Goal: Transaction & Acquisition: Purchase product/service

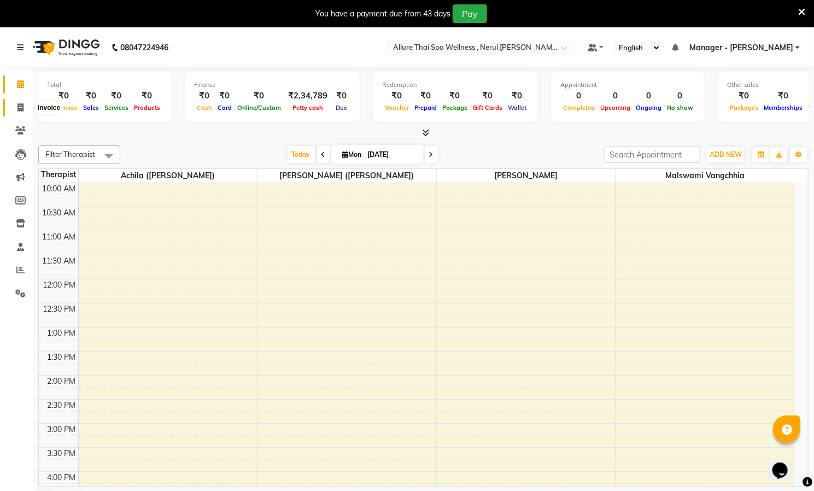
click at [20, 104] on icon at bounding box center [20, 107] width 6 height 8
select select "8529"
select select "service"
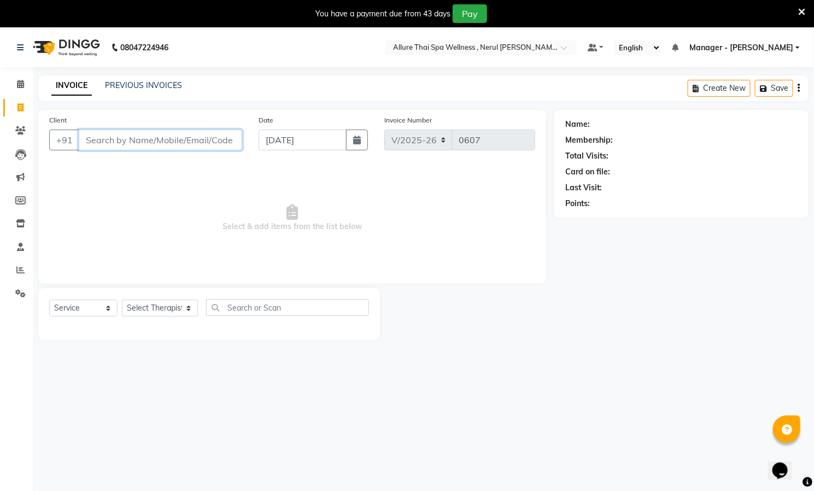
click at [127, 142] on input "Client" at bounding box center [160, 140] width 163 height 21
paste input "9987556772"
type input "9987556772"
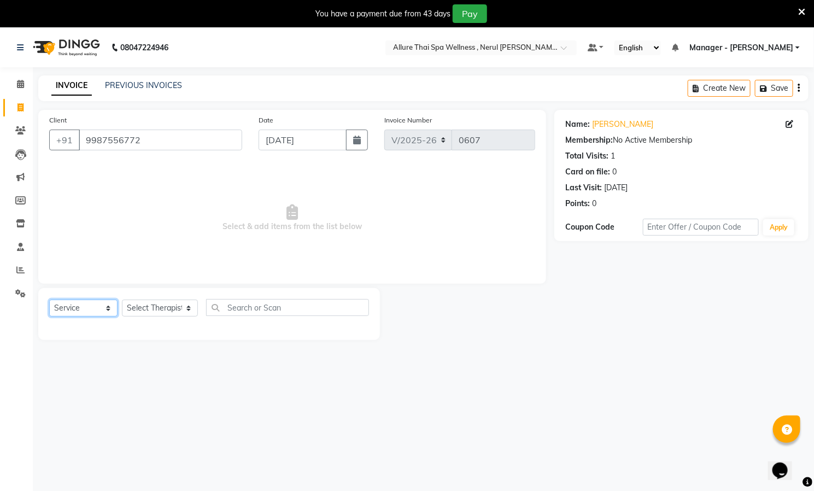
click at [100, 310] on select "Select Service Product Membership Package Voucher Prepaid Gift Card" at bounding box center [83, 307] width 68 height 17
click at [100, 309] on select "Select Service Product Membership Package Voucher Prepaid Gift Card" at bounding box center [83, 307] width 68 height 17
click at [160, 307] on select "Select Therapist [PERSON_NAME] ([PERSON_NAME]) [PERSON_NAME][DEMOGRAPHIC_DATA] …" at bounding box center [160, 307] width 76 height 17
click at [176, 308] on select "Select Therapist [PERSON_NAME] ([PERSON_NAME]) [PERSON_NAME][DEMOGRAPHIC_DATA] …" at bounding box center [160, 307] width 76 height 17
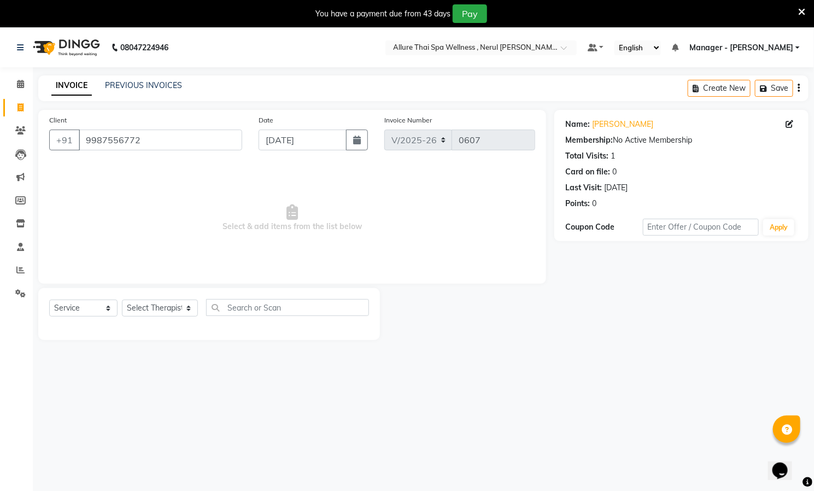
click at [319, 183] on span "Select & add items from the list below" at bounding box center [292, 217] width 486 height 109
click at [797, 88] on icon "button" at bounding box center [798, 88] width 2 height 1
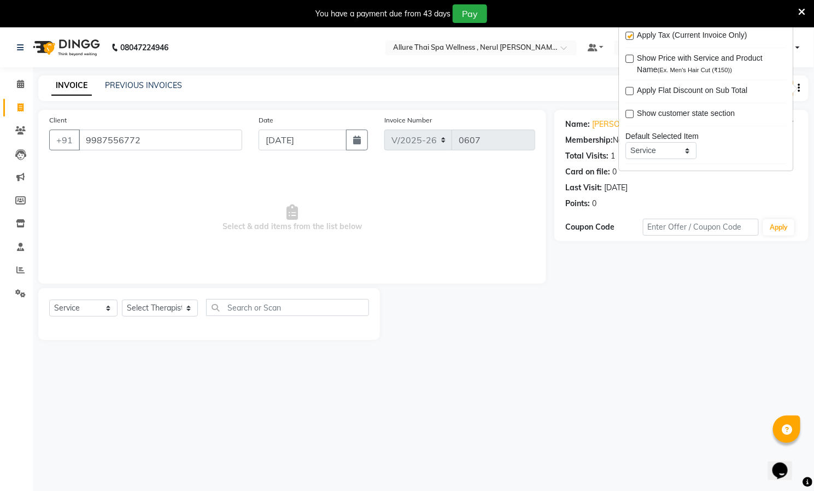
click at [797, 88] on icon "button" at bounding box center [798, 88] width 2 height 1
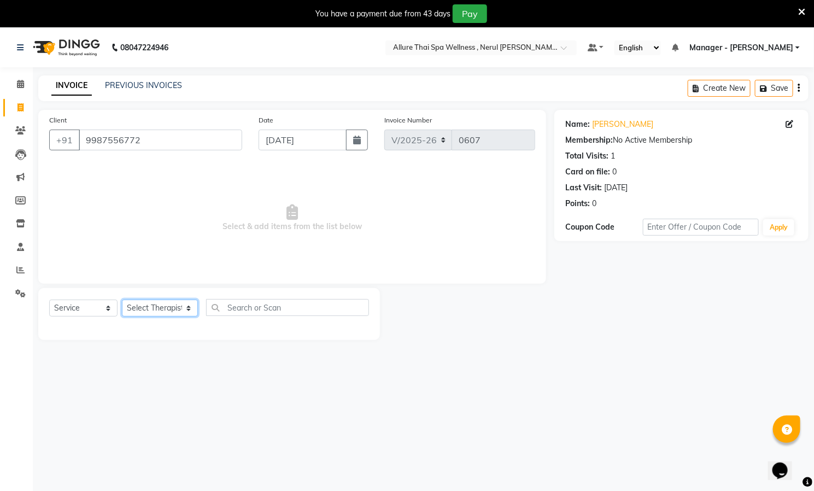
click at [177, 309] on select "Select Therapist [PERSON_NAME] ([PERSON_NAME]) [PERSON_NAME][DEMOGRAPHIC_DATA] …" at bounding box center [160, 307] width 76 height 17
select select "88066"
click at [122, 300] on select "Select Therapist [PERSON_NAME] ([PERSON_NAME]) [PERSON_NAME][DEMOGRAPHIC_DATA] …" at bounding box center [160, 307] width 76 height 17
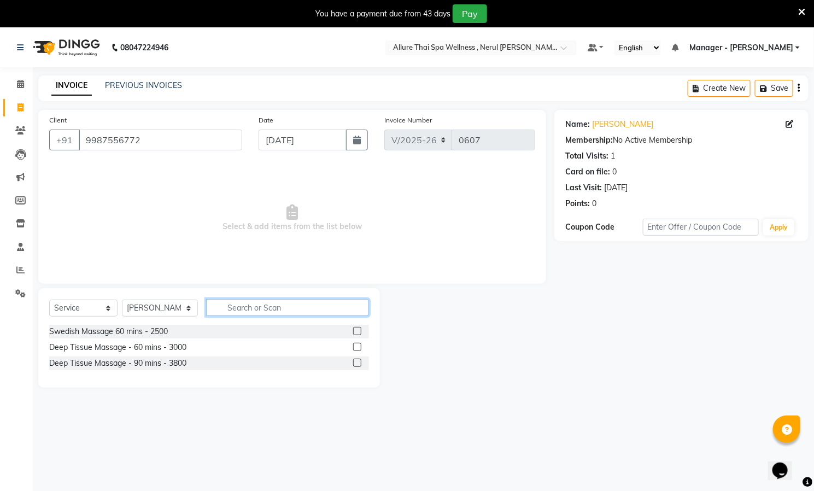
click at [279, 305] on input "text" at bounding box center [287, 307] width 163 height 17
type input "sw"
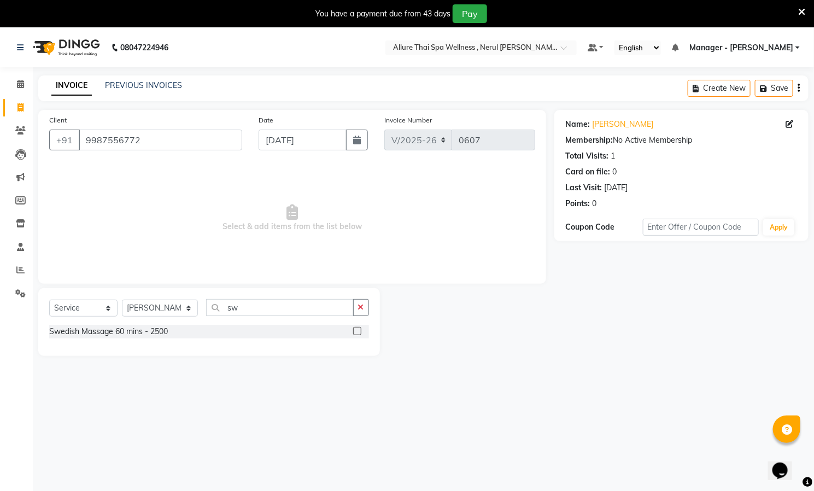
click at [274, 328] on div "Swedish Massage 60 mins - 2500" at bounding box center [209, 332] width 320 height 14
click at [357, 331] on label at bounding box center [357, 331] width 8 height 8
click at [357, 331] on input "checkbox" at bounding box center [356, 331] width 7 height 7
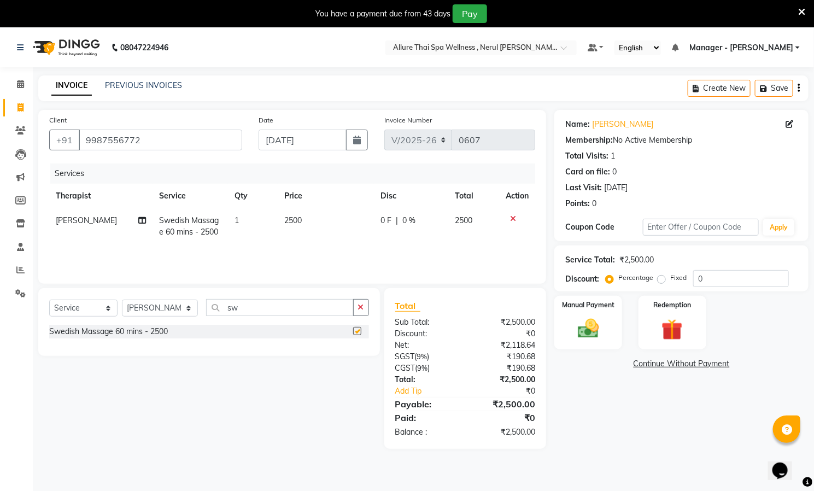
checkbox input "false"
click at [671, 276] on label "Fixed" at bounding box center [678, 278] width 16 height 10
click at [667, 276] on input "Fixed" at bounding box center [664, 278] width 8 height 8
radio input "true"
click at [718, 276] on input "0" at bounding box center [741, 278] width 96 height 17
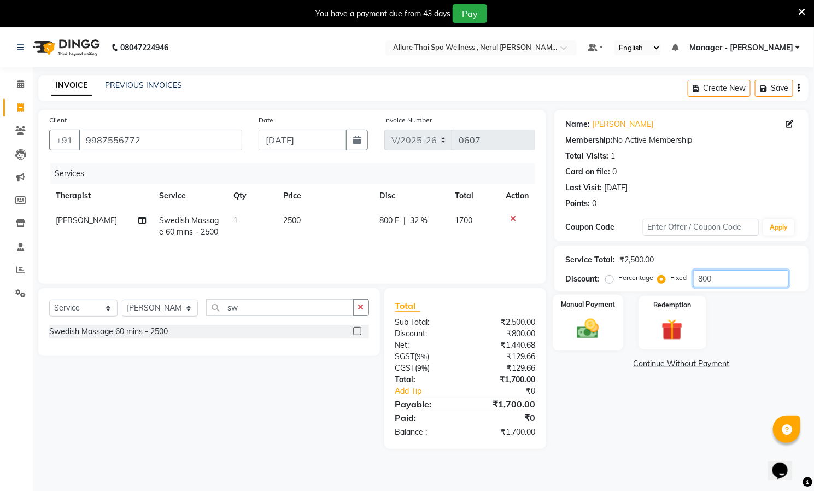
type input "800"
click at [602, 325] on img at bounding box center [588, 328] width 36 height 25
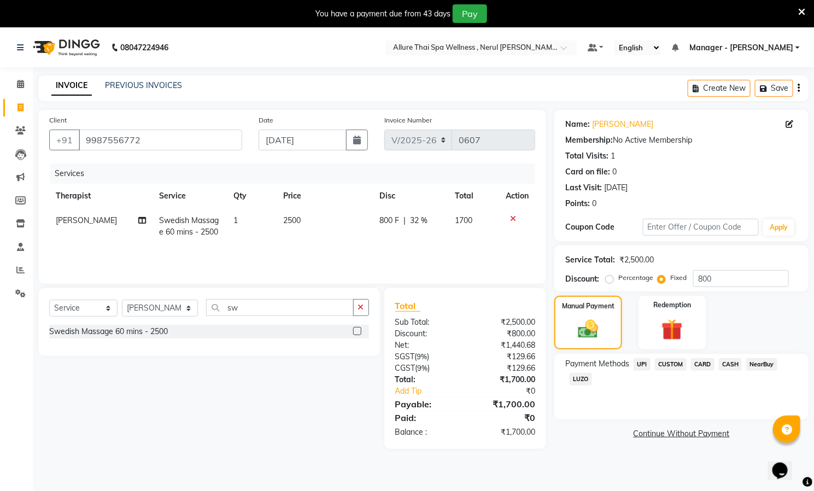
click at [732, 363] on span "CASH" at bounding box center [730, 364] width 23 height 13
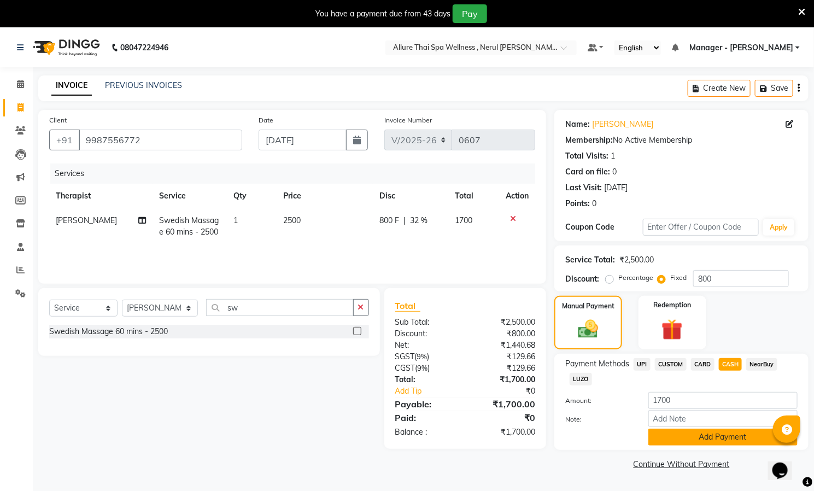
click at [707, 439] on button "Add Payment" at bounding box center [722, 436] width 149 height 17
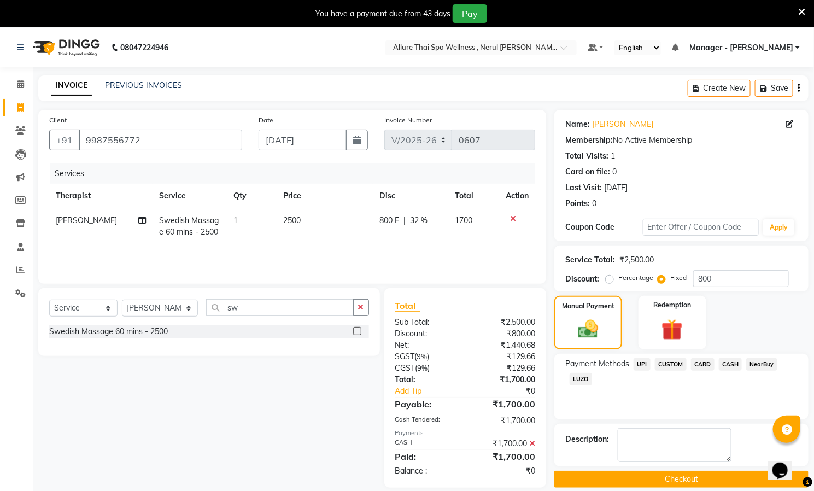
scroll to position [28, 0]
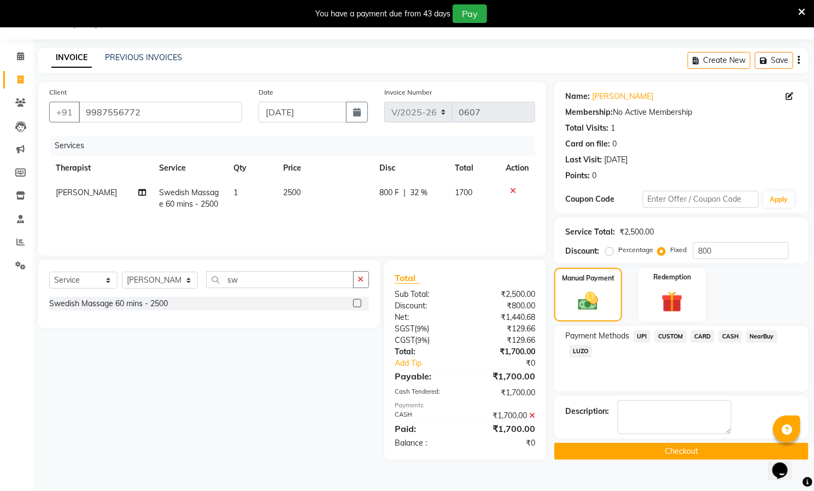
click at [712, 453] on button "Checkout" at bounding box center [681, 451] width 254 height 17
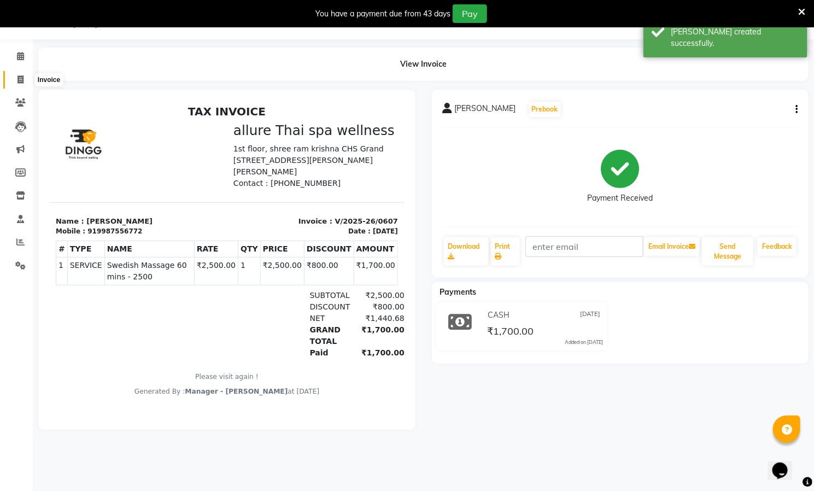
click at [19, 77] on icon at bounding box center [20, 79] width 6 height 8
select select "8529"
select select "service"
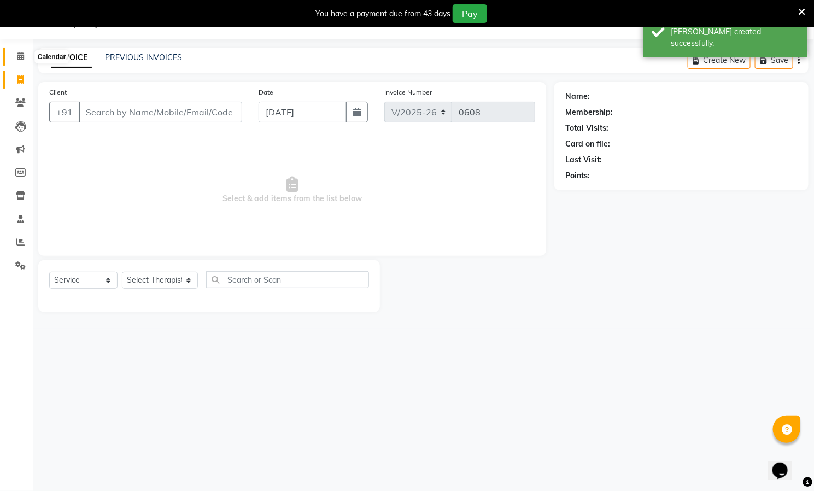
click at [20, 58] on icon at bounding box center [20, 56] width 7 height 8
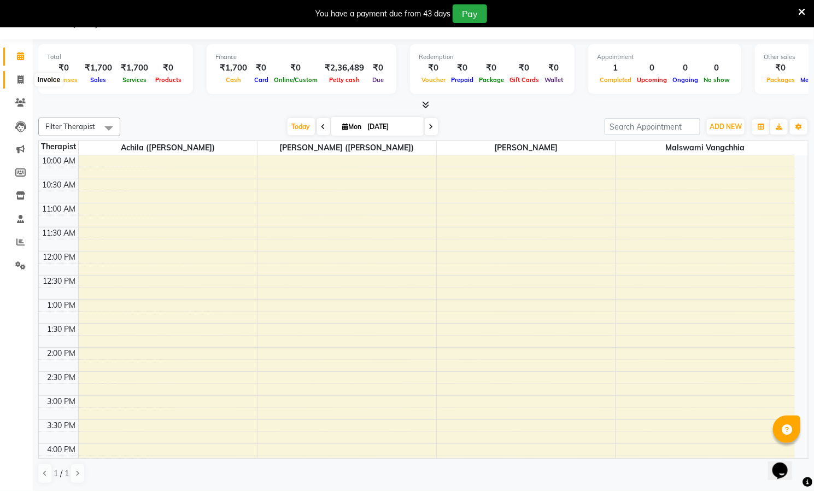
click at [17, 78] on icon at bounding box center [20, 79] width 6 height 8
select select "service"
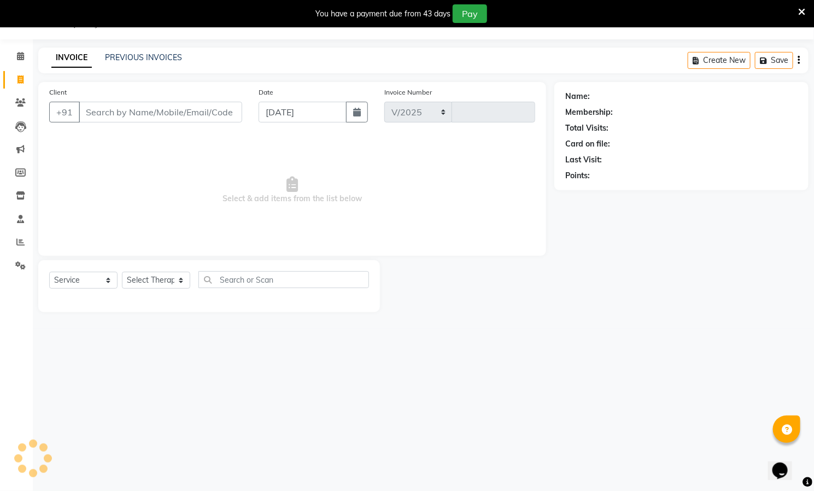
select select "8529"
type input "0608"
click at [163, 276] on select "Select Therapist [PERSON_NAME] ([PERSON_NAME]) [PERSON_NAME][DEMOGRAPHIC_DATA] …" at bounding box center [160, 280] width 76 height 17
click at [14, 55] on span at bounding box center [20, 56] width 19 height 13
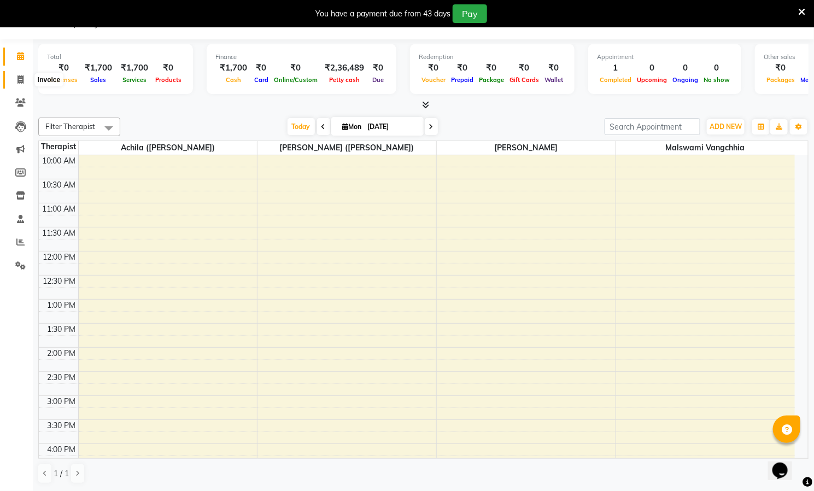
click at [15, 76] on span at bounding box center [20, 80] width 19 height 13
select select "service"
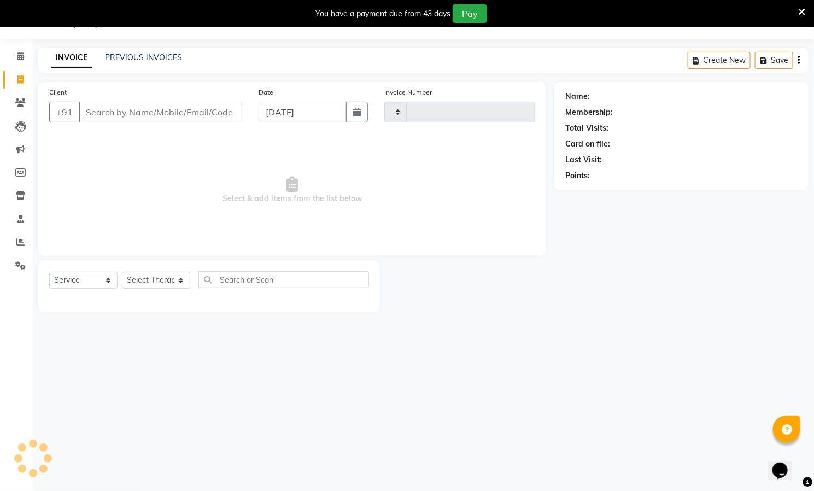
type input "0608"
select select "8529"
click at [177, 277] on select "Select Therapist [PERSON_NAME] ([PERSON_NAME]) [PERSON_NAME][DEMOGRAPHIC_DATA] …" at bounding box center [160, 280] width 76 height 17
click at [119, 113] on input "Client" at bounding box center [160, 112] width 163 height 21
paste input "8806268820"
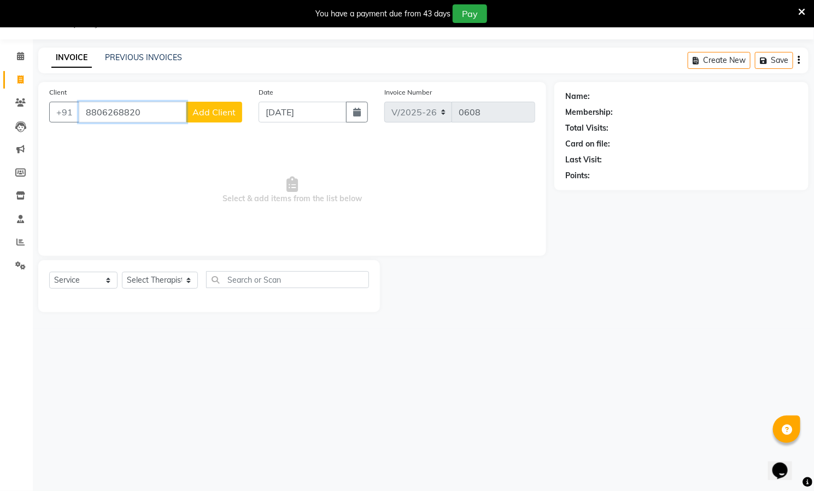
type input "8806268820"
click at [216, 105] on button "Add Client" at bounding box center [214, 112] width 56 height 21
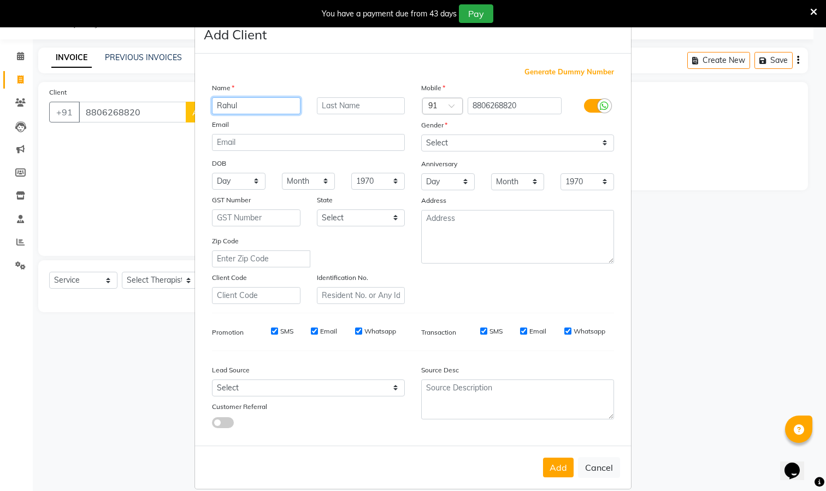
type input "Rahul"
click at [596, 140] on select "Select [DEMOGRAPHIC_DATA] [DEMOGRAPHIC_DATA] Other Prefer Not To Say" at bounding box center [517, 142] width 193 height 17
select select "[DEMOGRAPHIC_DATA]"
click at [421, 134] on select "Select [DEMOGRAPHIC_DATA] [DEMOGRAPHIC_DATA] Other Prefer Not To Say" at bounding box center [517, 142] width 193 height 17
click at [555, 464] on button "Add" at bounding box center [558, 467] width 31 height 20
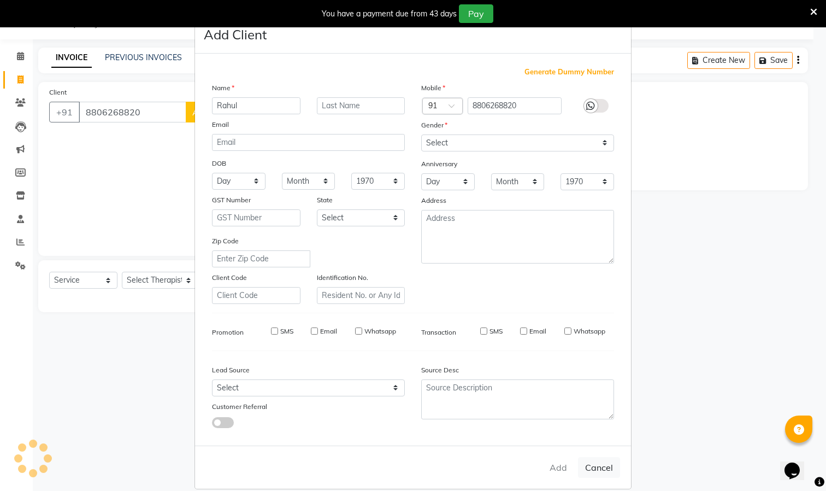
select select
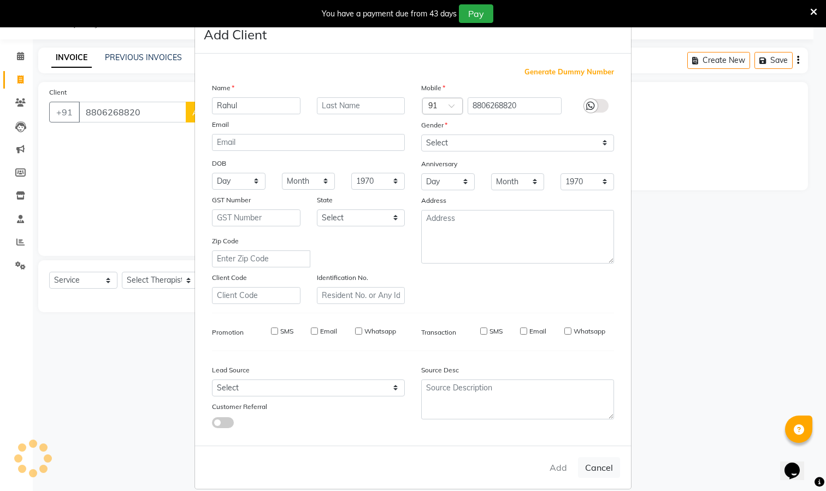
select select
checkbox input "false"
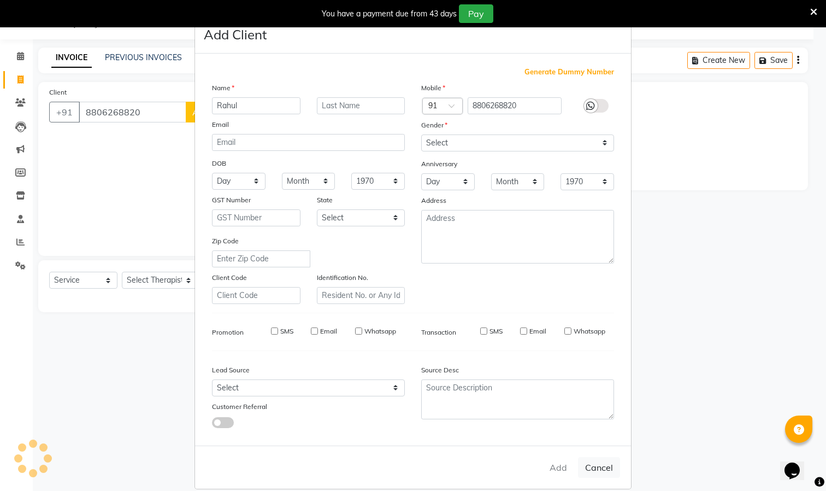
checkbox input "false"
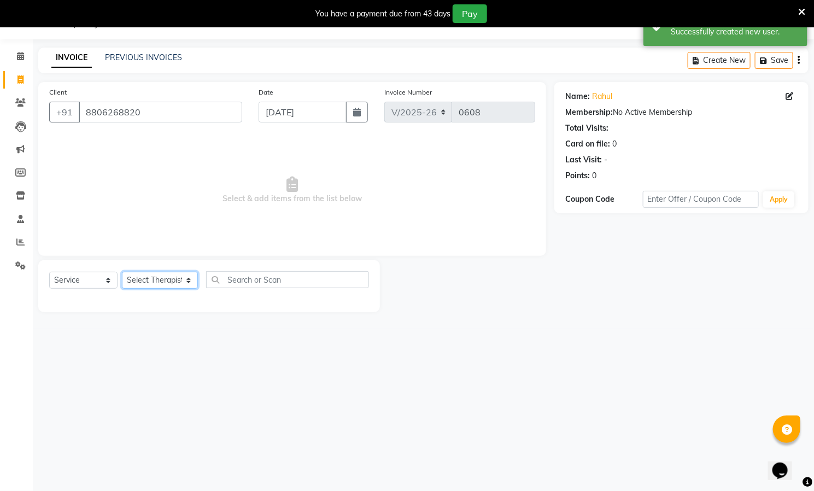
click at [175, 279] on select "Select Therapist [PERSON_NAME] ([PERSON_NAME]) [PERSON_NAME][DEMOGRAPHIC_DATA] …" at bounding box center [160, 280] width 76 height 17
click at [173, 281] on select "Select Therapist [PERSON_NAME] ([PERSON_NAME]) [PERSON_NAME][DEMOGRAPHIC_DATA] …" at bounding box center [160, 280] width 76 height 17
select select "85287"
click at [122, 272] on select "Select Therapist [PERSON_NAME] ([PERSON_NAME]) [PERSON_NAME][DEMOGRAPHIC_DATA] …" at bounding box center [160, 280] width 76 height 17
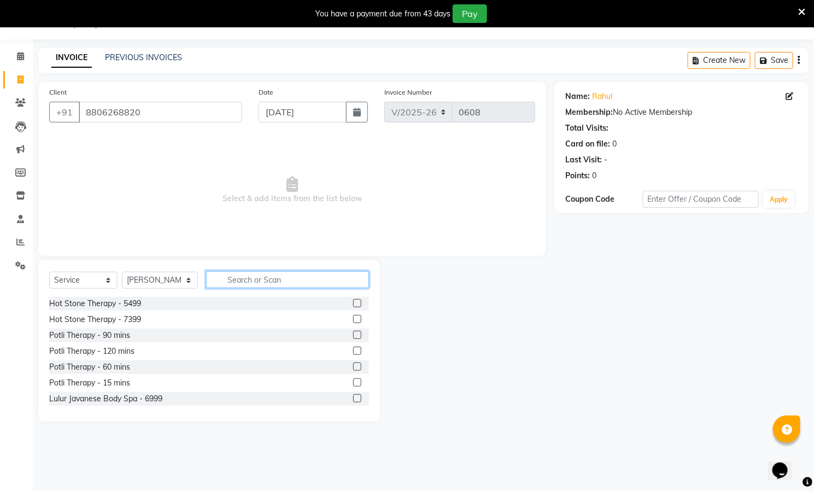
click at [234, 281] on input "text" at bounding box center [287, 279] width 163 height 17
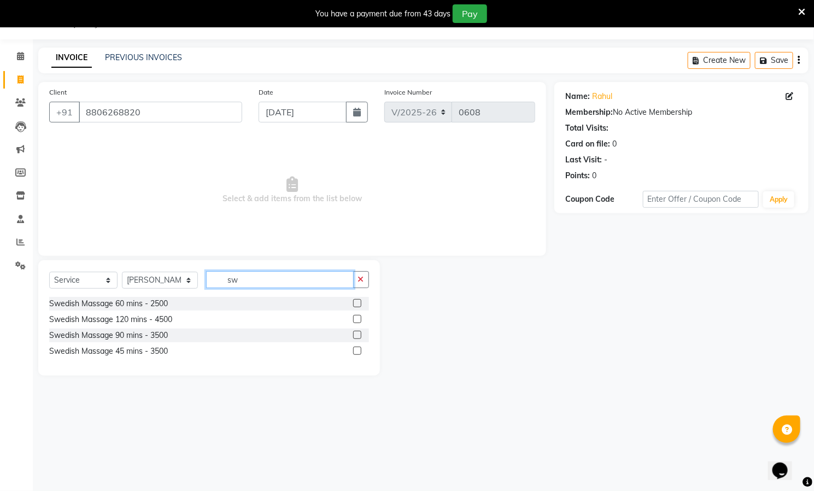
type input "sw"
click at [356, 300] on label at bounding box center [357, 303] width 8 height 8
click at [356, 300] on input "checkbox" at bounding box center [356, 303] width 7 height 7
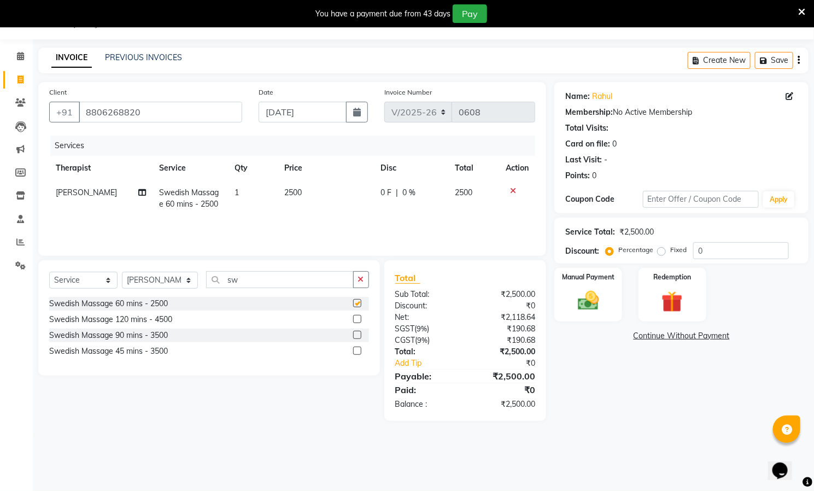
checkbox input "false"
click at [670, 251] on label "Fixed" at bounding box center [678, 250] width 16 height 10
click at [661, 251] on input "Fixed" at bounding box center [664, 250] width 8 height 8
radio input "true"
click at [708, 251] on input "0" at bounding box center [741, 250] width 96 height 17
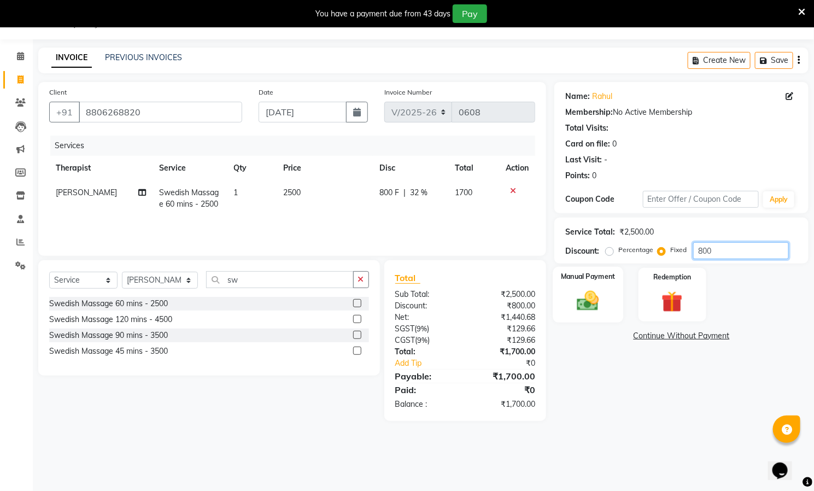
type input "800"
click at [595, 297] on img at bounding box center [588, 301] width 36 height 25
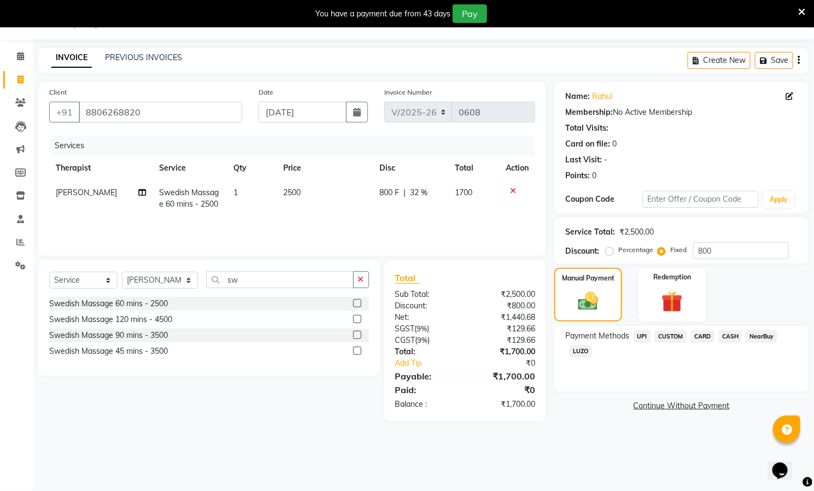
click at [641, 335] on span "UPI" at bounding box center [641, 336] width 17 height 13
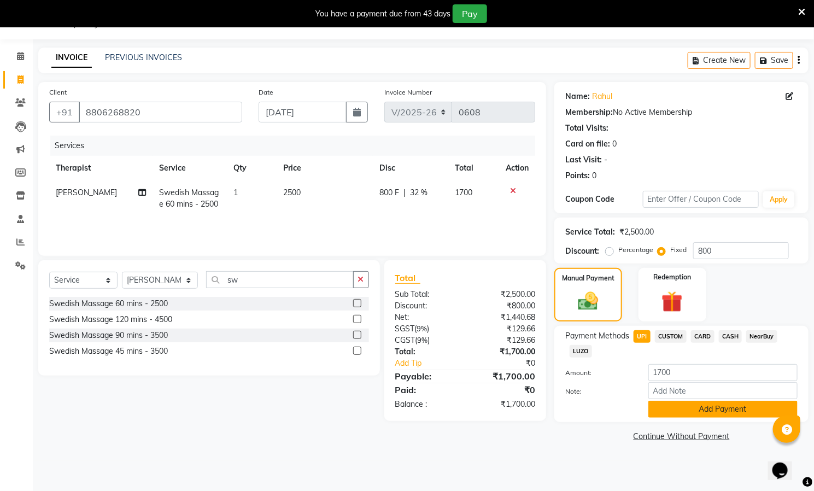
click at [704, 408] on button "Add Payment" at bounding box center [722, 409] width 149 height 17
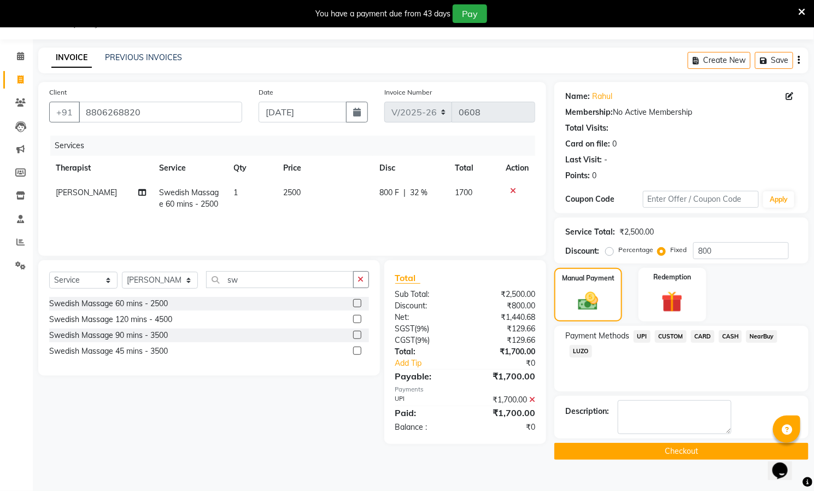
click at [695, 450] on button "Checkout" at bounding box center [681, 451] width 254 height 17
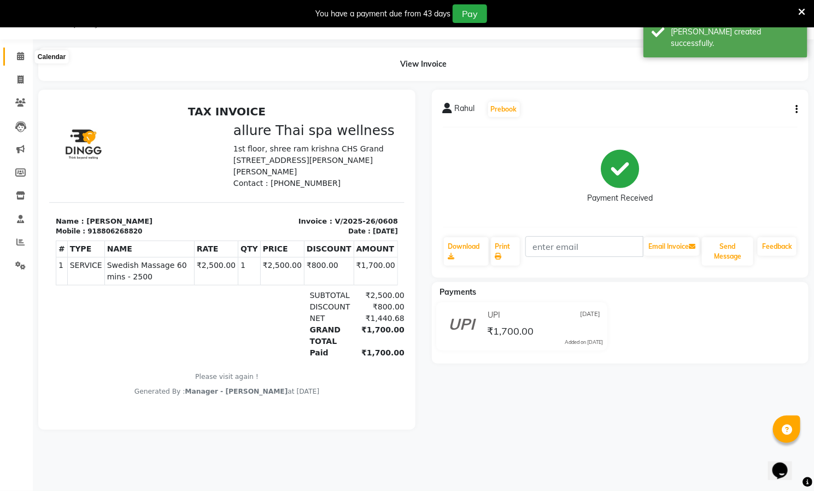
click at [15, 52] on span at bounding box center [20, 56] width 19 height 13
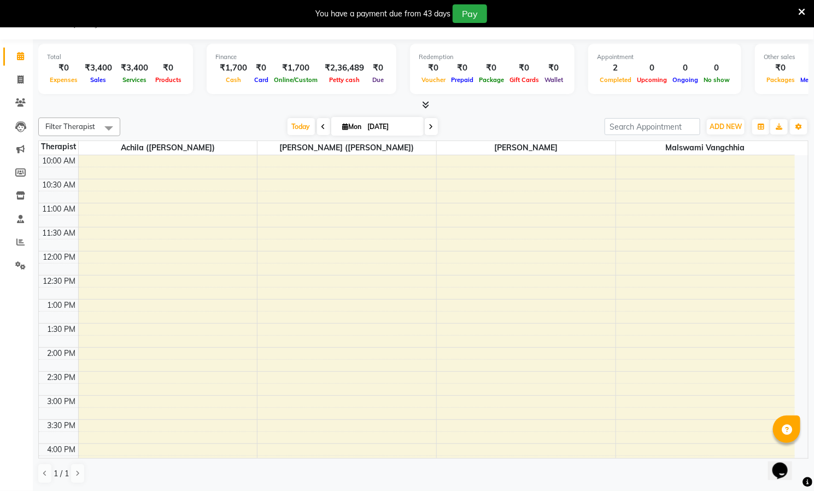
click at [12, 68] on li "Invoice" at bounding box center [16, 79] width 33 height 23
click at [20, 75] on icon at bounding box center [20, 79] width 6 height 8
select select "8529"
select select "service"
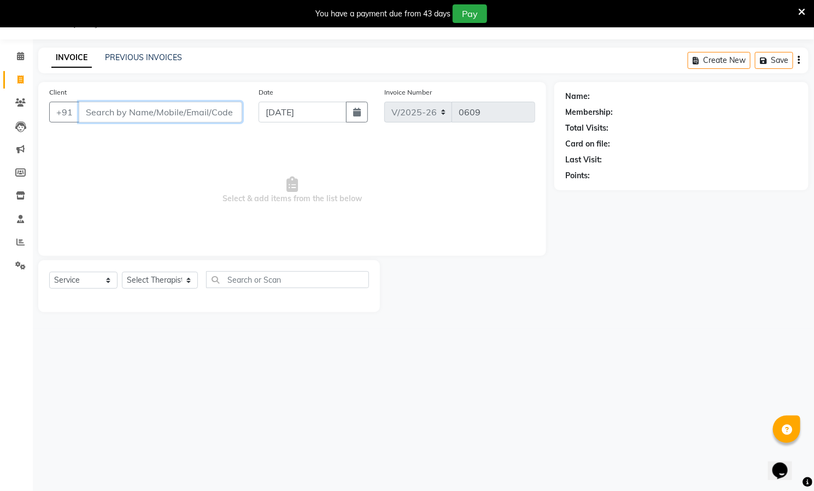
paste input "9888348400"
type input "9888348400"
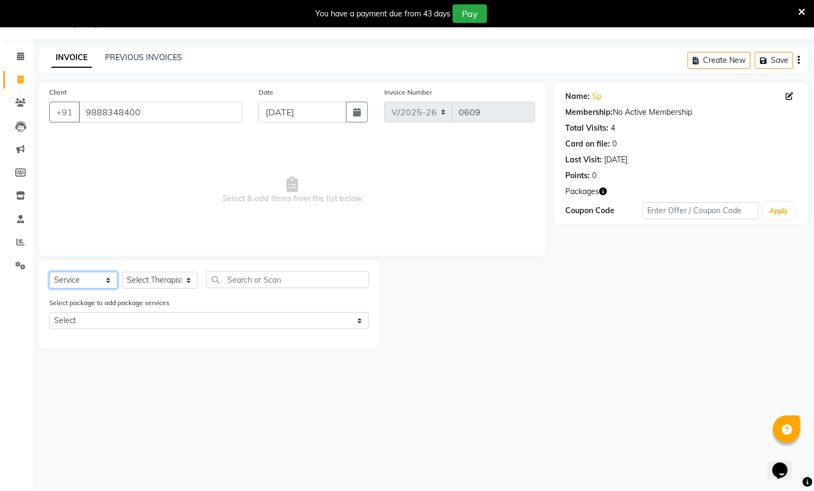
click at [90, 283] on select "Select Service Product Membership Package Voucher Prepaid Gift Card" at bounding box center [83, 280] width 68 height 17
click at [49, 272] on select "Select Service Product Membership Package Voucher Prepaid Gift Card" at bounding box center [83, 280] width 68 height 17
click at [97, 282] on select "Select Service Product Membership Package Voucher Prepaid Gift Card" at bounding box center [83, 280] width 68 height 17
click at [49, 272] on select "Select Service Product Membership Package Voucher Prepaid Gift Card" at bounding box center [83, 280] width 68 height 17
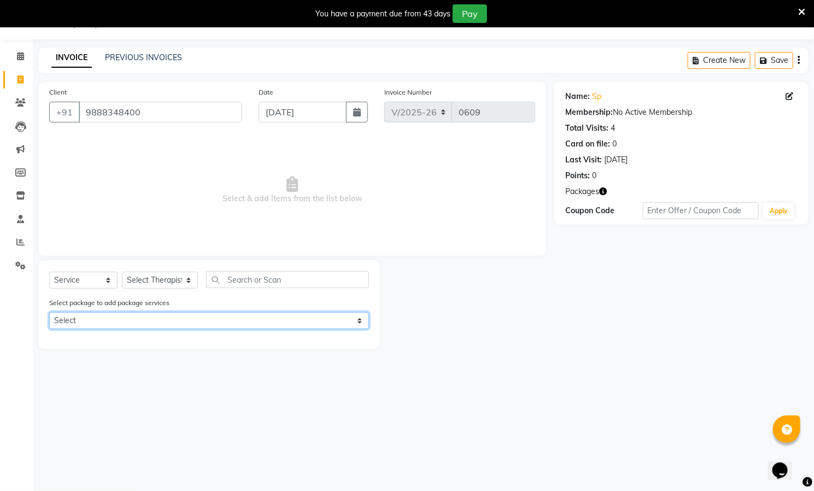
click at [111, 316] on select "Select any massage for 10 k" at bounding box center [209, 320] width 320 height 17
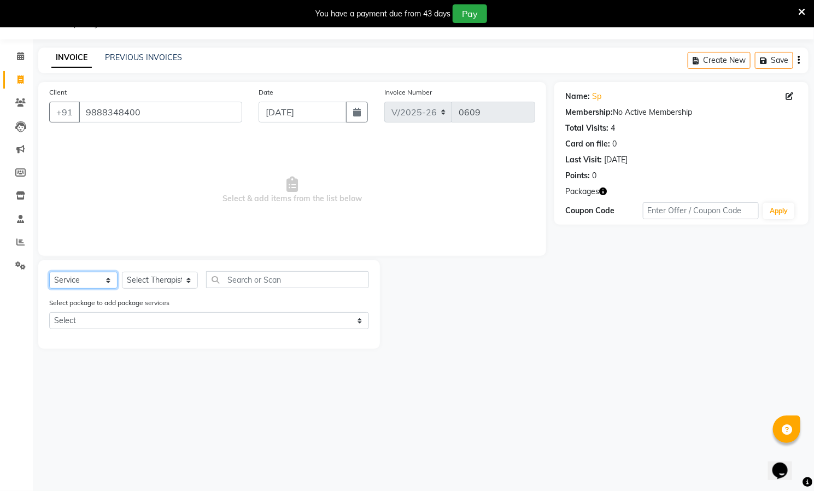
click at [105, 279] on select "Select Service Product Membership Package Voucher Prepaid Gift Card" at bounding box center [83, 280] width 68 height 17
select select "membership"
click at [49, 272] on select "Select Service Product Membership Package Voucher Prepaid Gift Card" at bounding box center [83, 280] width 68 height 17
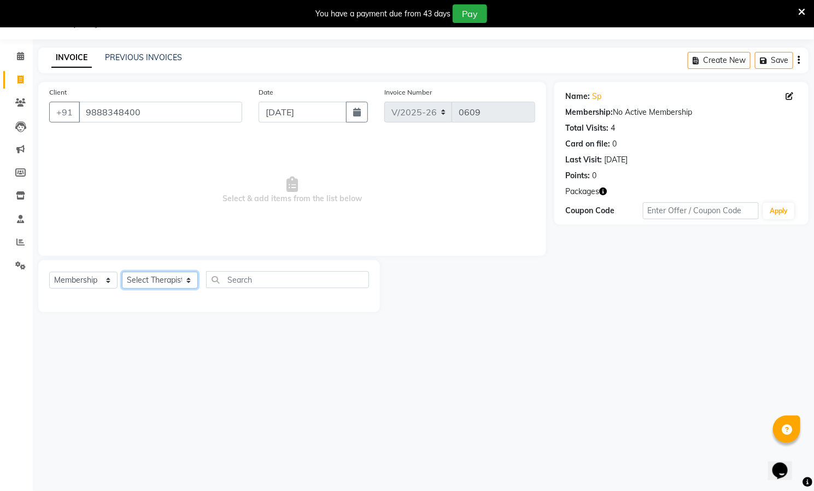
click at [169, 281] on select "Select Therapist [PERSON_NAME] ([PERSON_NAME]) [PERSON_NAME][DEMOGRAPHIC_DATA] …" at bounding box center [160, 280] width 76 height 17
select select "85285"
click at [122, 272] on select "Select Therapist [PERSON_NAME] ([PERSON_NAME]) [PERSON_NAME][DEMOGRAPHIC_DATA] …" at bounding box center [160, 280] width 76 height 17
click at [281, 282] on input "text" at bounding box center [287, 279] width 163 height 17
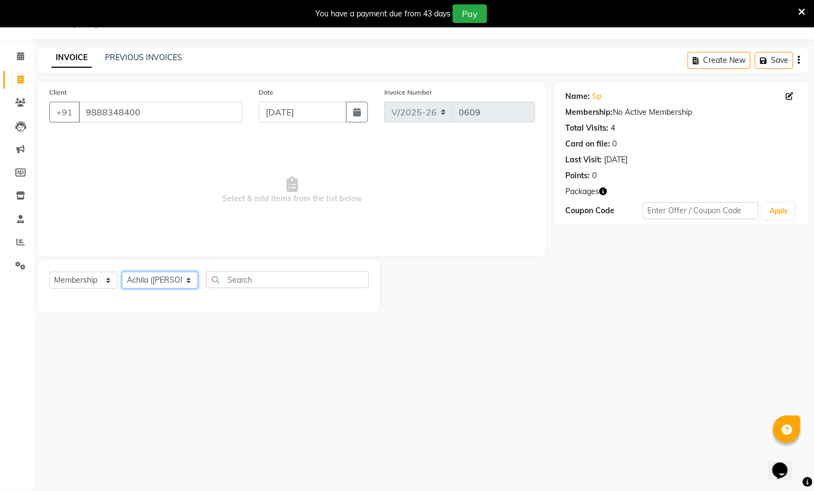
click at [168, 283] on select "Select Therapist [PERSON_NAME] ([PERSON_NAME]) [PERSON_NAME][DEMOGRAPHIC_DATA] …" at bounding box center [160, 280] width 76 height 17
click at [268, 279] on input "text" at bounding box center [287, 279] width 163 height 17
click at [183, 110] on input "9888348400" at bounding box center [160, 112] width 163 height 21
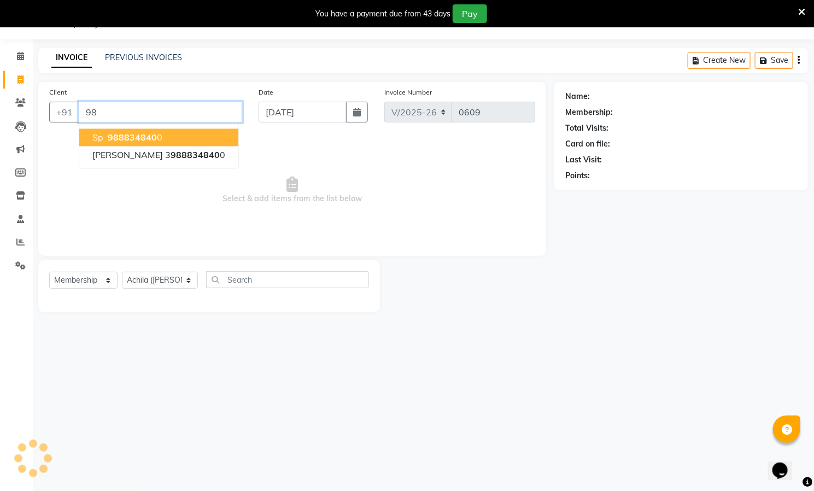
type input "9"
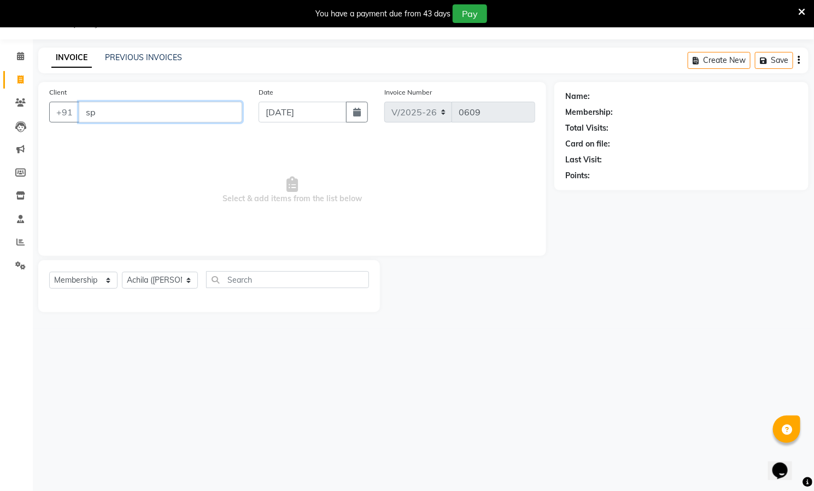
type input "s"
click at [181, 113] on input "Client" at bounding box center [160, 112] width 163 height 21
paste input "9888348400"
type input "9888348400"
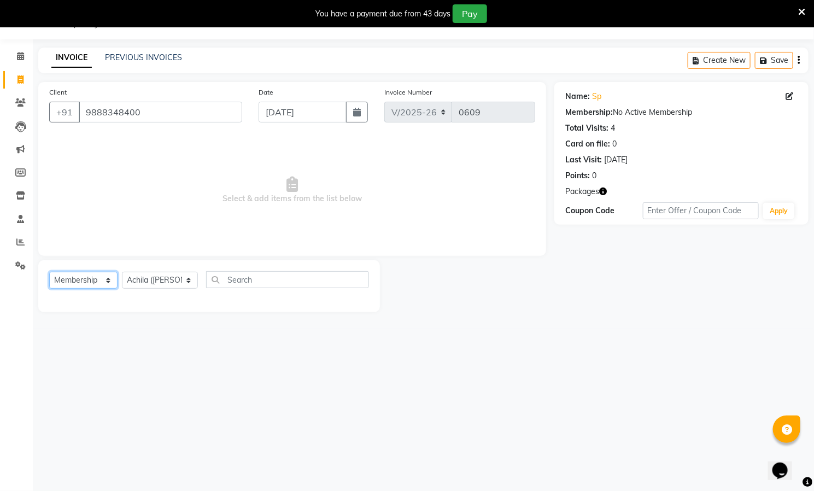
click at [97, 280] on select "Select Service Product Membership Package Voucher Prepaid Gift Card" at bounding box center [83, 280] width 68 height 17
click at [49, 272] on select "Select Service Product Membership Package Voucher Prepaid Gift Card" at bounding box center [83, 280] width 68 height 17
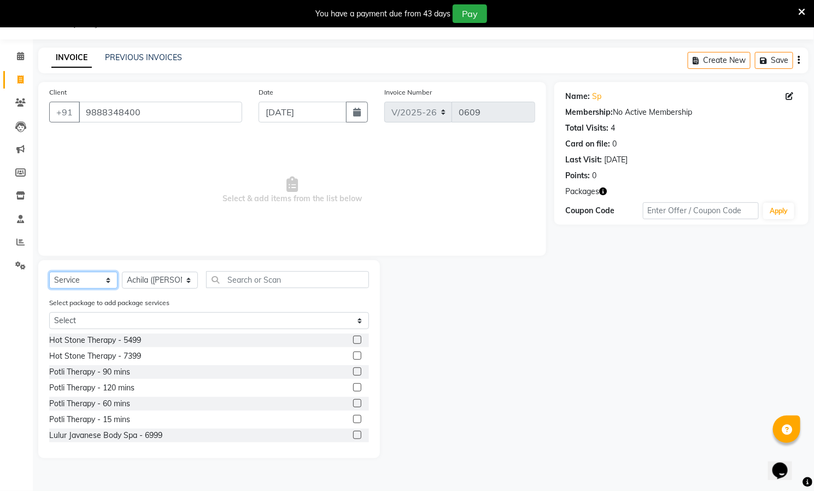
click at [89, 279] on select "Select Service Product Membership Package Voucher Prepaid Gift Card" at bounding box center [83, 280] width 68 height 17
click at [49, 272] on select "Select Service Product Membership Package Voucher Prepaid Gift Card" at bounding box center [83, 280] width 68 height 17
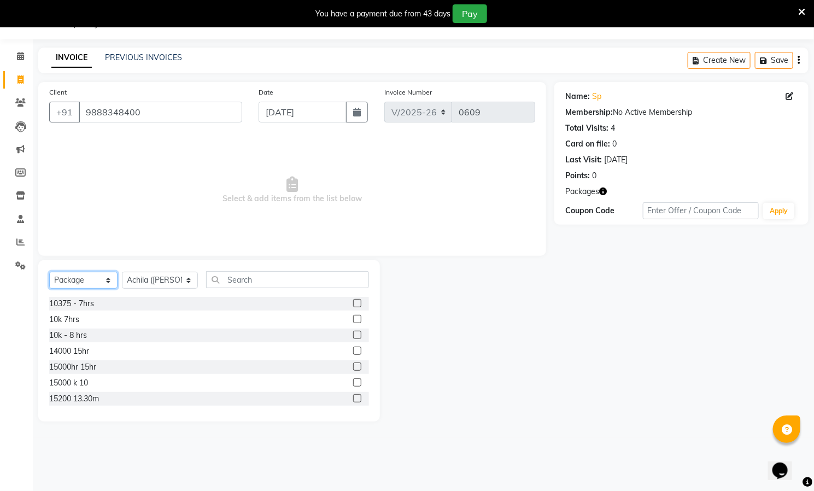
click at [84, 279] on select "Select Service Product Membership Package Voucher Prepaid Gift Card" at bounding box center [83, 280] width 68 height 17
click at [49, 272] on select "Select Service Product Membership Package Voucher Prepaid Gift Card" at bounding box center [83, 280] width 68 height 17
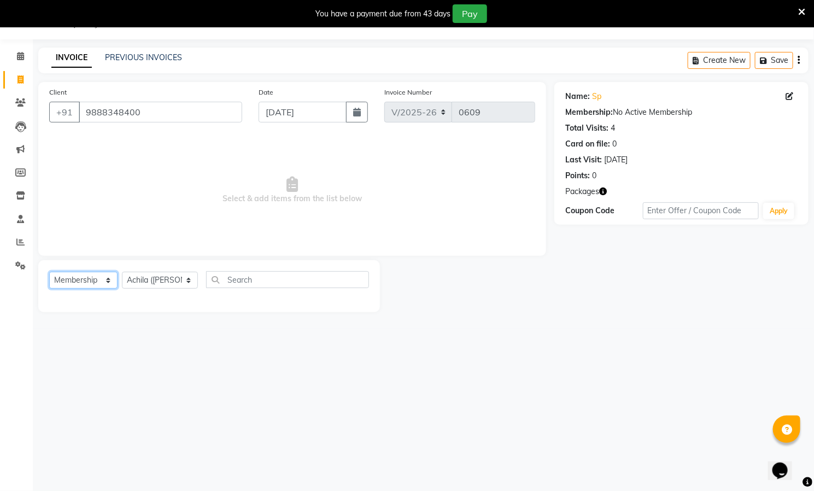
click at [89, 282] on select "Select Service Product Membership Package Voucher Prepaid Gift Card" at bounding box center [83, 280] width 68 height 17
select select "service"
click at [49, 272] on select "Select Service Product Membership Package Voucher Prepaid Gift Card" at bounding box center [83, 280] width 68 height 17
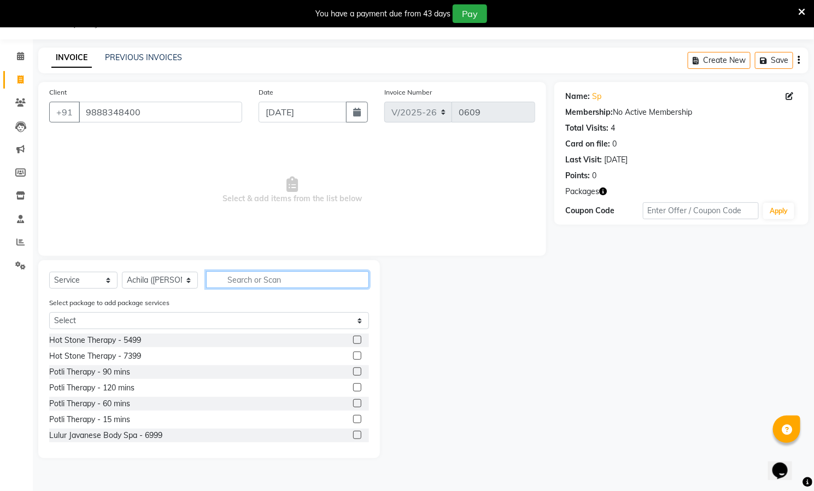
click at [262, 283] on input "text" at bounding box center [287, 279] width 163 height 17
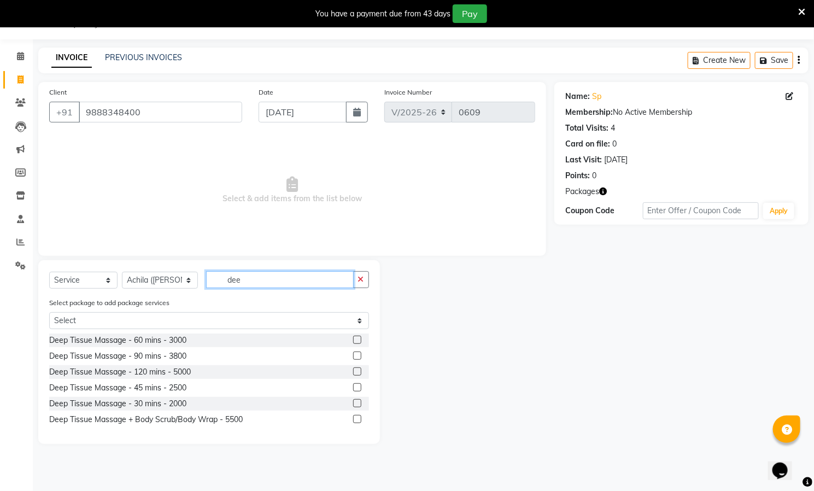
type input "dee"
click at [359, 339] on label at bounding box center [357, 340] width 8 height 8
click at [359, 339] on input "checkbox" at bounding box center [356, 340] width 7 height 7
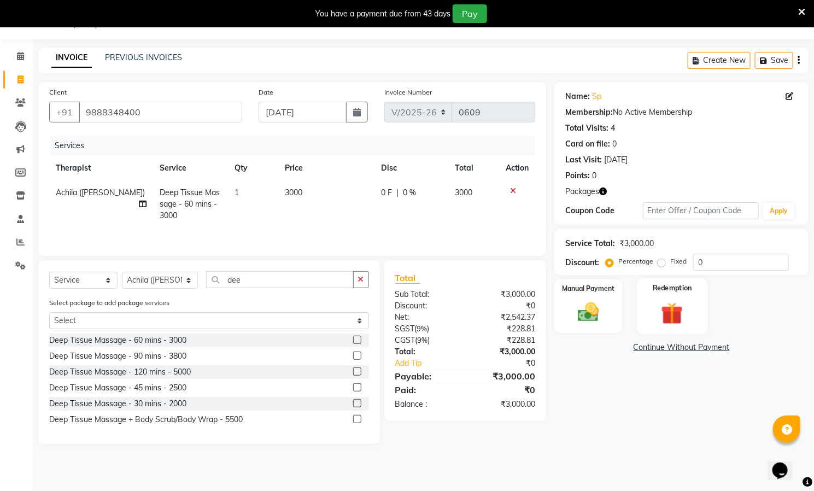
click at [677, 299] on div "Redemption" at bounding box center [672, 306] width 70 height 56
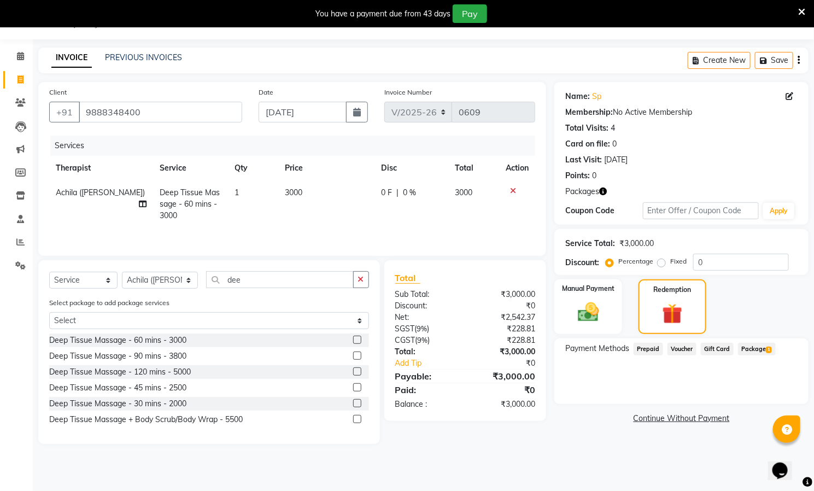
click at [357, 342] on label at bounding box center [357, 340] width 8 height 8
click at [357, 342] on input "checkbox" at bounding box center [356, 340] width 7 height 7
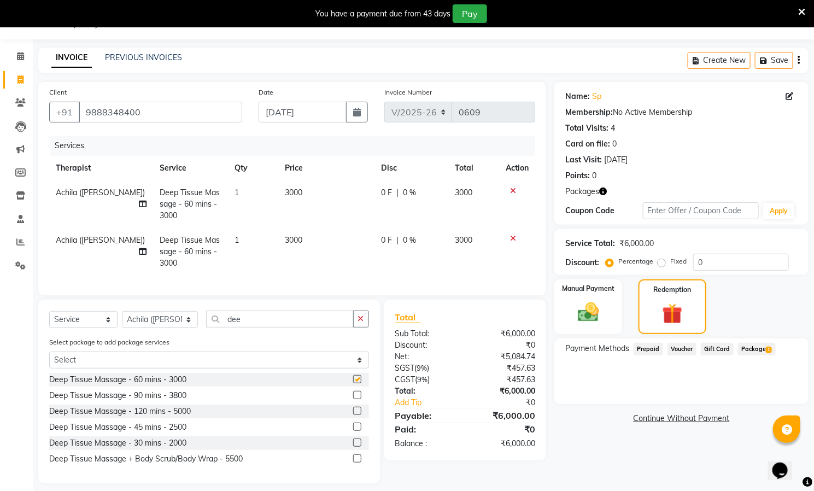
checkbox input "false"
click at [512, 236] on icon at bounding box center [513, 238] width 6 height 8
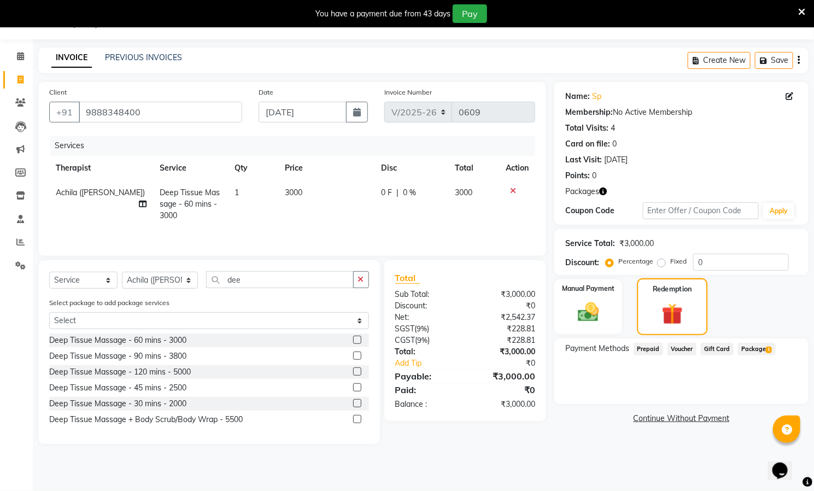
click at [678, 317] on img at bounding box center [672, 314] width 34 height 26
click at [678, 316] on img at bounding box center [672, 314] width 34 height 26
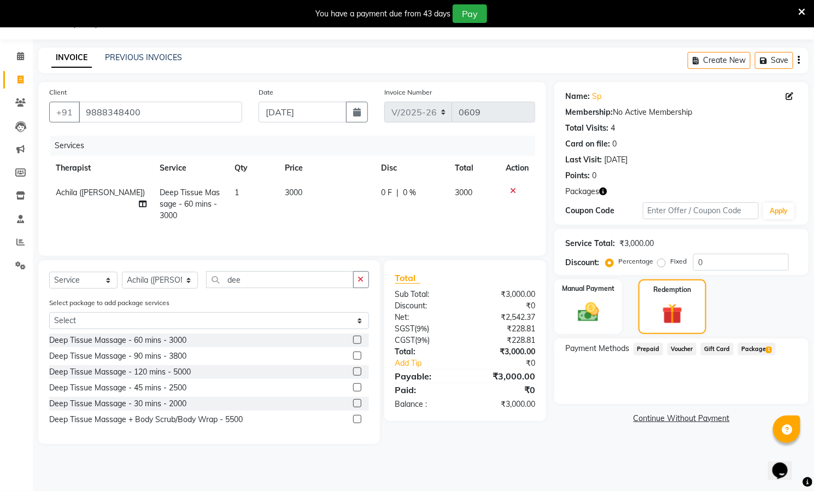
click at [675, 261] on label "Fixed" at bounding box center [678, 261] width 16 height 10
click at [667, 261] on input "Fixed" at bounding box center [664, 261] width 8 height 8
radio input "true"
click at [674, 295] on div "Redemption" at bounding box center [672, 306] width 70 height 57
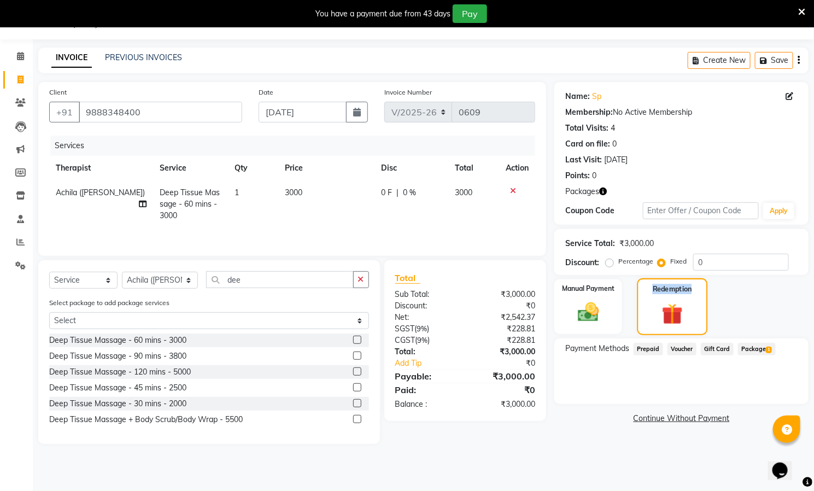
click at [674, 295] on div "Redemption" at bounding box center [672, 306] width 70 height 57
click at [679, 323] on img at bounding box center [672, 314] width 34 height 26
click at [757, 345] on span "Package 1" at bounding box center [757, 349] width 38 height 13
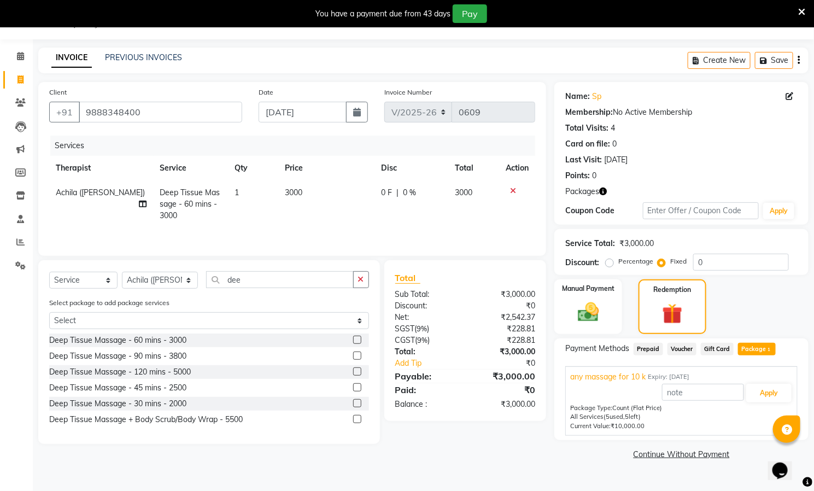
click at [680, 452] on link "Continue Without Payment" at bounding box center [681, 454] width 250 height 11
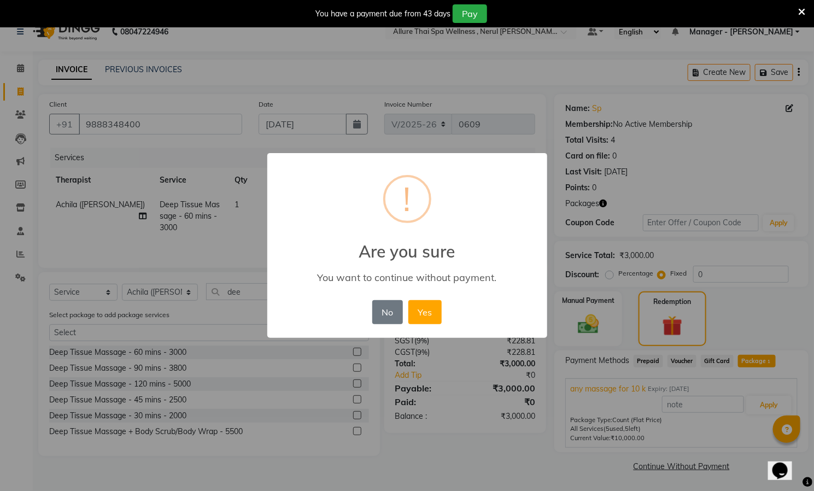
scroll to position [16, 0]
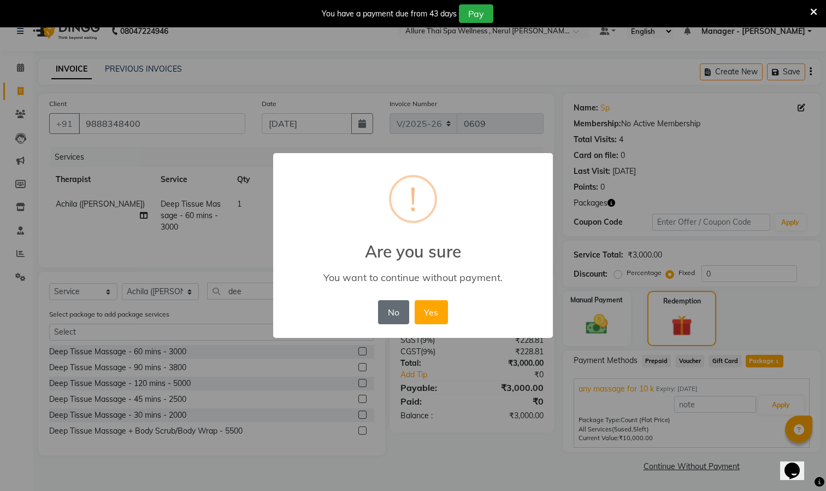
click at [394, 312] on button "No" at bounding box center [393, 312] width 31 height 24
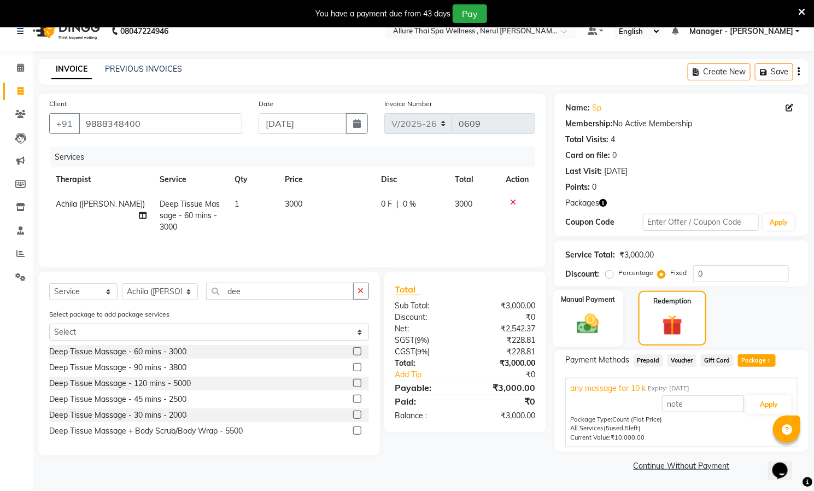
click at [591, 319] on img at bounding box center [588, 323] width 36 height 25
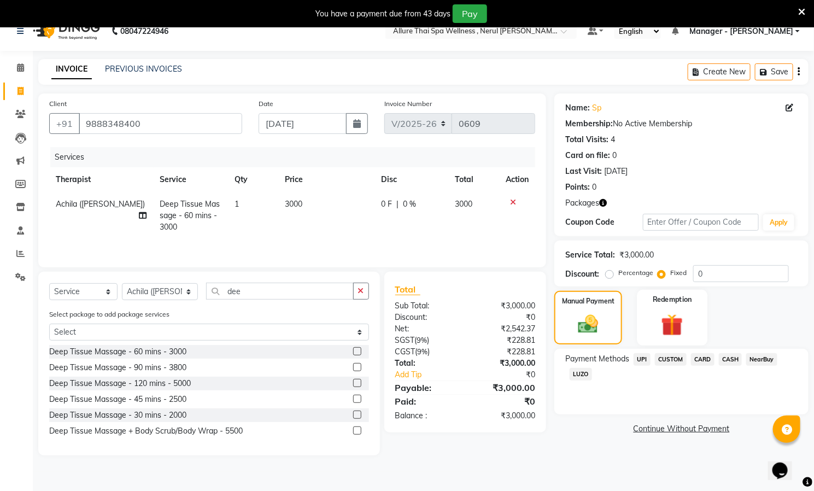
click at [679, 315] on img at bounding box center [672, 324] width 36 height 27
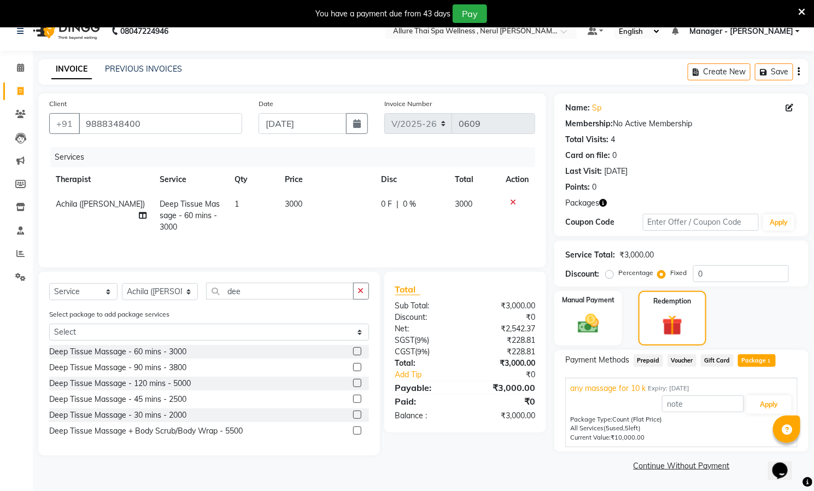
scroll to position [28, 0]
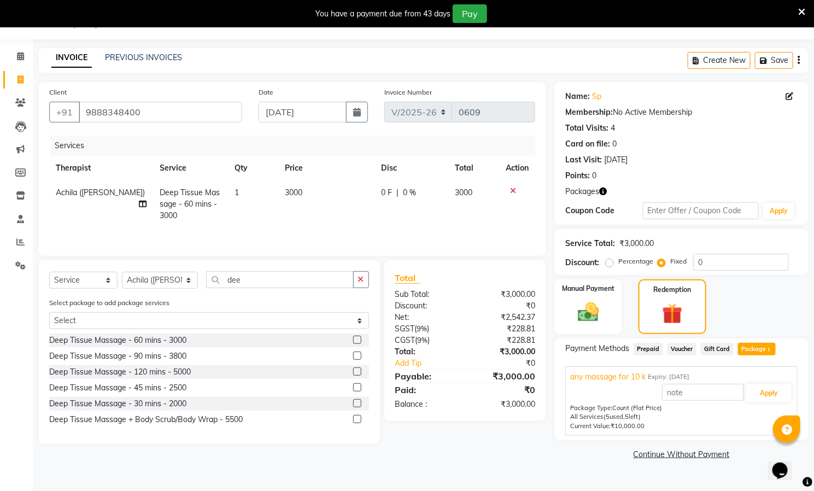
click at [697, 453] on link "Continue Without Payment" at bounding box center [681, 454] width 250 height 11
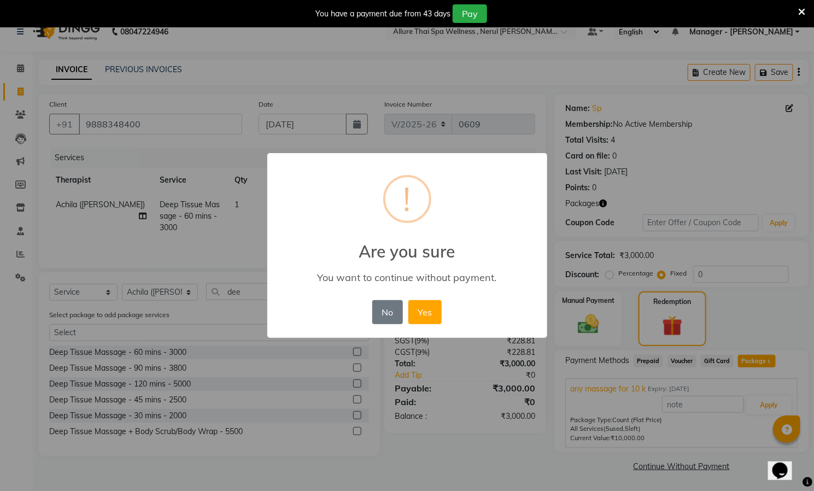
scroll to position [16, 0]
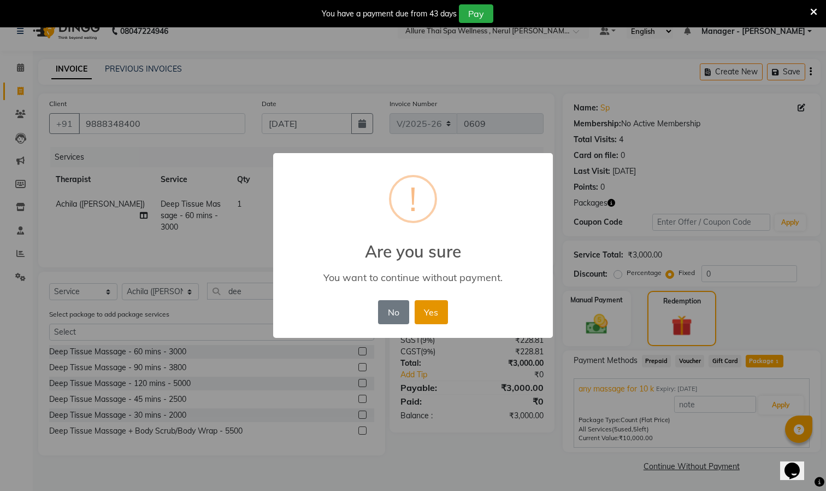
click at [428, 307] on button "Yes" at bounding box center [431, 312] width 33 height 24
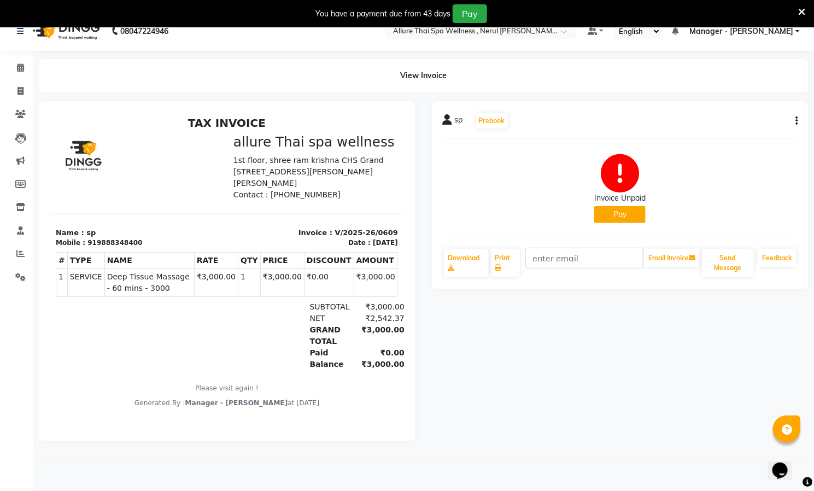
click at [620, 210] on button "Pay" at bounding box center [619, 214] width 51 height 17
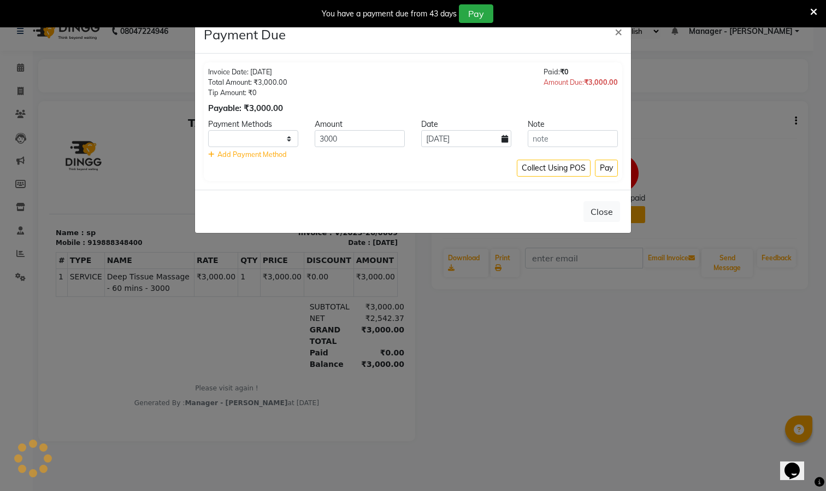
select select "1"
click at [259, 151] on span "Add Payment Method" at bounding box center [251, 154] width 69 height 9
select select "1"
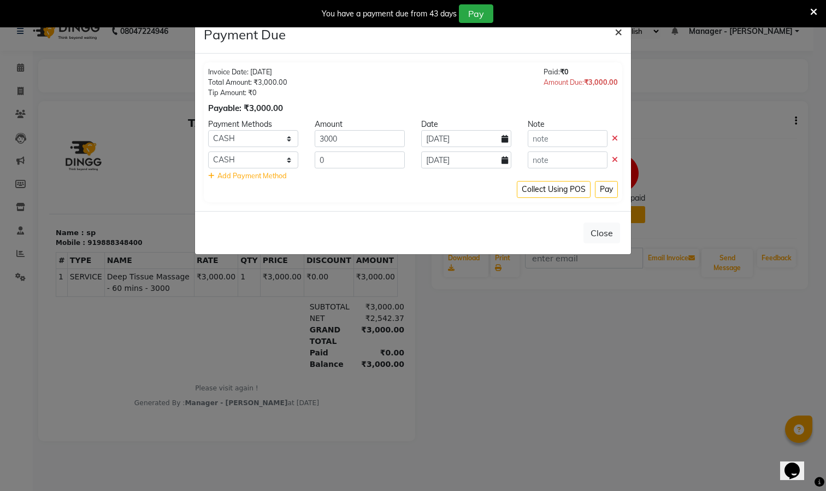
click at [620, 32] on span "×" at bounding box center [619, 31] width 8 height 16
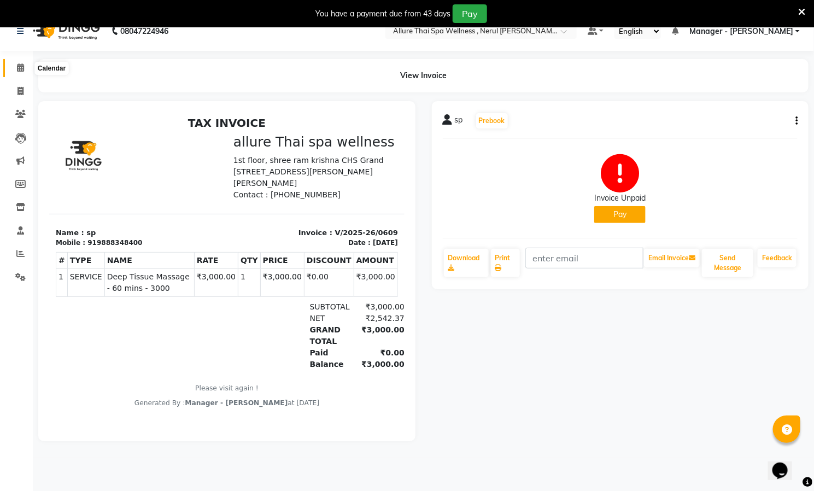
click at [17, 66] on icon at bounding box center [20, 67] width 7 height 8
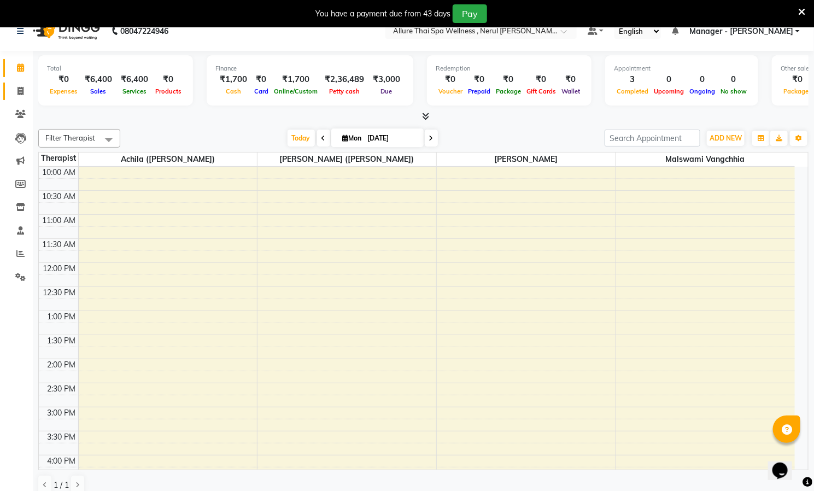
click at [15, 84] on link "Invoice" at bounding box center [16, 92] width 26 height 18
select select "8529"
select select "service"
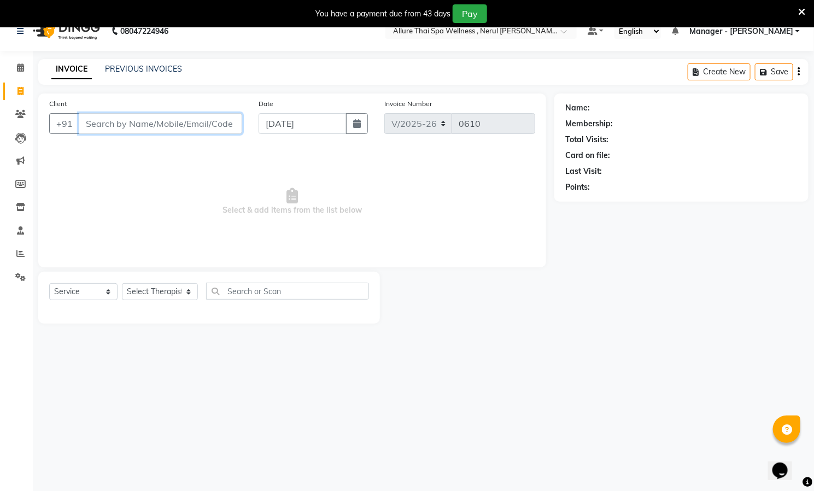
paste input "brigit"
type input "brigit"
click at [222, 125] on span "Add Client" at bounding box center [213, 123] width 43 height 11
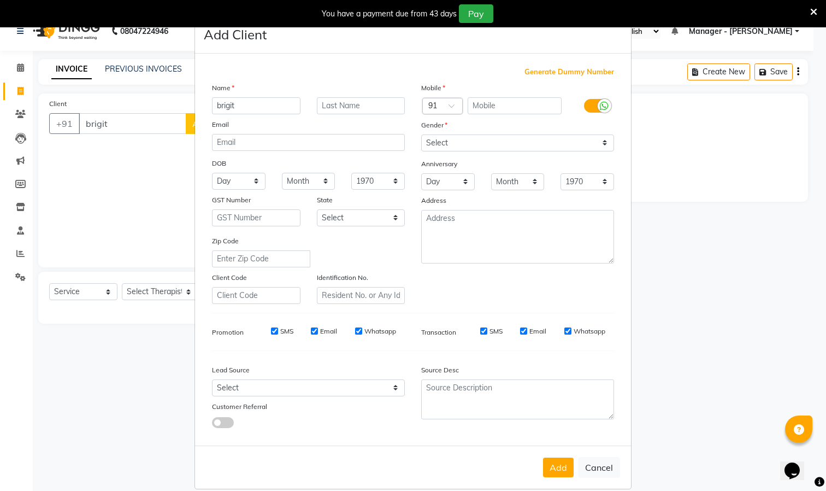
click at [566, 69] on span "Generate Dummy Number" at bounding box center [570, 72] width 90 height 11
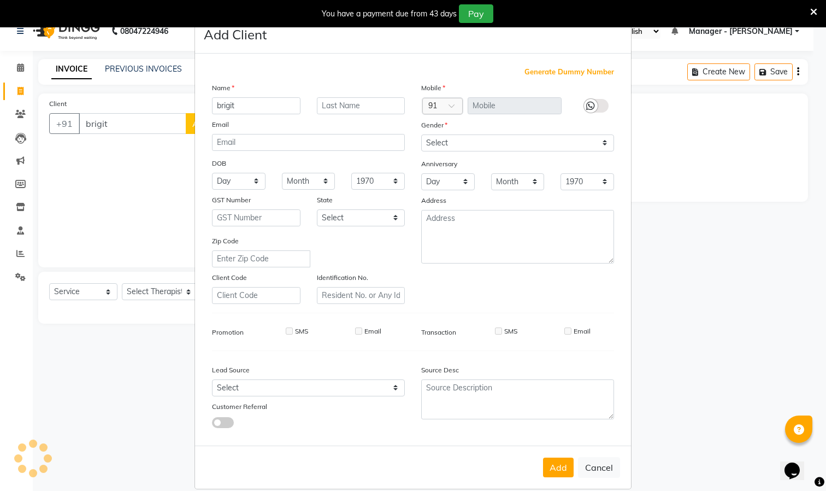
type input "1378200000074"
checkbox input "false"
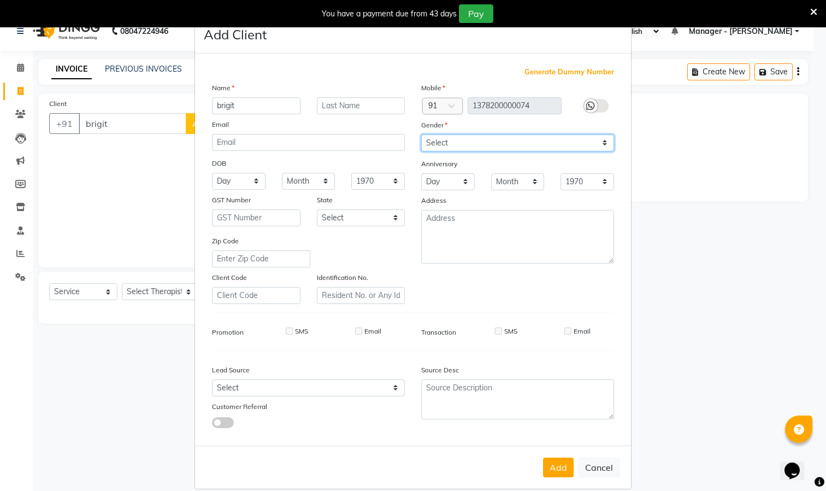
click at [582, 143] on select "Select [DEMOGRAPHIC_DATA] [DEMOGRAPHIC_DATA] Other Prefer Not To Say" at bounding box center [517, 142] width 193 height 17
select select "[DEMOGRAPHIC_DATA]"
click at [421, 134] on select "Select [DEMOGRAPHIC_DATA] [DEMOGRAPHIC_DATA] Other Prefer Not To Say" at bounding box center [517, 142] width 193 height 17
click at [543, 466] on button "Add" at bounding box center [558, 467] width 31 height 20
type input "1378200000074"
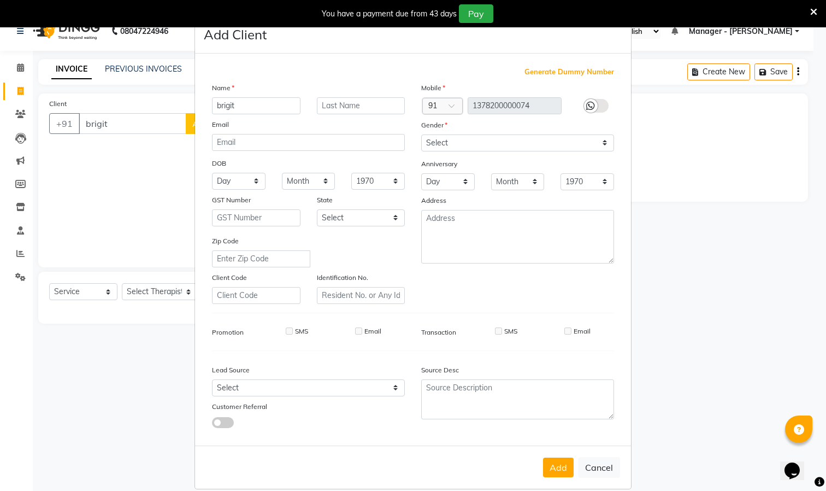
select select
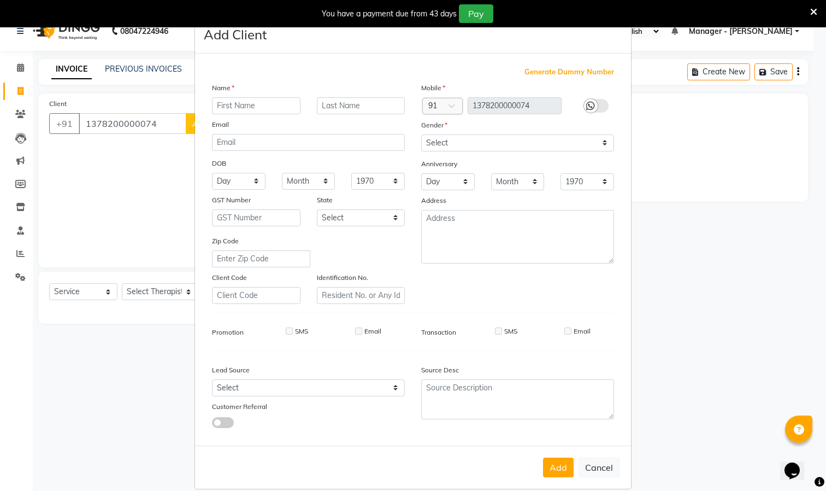
select select
checkbox input "false"
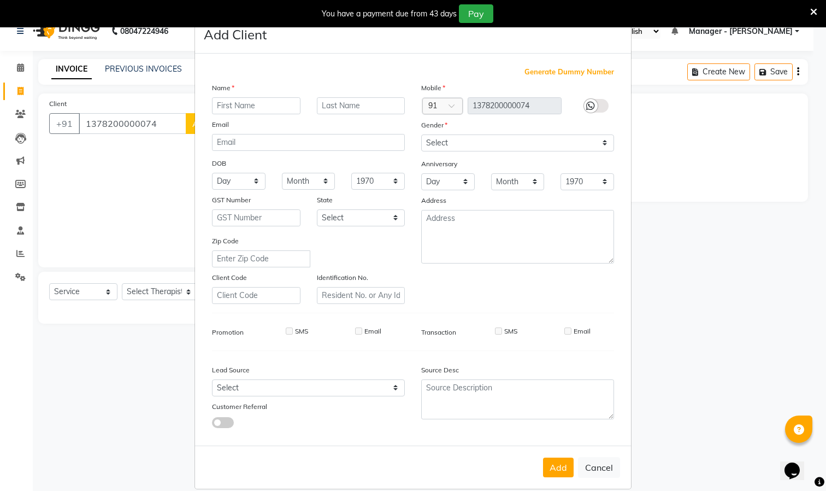
checkbox input "false"
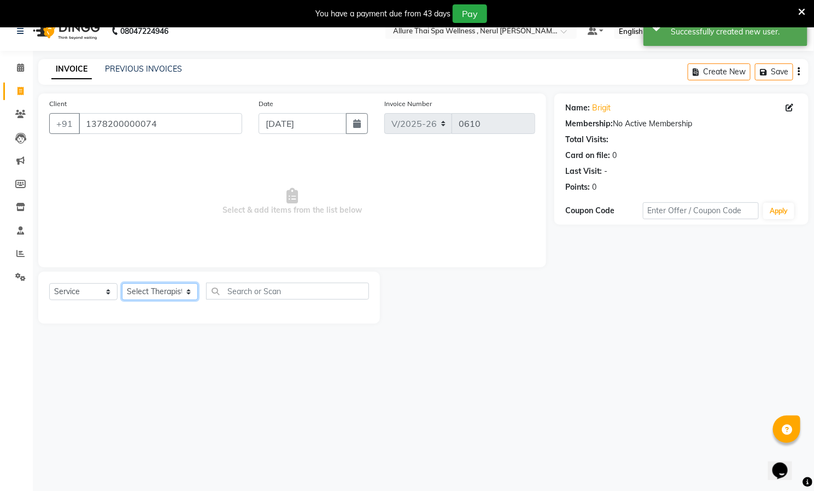
click at [168, 289] on select "Select Therapist [PERSON_NAME] ([PERSON_NAME]) [PERSON_NAME][DEMOGRAPHIC_DATA] …" at bounding box center [160, 291] width 76 height 17
select select "85285"
click at [122, 284] on select "Select Therapist [PERSON_NAME] ([PERSON_NAME]) [PERSON_NAME][DEMOGRAPHIC_DATA] …" at bounding box center [160, 291] width 76 height 17
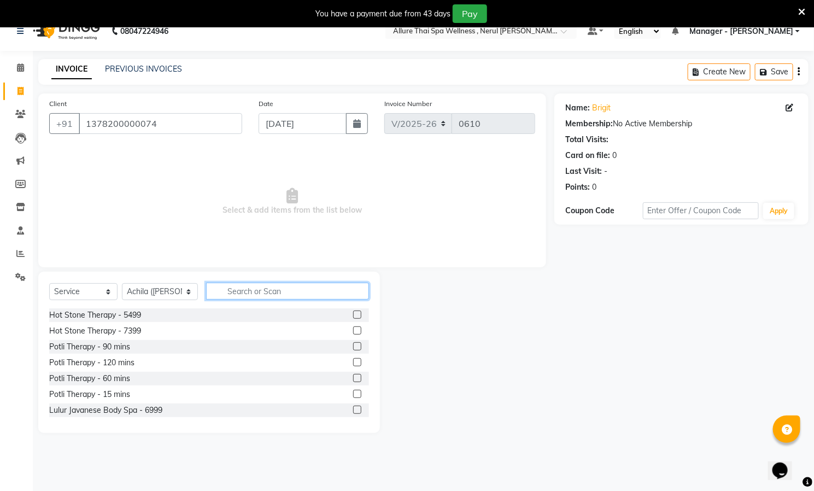
click at [272, 293] on input "text" at bounding box center [287, 291] width 163 height 17
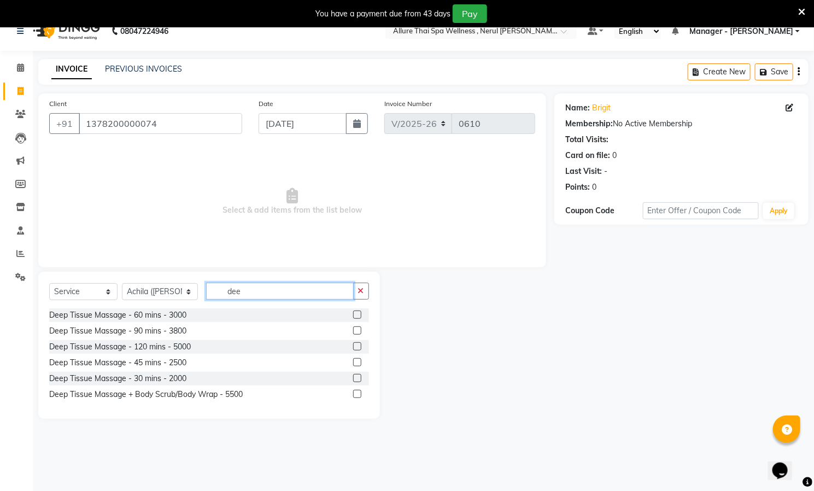
type input "dee"
click at [356, 315] on label at bounding box center [357, 314] width 8 height 8
click at [356, 315] on input "checkbox" at bounding box center [356, 314] width 7 height 7
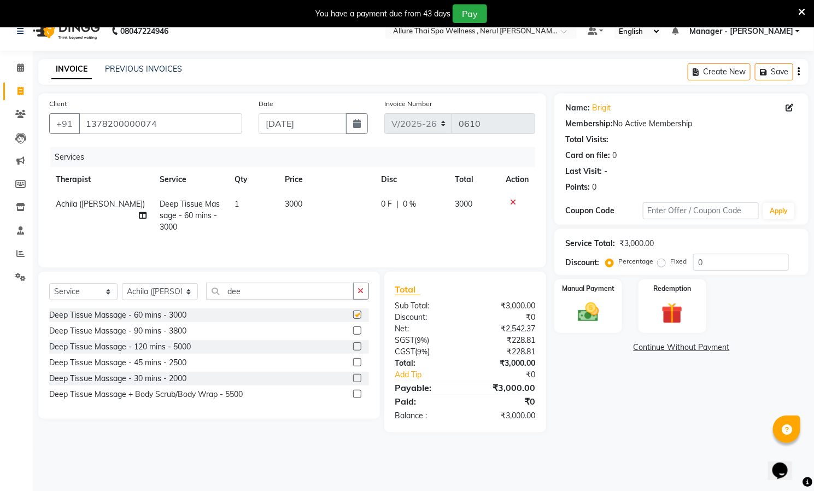
checkbox input "false"
click at [594, 300] on img at bounding box center [588, 312] width 36 height 25
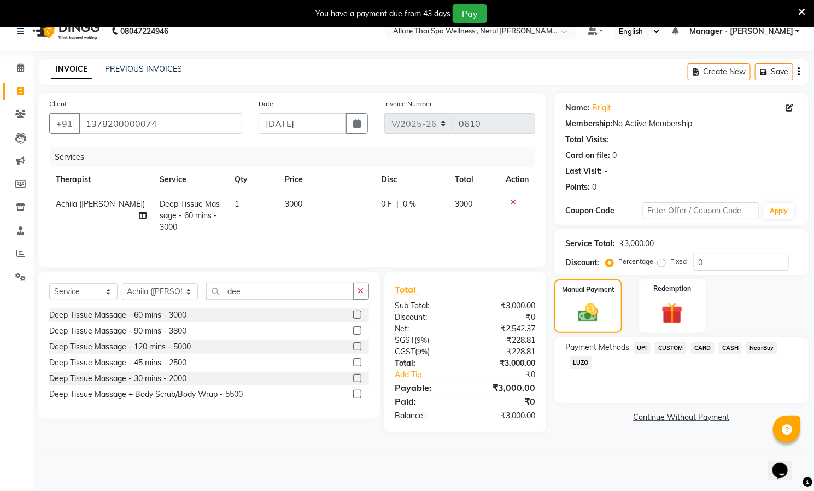
click at [643, 346] on span "UPI" at bounding box center [641, 348] width 17 height 13
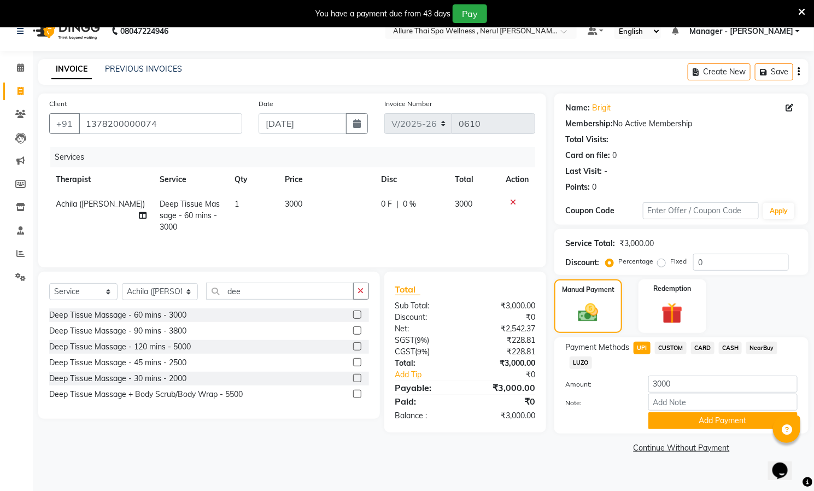
click at [511, 199] on icon at bounding box center [513, 202] width 6 height 8
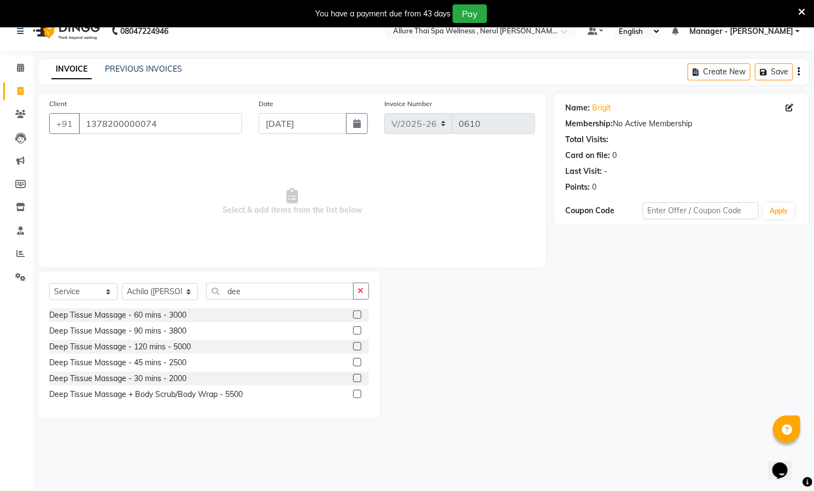
click at [353, 328] on label at bounding box center [357, 330] width 8 height 8
click at [353, 328] on input "checkbox" at bounding box center [356, 330] width 7 height 7
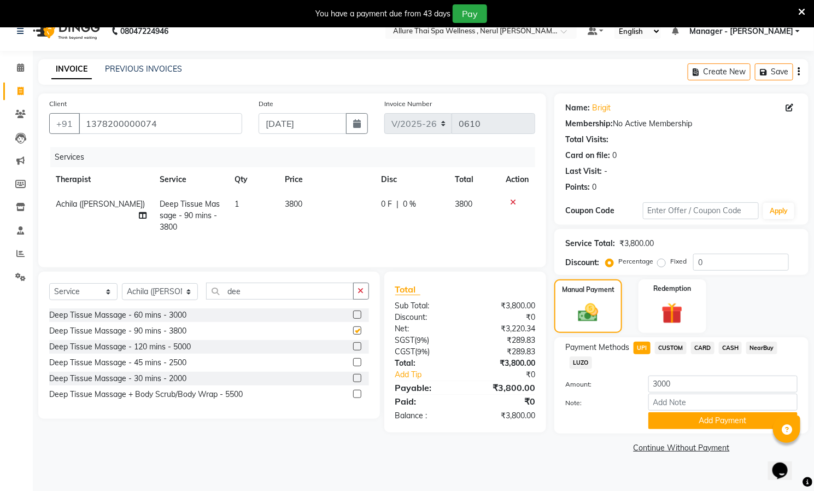
checkbox input "false"
click at [676, 261] on label "Fixed" at bounding box center [678, 261] width 16 height 10
click at [667, 261] on input "Fixed" at bounding box center [664, 261] width 8 height 8
radio input "true"
click at [711, 267] on input "0" at bounding box center [741, 262] width 96 height 17
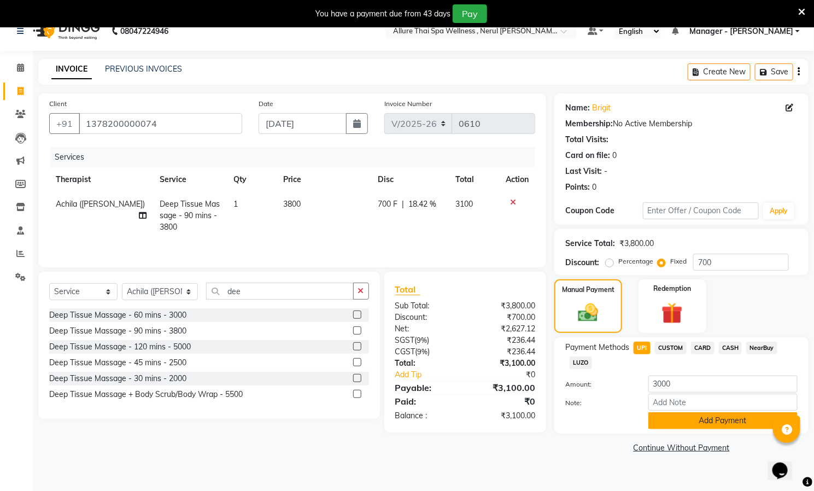
click at [708, 421] on button "Add Payment" at bounding box center [722, 420] width 149 height 17
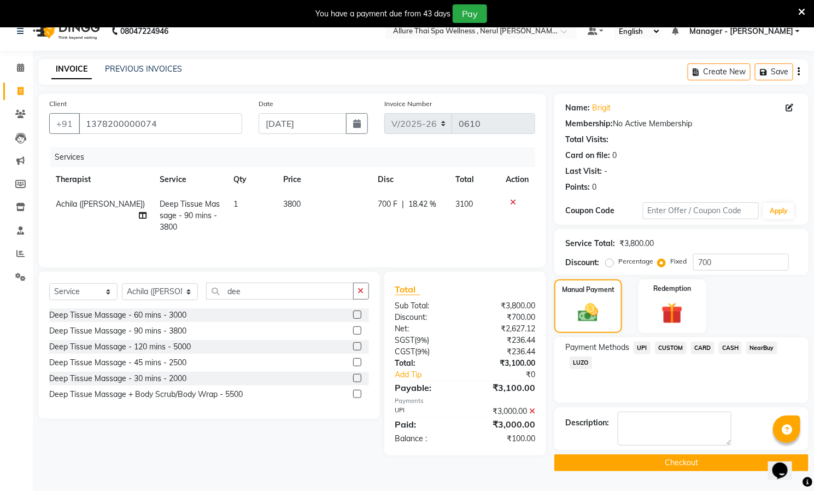
click at [648, 463] on button "Checkout" at bounding box center [681, 462] width 254 height 17
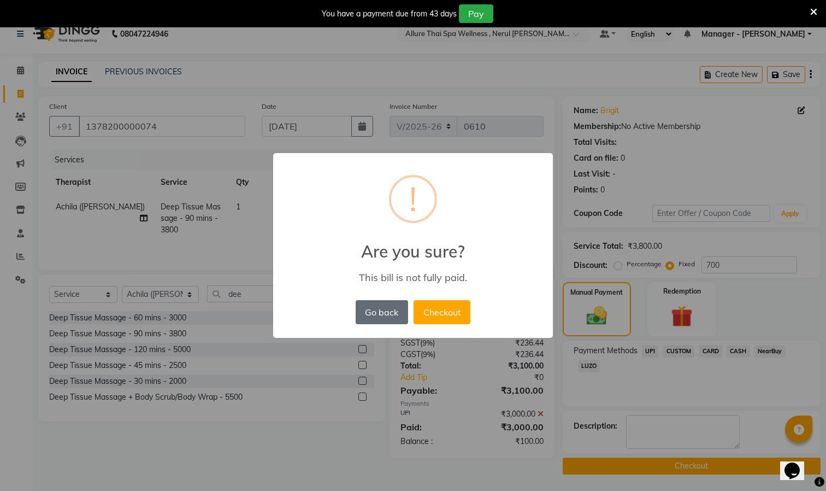
click at [374, 314] on button "Go back" at bounding box center [382, 312] width 52 height 24
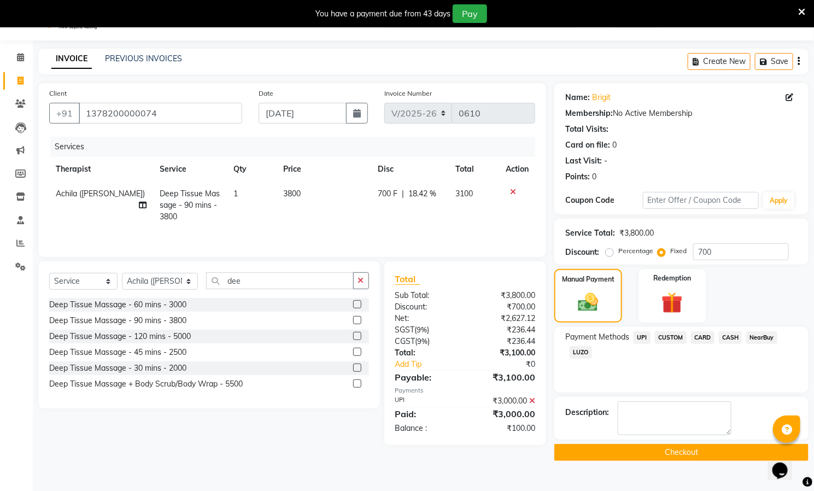
scroll to position [28, 0]
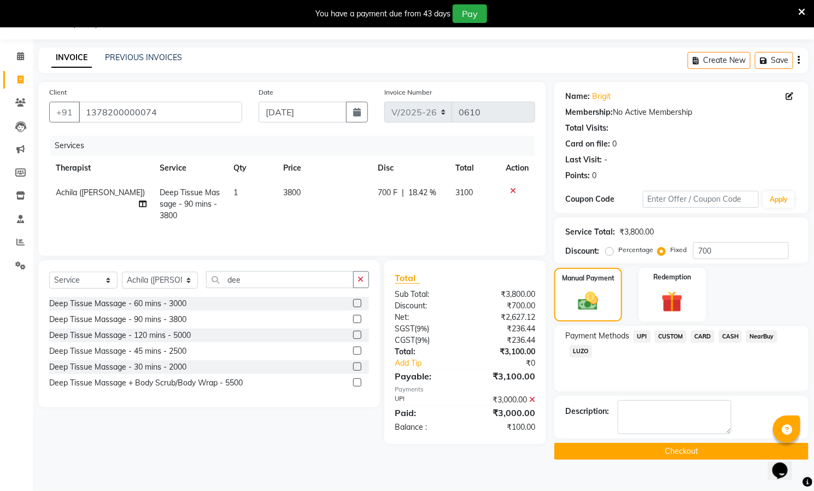
click at [640, 335] on span "UPI" at bounding box center [641, 336] width 17 height 13
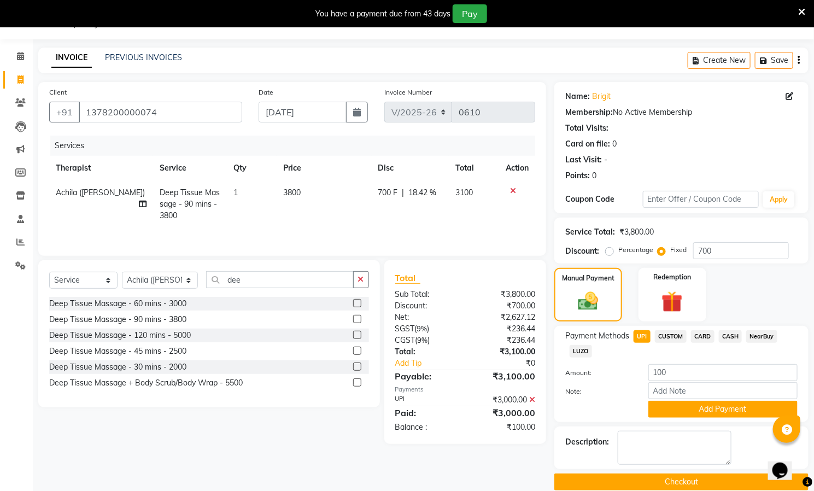
scroll to position [45, 0]
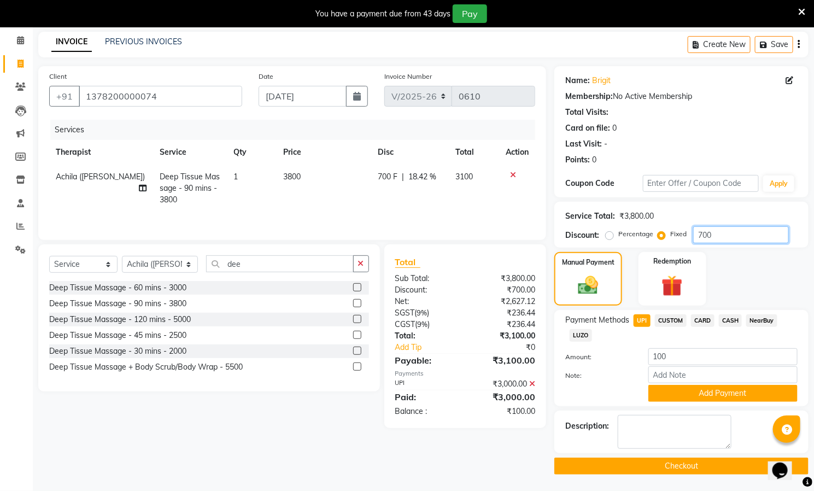
click at [730, 233] on input "700" at bounding box center [741, 234] width 96 height 17
type input "7"
type input "2300"
click at [727, 390] on button "Add Payment" at bounding box center [722, 393] width 149 height 17
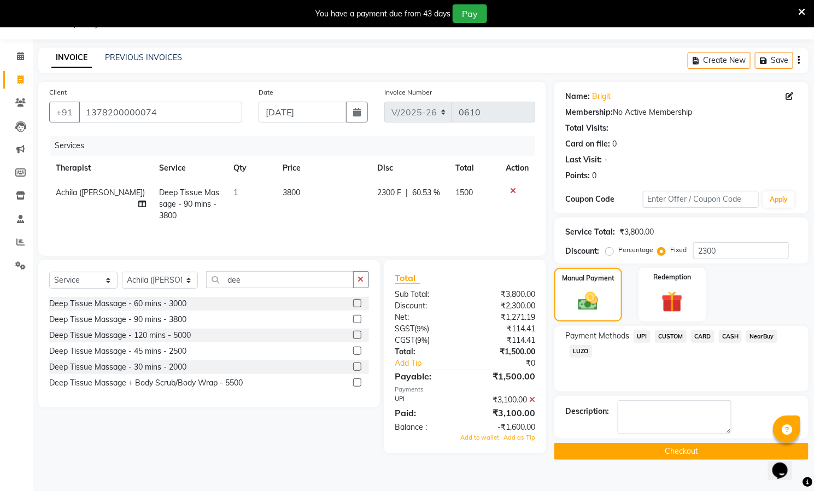
click at [618, 251] on label "Percentage" at bounding box center [635, 250] width 35 height 10
click at [610, 251] on input "Percentage" at bounding box center [612, 250] width 8 height 8
radio input "true"
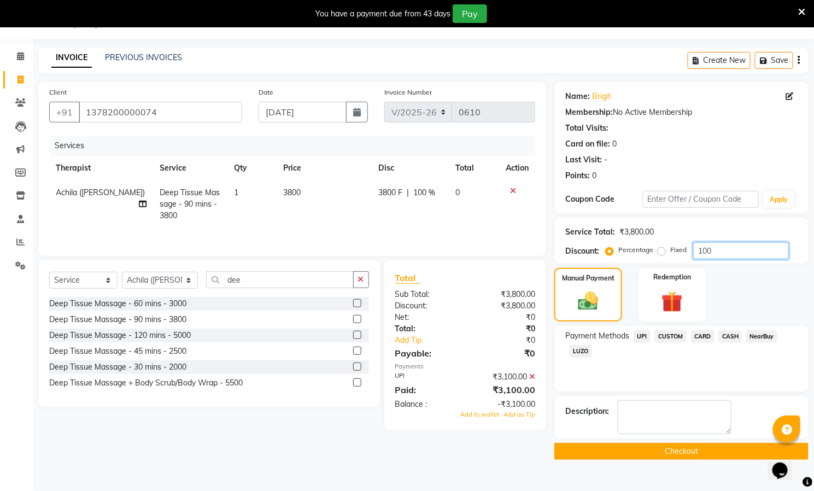
click at [769, 248] on input "100" at bounding box center [741, 250] width 96 height 17
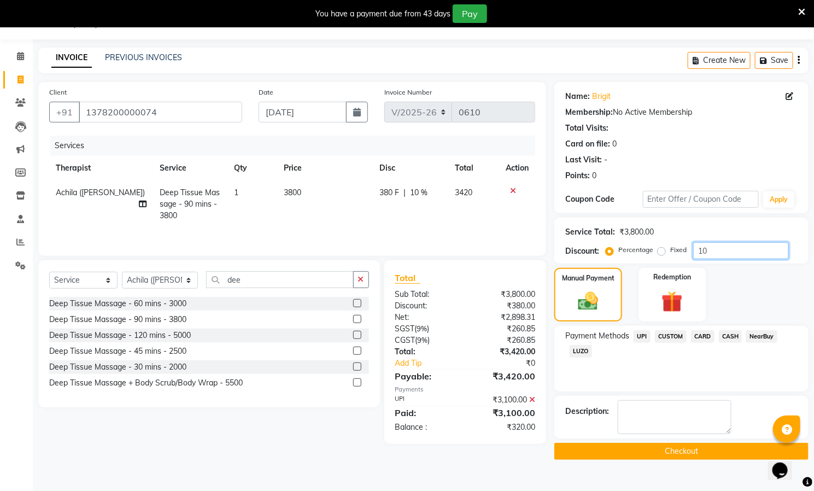
type input "1"
click at [670, 251] on label "Fixed" at bounding box center [678, 250] width 16 height 10
click at [661, 251] on input "Fixed" at bounding box center [664, 250] width 8 height 8
radio input "true"
click at [710, 250] on input "number" at bounding box center [741, 250] width 96 height 17
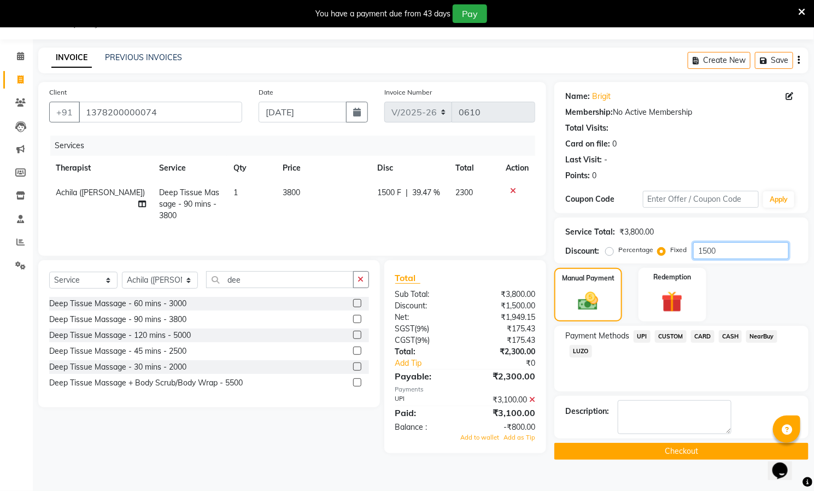
type input "1500"
click at [641, 334] on span "UPI" at bounding box center [641, 336] width 17 height 13
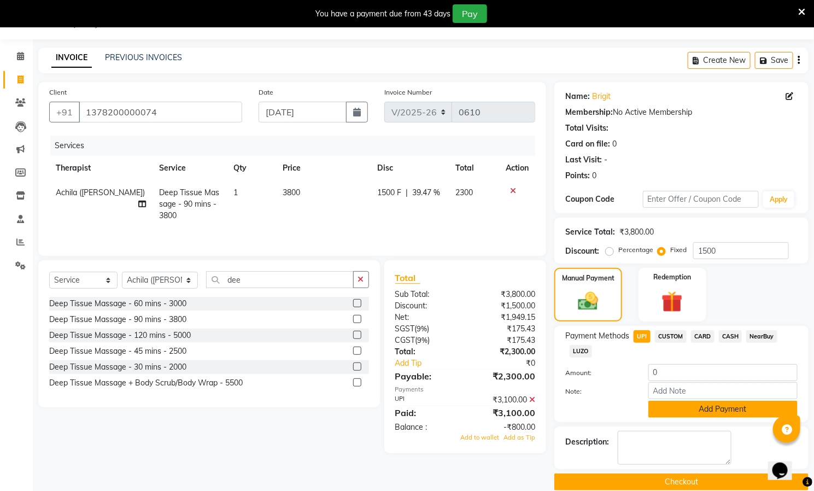
click at [689, 410] on button "Add Payment" at bounding box center [722, 409] width 149 height 17
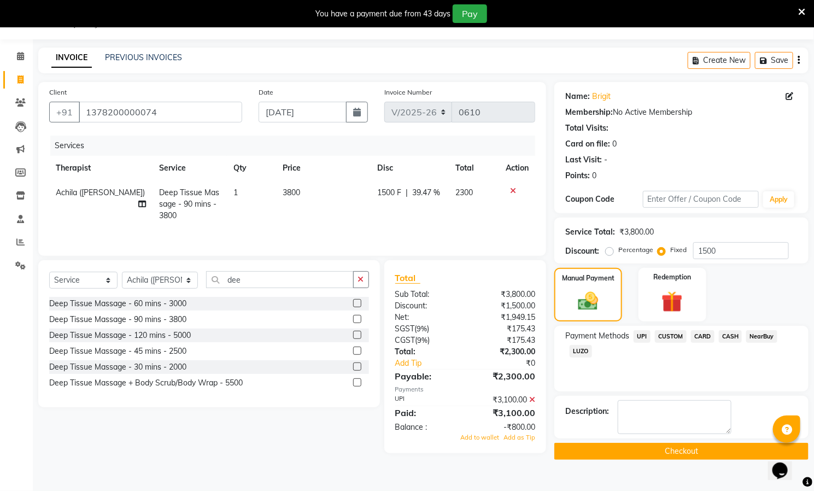
click at [689, 453] on button "Checkout" at bounding box center [681, 451] width 254 height 17
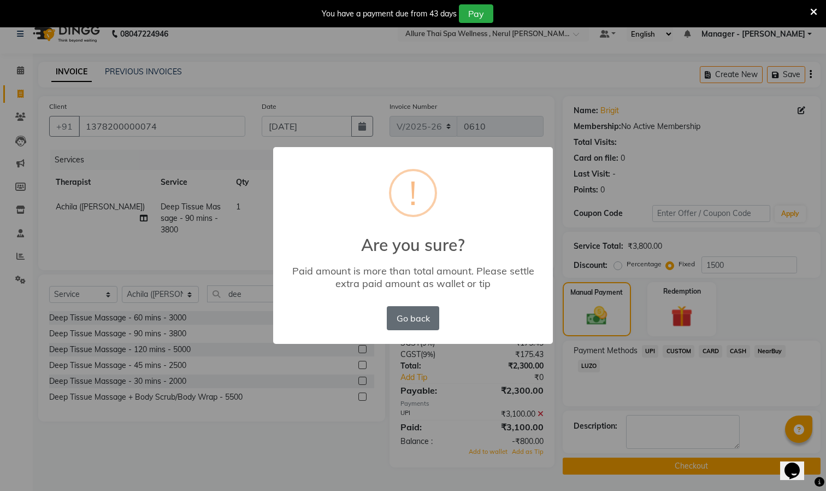
click at [418, 323] on button "Go back" at bounding box center [413, 318] width 52 height 24
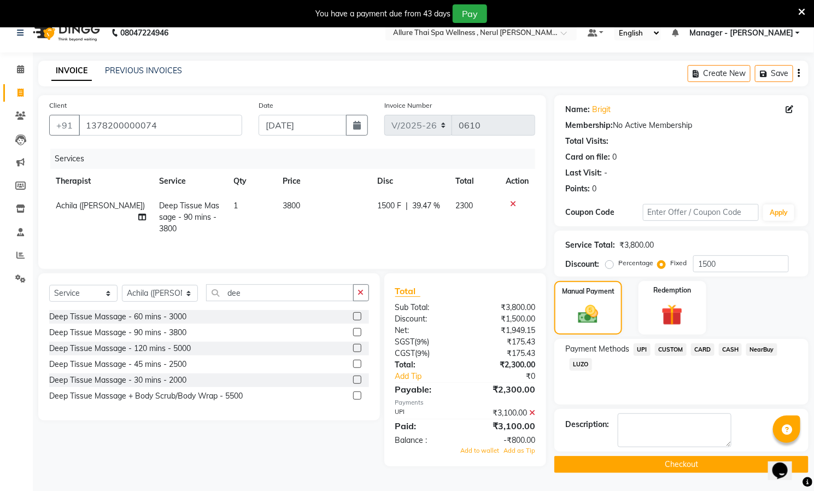
scroll to position [28, 0]
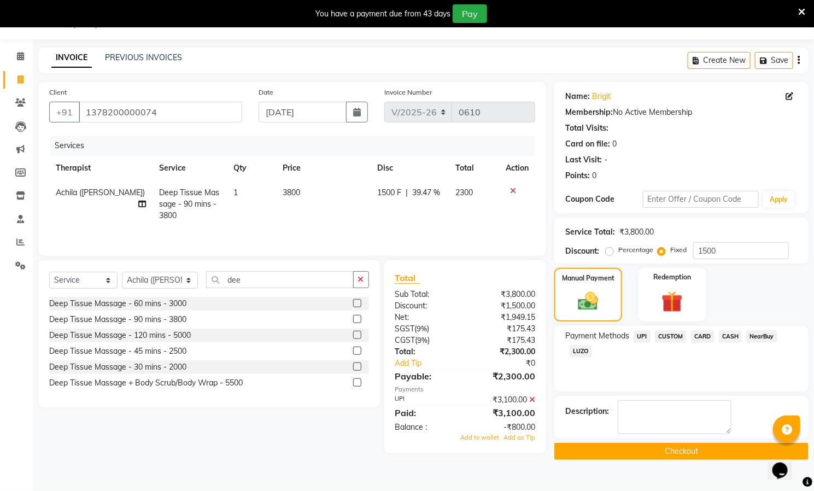
click at [354, 323] on label at bounding box center [357, 319] width 8 height 8
click at [354, 323] on input "checkbox" at bounding box center [356, 319] width 7 height 7
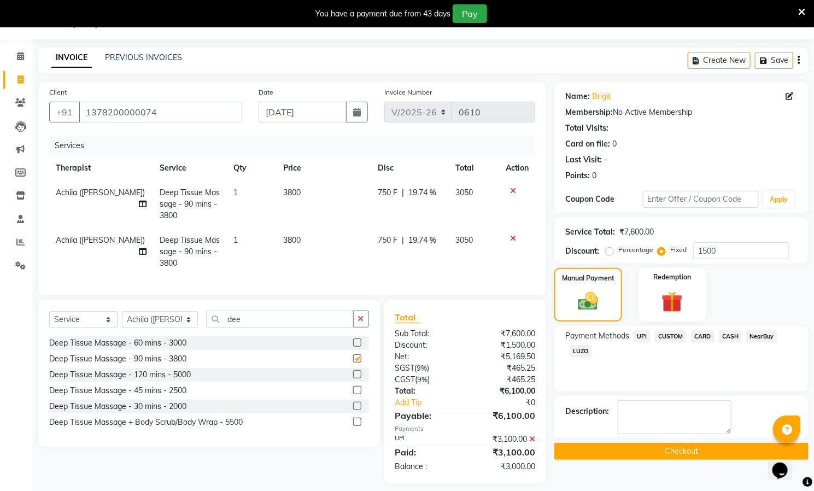
checkbox input "false"
click at [510, 187] on icon at bounding box center [513, 191] width 6 height 8
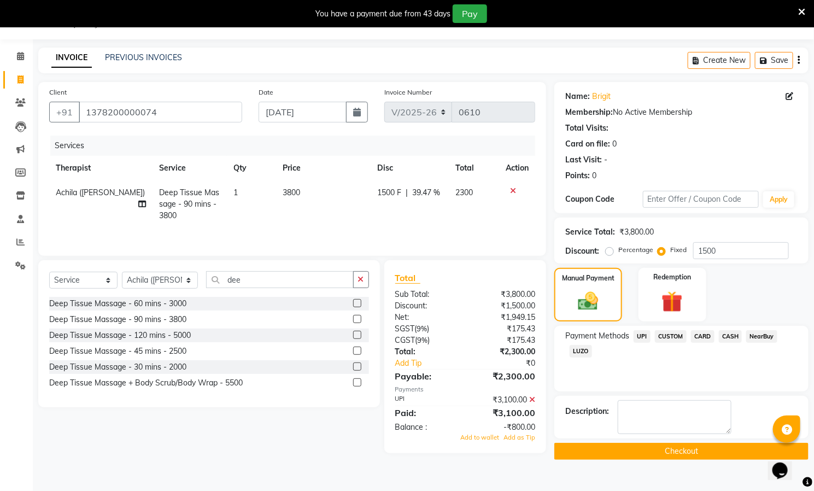
click at [618, 251] on label "Percentage" at bounding box center [635, 250] width 35 height 10
click at [608, 251] on input "Percentage" at bounding box center [612, 250] width 8 height 8
radio input "true"
type input "100"
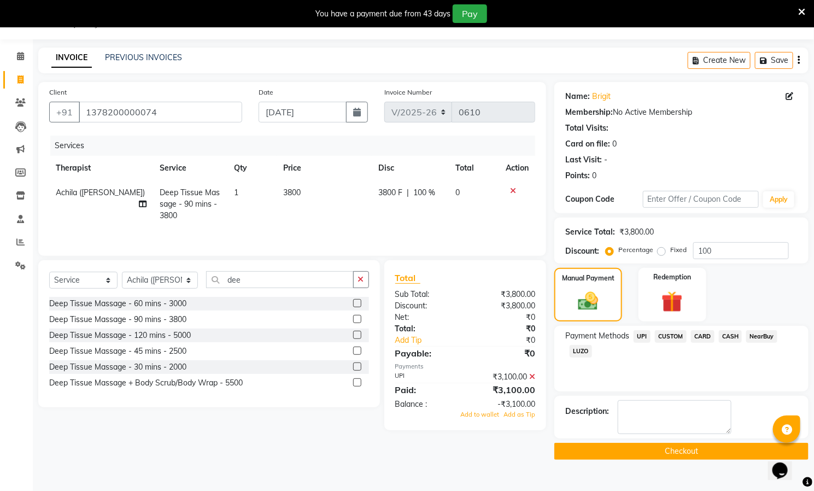
click at [670, 251] on label "Fixed" at bounding box center [678, 250] width 16 height 10
click at [664, 251] on input "Fixed" at bounding box center [664, 250] width 8 height 8
radio input "true"
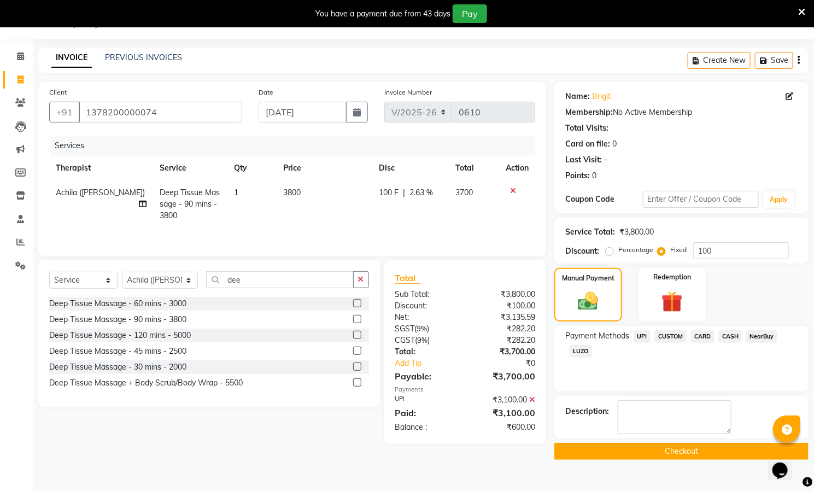
click at [639, 333] on span "UPI" at bounding box center [641, 336] width 17 height 13
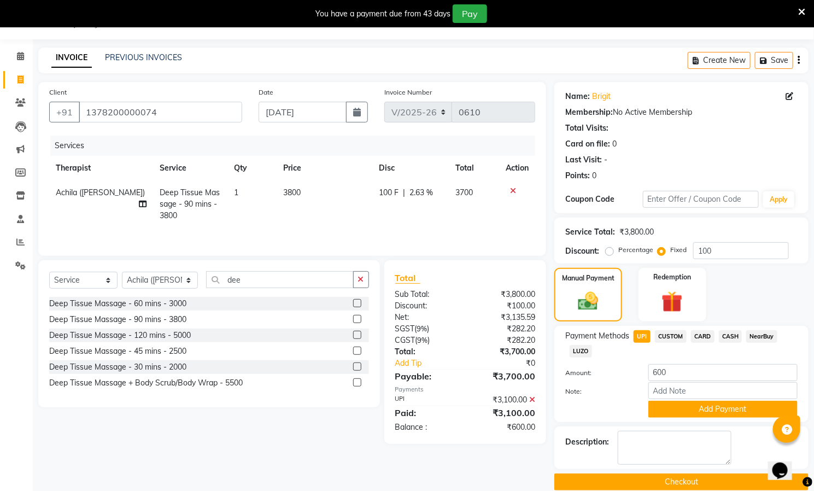
scroll to position [45, 0]
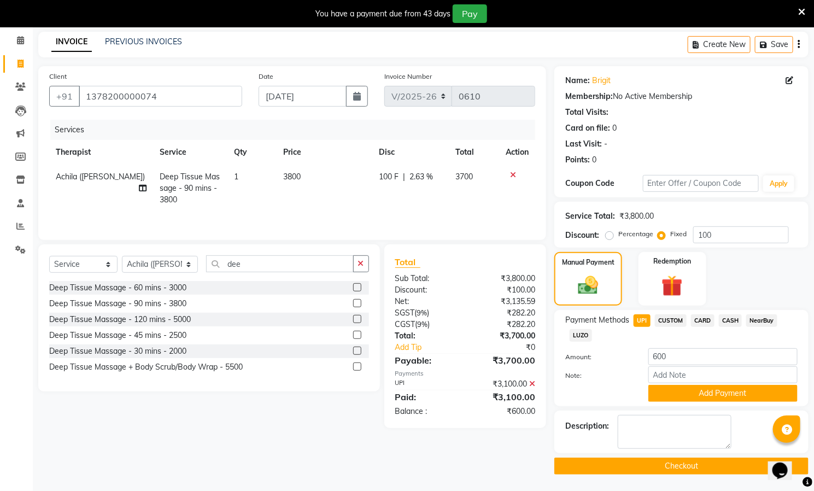
click at [510, 173] on icon at bounding box center [513, 175] width 6 height 8
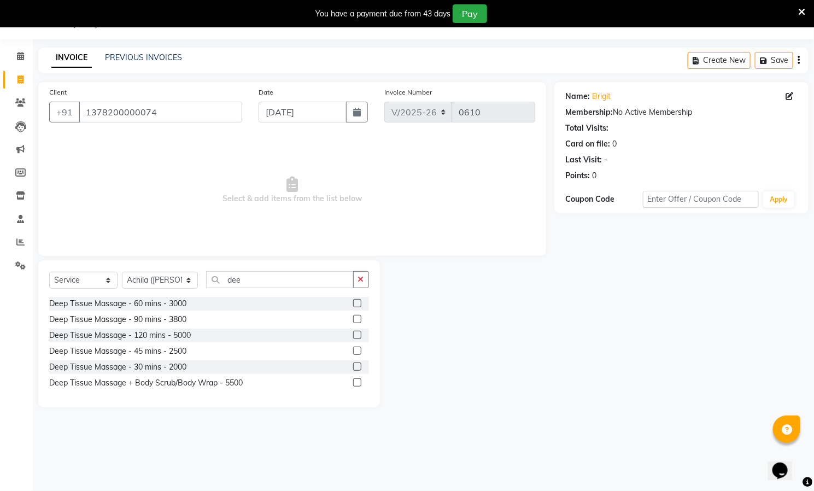
scroll to position [28, 0]
click at [210, 111] on input "1378200000074" at bounding box center [160, 112] width 163 height 21
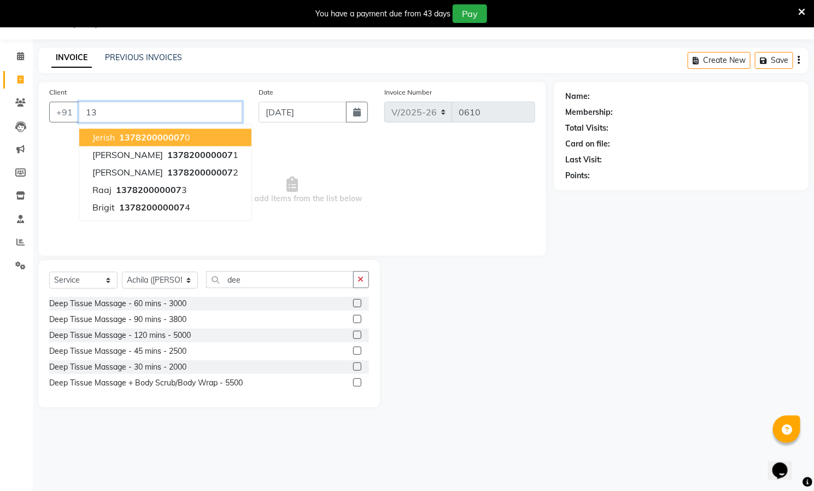
type input "1"
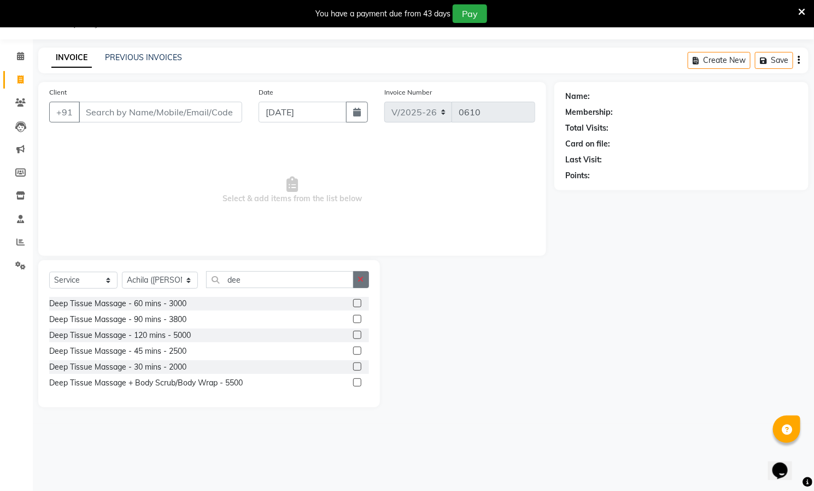
click at [359, 274] on button "button" at bounding box center [361, 279] width 16 height 17
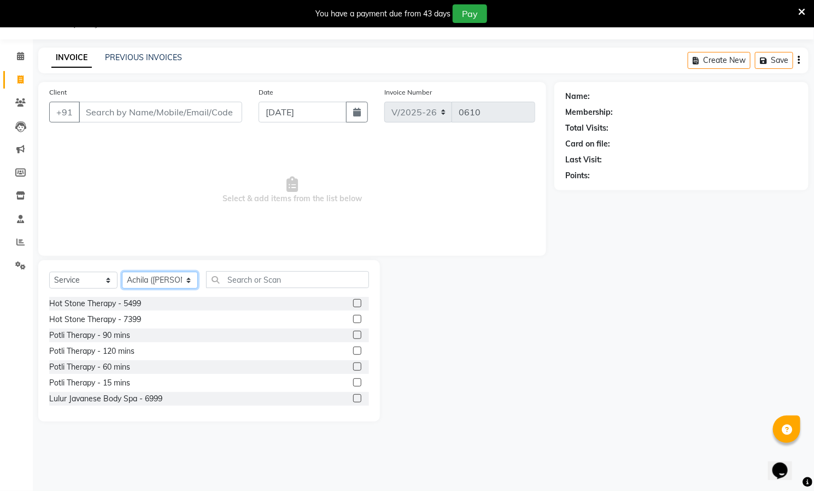
click at [178, 276] on select "Select Therapist [PERSON_NAME] ([PERSON_NAME]) [PERSON_NAME][DEMOGRAPHIC_DATA] …" at bounding box center [160, 280] width 76 height 17
click at [179, 107] on input "Client" at bounding box center [160, 112] width 163 height 21
click at [189, 112] on input "Client" at bounding box center [160, 112] width 163 height 21
paste input "brigit"
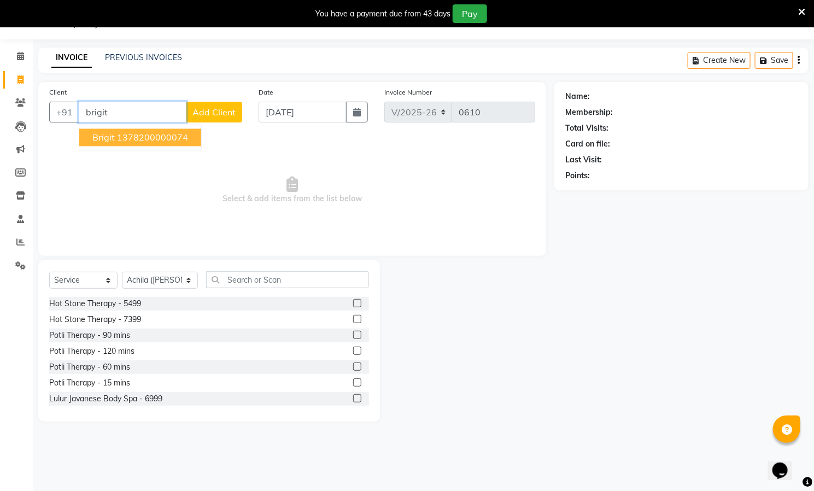
click at [180, 131] on button "brigit 1378200000074" at bounding box center [140, 137] width 122 height 17
type input "1378200000074"
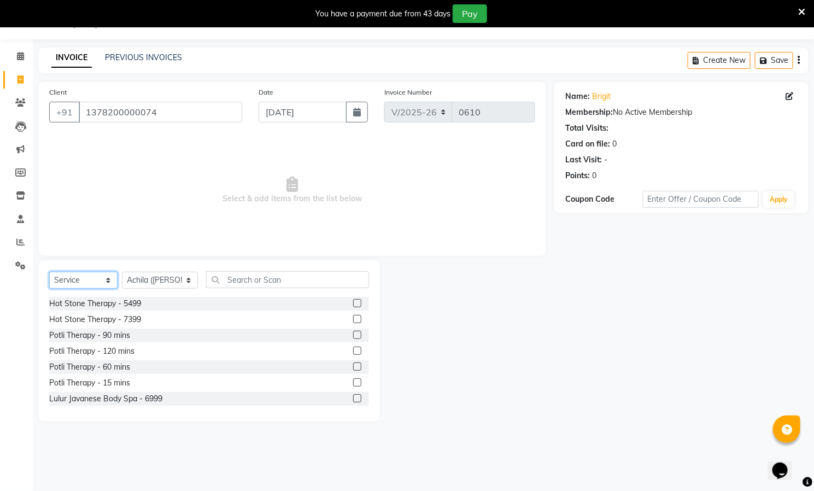
click at [97, 279] on select "Select Service Product Membership Package Voucher Prepaid Gift Card" at bounding box center [83, 280] width 68 height 17
click at [353, 333] on label at bounding box center [357, 335] width 8 height 8
click at [353, 333] on input "checkbox" at bounding box center [356, 335] width 7 height 7
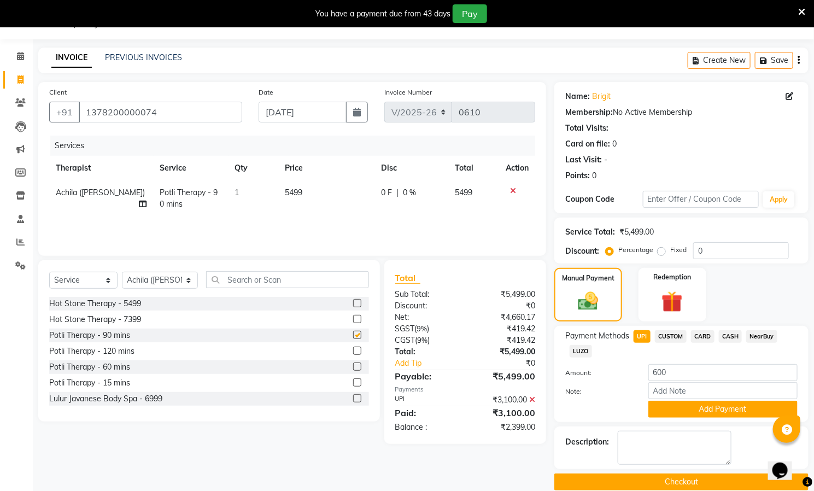
checkbox input "false"
click at [511, 187] on icon at bounding box center [513, 191] width 6 height 8
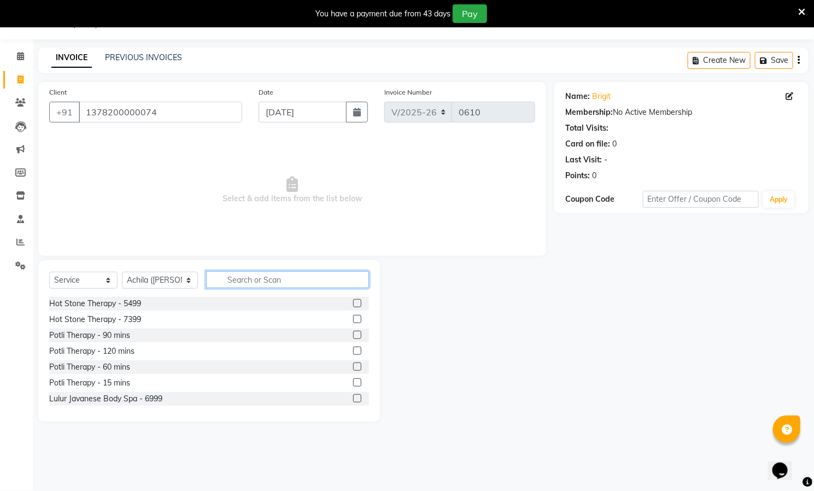
click at [258, 275] on input "text" at bounding box center [287, 279] width 163 height 17
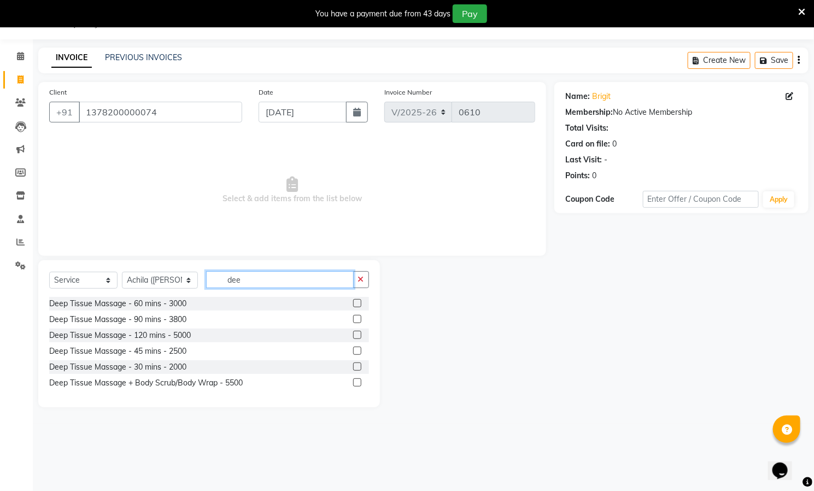
type input "dee"
click at [357, 319] on label at bounding box center [357, 319] width 8 height 8
click at [357, 319] on input "checkbox" at bounding box center [356, 319] width 7 height 7
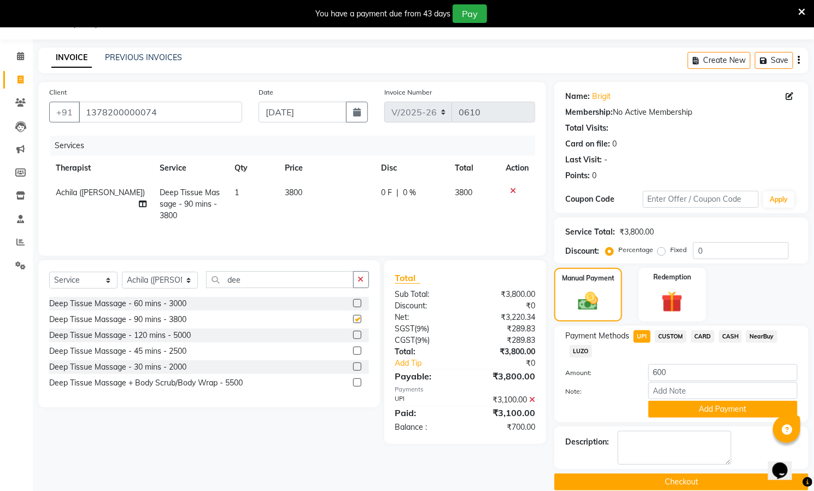
checkbox input "false"
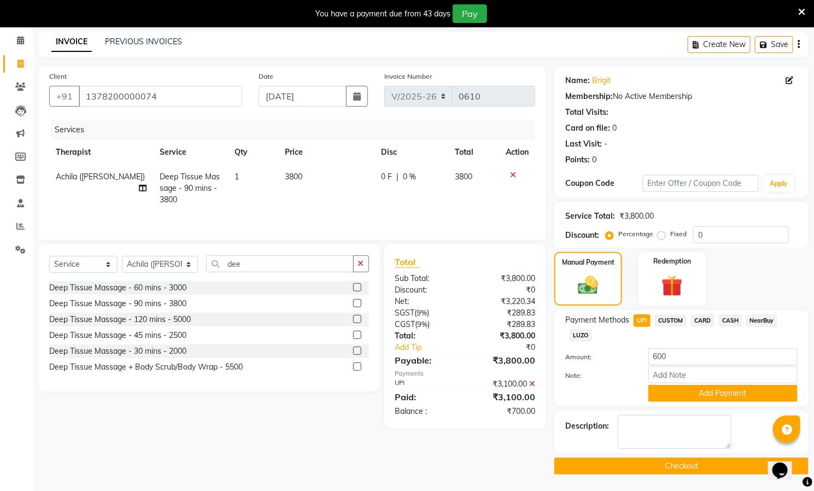
click at [670, 237] on label "Fixed" at bounding box center [678, 234] width 16 height 10
click at [661, 237] on input "Fixed" at bounding box center [664, 234] width 8 height 8
radio input "true"
click at [694, 356] on input "600" at bounding box center [722, 356] width 149 height 17
type input "6"
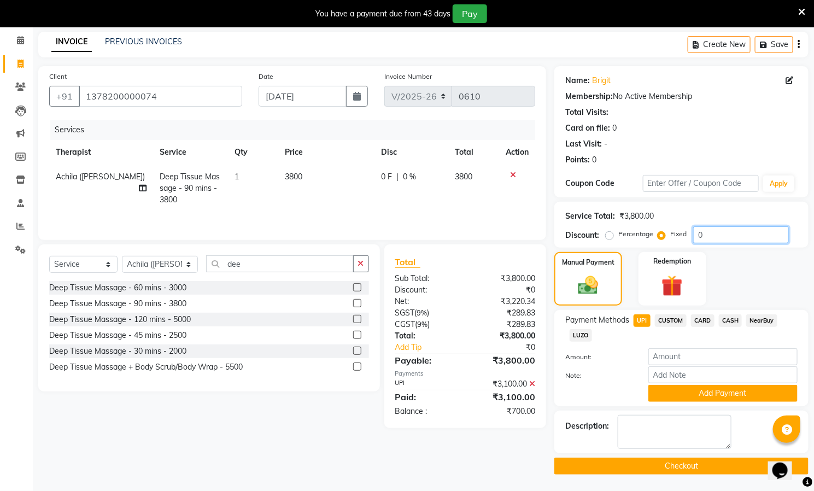
click at [727, 233] on input "0" at bounding box center [741, 234] width 96 height 17
type input "1500"
click at [733, 392] on button "Add Payment" at bounding box center [722, 393] width 149 height 17
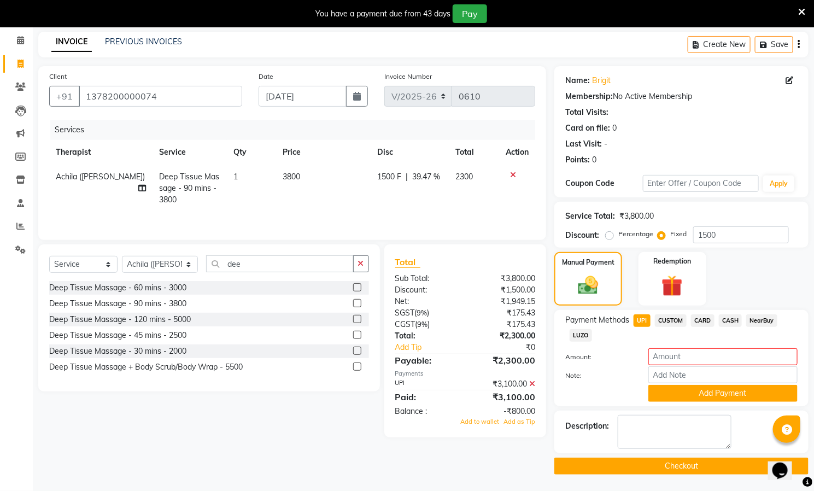
click at [618, 231] on label "Percentage" at bounding box center [635, 234] width 35 height 10
click at [610, 231] on input "Percentage" at bounding box center [612, 234] width 8 height 8
radio input "true"
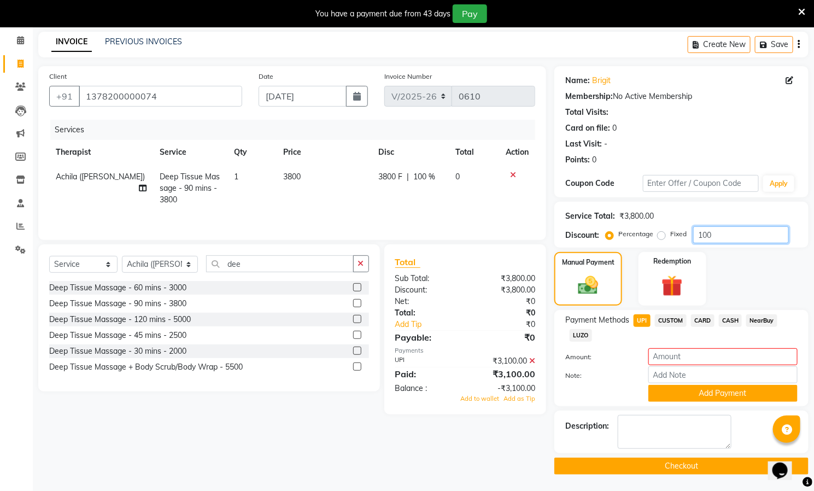
click at [751, 231] on input "100" at bounding box center [741, 234] width 96 height 17
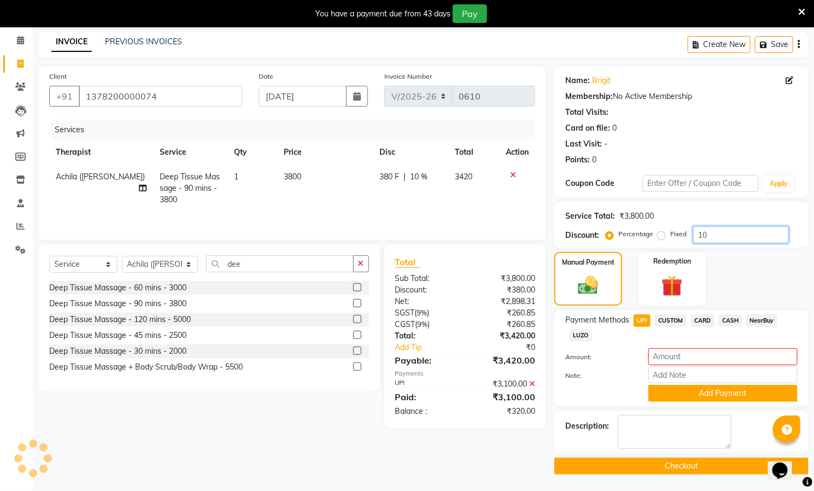
type input "1"
type input "100"
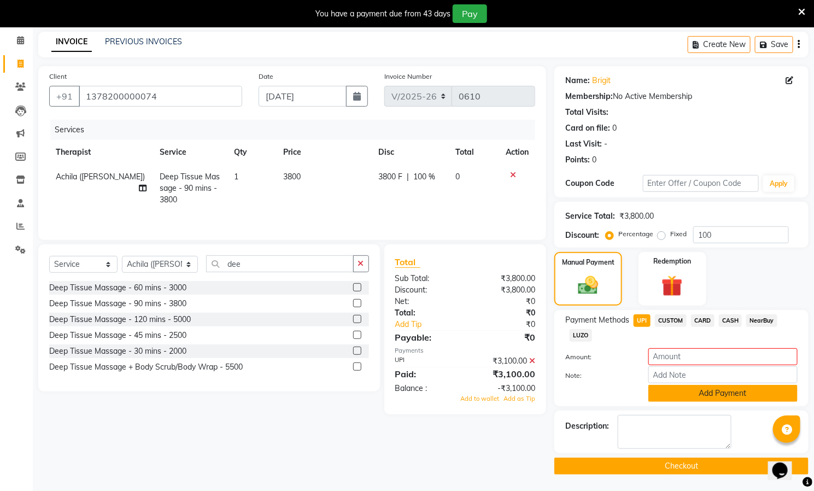
click at [711, 396] on button "Add Payment" at bounding box center [722, 393] width 149 height 17
click at [670, 233] on label "Fixed" at bounding box center [678, 234] width 16 height 10
click at [661, 233] on input "Fixed" at bounding box center [664, 234] width 8 height 8
radio input "true"
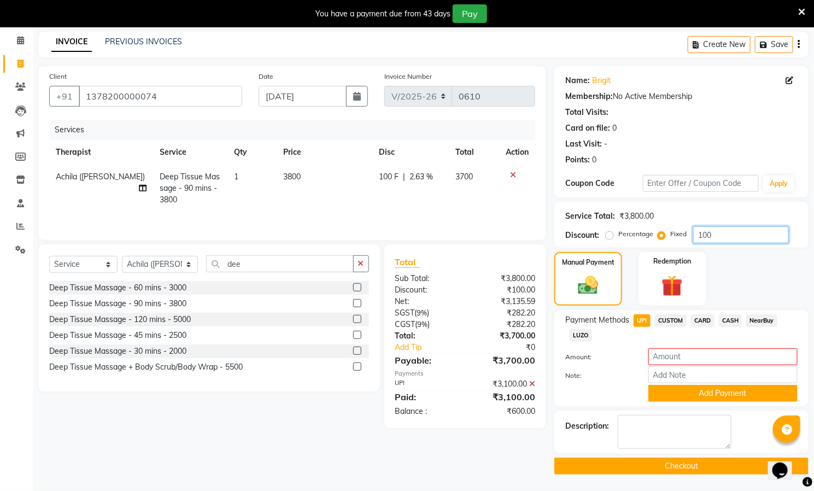
click at [721, 230] on input "100" at bounding box center [741, 234] width 96 height 17
type input "1"
type input "1500"
click at [700, 360] on input "number" at bounding box center [722, 356] width 149 height 17
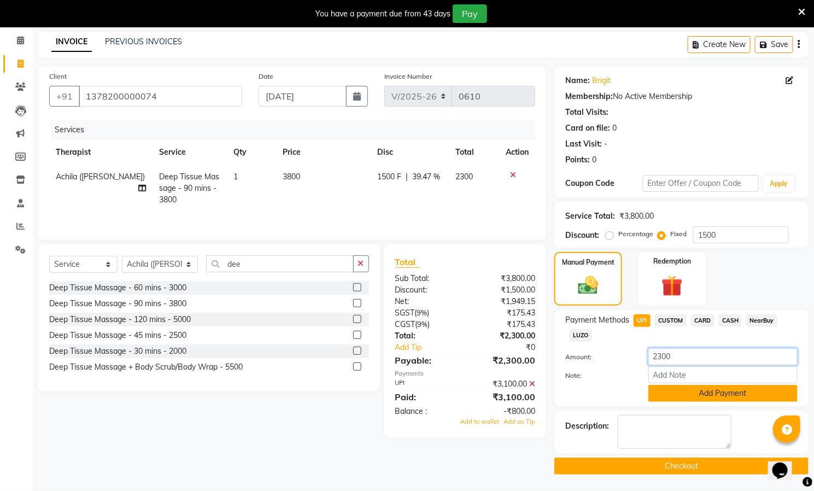
type input "2300"
click at [723, 396] on button "Add Payment" at bounding box center [722, 393] width 149 height 17
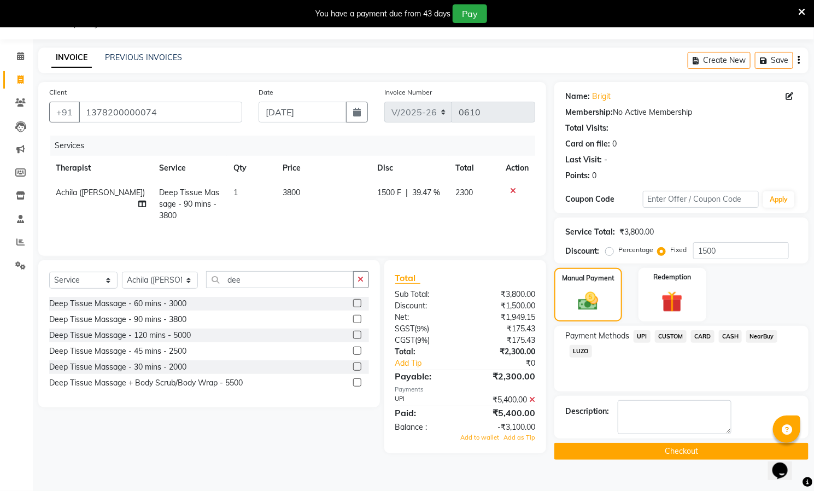
click at [639, 336] on span "UPI" at bounding box center [641, 336] width 17 height 13
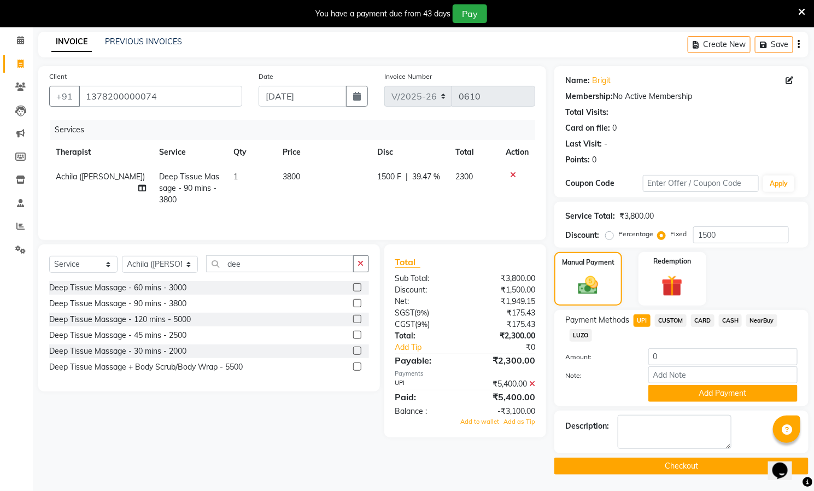
click at [694, 464] on button "Checkout" at bounding box center [681, 465] width 254 height 17
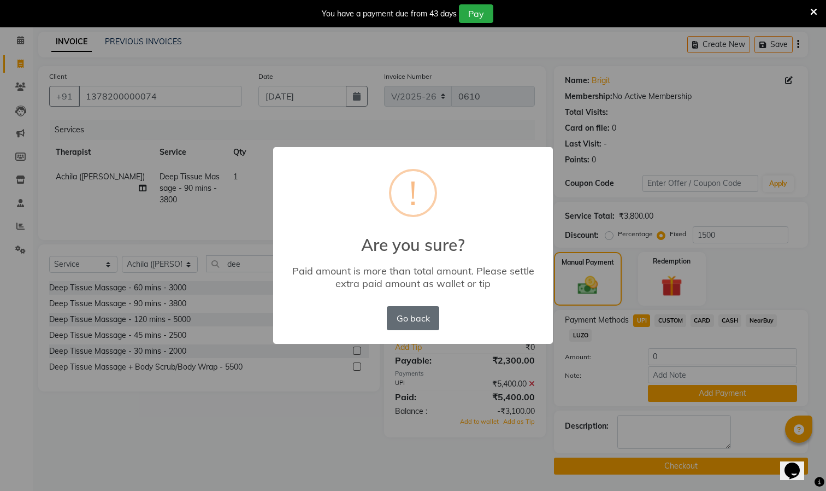
click at [428, 312] on button "Go back" at bounding box center [413, 318] width 52 height 24
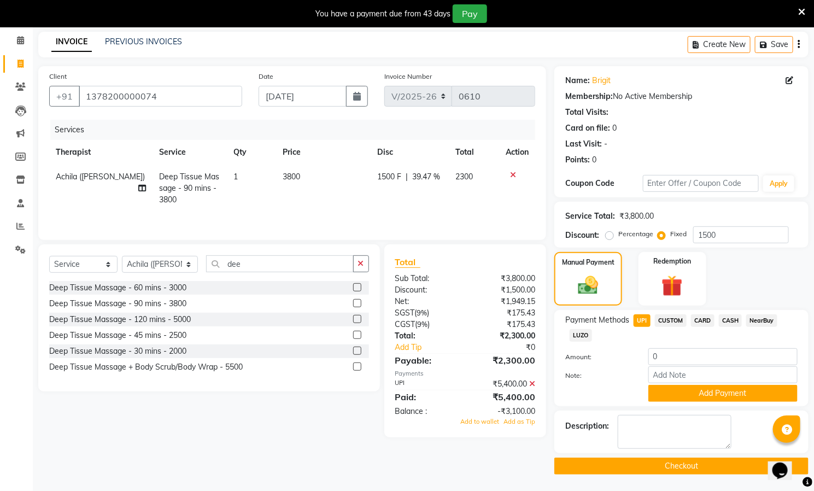
click at [800, 7] on icon at bounding box center [801, 12] width 7 height 10
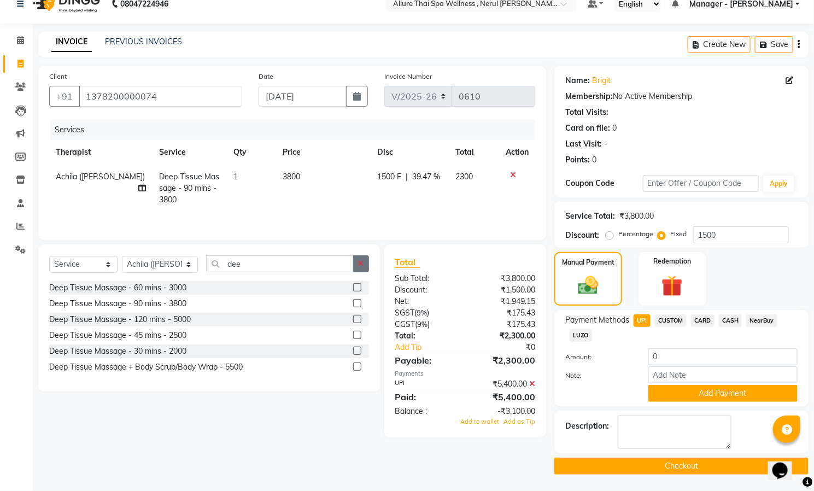
click at [361, 262] on icon "button" at bounding box center [361, 264] width 6 height 8
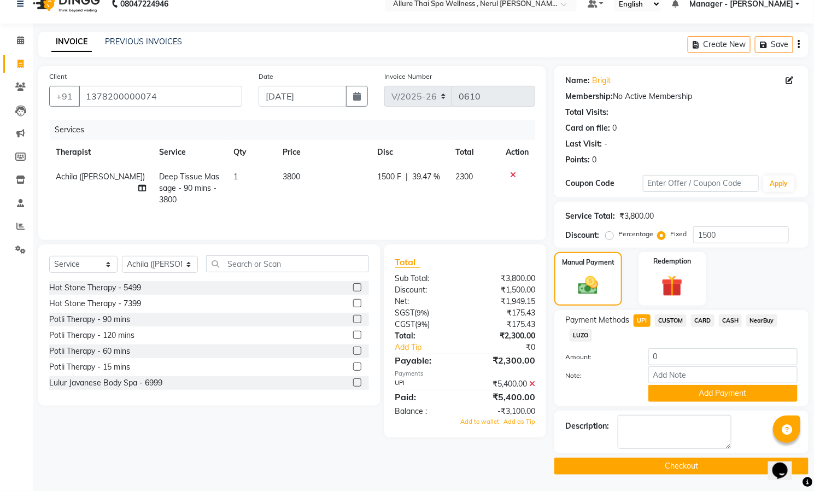
click at [512, 171] on icon at bounding box center [513, 175] width 6 height 8
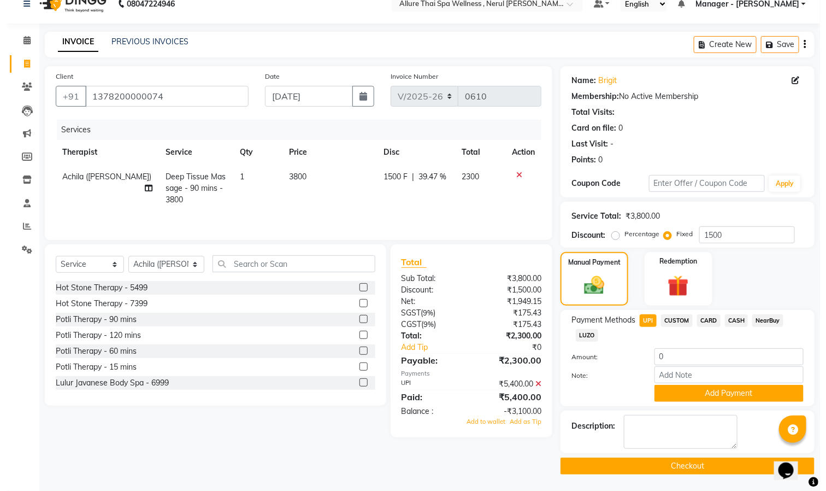
scroll to position [0, 0]
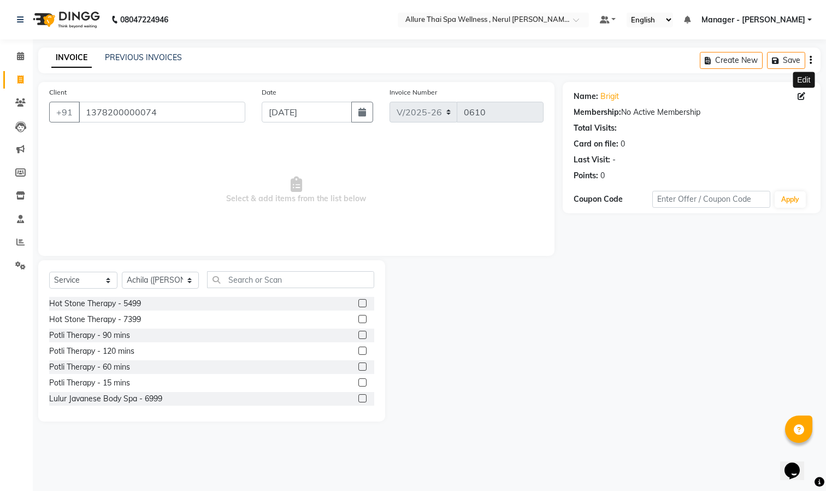
click at [802, 94] on icon at bounding box center [802, 96] width 8 height 8
select select "[DEMOGRAPHIC_DATA]"
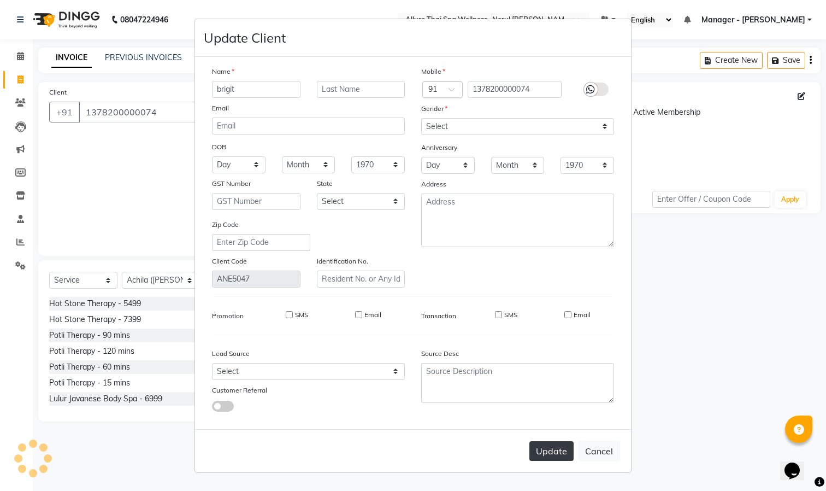
click at [555, 454] on button "Update" at bounding box center [552, 451] width 44 height 20
select select
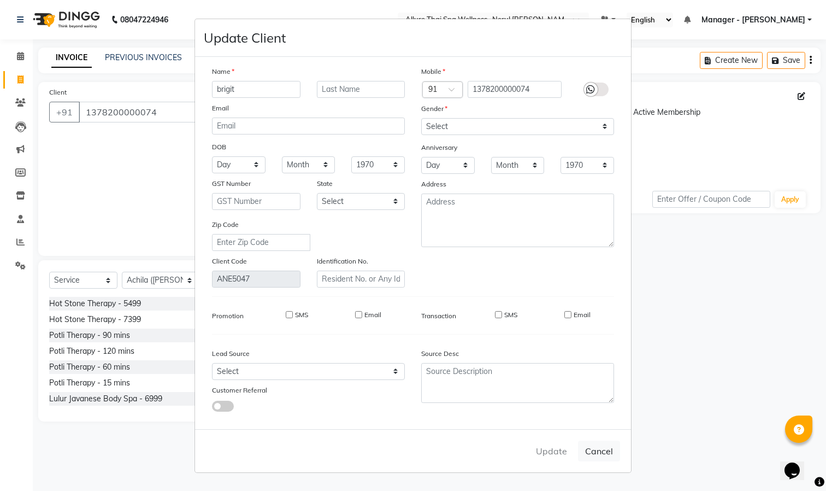
select select
checkbox input "false"
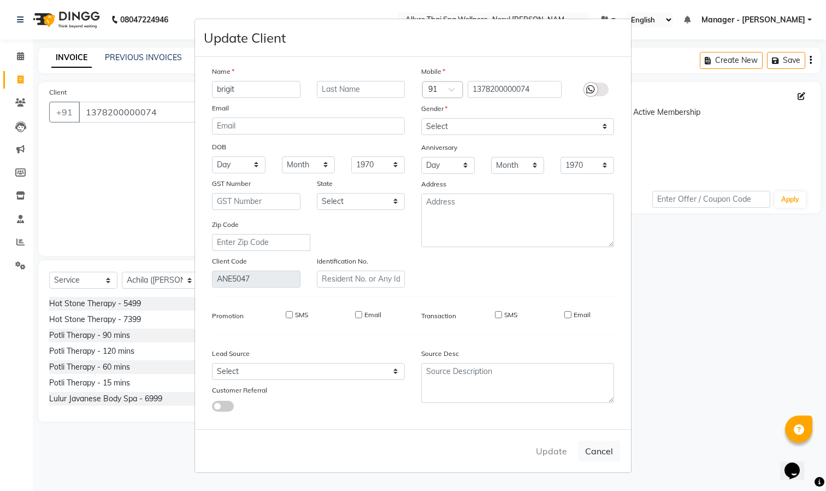
checkbox input "false"
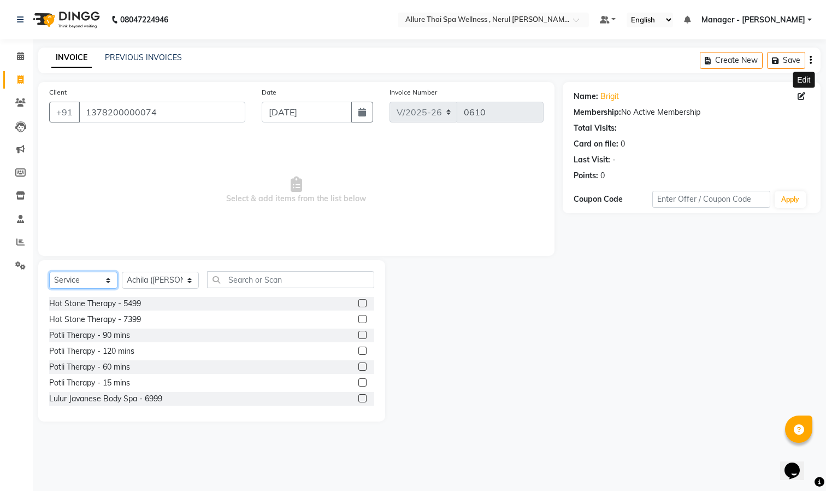
click at [89, 278] on select "Select Service Product Membership Package Voucher Prepaid Gift Card" at bounding box center [83, 280] width 68 height 17
click at [49, 272] on select "Select Service Product Membership Package Voucher Prepaid Gift Card" at bounding box center [83, 280] width 68 height 17
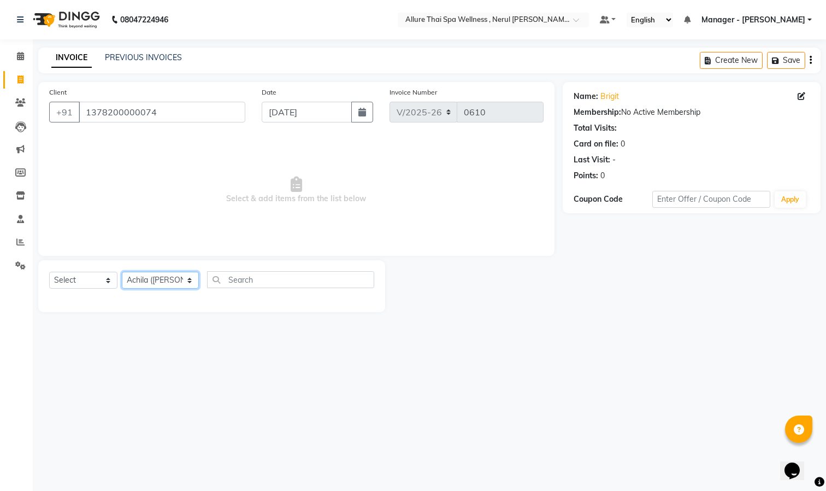
click at [137, 280] on select "Select Therapist [PERSON_NAME] ([PERSON_NAME]) [PERSON_NAME][DEMOGRAPHIC_DATA] …" at bounding box center [160, 280] width 77 height 17
click at [137, 279] on select "Select Therapist [PERSON_NAME] ([PERSON_NAME]) [PERSON_NAME][DEMOGRAPHIC_DATA] …" at bounding box center [160, 280] width 77 height 17
click at [78, 279] on select "Select Service Product Membership Package Voucher Prepaid Gift Card" at bounding box center [83, 280] width 68 height 17
select select "service"
click at [49, 272] on select "Select Service Product Membership Package Voucher Prepaid Gift Card" at bounding box center [83, 280] width 68 height 17
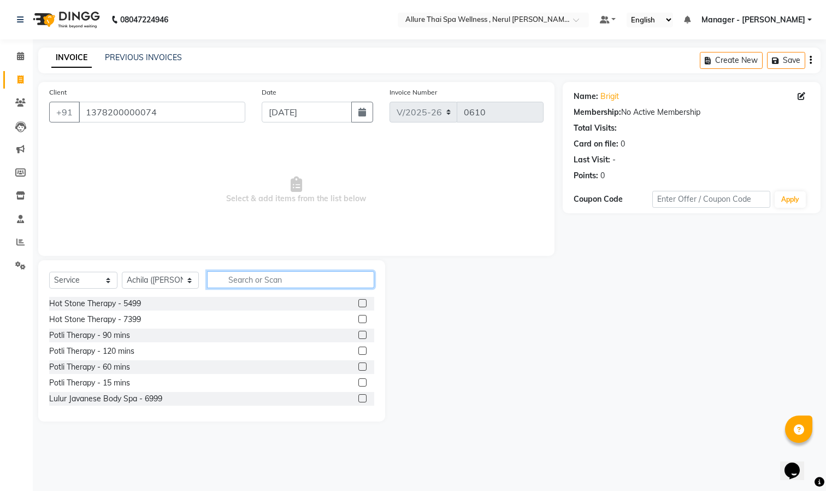
click at [246, 283] on input "text" at bounding box center [290, 279] width 167 height 17
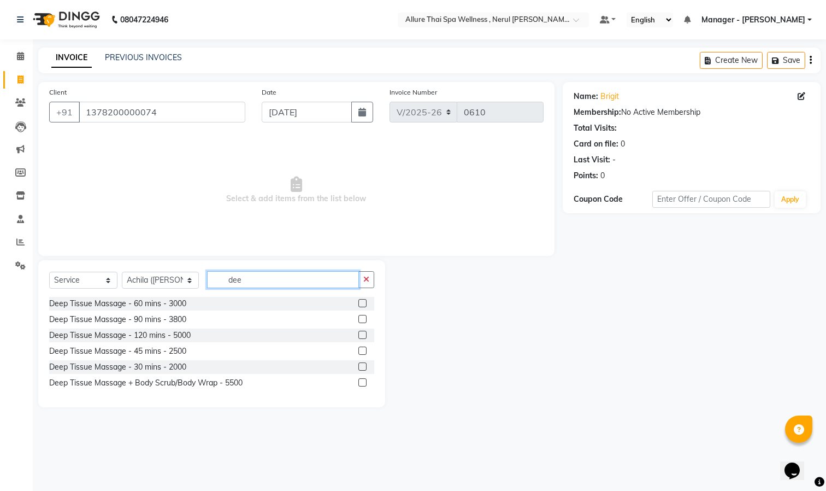
type input "dee"
click at [360, 318] on label at bounding box center [362, 319] width 8 height 8
click at [360, 318] on input "checkbox" at bounding box center [361, 319] width 7 height 7
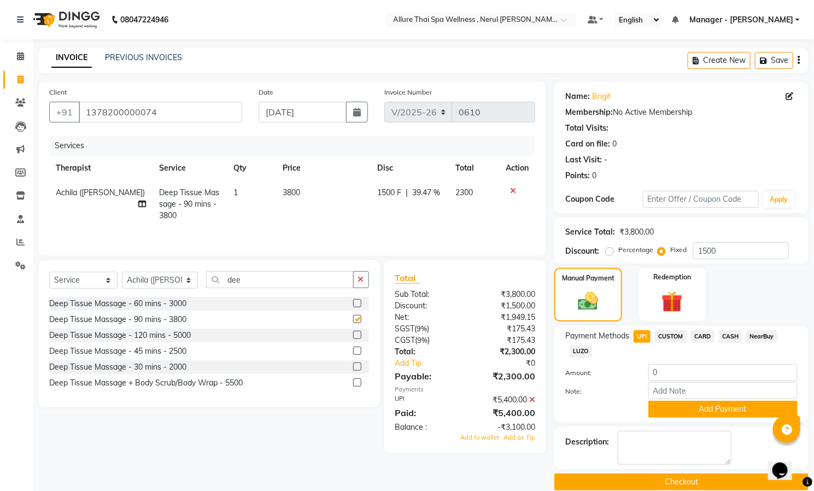
checkbox input "false"
click at [672, 334] on span "CUSTOM" at bounding box center [671, 336] width 32 height 13
click at [643, 336] on span "UPI" at bounding box center [641, 336] width 17 height 13
click at [689, 410] on button "Add Payment" at bounding box center [722, 409] width 149 height 17
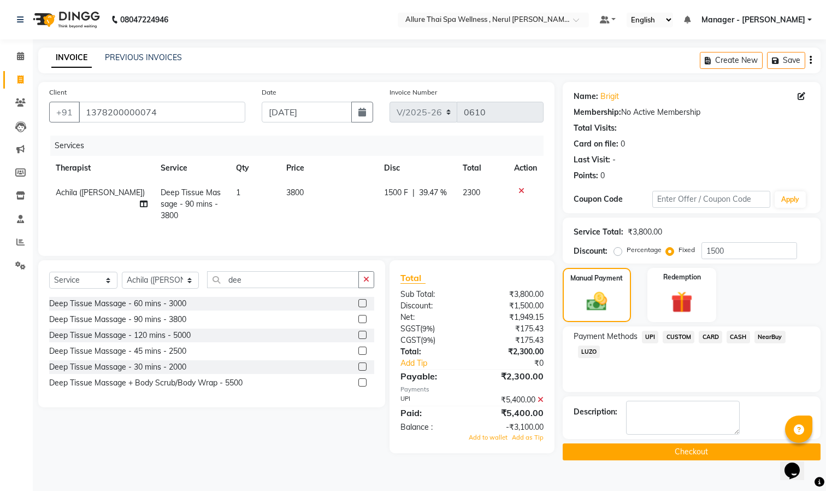
click at [682, 451] on button "Checkout" at bounding box center [692, 451] width 258 height 17
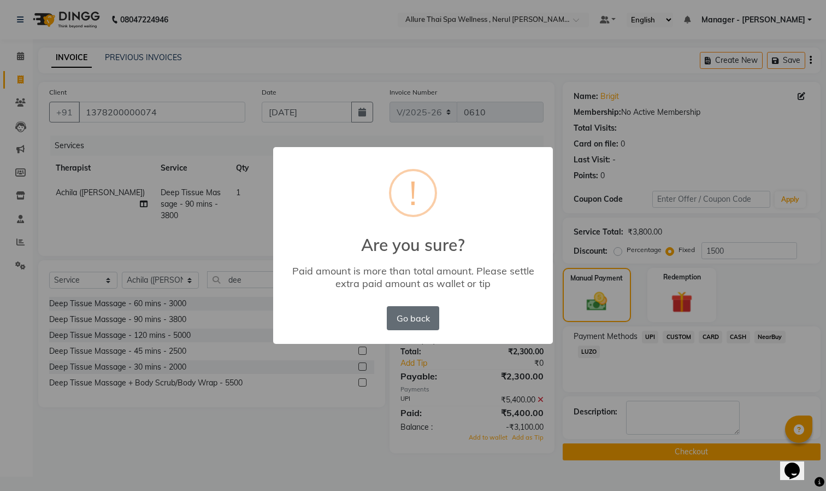
click at [407, 317] on button "Go back" at bounding box center [413, 318] width 52 height 24
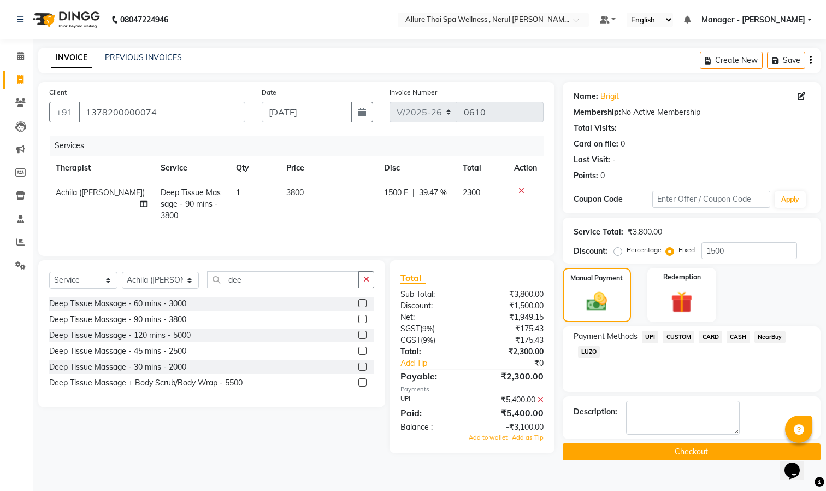
click at [521, 187] on icon at bounding box center [522, 191] width 6 height 8
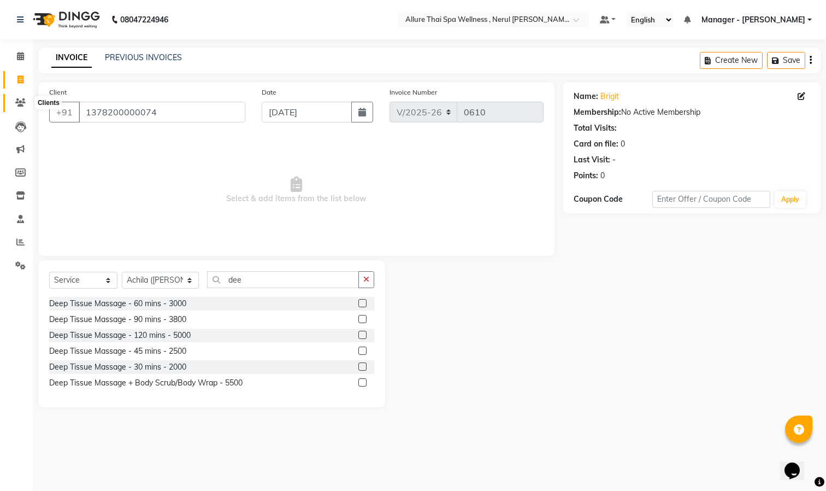
click at [21, 100] on icon at bounding box center [20, 102] width 10 height 8
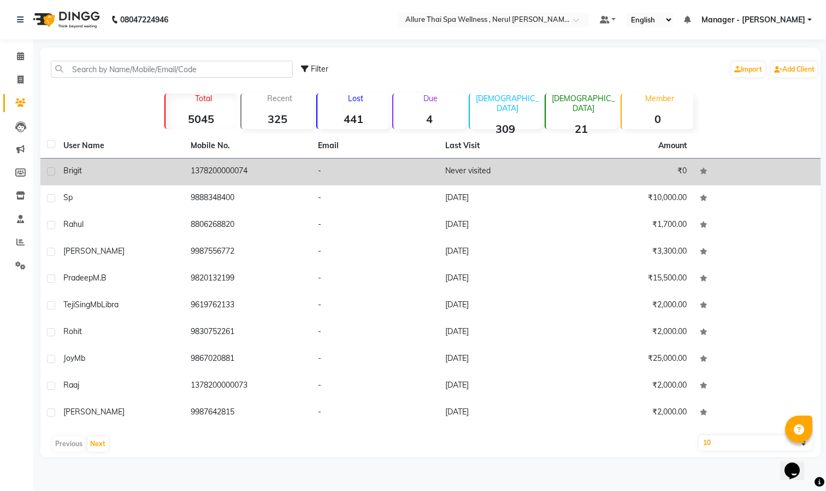
drag, startPoint x: 95, startPoint y: 171, endPoint x: 82, endPoint y: 176, distance: 14.0
click at [82, 176] on div "brigit" at bounding box center [120, 170] width 114 height 11
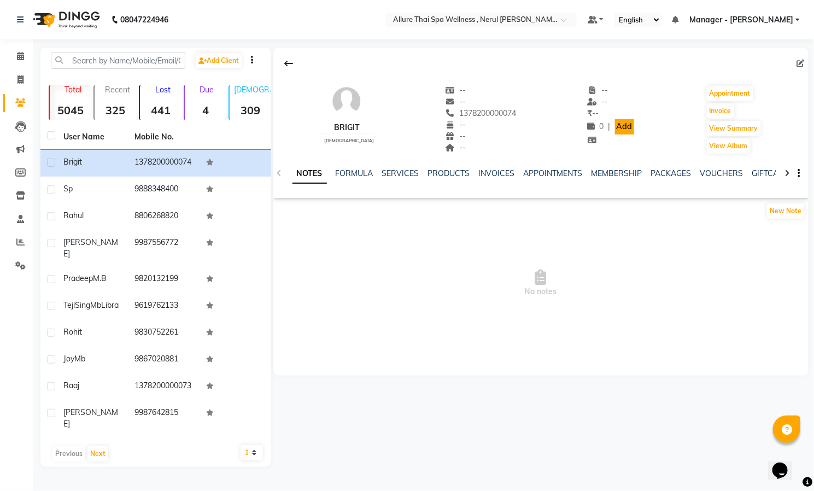
click at [616, 122] on link "Add" at bounding box center [624, 126] width 19 height 15
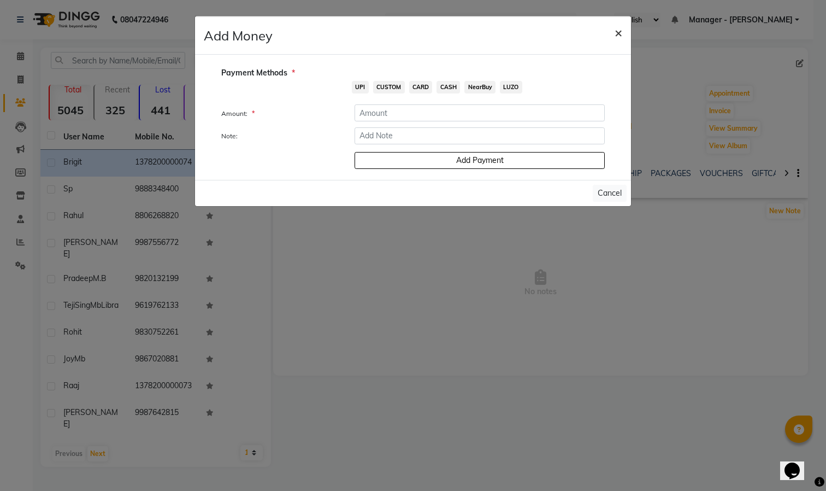
click at [617, 28] on span "×" at bounding box center [619, 32] width 8 height 16
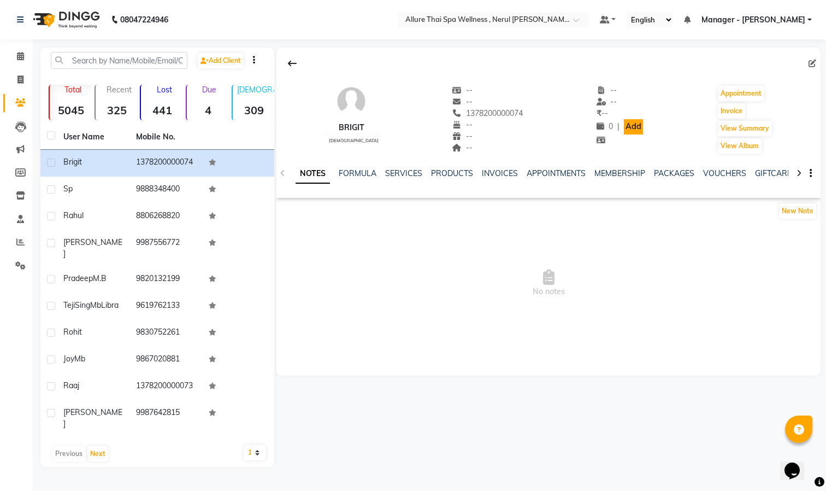
click at [630, 125] on link "Add" at bounding box center [633, 126] width 19 height 15
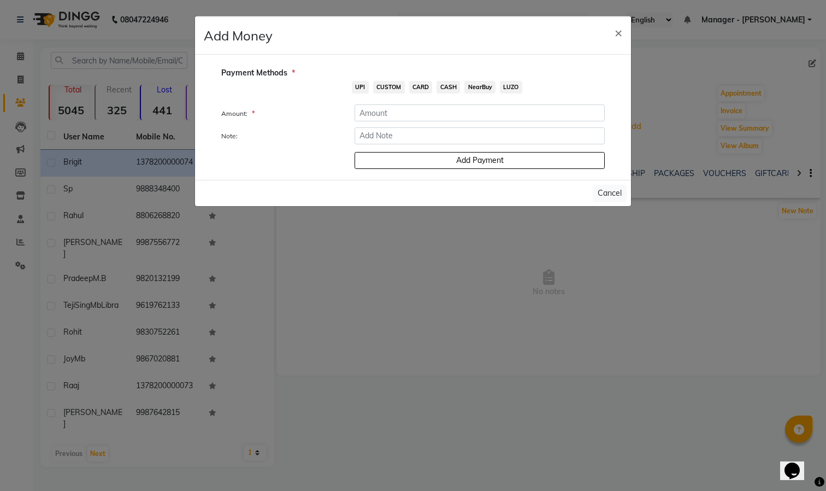
click at [361, 85] on span "UPI" at bounding box center [360, 87] width 17 height 13
click at [397, 116] on input "number" at bounding box center [480, 112] width 250 height 17
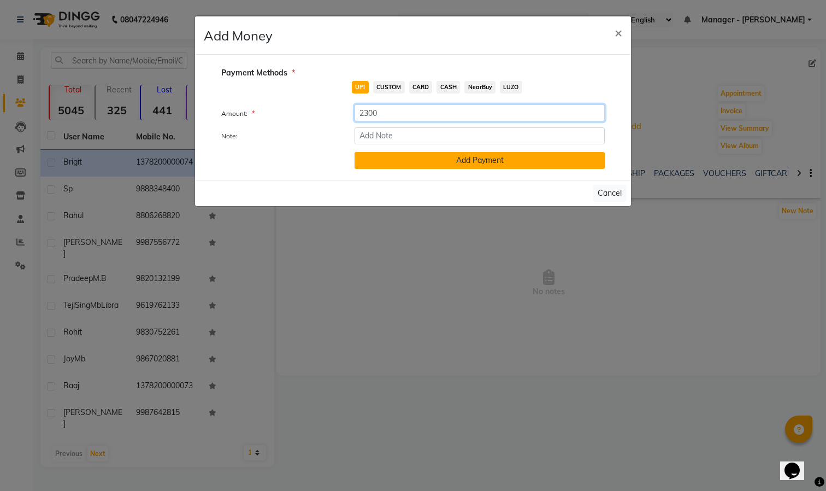
type input "2300"
click at [427, 164] on button "Add Payment" at bounding box center [480, 160] width 250 height 17
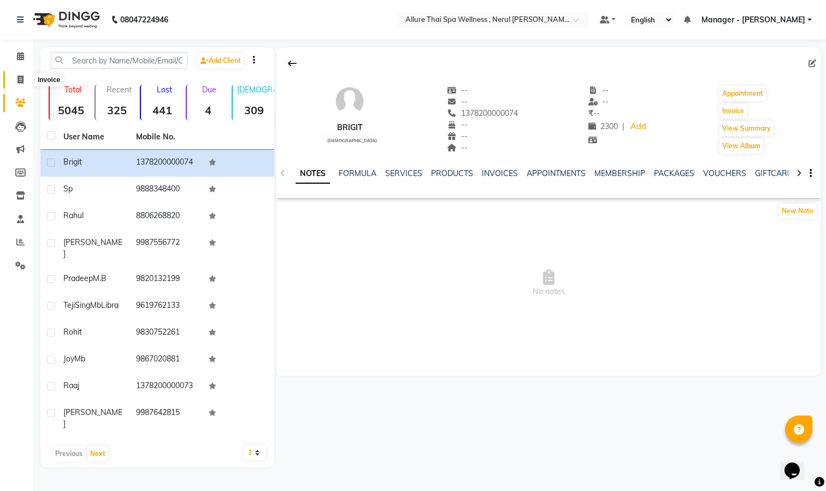
click at [15, 82] on span at bounding box center [20, 80] width 19 height 13
select select "8529"
select select "service"
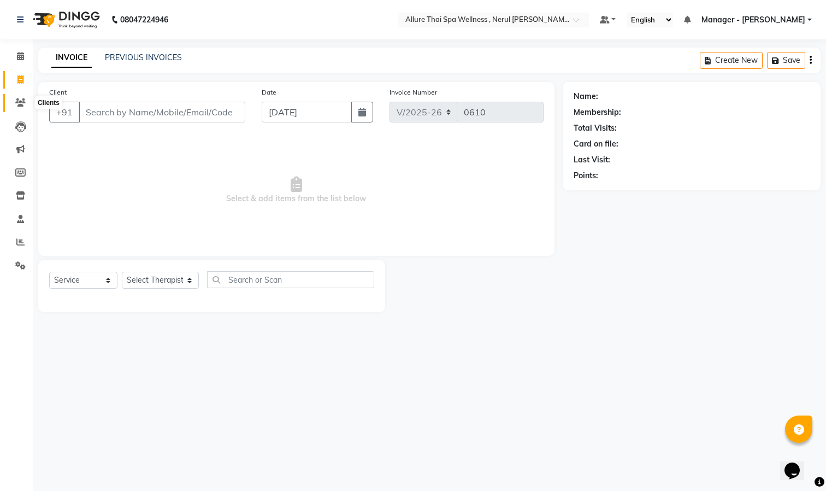
click at [20, 107] on span at bounding box center [20, 103] width 19 height 13
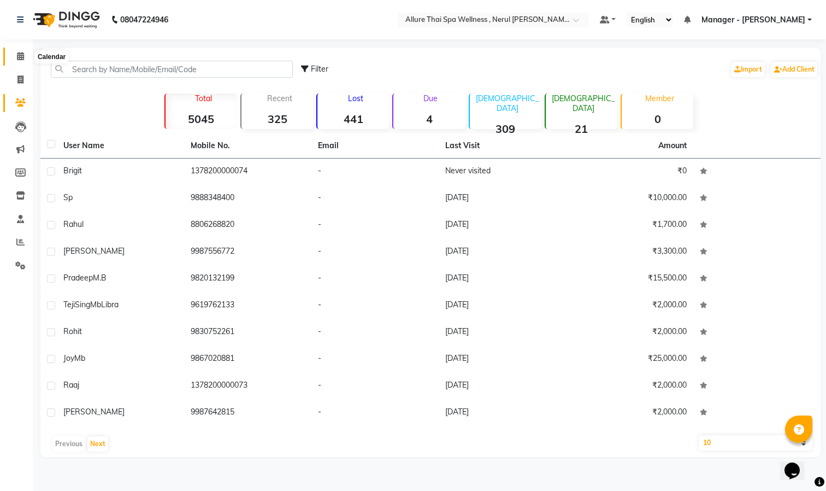
click at [17, 56] on icon at bounding box center [20, 56] width 7 height 8
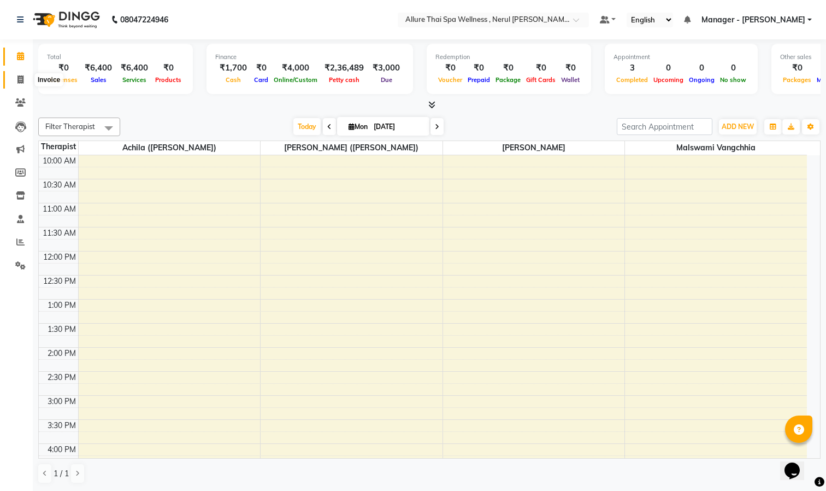
click at [20, 78] on icon at bounding box center [20, 79] width 6 height 8
select select "service"
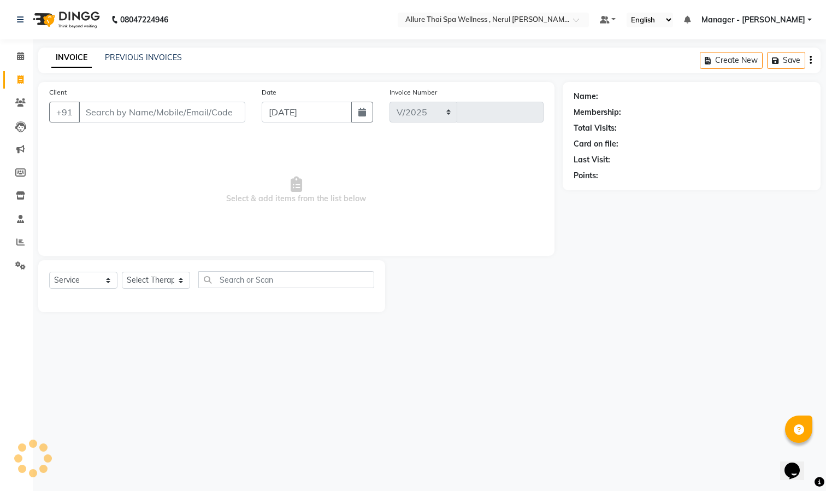
select select "8529"
type input "0610"
click at [151, 114] on input "Client" at bounding box center [162, 112] width 167 height 21
paste input "9850017748"
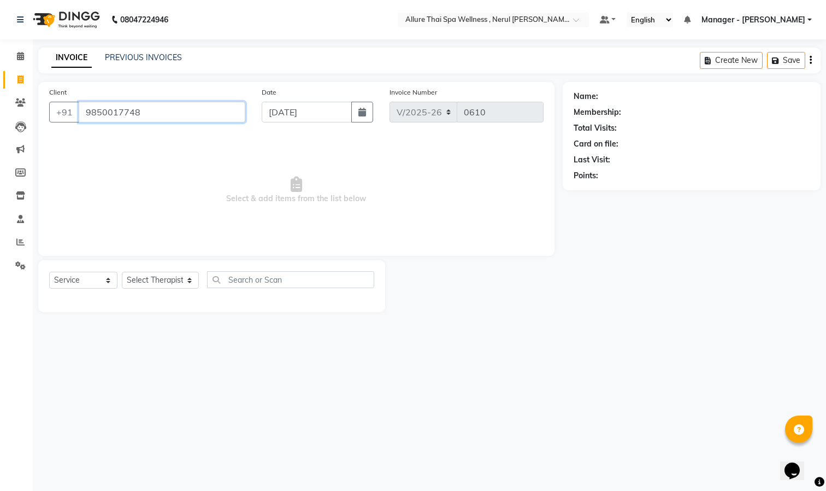
type input "9850017748"
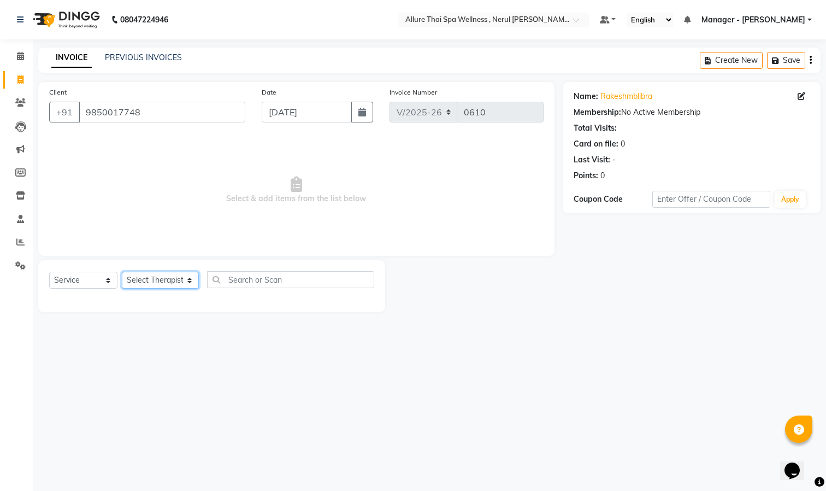
click at [164, 281] on select "Select Therapist [PERSON_NAME] ([PERSON_NAME]) [PERSON_NAME][DEMOGRAPHIC_DATA] …" at bounding box center [160, 280] width 77 height 17
select select "85286"
click at [122, 272] on select "Select Therapist [PERSON_NAME] ([PERSON_NAME]) [PERSON_NAME][DEMOGRAPHIC_DATA] …" at bounding box center [160, 280] width 77 height 17
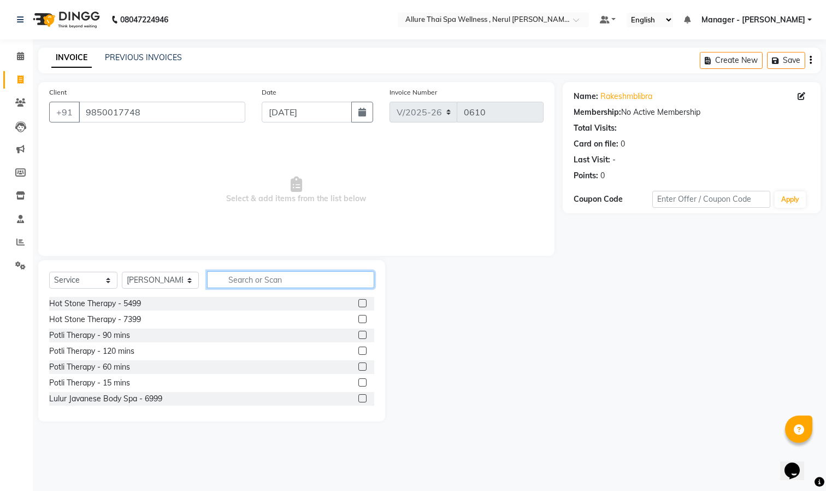
click at [237, 279] on input "text" at bounding box center [290, 279] width 167 height 17
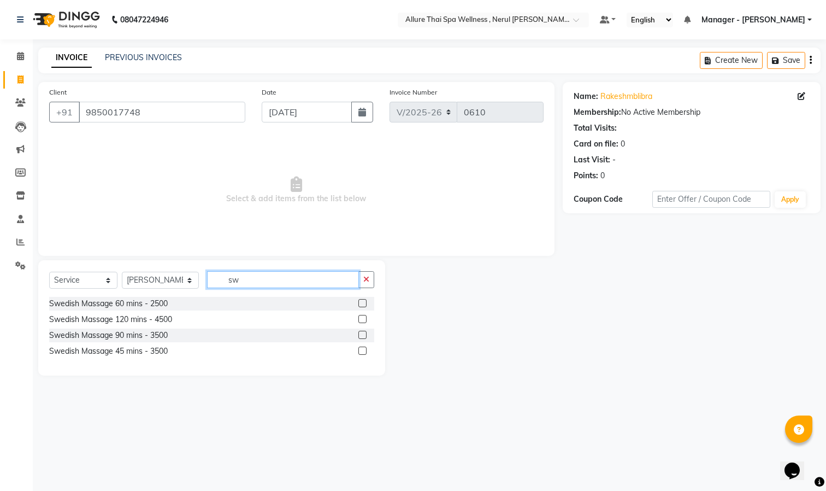
type input "sw"
click at [364, 303] on label at bounding box center [362, 303] width 8 height 8
click at [364, 303] on input "checkbox" at bounding box center [361, 303] width 7 height 7
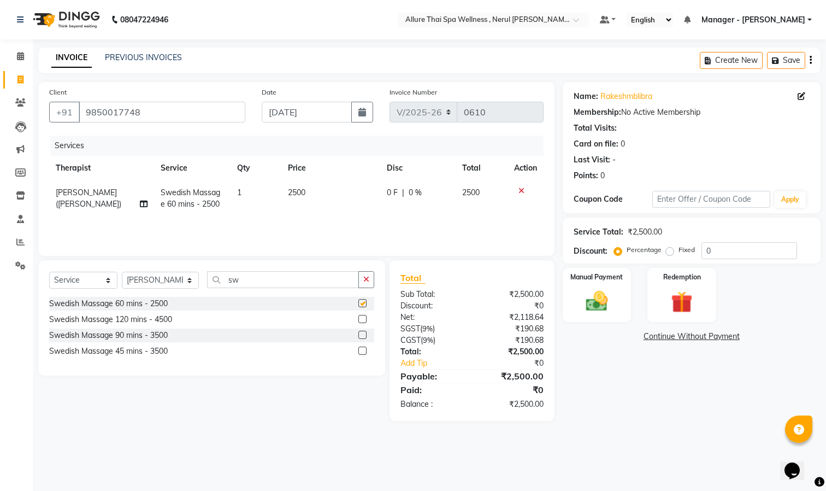
checkbox input "false"
click at [679, 252] on label "Fixed" at bounding box center [687, 250] width 16 height 10
click at [670, 252] on input "Fixed" at bounding box center [672, 250] width 8 height 8
radio input "true"
click at [721, 253] on input "0" at bounding box center [750, 250] width 96 height 17
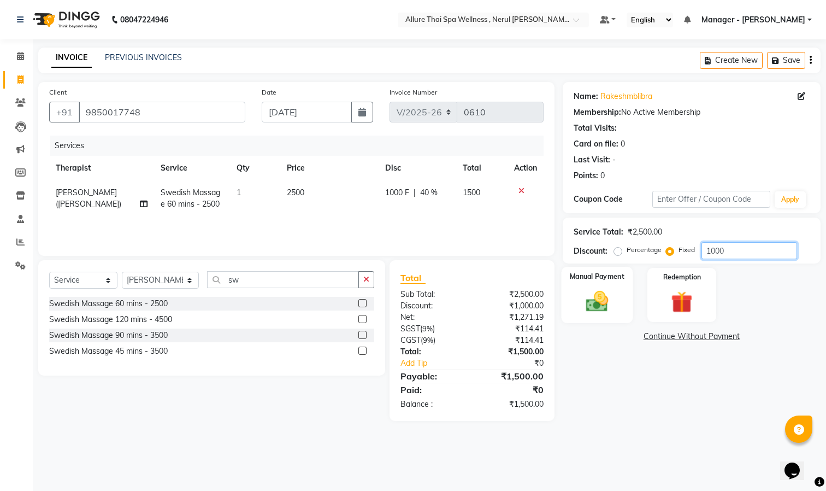
type input "1000"
click at [602, 297] on img at bounding box center [597, 302] width 37 height 26
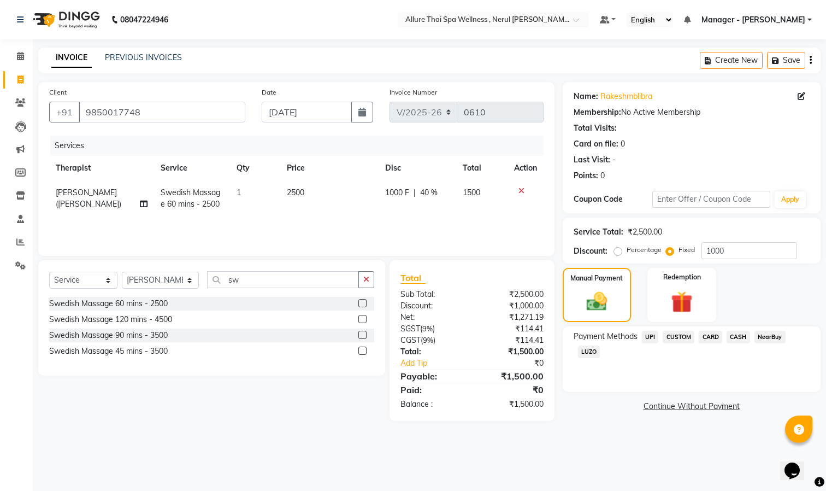
click at [736, 334] on span "CASH" at bounding box center [738, 337] width 23 height 13
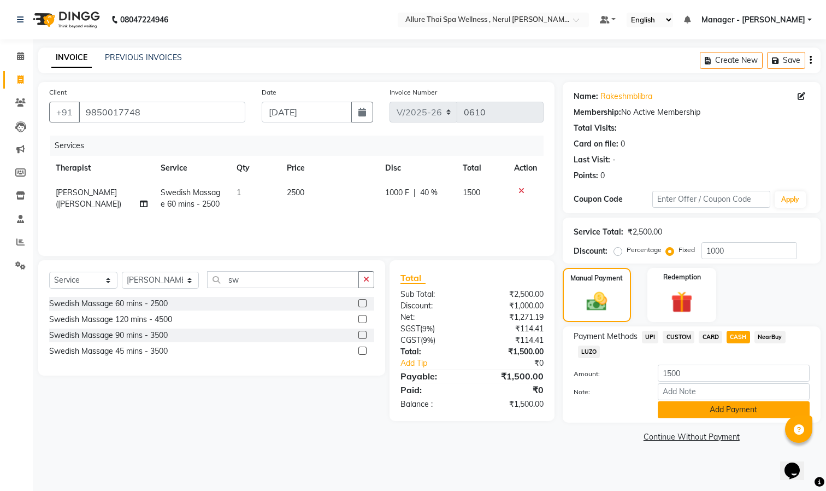
click at [754, 410] on button "Add Payment" at bounding box center [734, 409] width 152 height 17
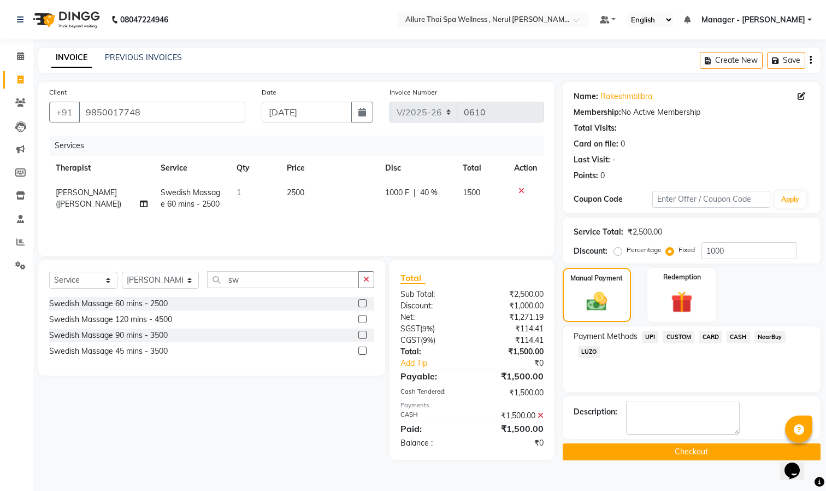
click at [702, 451] on button "Checkout" at bounding box center [692, 451] width 258 height 17
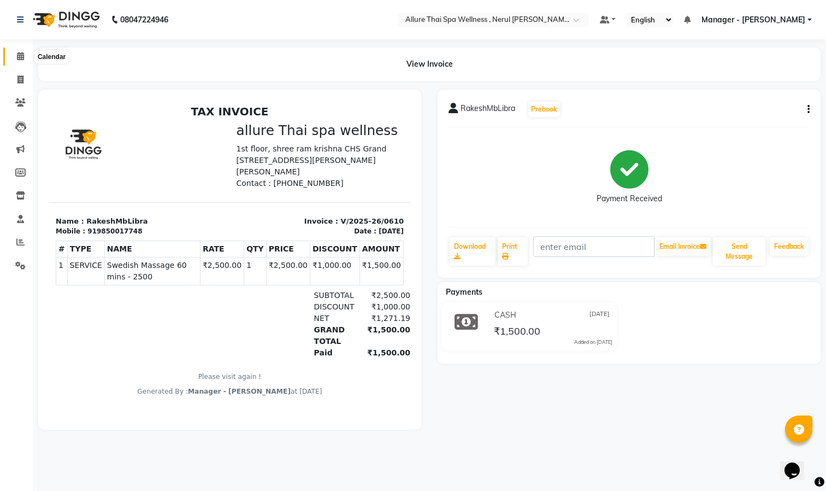
click at [23, 51] on span at bounding box center [20, 56] width 19 height 13
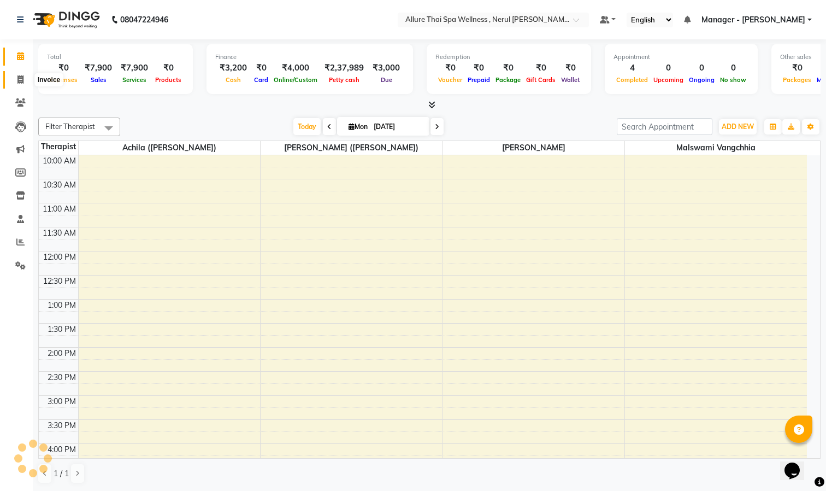
click at [20, 75] on icon at bounding box center [20, 79] width 6 height 8
select select "8529"
select select "service"
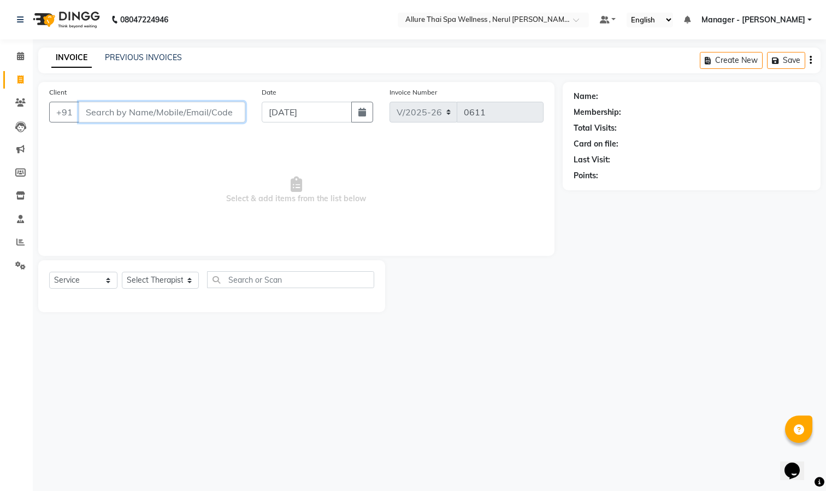
click at [151, 108] on input "Client" at bounding box center [162, 112] width 167 height 21
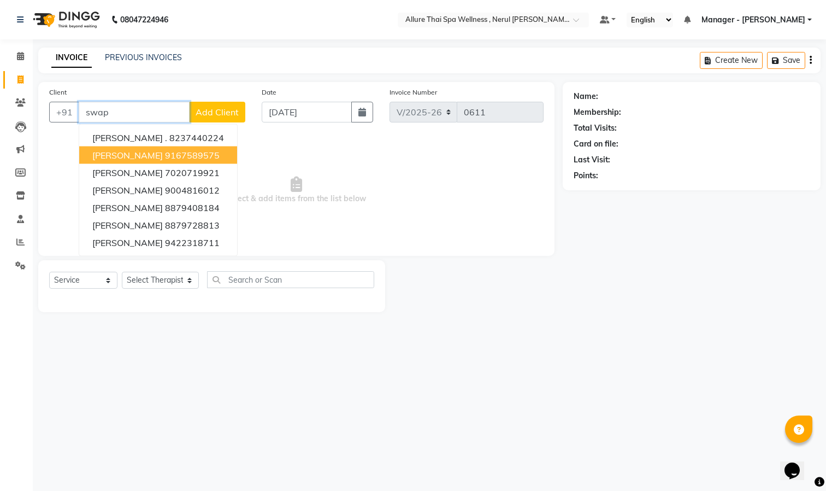
click at [97, 156] on span "[PERSON_NAME]" at bounding box center [127, 155] width 70 height 11
type input "9167589575"
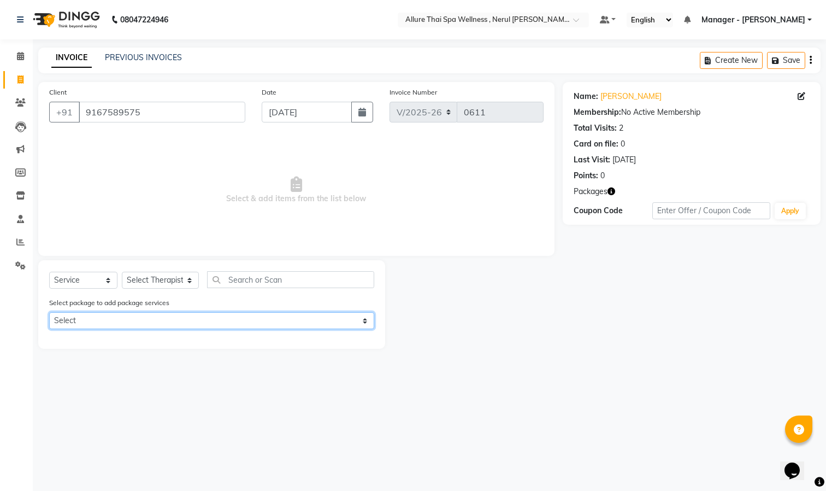
click at [286, 316] on select "Select 10k - 8 hrs" at bounding box center [211, 320] width 325 height 17
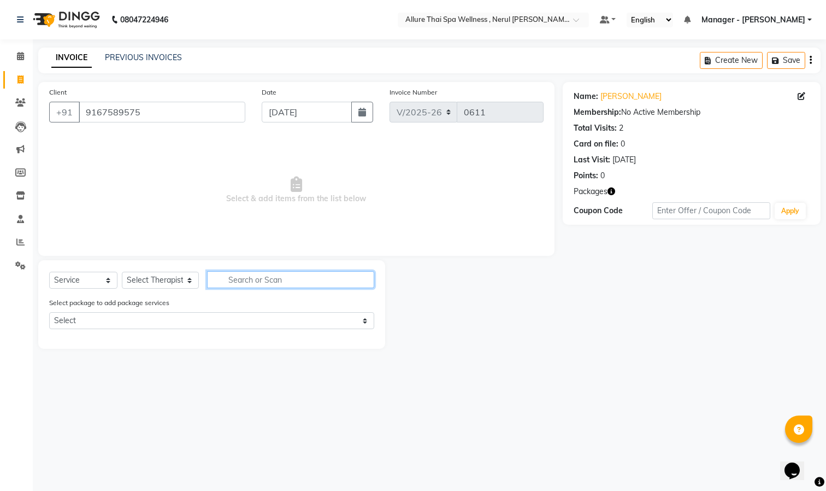
click at [284, 276] on input "text" at bounding box center [290, 279] width 167 height 17
click at [163, 281] on select "Select Therapist [PERSON_NAME] ([PERSON_NAME]) [PERSON_NAME][DEMOGRAPHIC_DATA] …" at bounding box center [160, 280] width 77 height 17
select select "85285"
click at [122, 272] on select "Select Therapist [PERSON_NAME] ([PERSON_NAME]) [PERSON_NAME][DEMOGRAPHIC_DATA] …" at bounding box center [160, 280] width 77 height 17
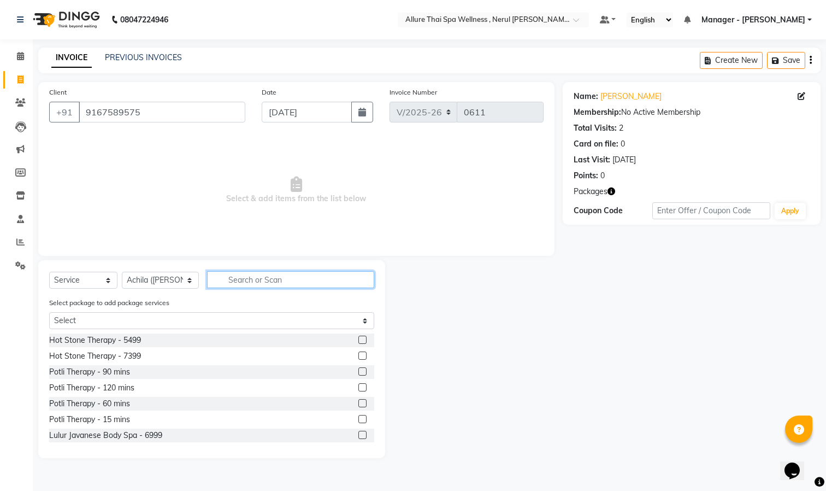
click at [243, 279] on input "text" at bounding box center [290, 279] width 167 height 17
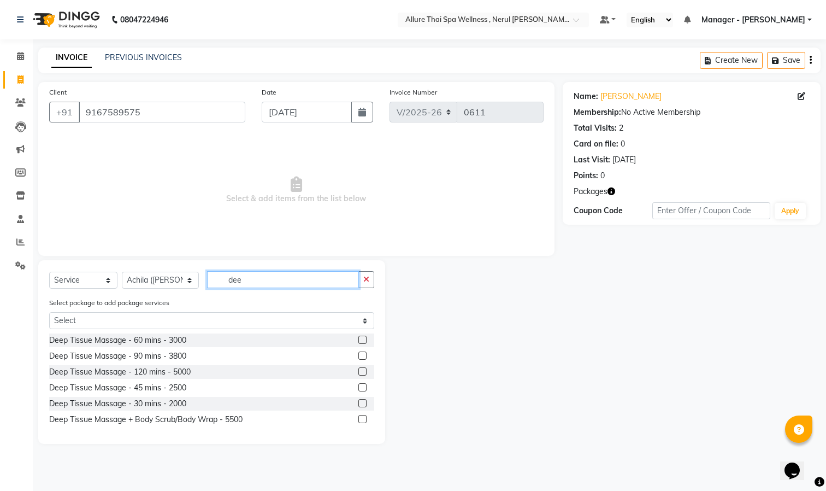
type input "dee"
click at [251, 337] on div "Deep Tissue Massage - 60 mins - 3000" at bounding box center [211, 340] width 325 height 14
click at [256, 343] on div "Deep Tissue Massage - 60 mins - 3000" at bounding box center [211, 340] width 325 height 14
click at [359, 340] on label at bounding box center [362, 340] width 8 height 8
click at [359, 340] on input "checkbox" at bounding box center [361, 340] width 7 height 7
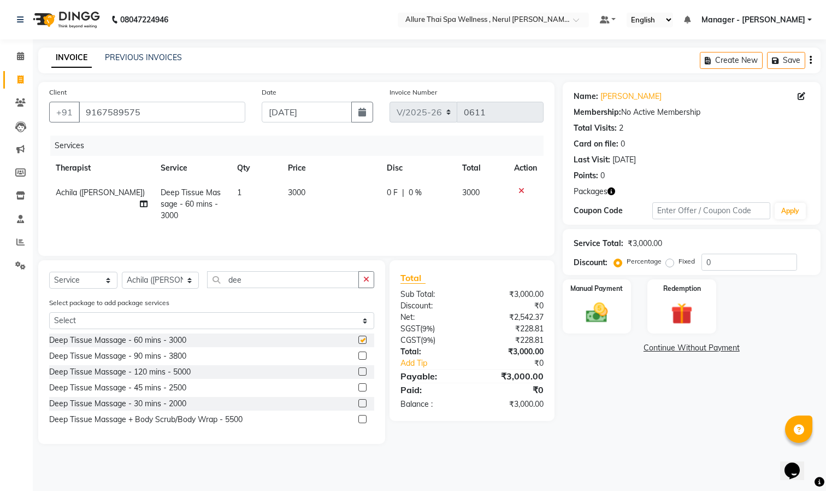
checkbox input "false"
click at [174, 284] on select "Select Therapist [PERSON_NAME] ([PERSON_NAME]) [PERSON_NAME][DEMOGRAPHIC_DATA] …" at bounding box center [160, 280] width 77 height 17
select select "85286"
click at [122, 276] on select "Select Therapist [PERSON_NAME] ([PERSON_NAME]) [PERSON_NAME][DEMOGRAPHIC_DATA] …" at bounding box center [160, 280] width 77 height 17
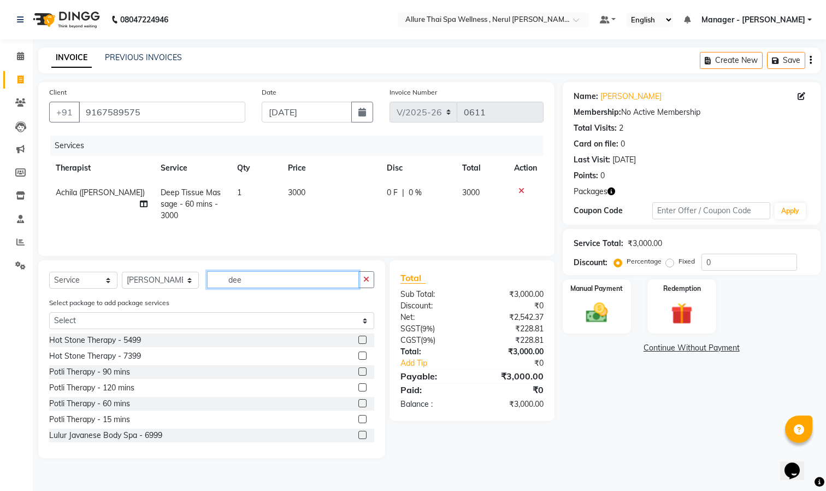
click at [279, 285] on input "dee" at bounding box center [283, 279] width 152 height 17
type input "de"
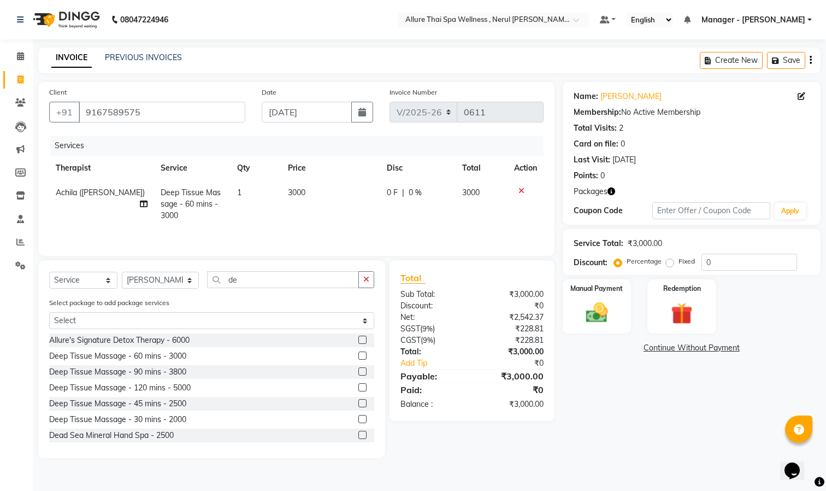
click at [358, 360] on label at bounding box center [362, 355] width 8 height 8
click at [358, 360] on input "checkbox" at bounding box center [361, 355] width 7 height 7
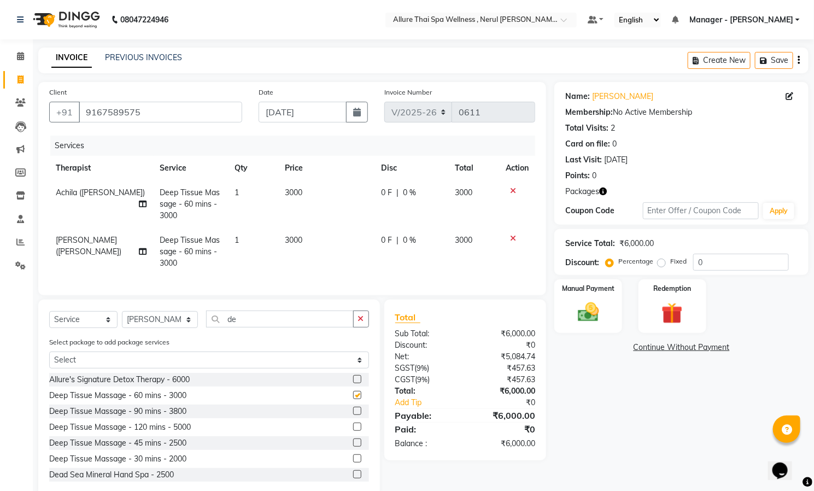
checkbox input "false"
click at [679, 319] on img at bounding box center [672, 313] width 36 height 27
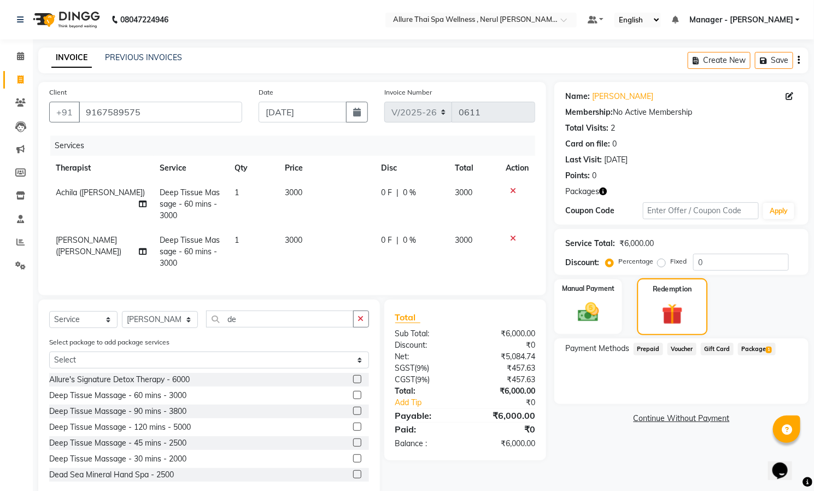
scroll to position [35, 0]
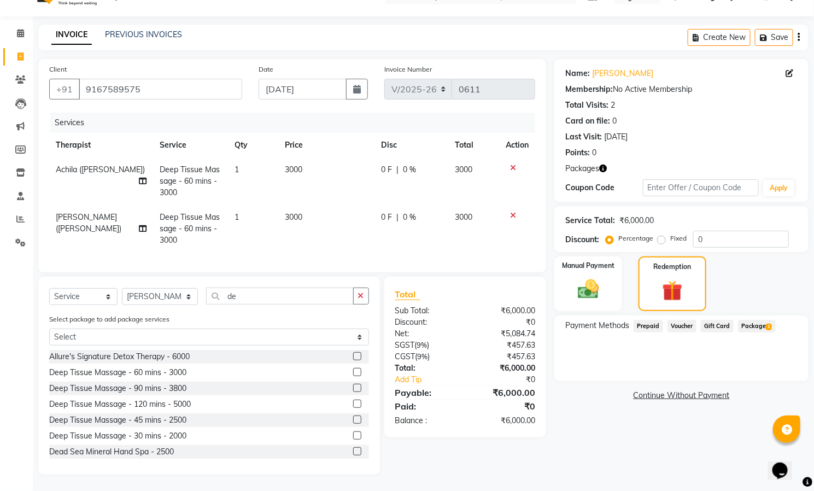
click at [676, 390] on link "Continue Without Payment" at bounding box center [681, 395] width 250 height 11
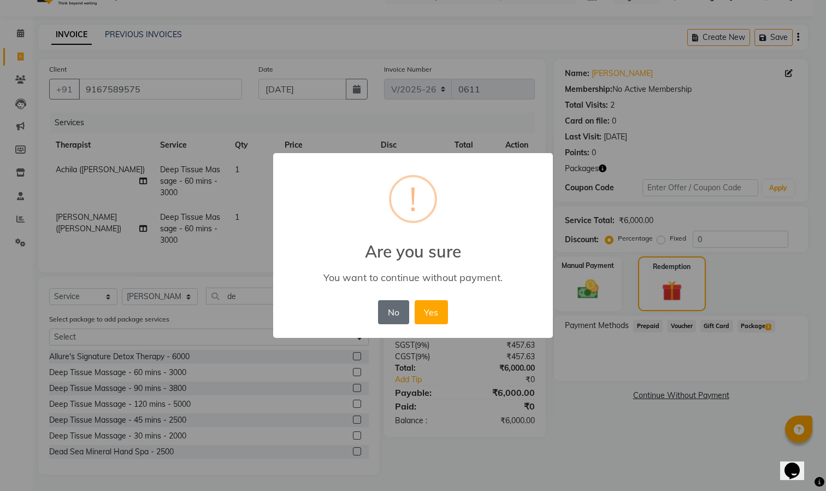
click at [397, 307] on button "No" at bounding box center [393, 312] width 31 height 24
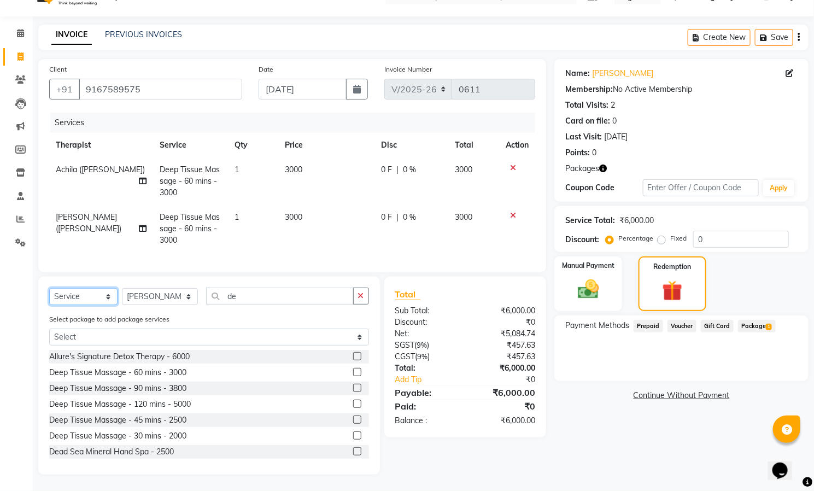
click at [90, 293] on select "Select Service Product Membership Package Voucher Prepaid Gift Card" at bounding box center [83, 296] width 68 height 17
select select "membership"
click at [49, 305] on select "Select Service Product Membership Package Voucher Prepaid Gift Card" at bounding box center [83, 296] width 68 height 17
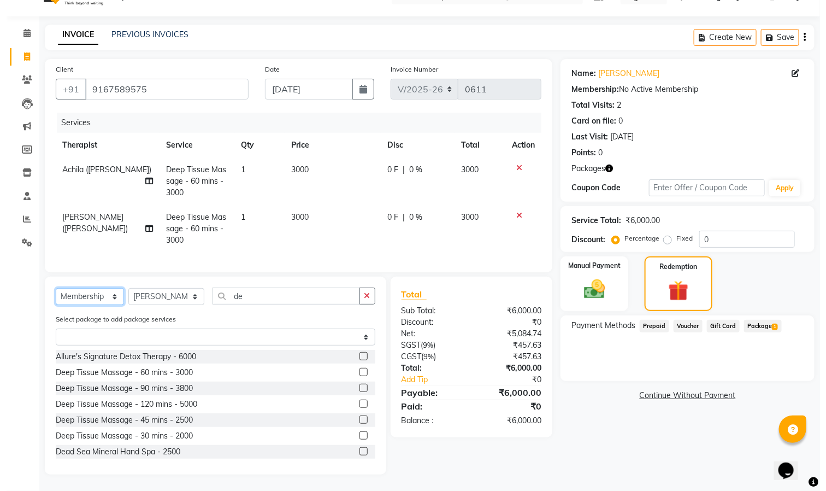
scroll to position [0, 0]
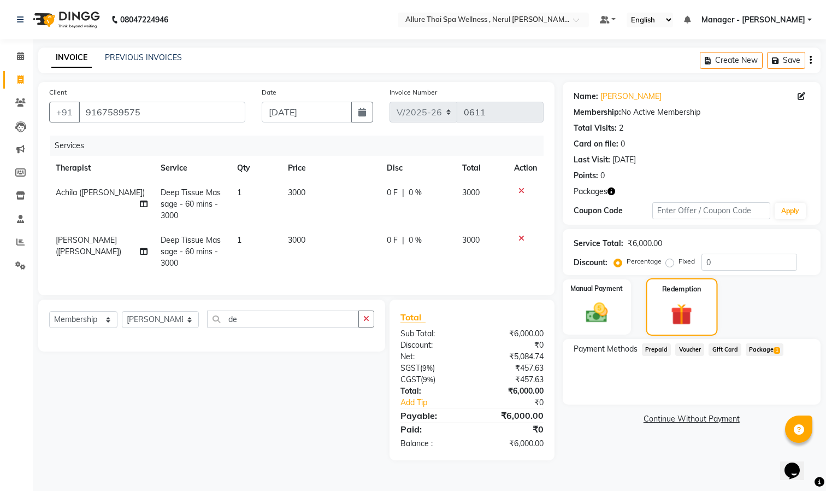
click at [679, 310] on img at bounding box center [681, 314] width 35 height 27
click at [689, 417] on link "Continue Without Payment" at bounding box center [692, 418] width 254 height 11
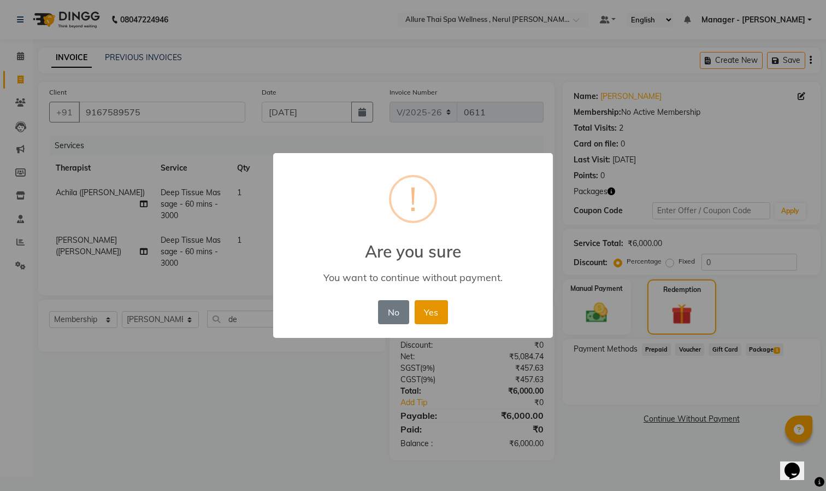
click at [433, 309] on button "Yes" at bounding box center [431, 312] width 33 height 24
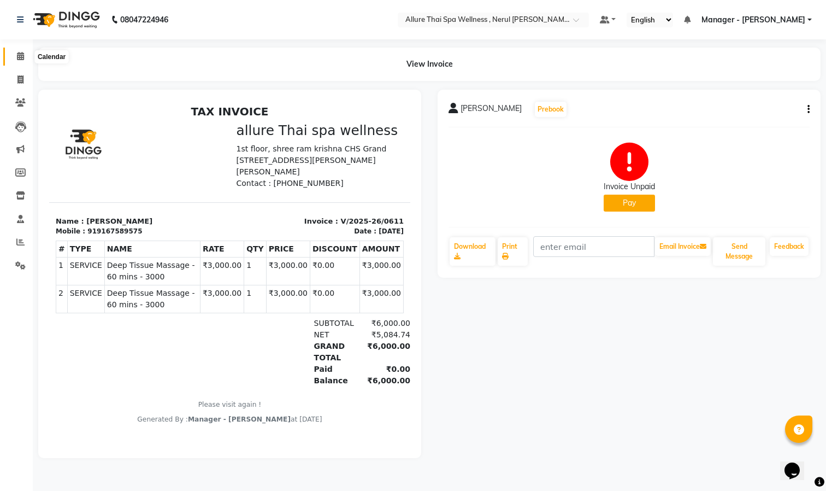
click at [17, 53] on icon at bounding box center [20, 56] width 7 height 8
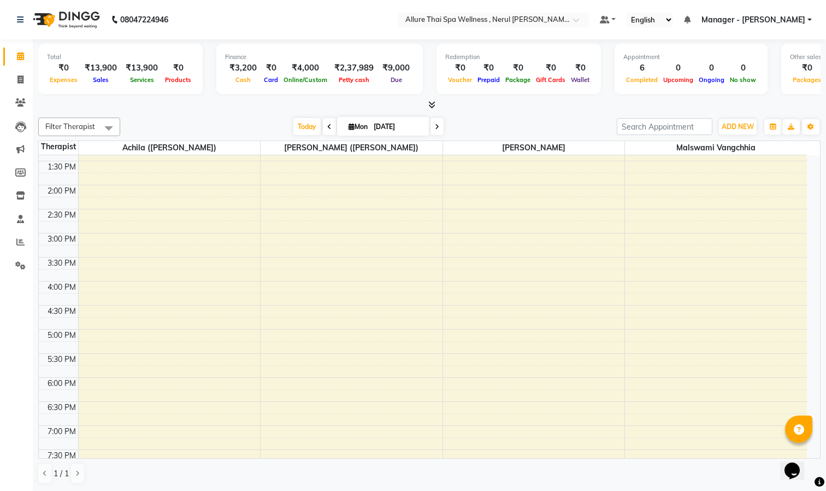
scroll to position [384, 0]
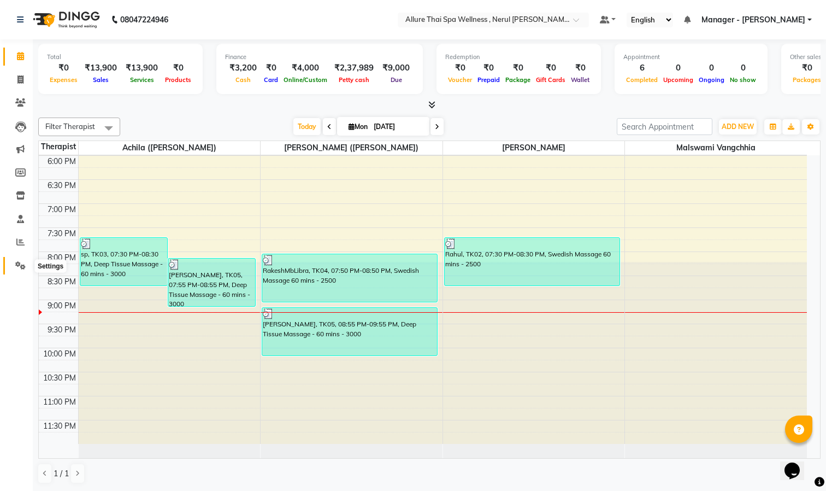
click at [17, 264] on icon at bounding box center [20, 265] width 10 height 8
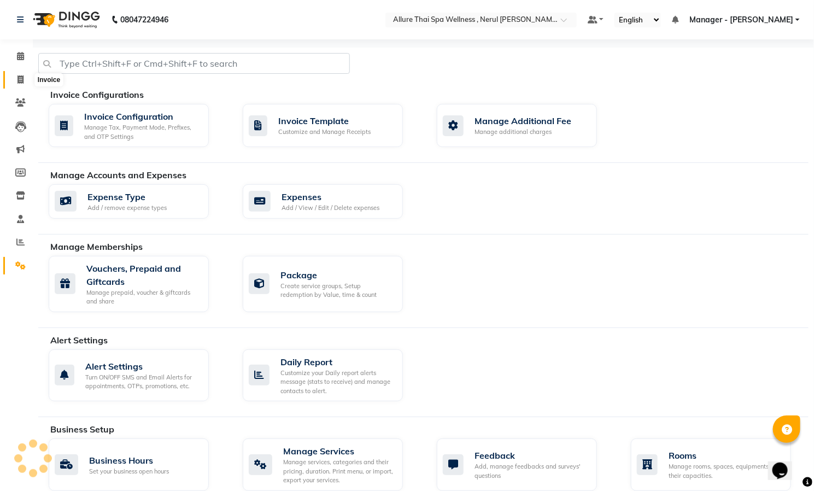
click at [20, 78] on icon at bounding box center [20, 79] width 6 height 8
select select "8529"
select select "service"
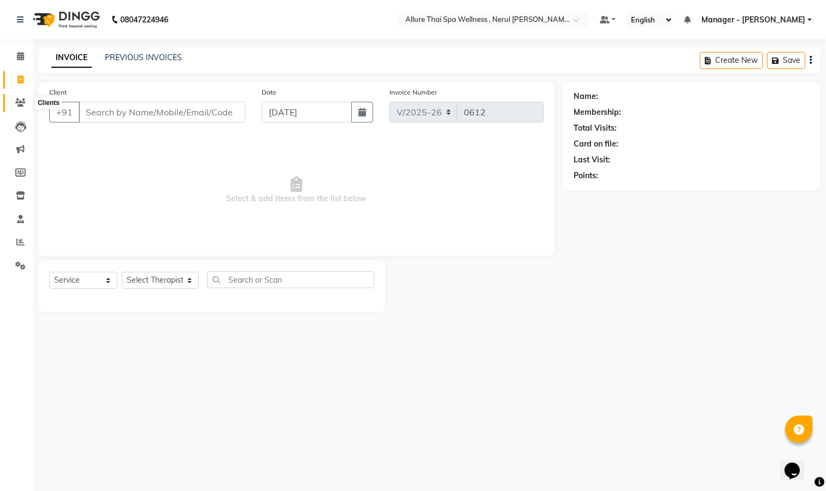
click at [20, 100] on icon at bounding box center [20, 102] width 10 height 8
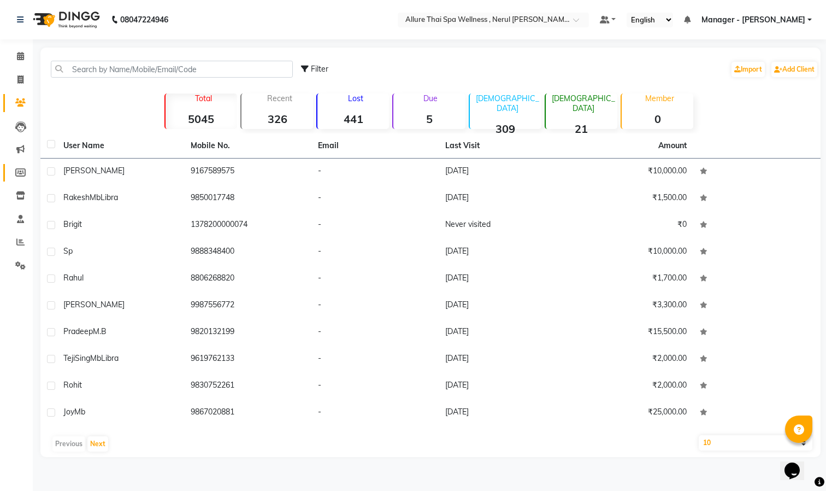
click at [21, 166] on link "Members" at bounding box center [16, 173] width 26 height 18
select select
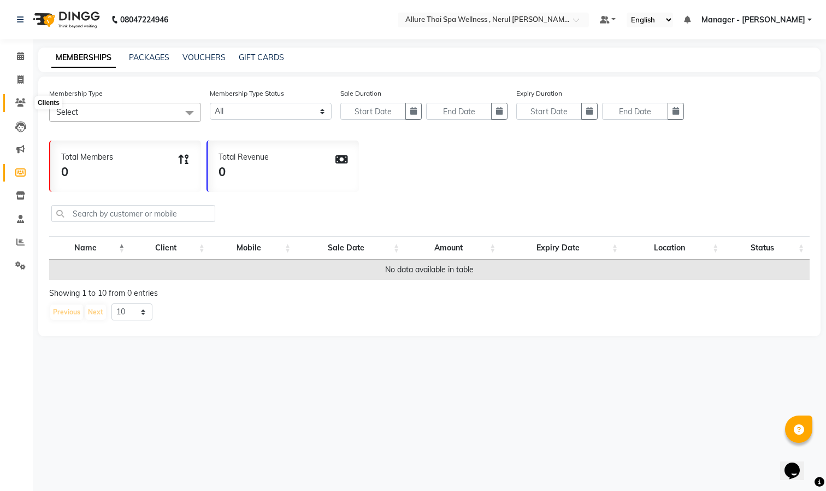
click at [19, 100] on icon at bounding box center [20, 102] width 10 height 8
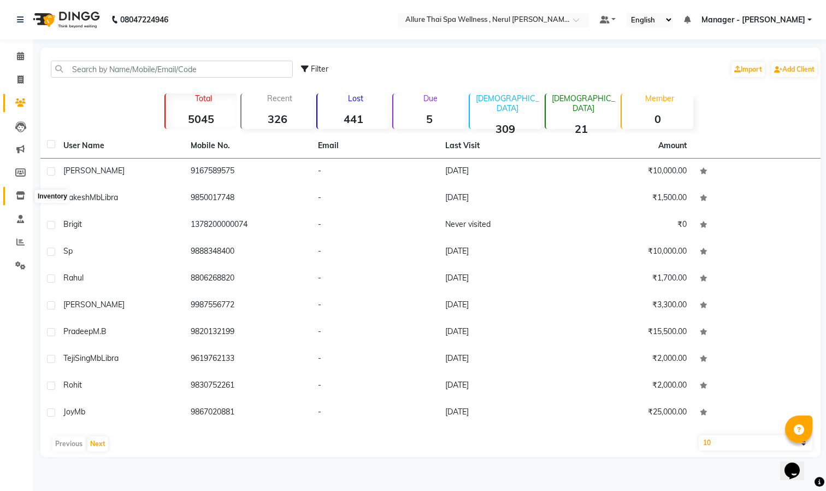
click at [19, 192] on icon at bounding box center [20, 195] width 9 height 8
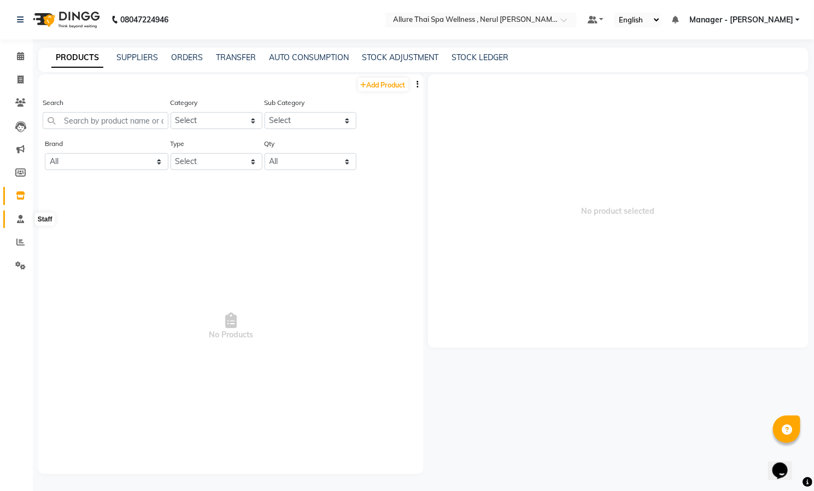
click at [21, 219] on icon at bounding box center [20, 219] width 7 height 8
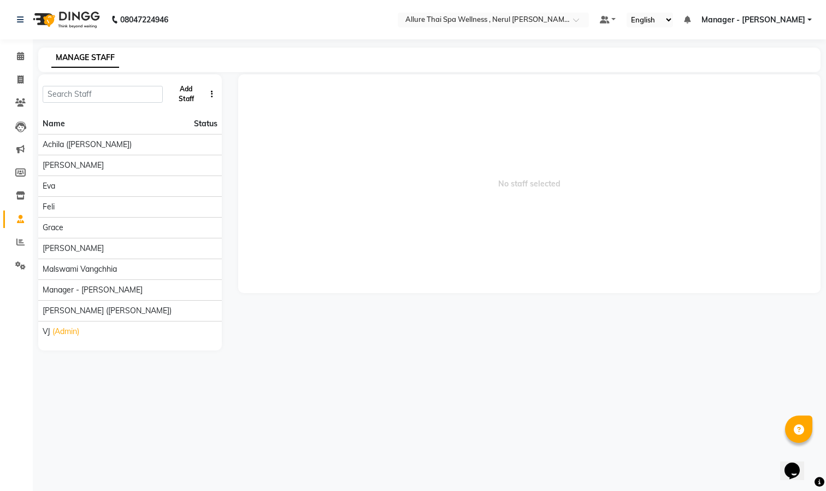
click at [186, 95] on button "Add Staff" at bounding box center [186, 94] width 38 height 28
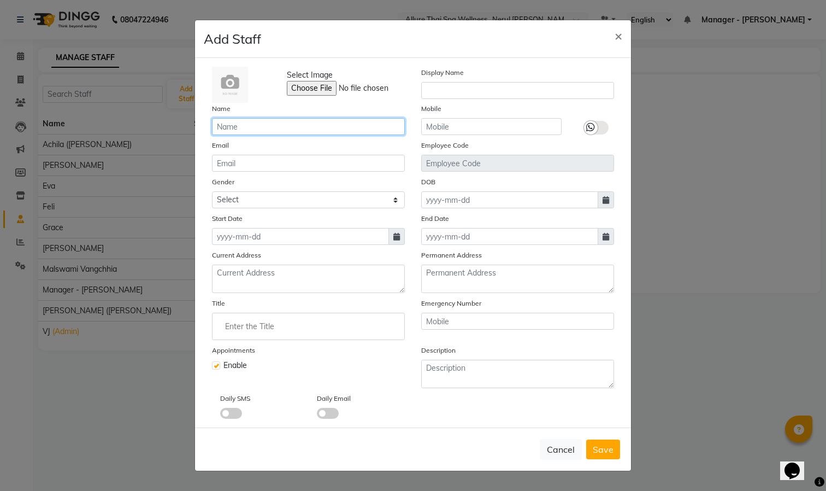
click at [343, 125] on input "text" at bounding box center [308, 126] width 193 height 17
type input "siam"
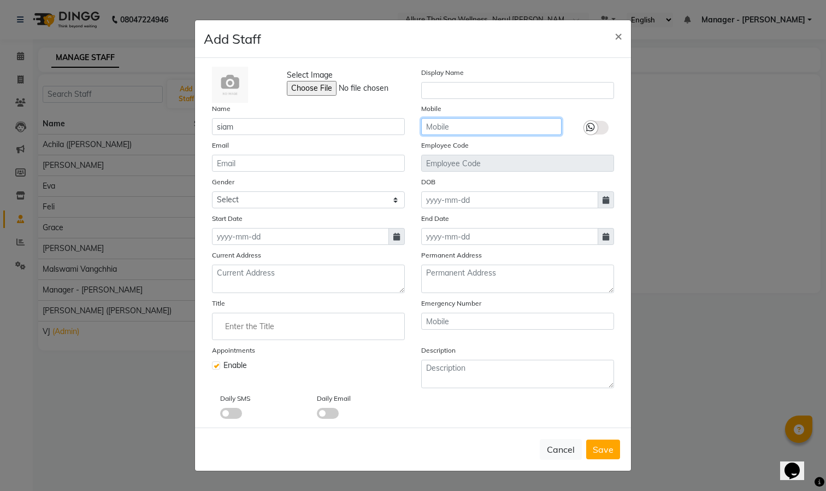
click at [484, 125] on input "text" at bounding box center [491, 126] width 140 height 17
type input "9324542071"
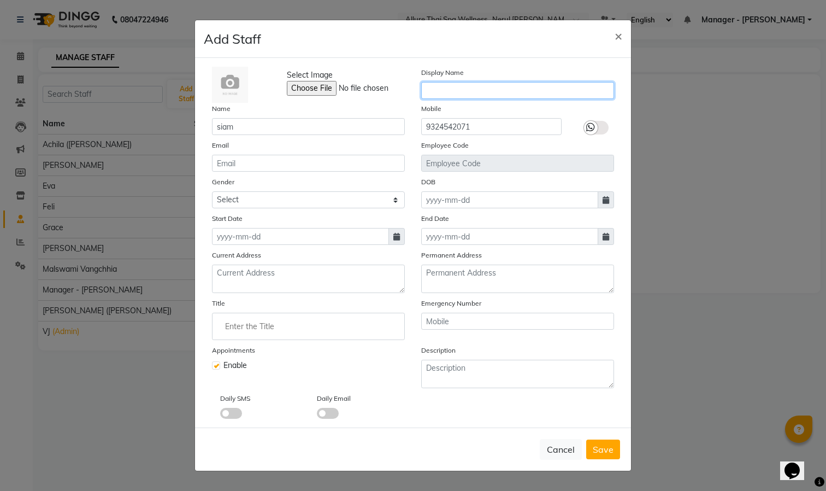
click at [486, 87] on input "text" at bounding box center [517, 90] width 193 height 17
type input "siam manager"
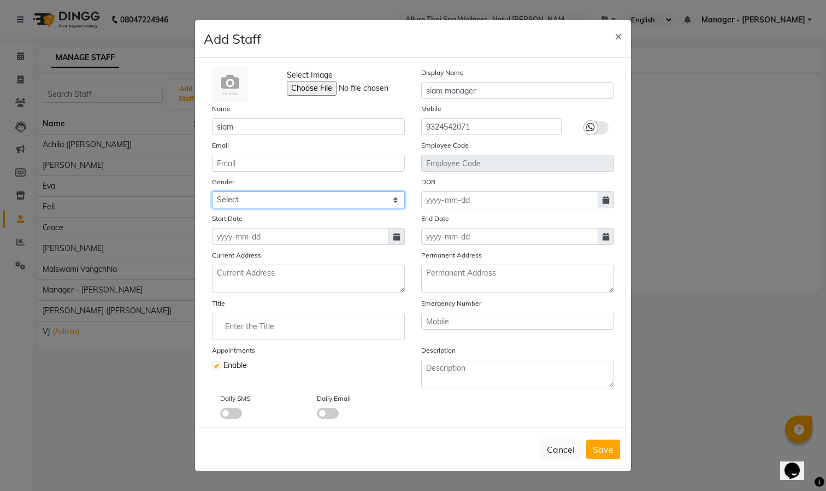
click at [275, 200] on select "Select [DEMOGRAPHIC_DATA] [DEMOGRAPHIC_DATA] Other Prefer Not To Say" at bounding box center [308, 199] width 193 height 17
select select "[DEMOGRAPHIC_DATA]"
click at [212, 191] on select "Select [DEMOGRAPHIC_DATA] [DEMOGRAPHIC_DATA] Other Prefer Not To Say" at bounding box center [308, 199] width 193 height 17
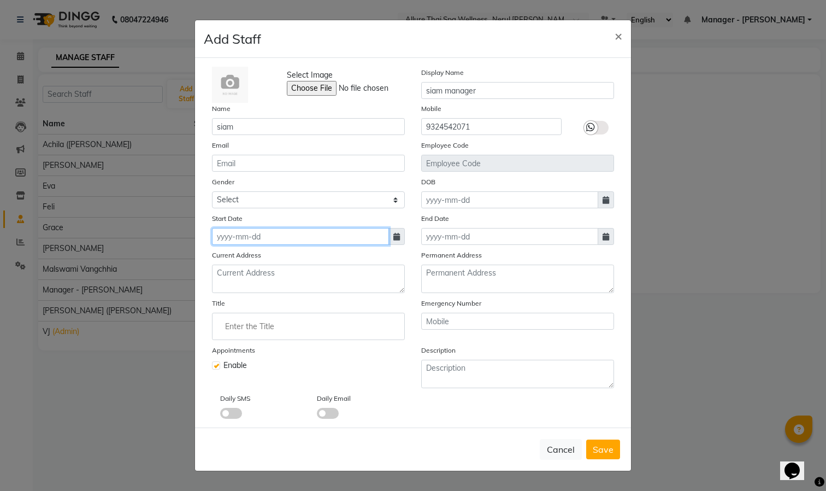
click at [283, 237] on input at bounding box center [300, 236] width 177 height 17
select select "9"
select select "2025"
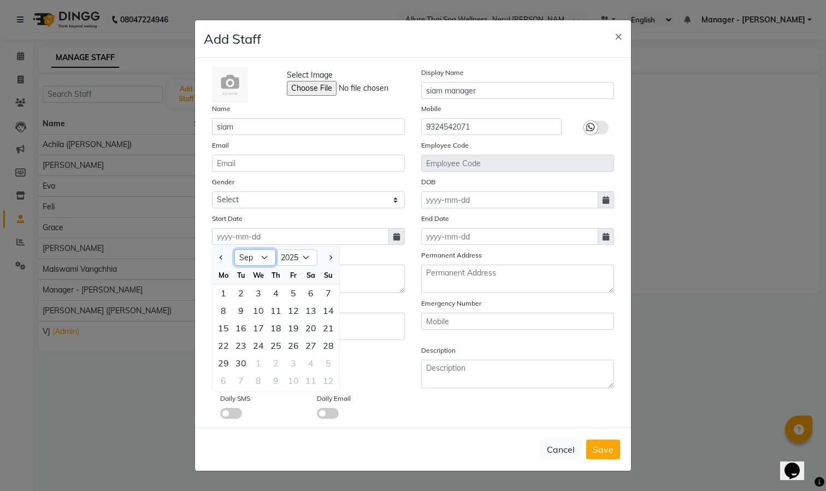
click at [255, 256] on select "Jan Feb Mar Apr May Jun [DATE] Aug Sep Oct Nov Dec" at bounding box center [255, 257] width 42 height 16
click at [234, 249] on select "Jan Feb Mar Apr May Jun [DATE] Aug Sep Oct Nov Dec" at bounding box center [255, 257] width 42 height 16
click at [303, 258] on select "2015 2016 2017 2018 2019 2020 2021 2022 2023 2024 2025 2026 2027 2028 2029 2030…" at bounding box center [297, 257] width 42 height 16
click at [283, 251] on select "2015 2016 2017 2018 2019 2020 2021 2022 2023 2024 2025 2026 2027 2028 2029 2030…" at bounding box center [297, 257] width 42 height 16
click at [276, 249] on select "2015 2016 2017 2018 2019 2020 2021 2022 2023 2024 2025 2026 2027 2028 2029 2030…" at bounding box center [297, 257] width 42 height 16
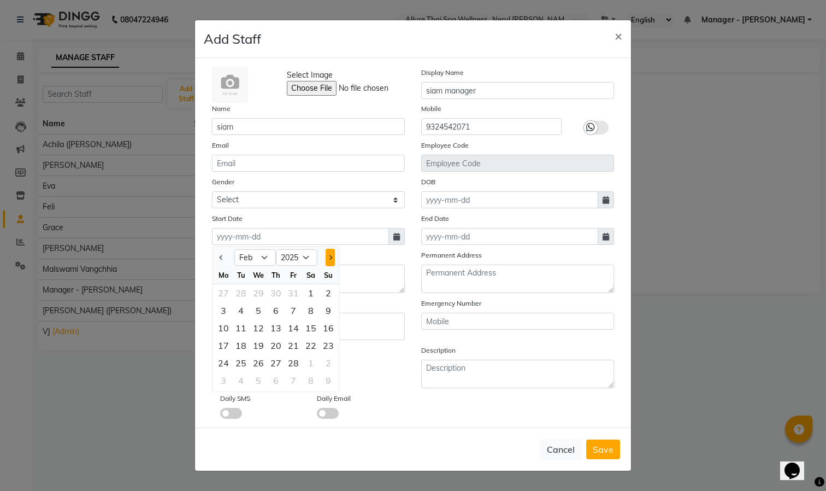
click at [332, 254] on button "Next month" at bounding box center [330, 257] width 9 height 17
click at [220, 259] on button "Previous month" at bounding box center [221, 257] width 9 height 17
select select "2"
click at [312, 325] on div "15" at bounding box center [310, 327] width 17 height 17
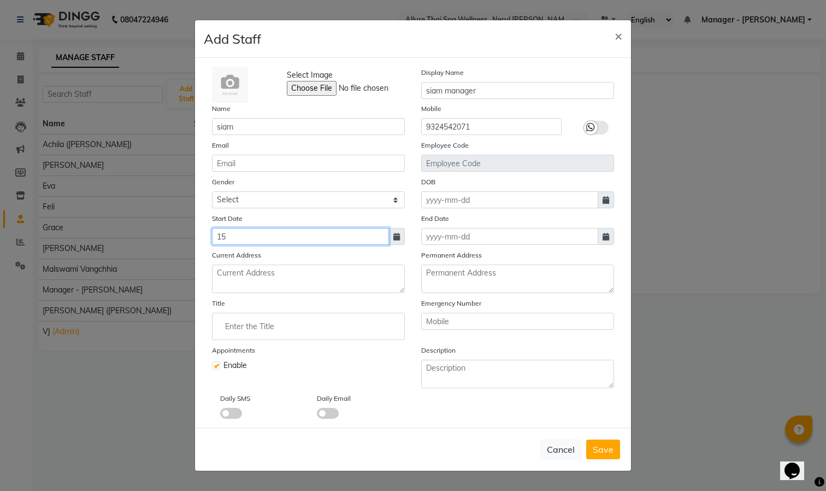
type input "1"
click at [345, 237] on input at bounding box center [300, 236] width 177 height 17
select select "9"
select select "2025"
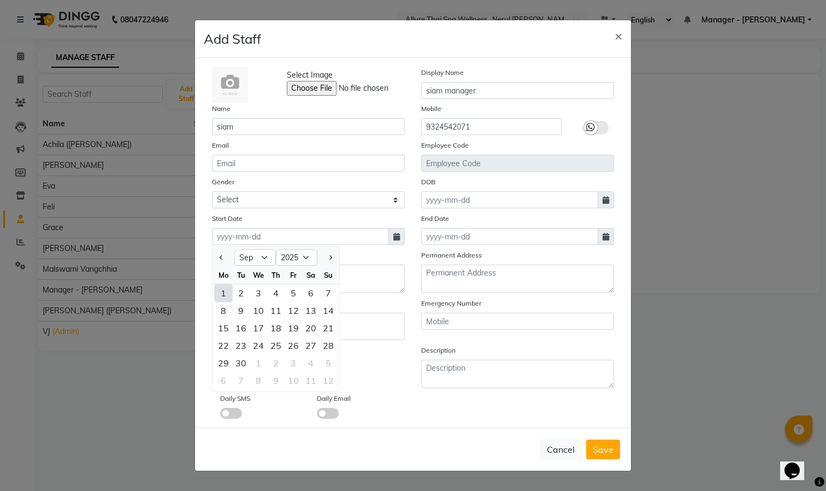
click at [225, 292] on div "1" at bounding box center [223, 292] width 17 height 17
type input "[DATE]"
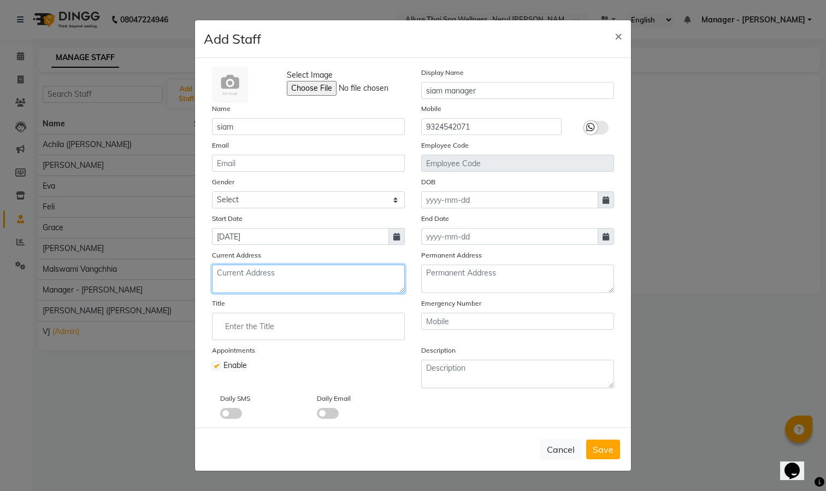
click at [281, 276] on textarea at bounding box center [308, 278] width 193 height 28
click at [601, 448] on span "Save" at bounding box center [603, 449] width 21 height 11
select select
checkbox input "false"
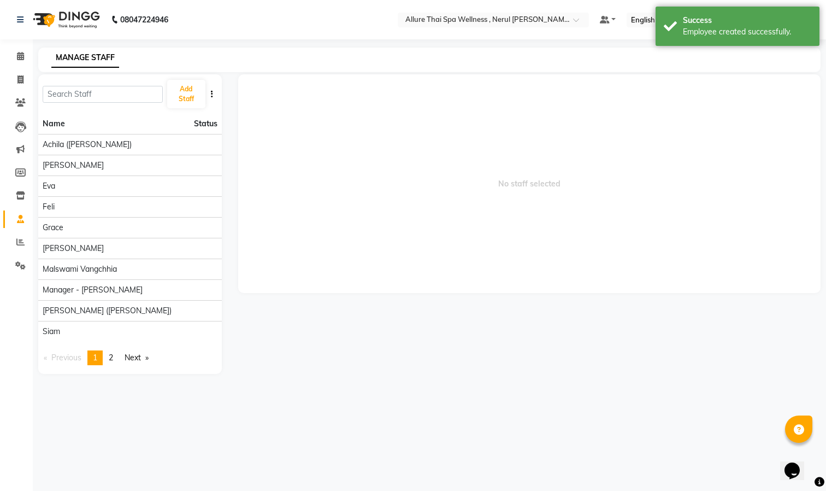
click at [209, 90] on button "button" at bounding box center [212, 94] width 11 height 11
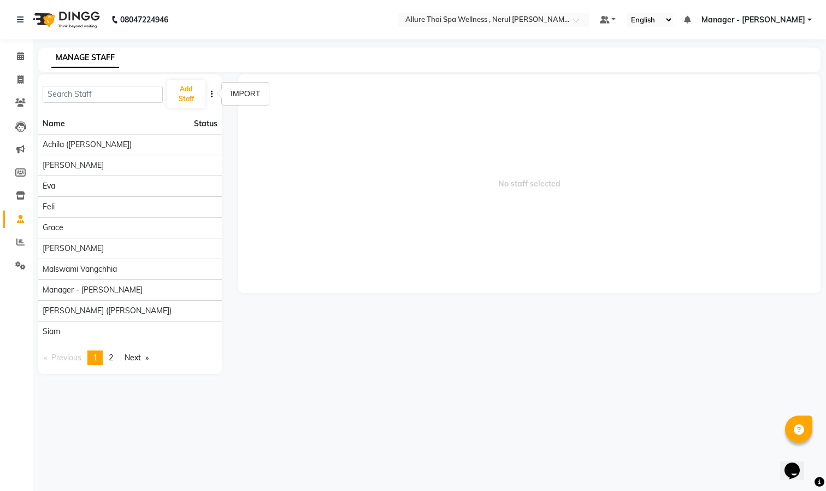
click at [209, 90] on button "button" at bounding box center [212, 94] width 11 height 11
click at [134, 361] on link "Next page" at bounding box center [136, 357] width 35 height 15
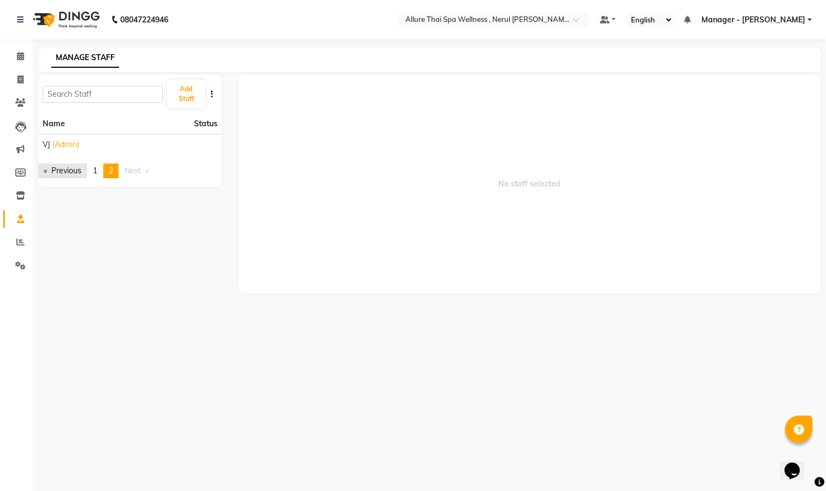
click at [64, 167] on link "Previous page" at bounding box center [62, 170] width 49 height 15
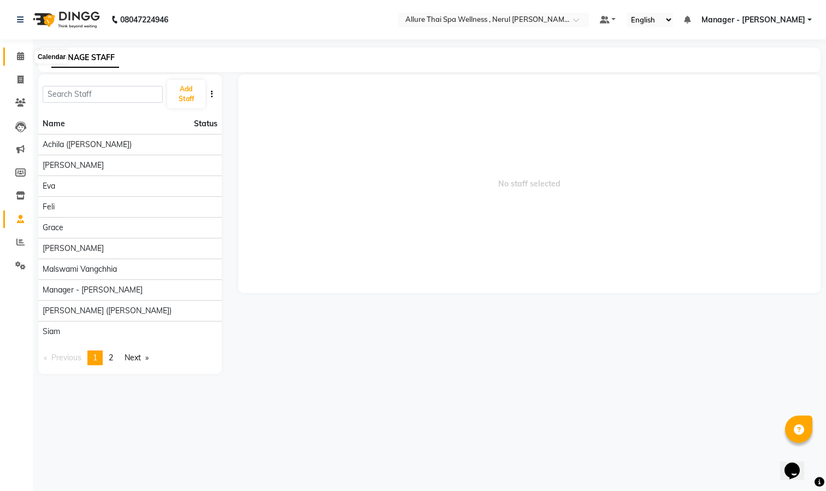
click at [20, 56] on icon at bounding box center [20, 56] width 7 height 8
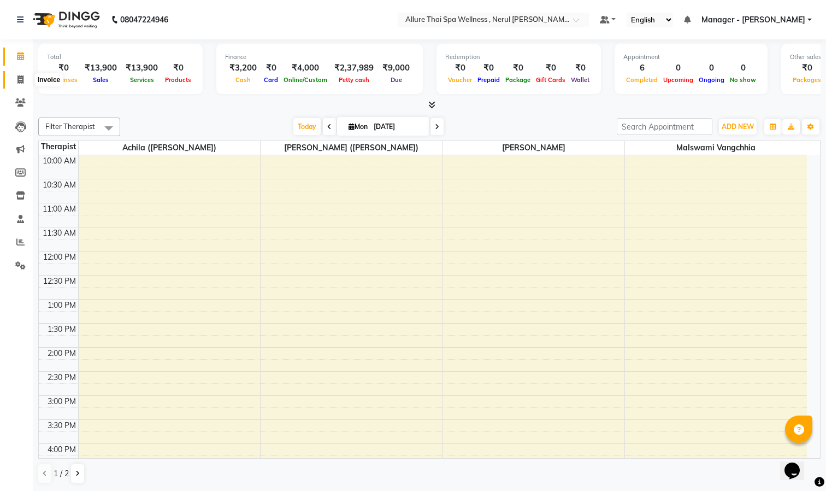
click at [21, 77] on icon at bounding box center [20, 79] width 6 height 8
select select "8529"
select select "service"
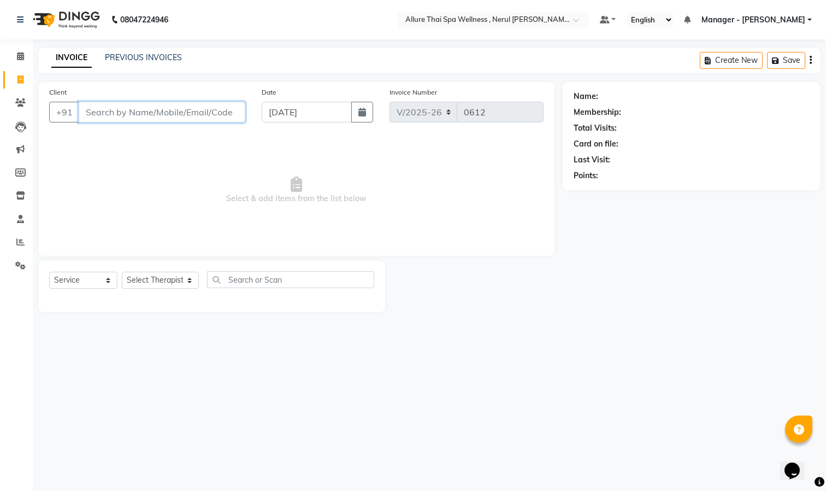
click at [186, 109] on input "Client" at bounding box center [162, 112] width 167 height 21
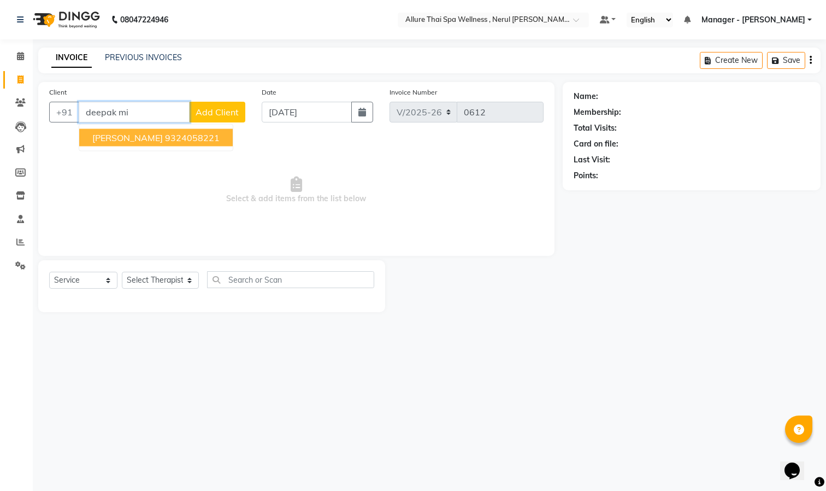
click at [179, 138] on ngb-highlight "9324058221" at bounding box center [192, 137] width 55 height 11
type input "9324058221"
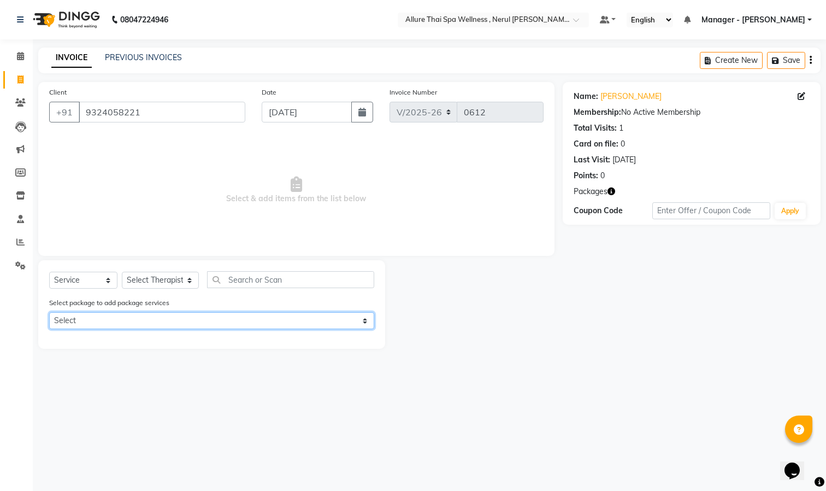
click at [310, 320] on select "Select 10k - 8 hrs" at bounding box center [211, 320] width 325 height 17
select select "1: Object"
click at [49, 312] on select "Select 10k - 8 hrs" at bounding box center [211, 320] width 325 height 17
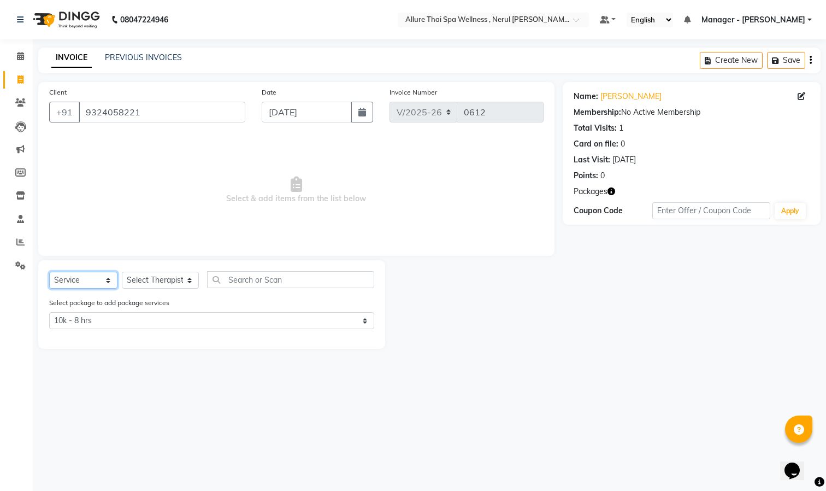
click at [94, 279] on select "Select Service Product Membership Package Voucher Prepaid Gift Card" at bounding box center [83, 280] width 68 height 17
click at [49, 272] on select "Select Service Product Membership Package Voucher Prepaid Gift Card" at bounding box center [83, 280] width 68 height 17
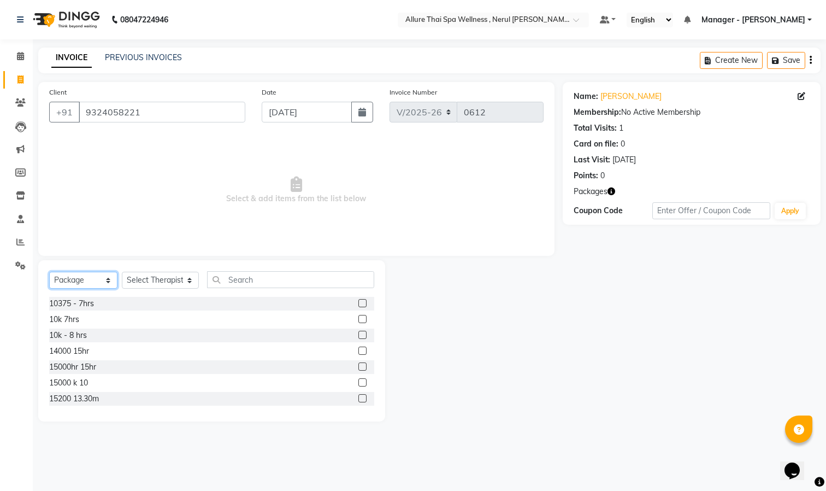
click at [90, 283] on select "Select Service Product Membership Package Voucher Prepaid Gift Card" at bounding box center [83, 280] width 68 height 17
select select "membership"
click at [49, 272] on select "Select Service Product Membership Package Voucher Prepaid Gift Card" at bounding box center [83, 280] width 68 height 17
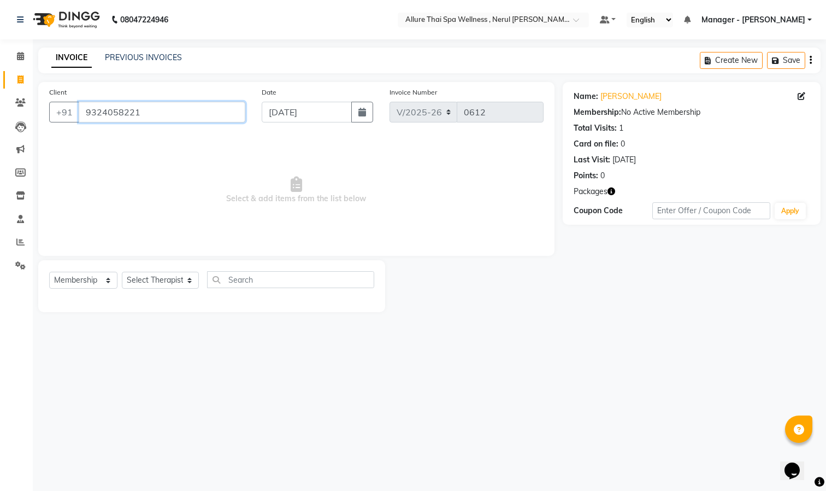
click at [204, 115] on input "9324058221" at bounding box center [162, 112] width 167 height 21
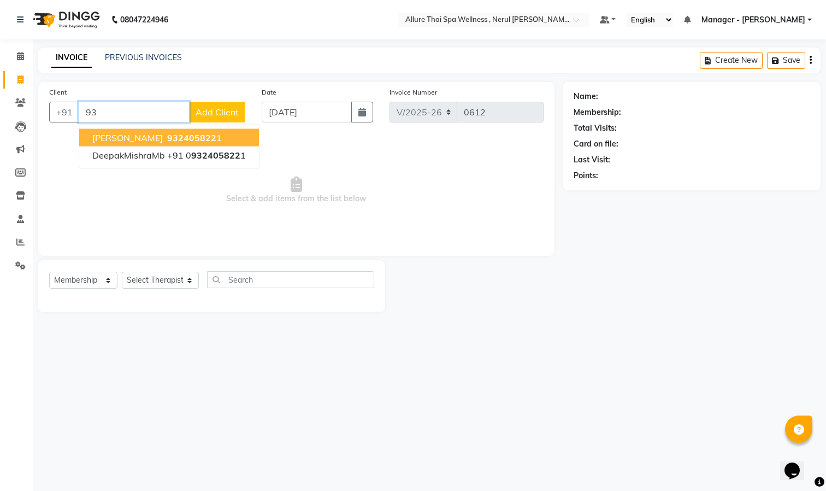
type input "9"
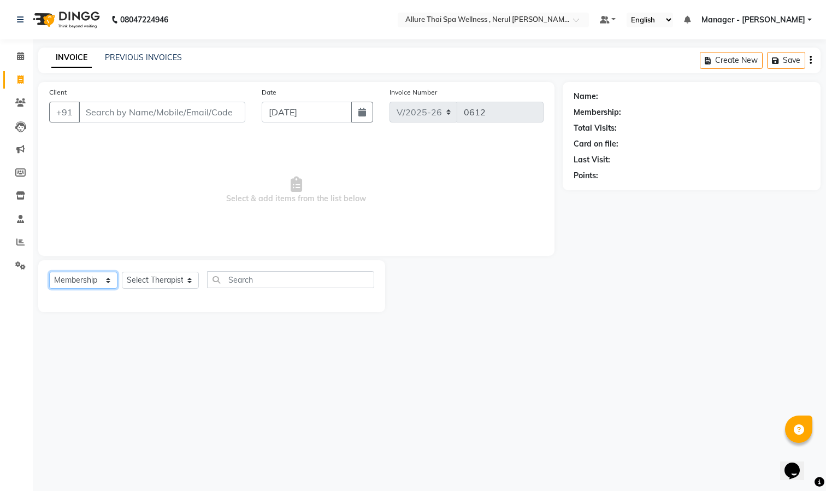
click at [100, 282] on select "Select Service Product Membership Package Voucher Prepaid Gift Card" at bounding box center [83, 280] width 68 height 17
select select "select"
click at [49, 272] on select "Select Service Product Membership Package Voucher Prepaid Gift Card" at bounding box center [83, 280] width 68 height 17
click at [170, 281] on select "Select Therapist [PERSON_NAME] ([PERSON_NAME]) [PERSON_NAME][DEMOGRAPHIC_DATA] …" at bounding box center [160, 280] width 77 height 17
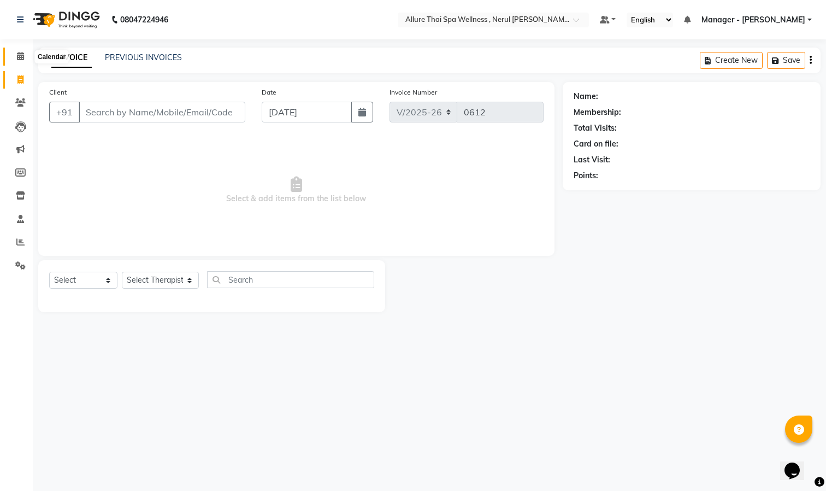
click at [18, 59] on icon at bounding box center [20, 56] width 7 height 8
click at [21, 55] on icon at bounding box center [20, 56] width 7 height 8
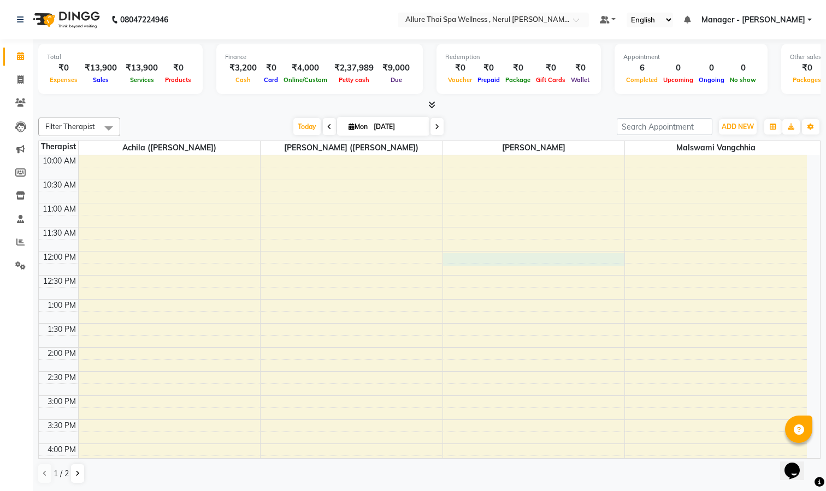
click at [512, 256] on div "10:00 AM 10:30 AM 11:00 AM 11:30 AM 12:00 PM 12:30 PM 1:00 PM 1:30 PM 2:00 PM 2…" at bounding box center [423, 491] width 768 height 673
select select "85287"
select select "tentative"
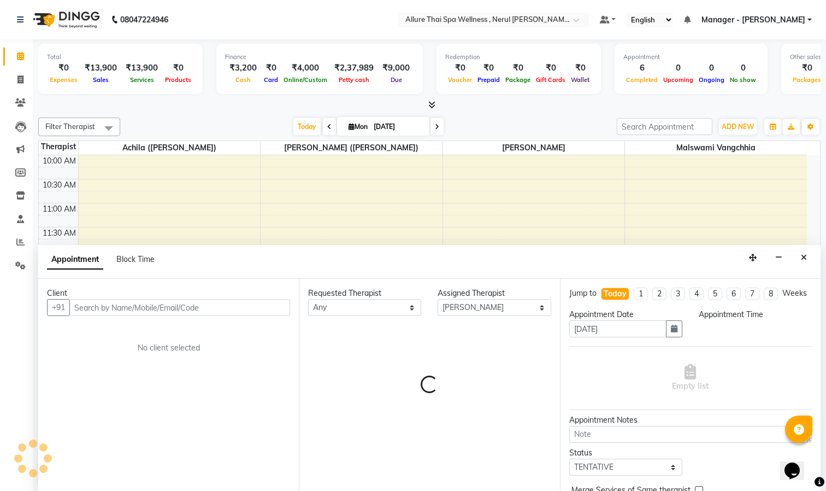
select select "720"
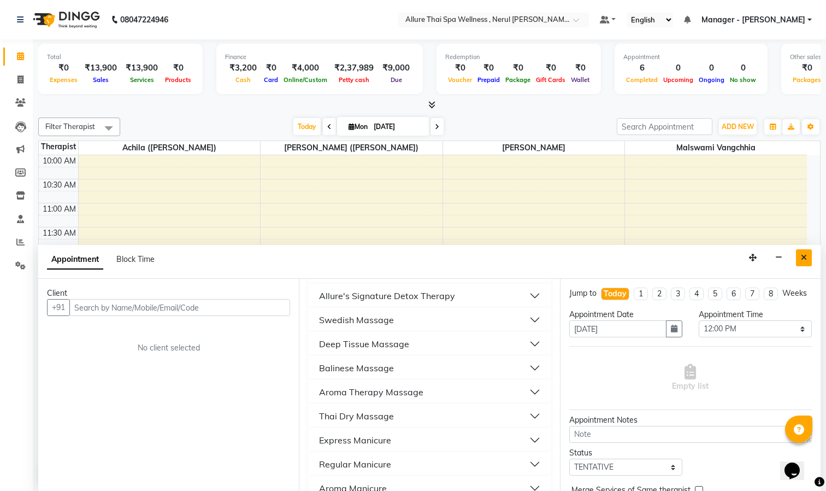
click at [798, 256] on button "Close" at bounding box center [804, 257] width 16 height 17
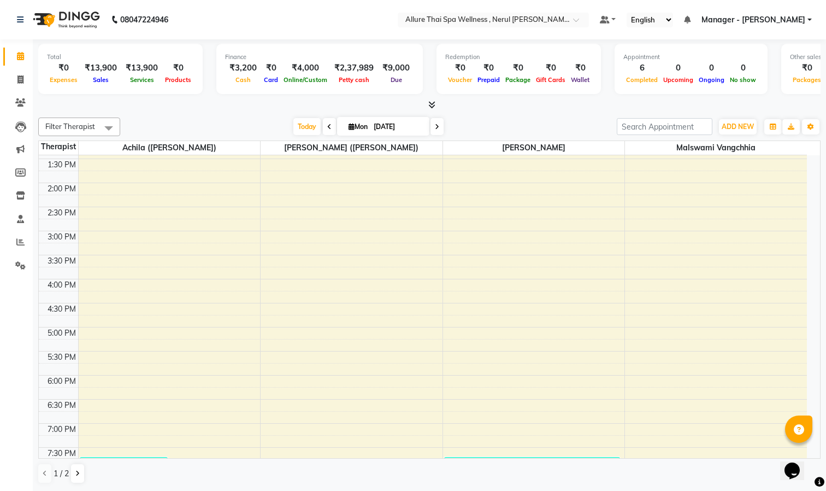
scroll to position [384, 0]
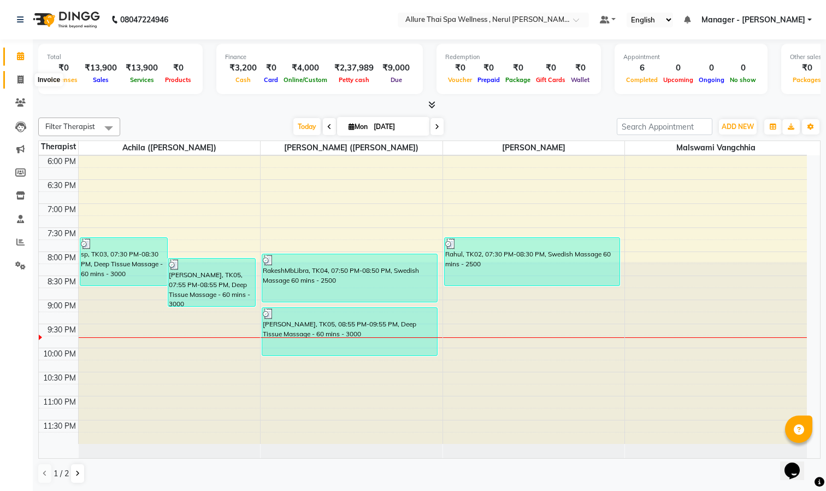
click at [19, 74] on span at bounding box center [20, 80] width 19 height 13
select select "service"
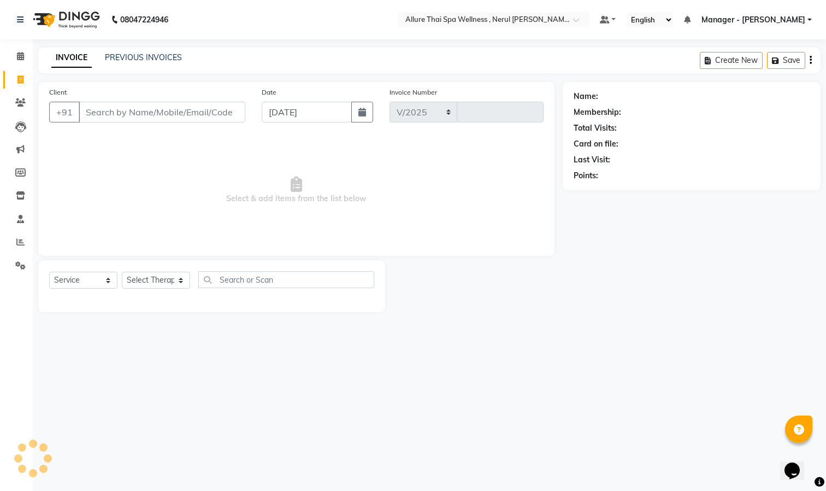
select select "8529"
type input "0612"
click at [17, 54] on icon at bounding box center [20, 56] width 7 height 8
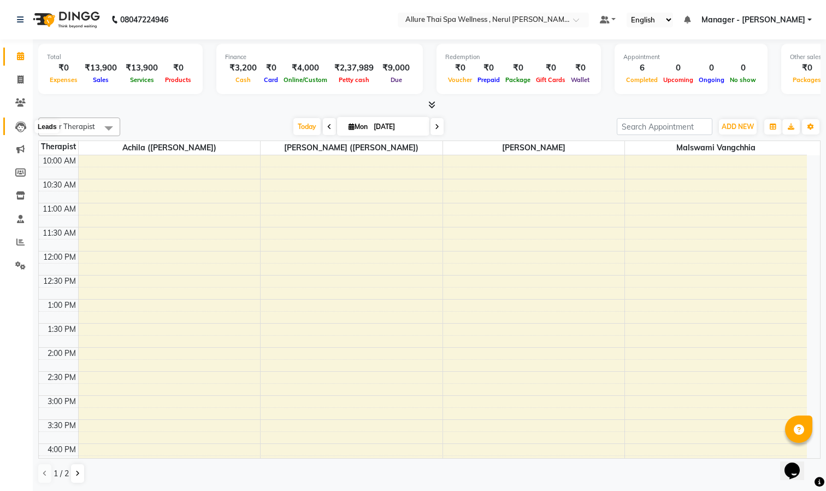
click at [20, 123] on icon at bounding box center [20, 126] width 11 height 11
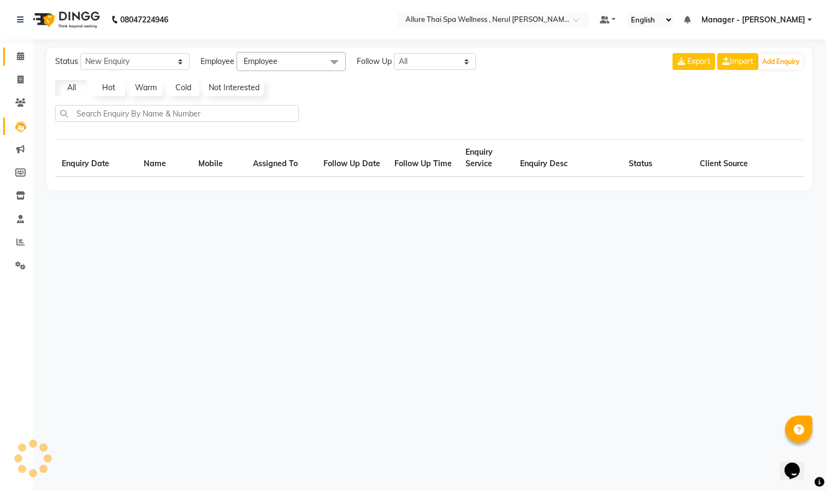
select select "10"
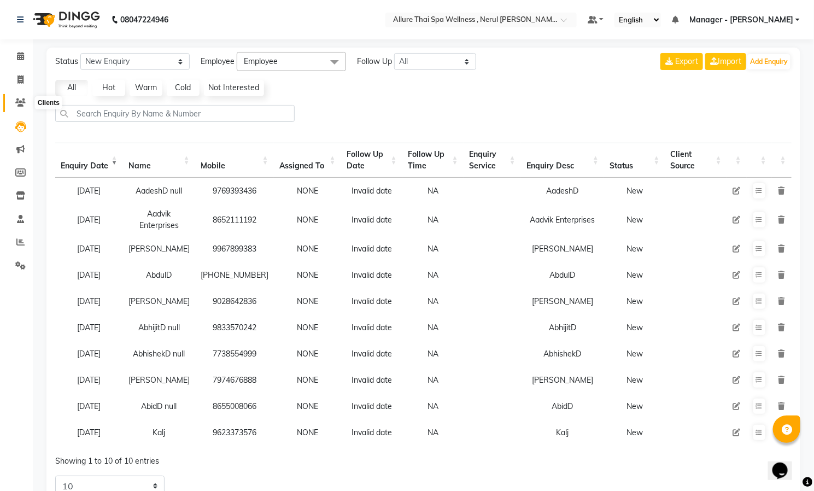
click at [15, 99] on icon at bounding box center [20, 102] width 10 height 8
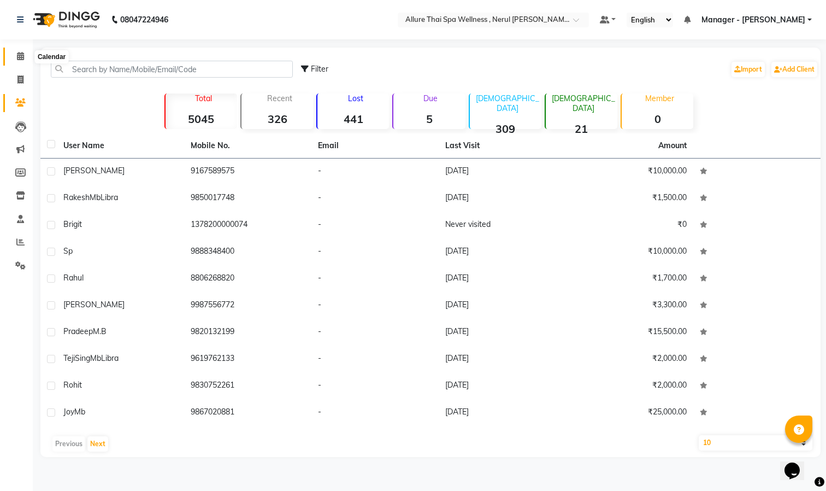
click at [19, 52] on icon at bounding box center [20, 56] width 7 height 8
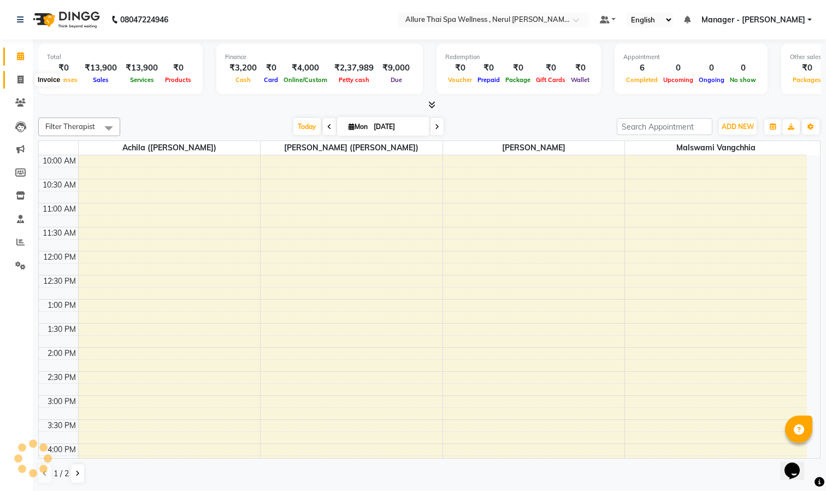
click at [21, 78] on icon at bounding box center [20, 79] width 6 height 8
select select "service"
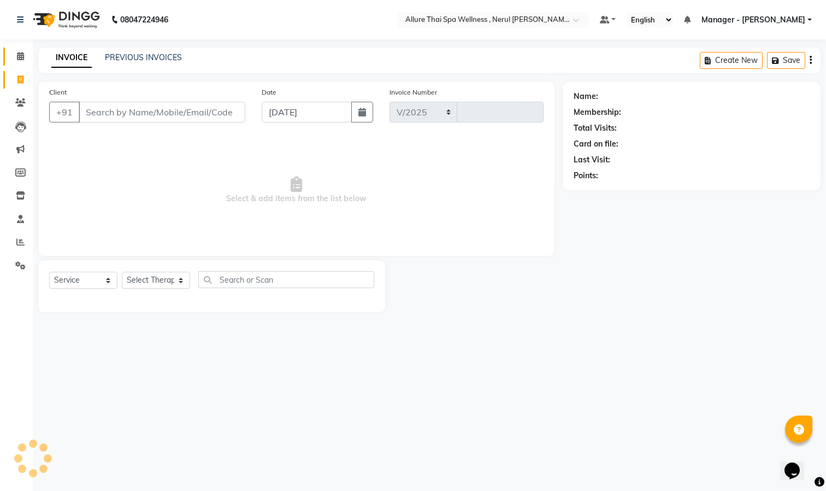
select select "8529"
type input "0612"
click at [20, 52] on icon at bounding box center [20, 56] width 7 height 8
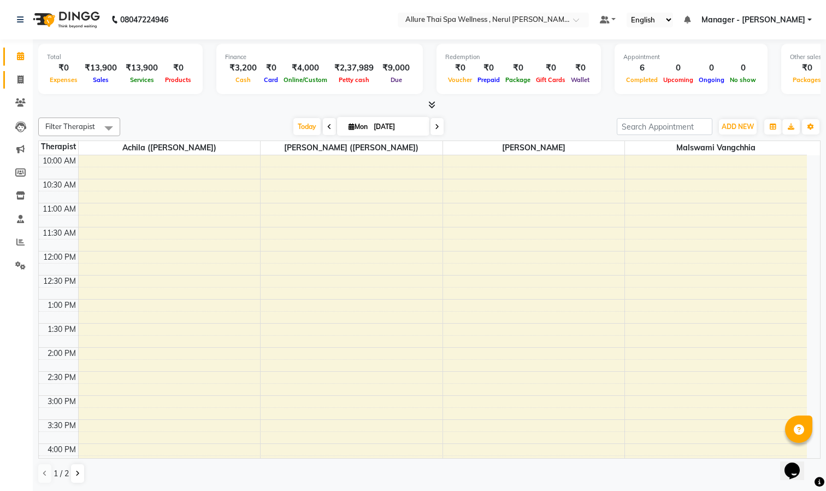
click at [20, 86] on link "Invoice" at bounding box center [16, 80] width 26 height 18
select select "8529"
select select "service"
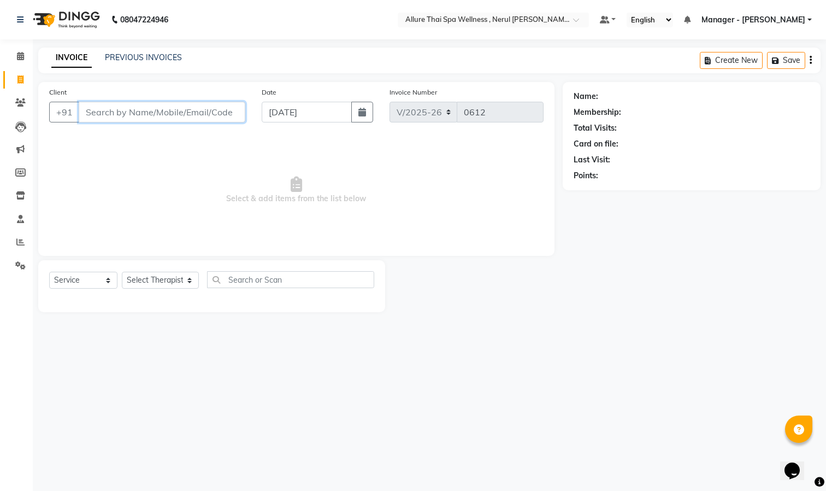
click at [156, 109] on input "Client" at bounding box center [162, 112] width 167 height 21
click at [19, 77] on icon at bounding box center [20, 79] width 6 height 8
select select "service"
select select "8529"
type input "0612"
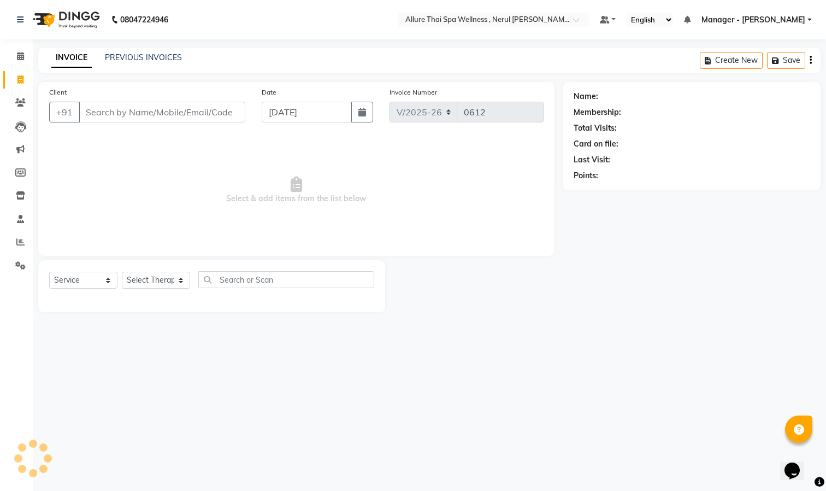
click at [105, 105] on input "Client" at bounding box center [162, 112] width 167 height 21
click at [110, 109] on input "Client" at bounding box center [162, 112] width 167 height 21
click at [125, 59] on link "PREVIOUS INVOICES" at bounding box center [143, 57] width 77 height 10
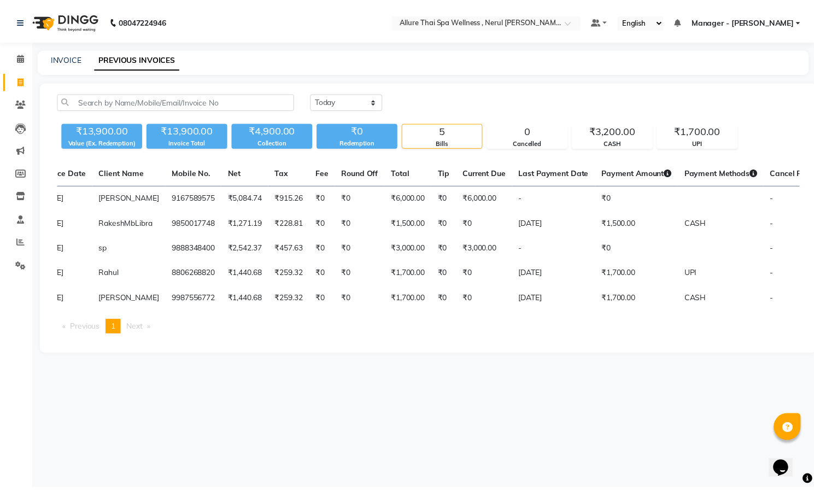
scroll to position [0, 95]
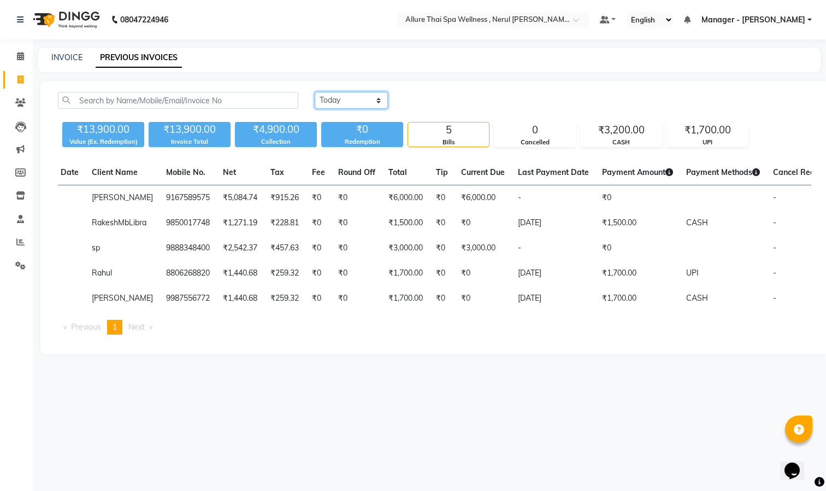
click at [379, 102] on select "[DATE] [DATE] Custom Range" at bounding box center [351, 100] width 73 height 17
select select "[DATE]"
click at [315, 92] on select "[DATE] [DATE] Custom Range" at bounding box center [351, 100] width 73 height 17
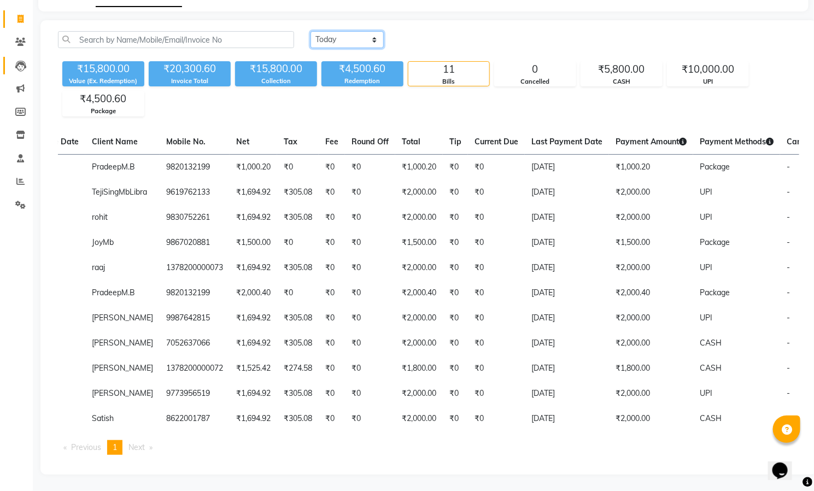
scroll to position [0, 0]
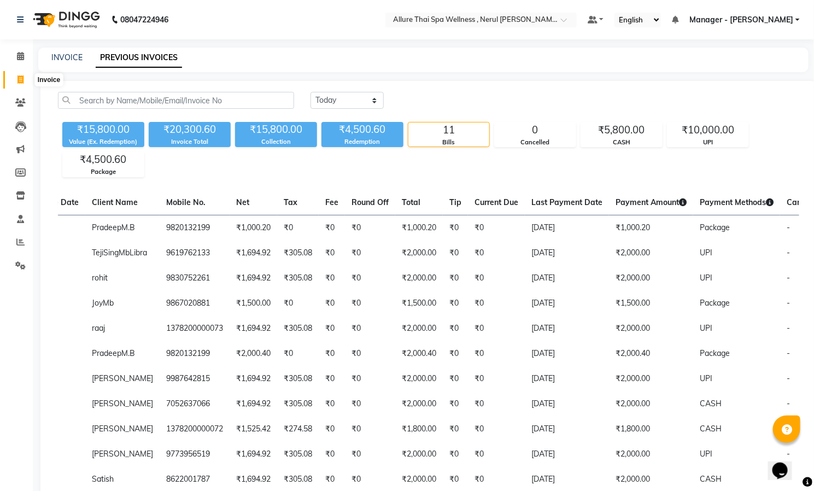
click at [23, 83] on span at bounding box center [20, 80] width 19 height 13
select select "8529"
select select "service"
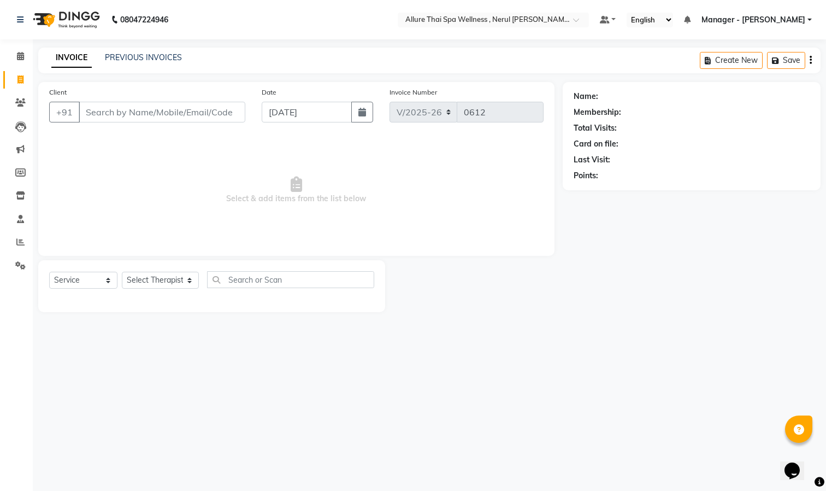
click at [161, 116] on input "Client" at bounding box center [162, 112] width 167 height 21
click at [153, 107] on input "Client" at bounding box center [162, 112] width 167 height 21
paste input "[PERSON_NAME]"
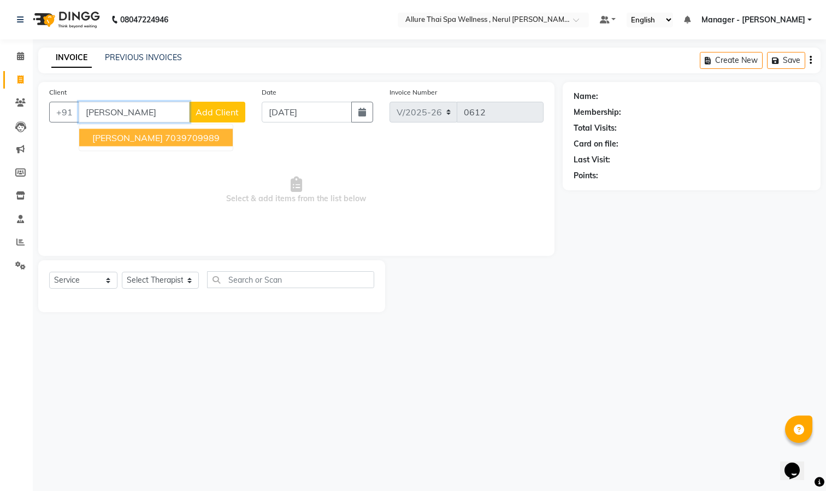
type input "[PERSON_NAME]"
click at [211, 104] on button "Add Client" at bounding box center [217, 112] width 56 height 21
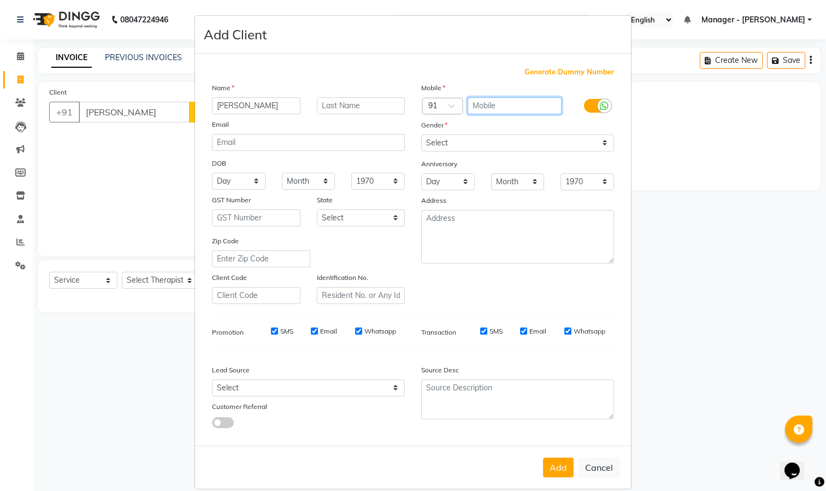
click at [511, 97] on input "text" at bounding box center [515, 105] width 95 height 17
click at [471, 107] on input "text" at bounding box center [515, 105] width 95 height 17
paste input "8369171494"
type input "8369171494"
click at [460, 141] on div "Mobile Country Code × 91 8369171494 Gender Select [DEMOGRAPHIC_DATA] [DEMOGRAPH…" at bounding box center [517, 193] width 209 height 222
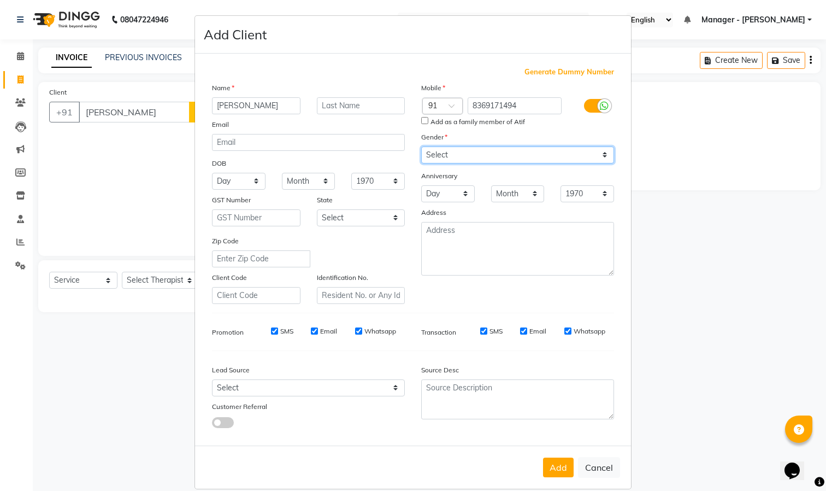
select select "[DEMOGRAPHIC_DATA]"
click at [421, 146] on select "Select [DEMOGRAPHIC_DATA] [DEMOGRAPHIC_DATA] Other Prefer Not To Say" at bounding box center [517, 154] width 193 height 17
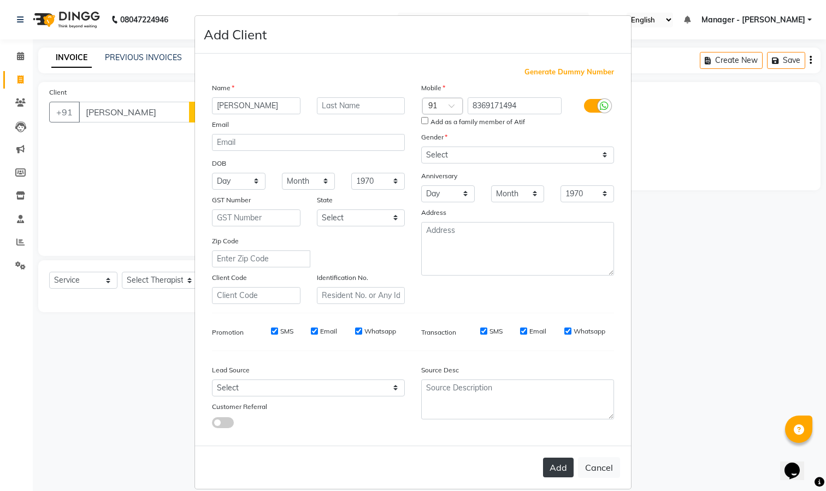
click at [543, 470] on button "Add" at bounding box center [558, 467] width 31 height 20
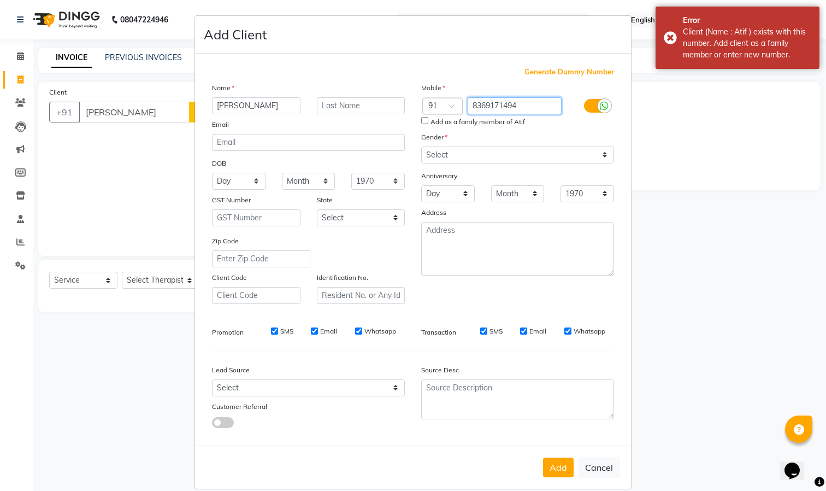
drag, startPoint x: 478, startPoint y: 107, endPoint x: 551, endPoint y: 107, distance: 73.2
click at [551, 107] on input "8369171494" at bounding box center [515, 105] width 95 height 17
click at [492, 107] on input "8369171494" at bounding box center [515, 105] width 95 height 17
click at [513, 104] on input "8369171494" at bounding box center [515, 105] width 95 height 17
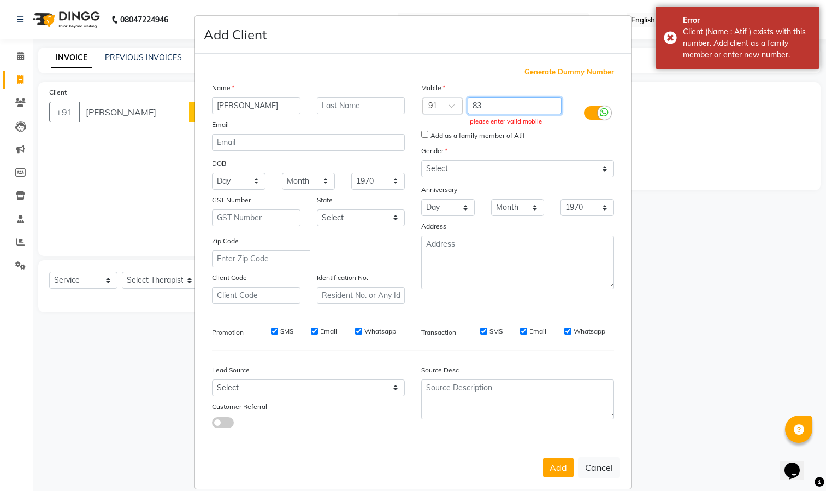
type input "8"
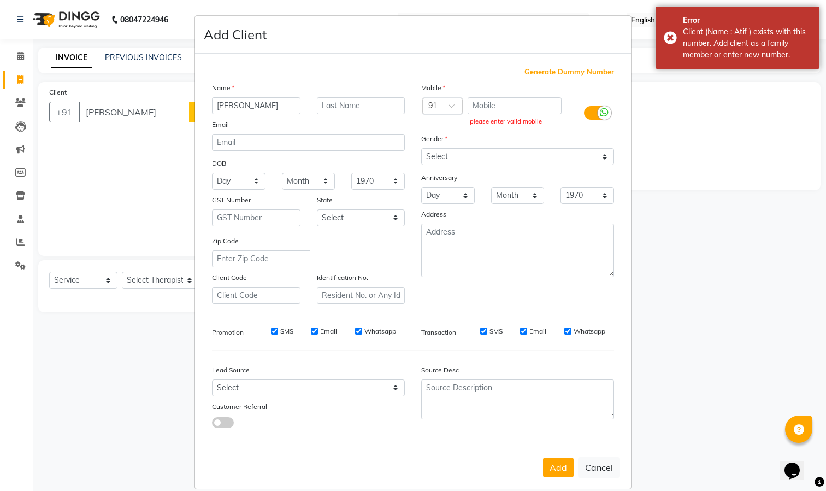
click at [541, 75] on span "Generate Dummy Number" at bounding box center [570, 72] width 90 height 11
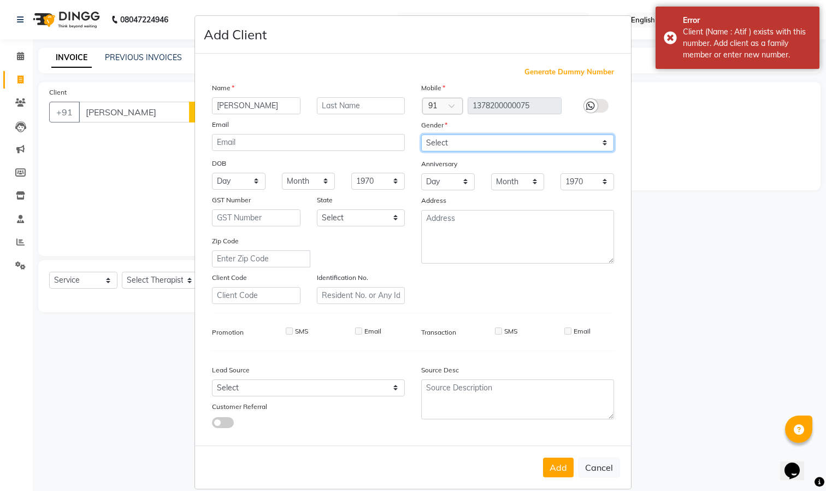
click at [434, 144] on select "Select [DEMOGRAPHIC_DATA] [DEMOGRAPHIC_DATA] Other Prefer Not To Say" at bounding box center [517, 142] width 193 height 17
click at [421, 134] on select "Select [DEMOGRAPHIC_DATA] [DEMOGRAPHIC_DATA] Other Prefer Not To Say" at bounding box center [517, 142] width 193 height 17
drag, startPoint x: 556, startPoint y: 466, endPoint x: 556, endPoint y: 456, distance: 9.3
click at [557, 466] on button "Add" at bounding box center [558, 467] width 31 height 20
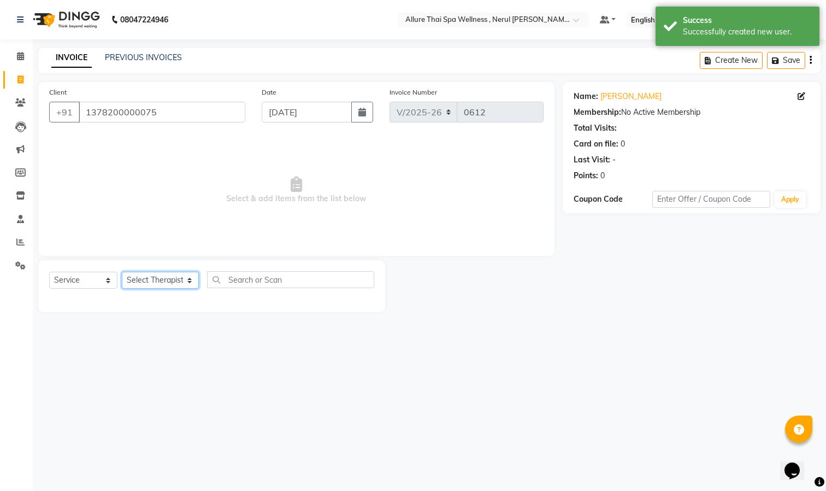
click at [164, 279] on select "Select Therapist [PERSON_NAME] ([PERSON_NAME]) [PERSON_NAME][DEMOGRAPHIC_DATA] …" at bounding box center [160, 280] width 77 height 17
click at [122, 272] on select "Select Therapist [PERSON_NAME] ([PERSON_NAME]) [PERSON_NAME][DEMOGRAPHIC_DATA] …" at bounding box center [160, 280] width 77 height 17
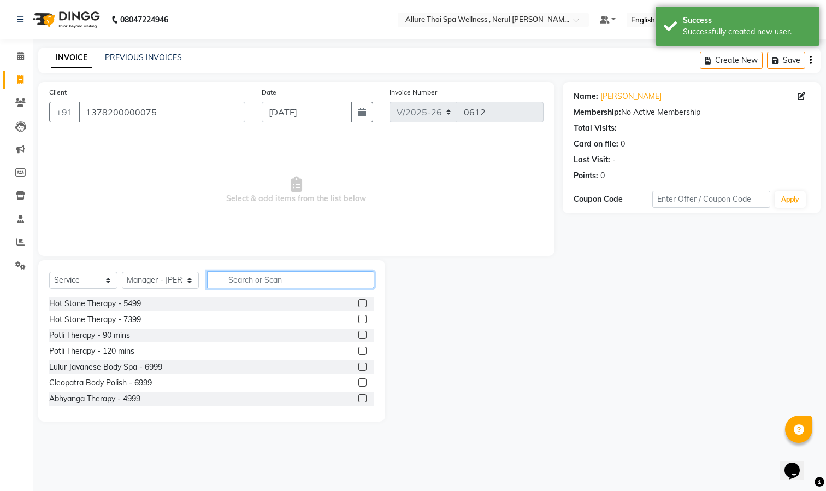
click at [249, 282] on input "text" at bounding box center [290, 279] width 167 height 17
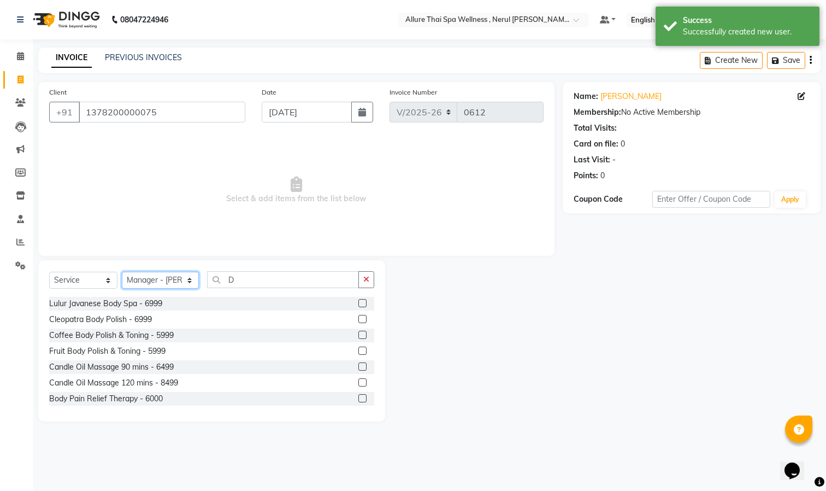
click at [178, 279] on select "Select Therapist [PERSON_NAME] ([PERSON_NAME]) [PERSON_NAME][DEMOGRAPHIC_DATA] …" at bounding box center [160, 280] width 77 height 17
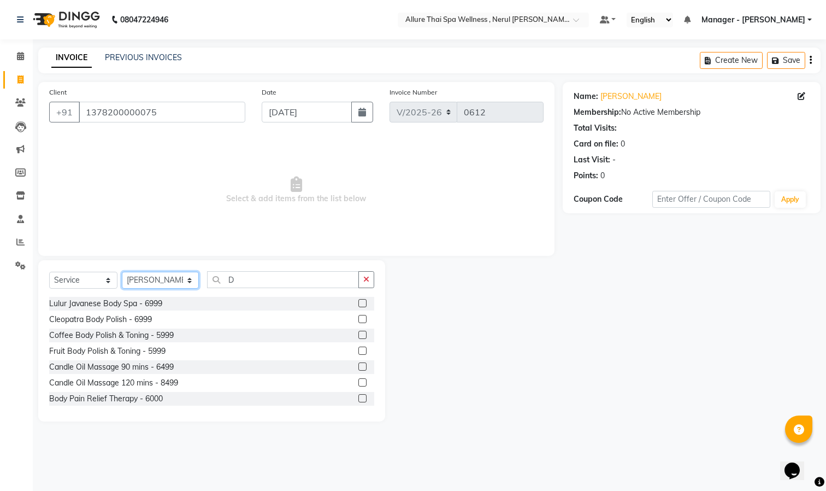
click at [122, 272] on select "Select Therapist [PERSON_NAME] ([PERSON_NAME]) [PERSON_NAME][DEMOGRAPHIC_DATA] …" at bounding box center [160, 280] width 77 height 17
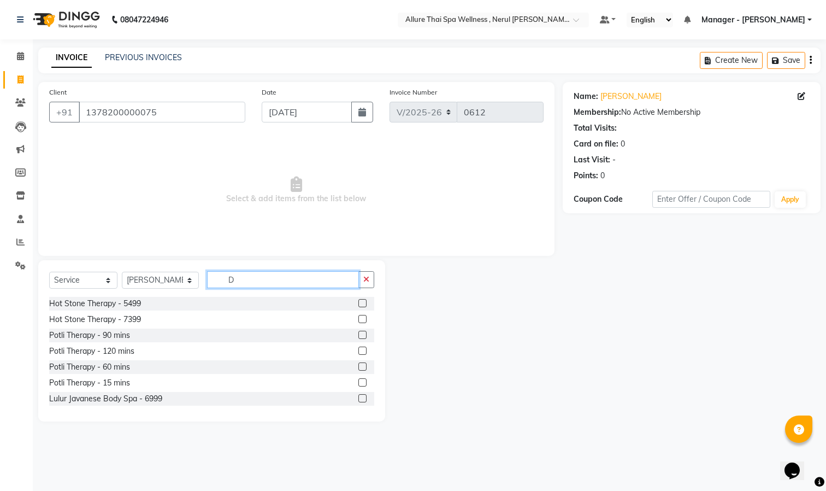
click at [251, 278] on input "D" at bounding box center [283, 279] width 152 height 17
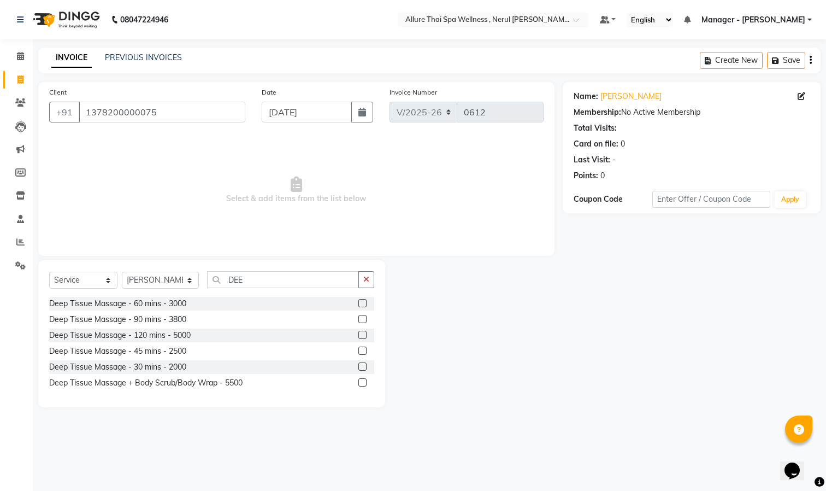
click at [357, 305] on div "Deep Tissue Massage - 60 mins - 3000" at bounding box center [211, 304] width 325 height 14
click at [362, 302] on label at bounding box center [362, 303] width 8 height 8
click at [362, 302] on input "checkbox" at bounding box center [361, 303] width 7 height 7
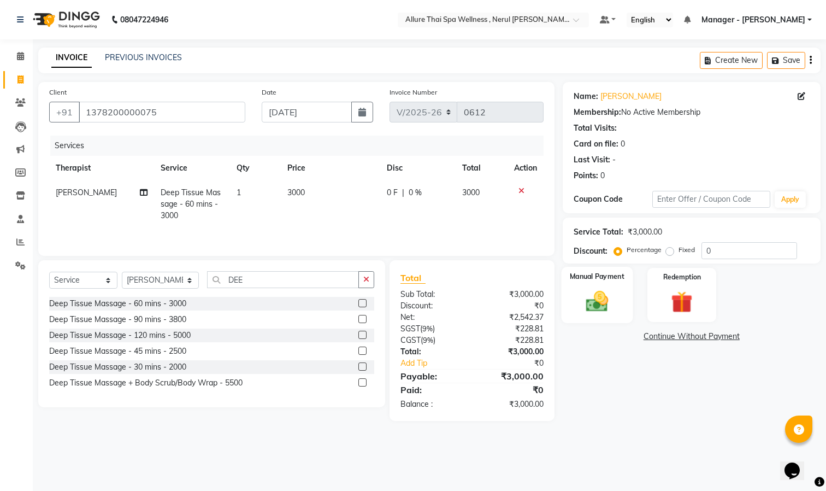
click at [603, 295] on img at bounding box center [597, 302] width 37 height 26
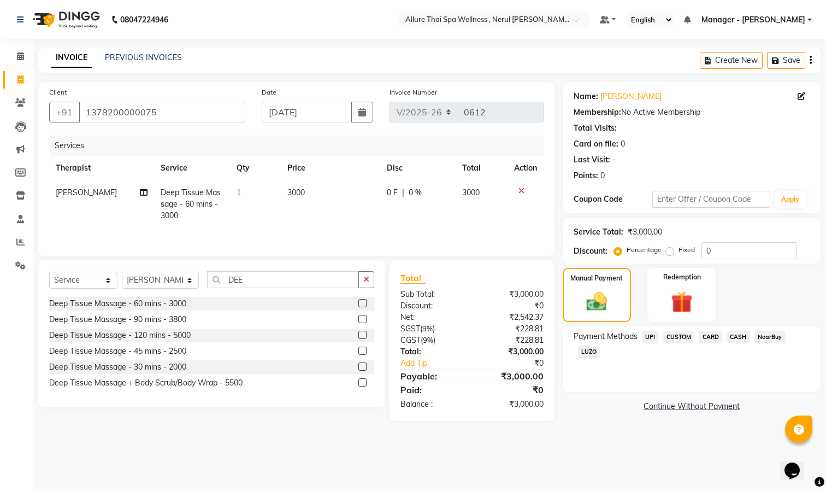
click at [687, 248] on label "Fixed" at bounding box center [687, 250] width 16 height 10
click at [676, 248] on input "Fixed" at bounding box center [672, 250] width 8 height 8
click at [728, 252] on input "0" at bounding box center [750, 250] width 96 height 17
click at [733, 248] on input "number" at bounding box center [750, 250] width 96 height 17
click at [592, 284] on div "Manual Payment" at bounding box center [597, 295] width 72 height 56
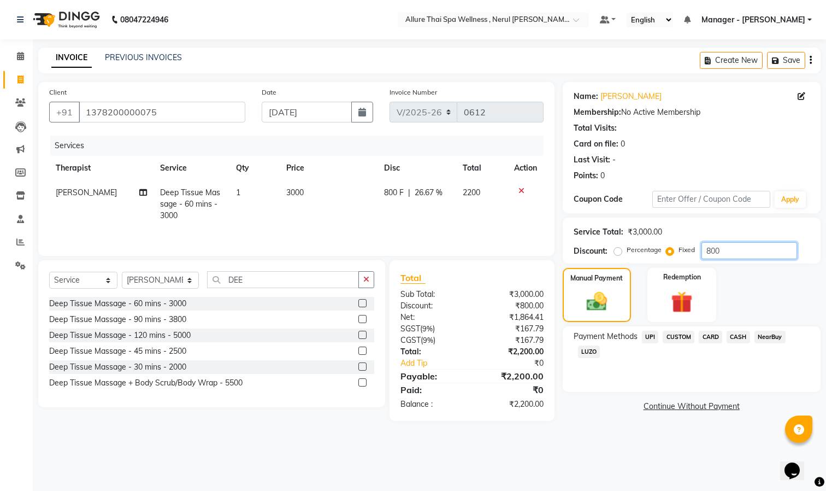
click at [738, 253] on input "800" at bounding box center [750, 250] width 96 height 17
click at [680, 284] on div "Redemption" at bounding box center [682, 295] width 72 height 56
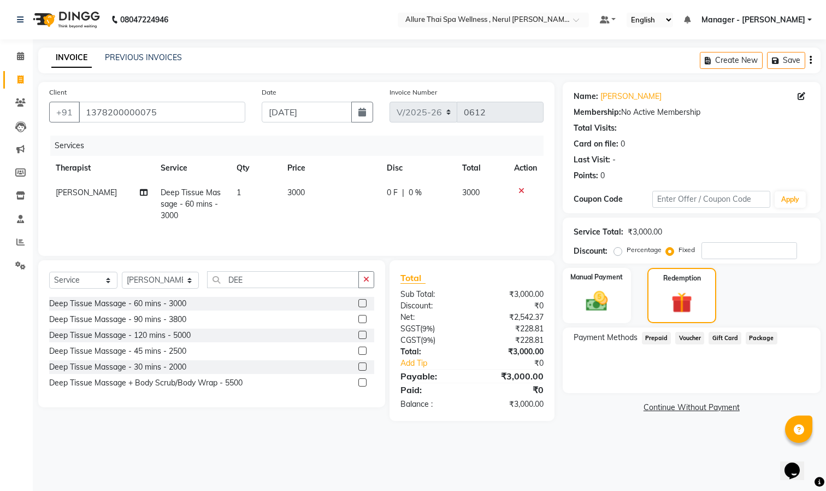
click at [763, 338] on span "Package" at bounding box center [762, 338] width 32 height 13
click at [604, 315] on div "Manual Payment" at bounding box center [597, 295] width 72 height 57
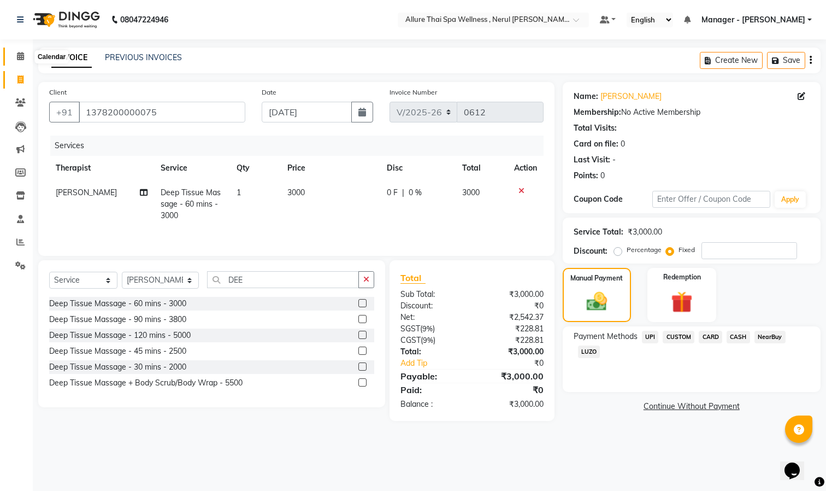
click at [28, 57] on span at bounding box center [20, 56] width 19 height 13
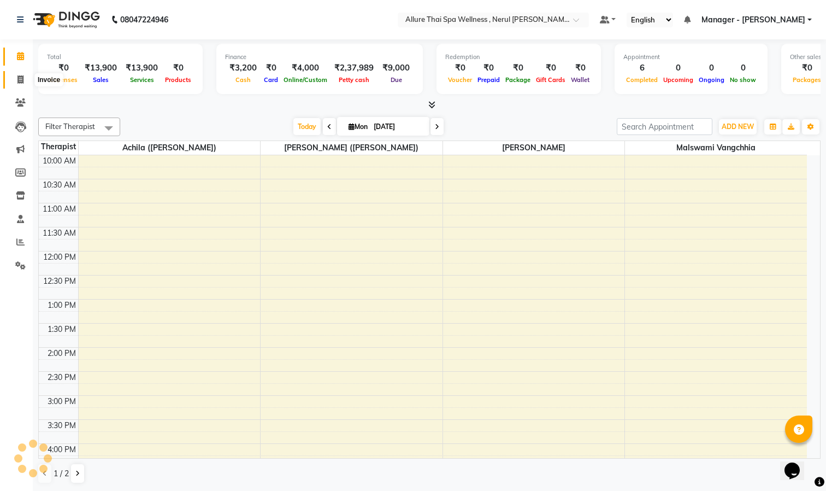
click at [23, 78] on icon at bounding box center [20, 79] width 6 height 8
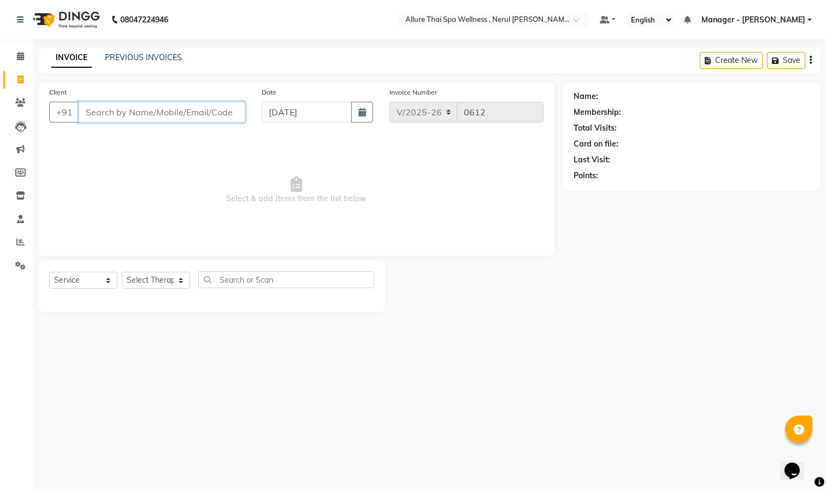
click at [185, 115] on input "Client" at bounding box center [162, 112] width 167 height 21
click at [181, 115] on input "Client" at bounding box center [162, 112] width 167 height 21
paste input "[PERSON_NAME]"
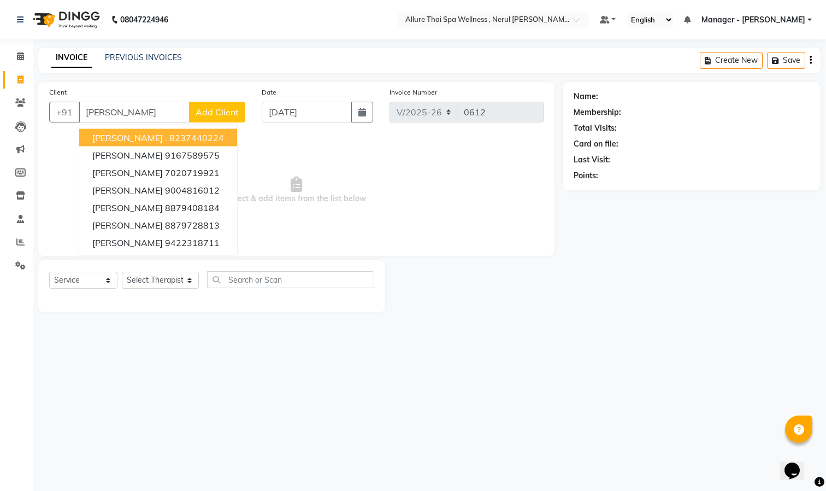
click at [228, 117] on span "Add Client" at bounding box center [217, 112] width 43 height 11
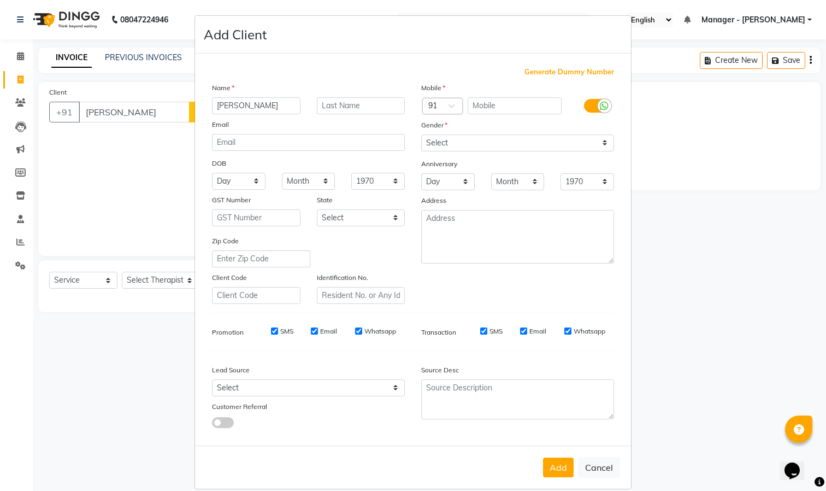
click at [135, 115] on ngb-modal-window "Add Client Generate Dummy Number Name [PERSON_NAME] Email DOB Day 01 02 03 04 0…" at bounding box center [413, 245] width 826 height 491
drag, startPoint x: 605, startPoint y: 468, endPoint x: 548, endPoint y: 436, distance: 65.5
click at [602, 467] on button "Cancel" at bounding box center [599, 467] width 42 height 21
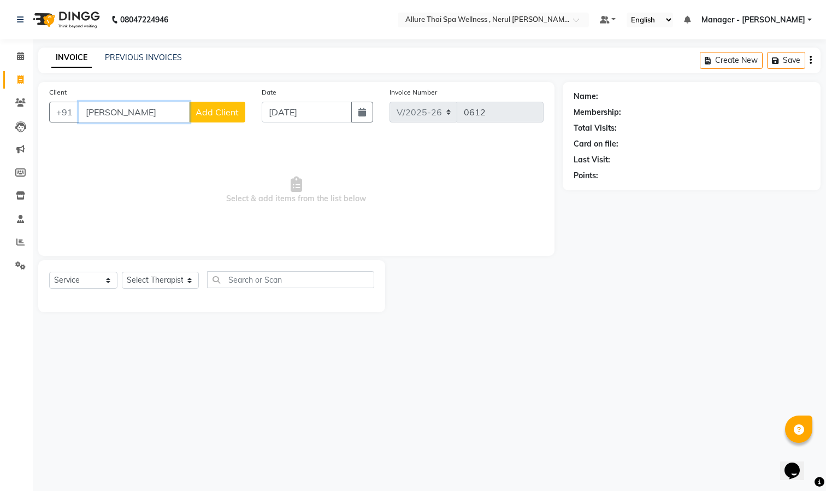
click at [159, 109] on input "[PERSON_NAME]" at bounding box center [134, 112] width 111 height 21
click at [122, 115] on input "[PERSON_NAME]" at bounding box center [134, 112] width 111 height 21
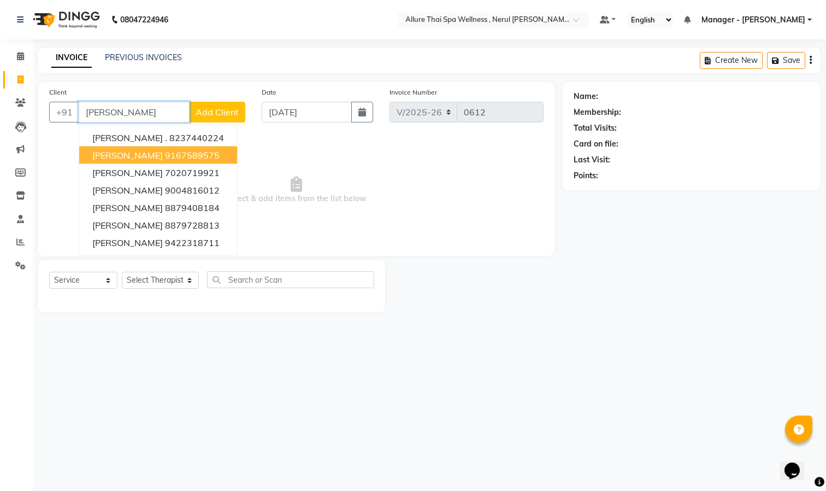
click at [165, 150] on ngb-highlight "9167589575" at bounding box center [192, 155] width 55 height 11
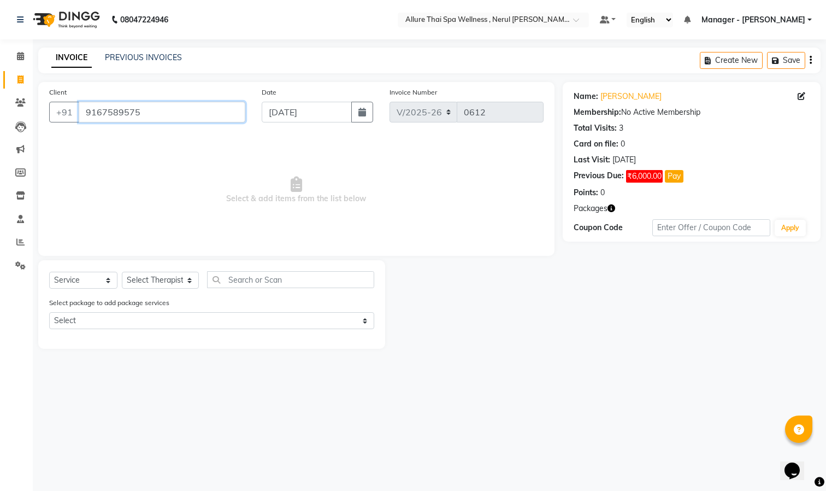
click at [210, 117] on input "9167589575" at bounding box center [162, 112] width 167 height 21
drag, startPoint x: 154, startPoint y: 277, endPoint x: 159, endPoint y: 273, distance: 6.6
click at [154, 278] on select "Select Therapist [PERSON_NAME] ([PERSON_NAME]) [PERSON_NAME][DEMOGRAPHIC_DATA] …" at bounding box center [160, 280] width 77 height 17
click at [163, 283] on select "Select Therapist [PERSON_NAME] ([PERSON_NAME]) [PERSON_NAME][DEMOGRAPHIC_DATA] …" at bounding box center [160, 280] width 77 height 17
click at [122, 272] on select "Select Therapist [PERSON_NAME] ([PERSON_NAME]) [PERSON_NAME][DEMOGRAPHIC_DATA] …" at bounding box center [160, 280] width 77 height 17
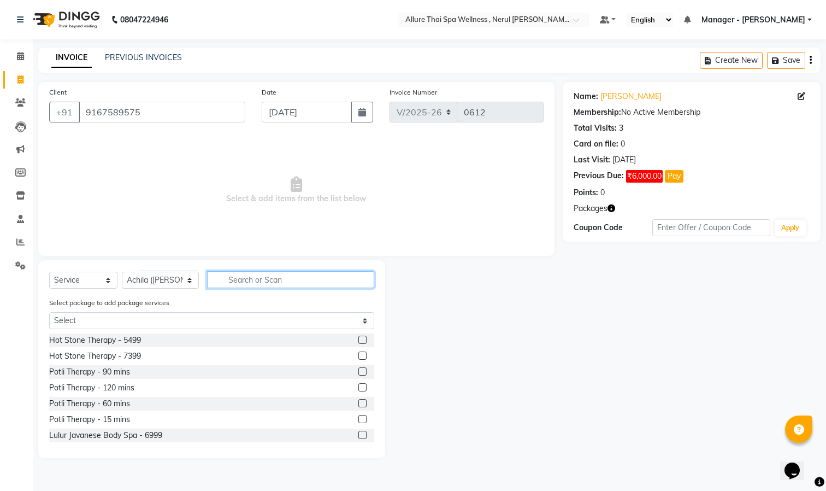
click at [273, 283] on input "text" at bounding box center [290, 279] width 167 height 17
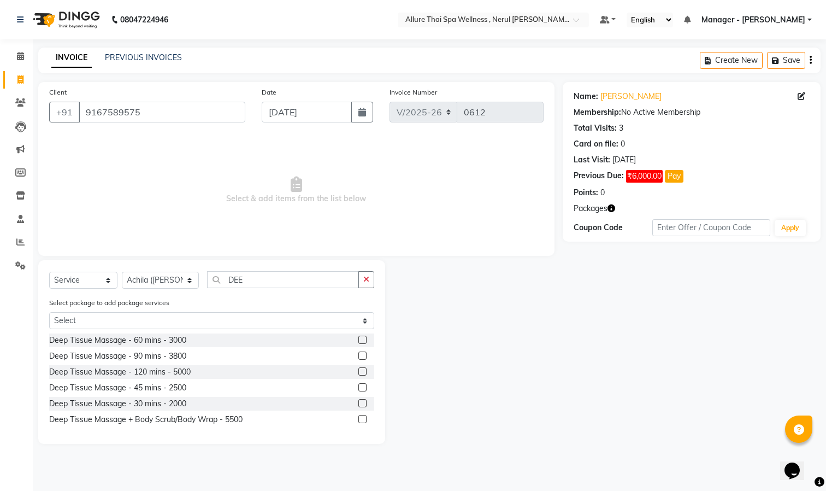
click at [359, 338] on label at bounding box center [362, 340] width 8 height 8
click at [359, 338] on input "checkbox" at bounding box center [361, 340] width 7 height 7
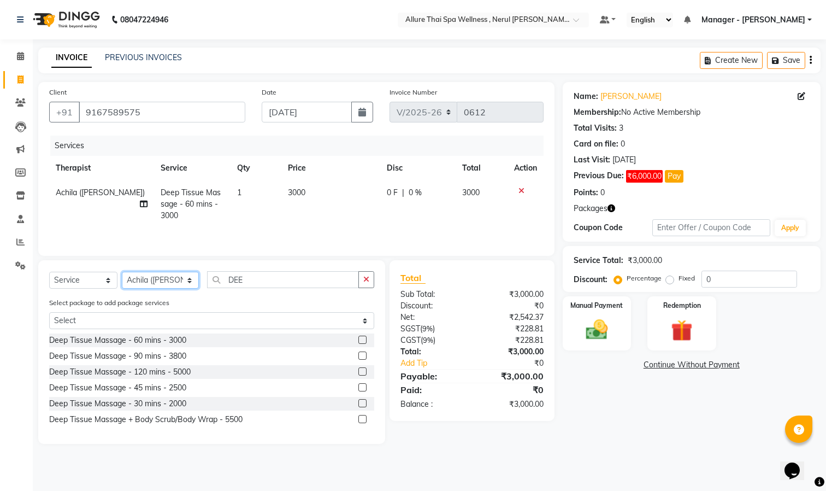
click at [162, 283] on select "Select Therapist [PERSON_NAME] ([PERSON_NAME]) [PERSON_NAME][DEMOGRAPHIC_DATA] …" at bounding box center [160, 280] width 77 height 17
click at [122, 276] on select "Select Therapist [PERSON_NAME] ([PERSON_NAME]) [PERSON_NAME][DEMOGRAPHIC_DATA] …" at bounding box center [160, 280] width 77 height 17
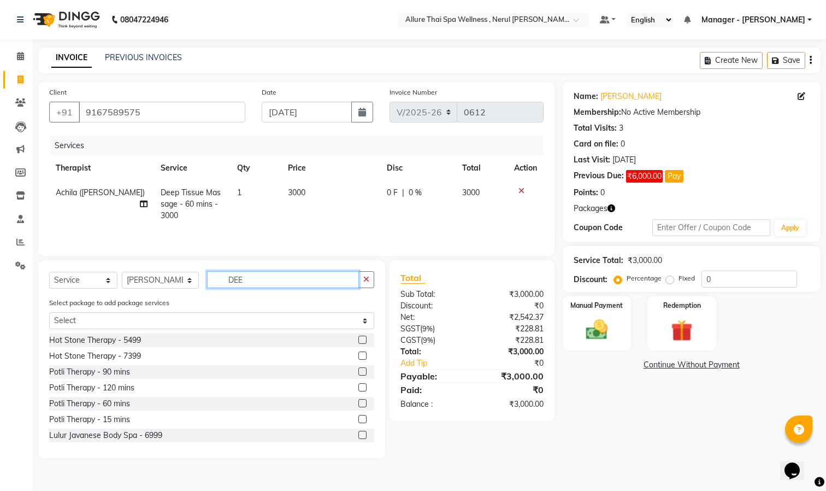
click at [253, 278] on input "DEE" at bounding box center [283, 279] width 152 height 17
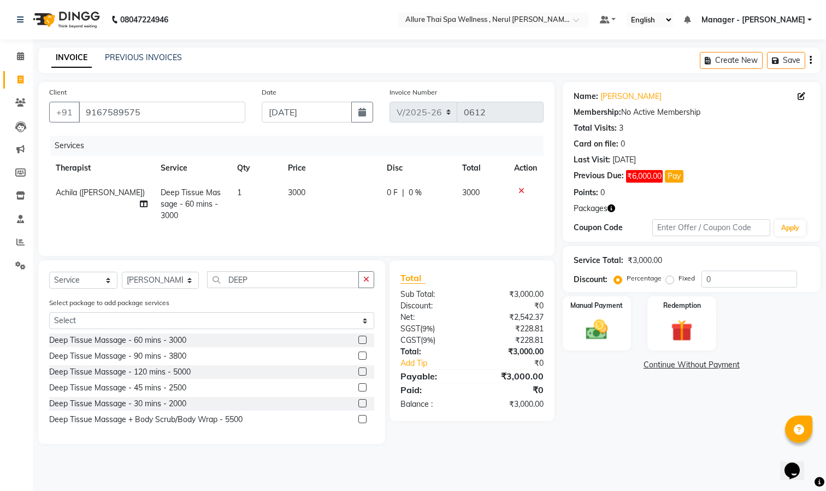
click at [364, 344] on label at bounding box center [362, 340] width 8 height 8
click at [364, 344] on input "checkbox" at bounding box center [361, 340] width 7 height 7
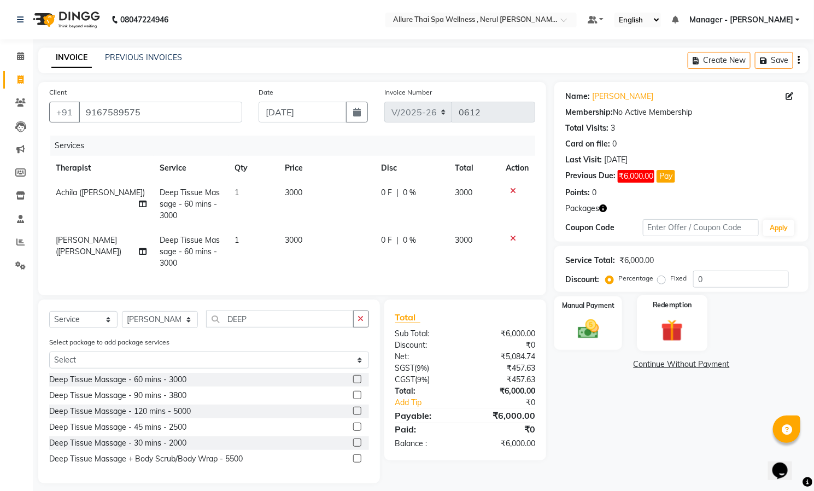
click at [672, 320] on img at bounding box center [672, 330] width 36 height 27
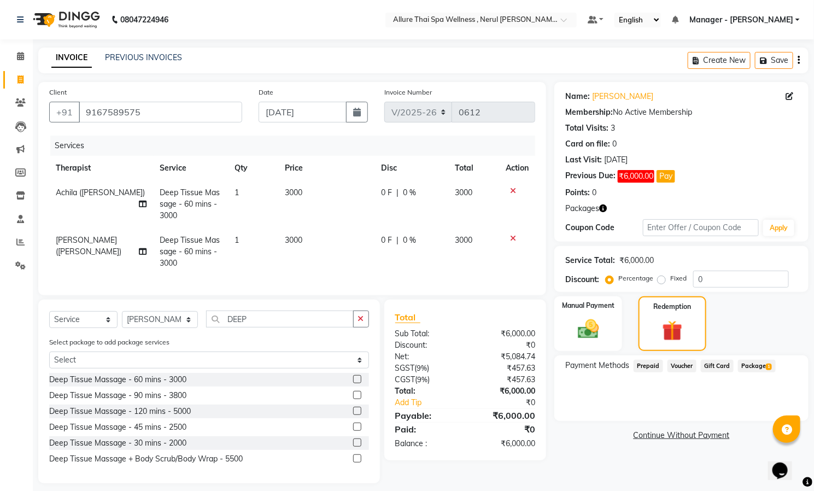
click at [743, 368] on span "Package 1" at bounding box center [757, 366] width 38 height 13
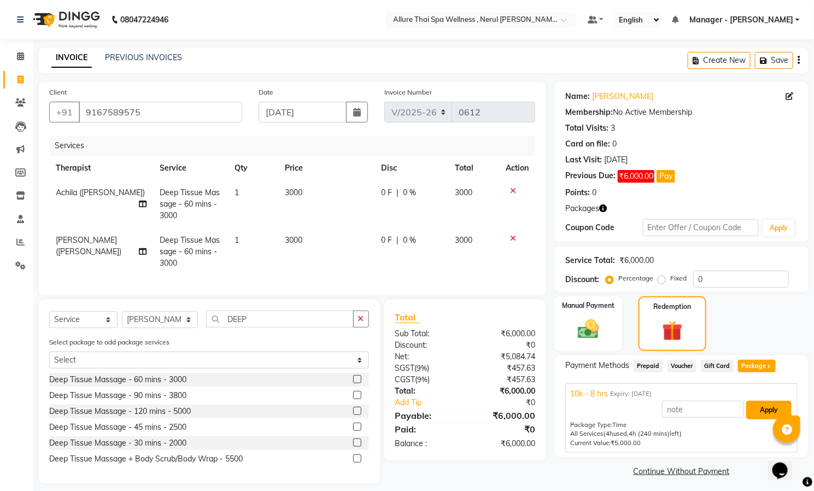
click at [759, 410] on button "Apply" at bounding box center [768, 410] width 45 height 19
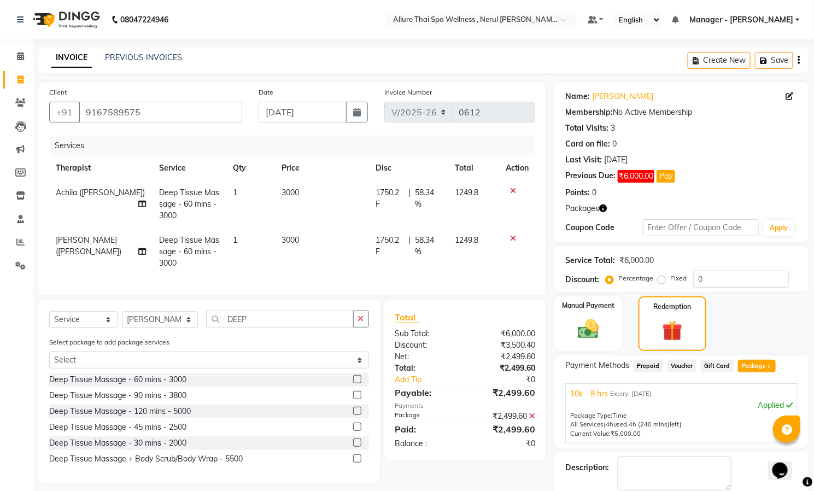
scroll to position [43, 0]
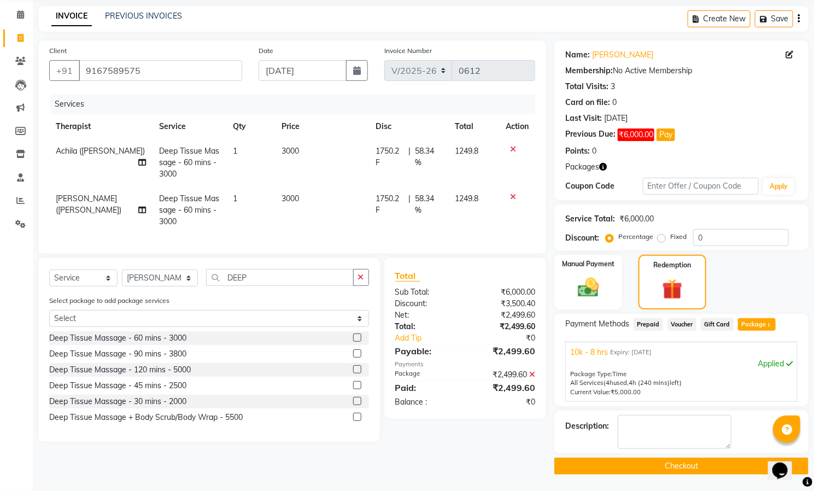
click at [660, 471] on button "Checkout" at bounding box center [681, 465] width 254 height 17
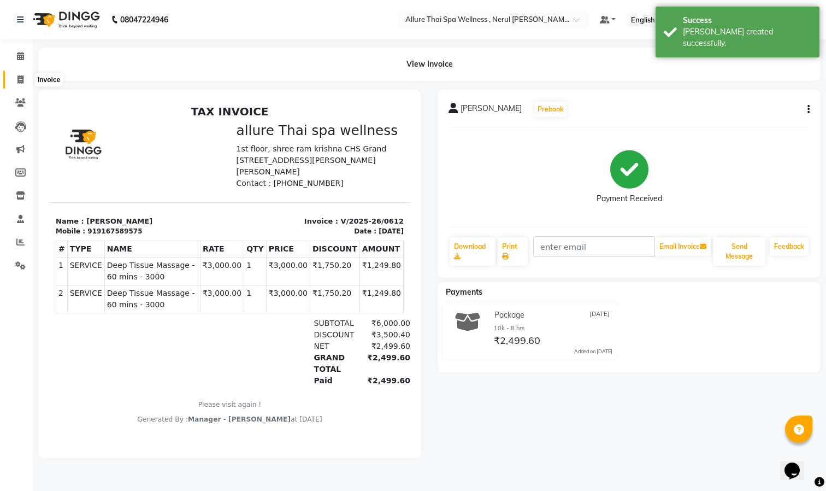
click at [23, 84] on span at bounding box center [20, 80] width 19 height 13
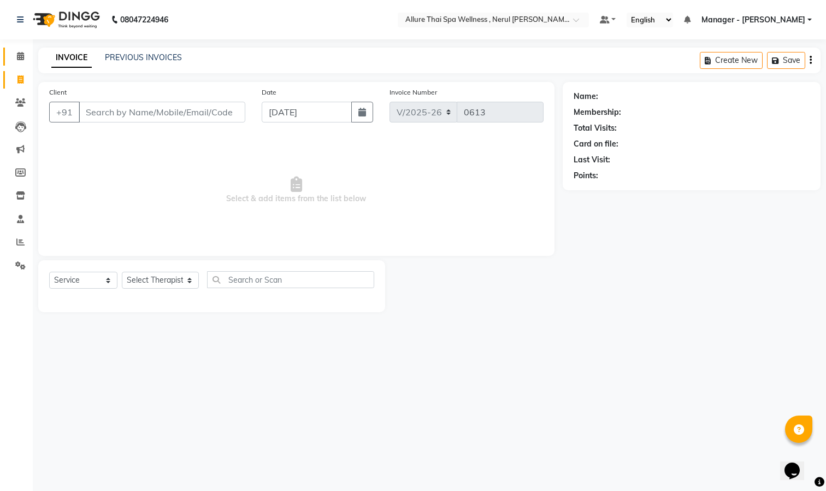
click at [20, 51] on span at bounding box center [20, 56] width 19 height 13
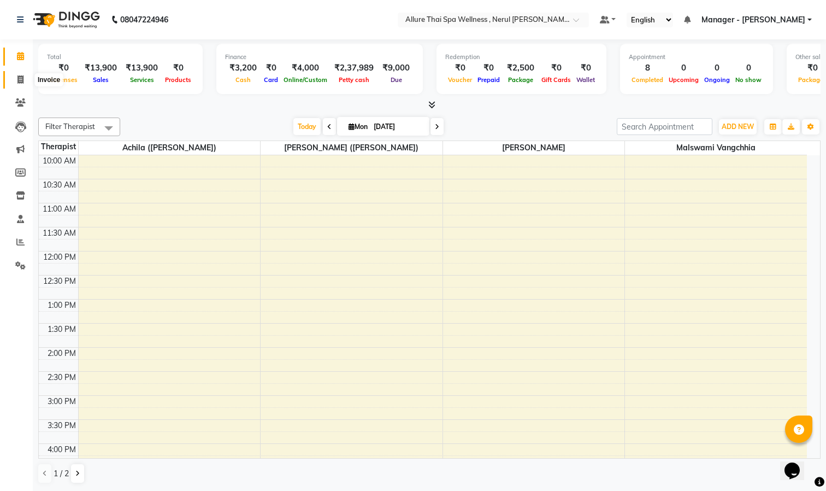
click at [22, 84] on span at bounding box center [20, 80] width 19 height 13
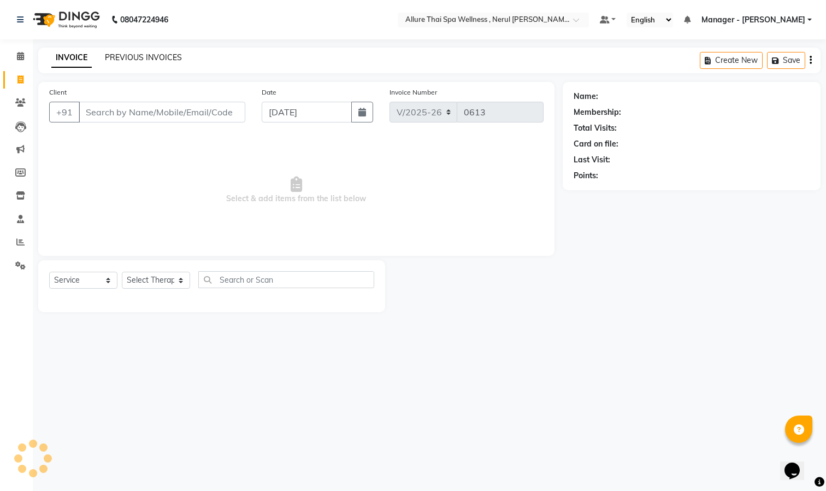
click at [139, 54] on link "PREVIOUS INVOICES" at bounding box center [143, 57] width 77 height 10
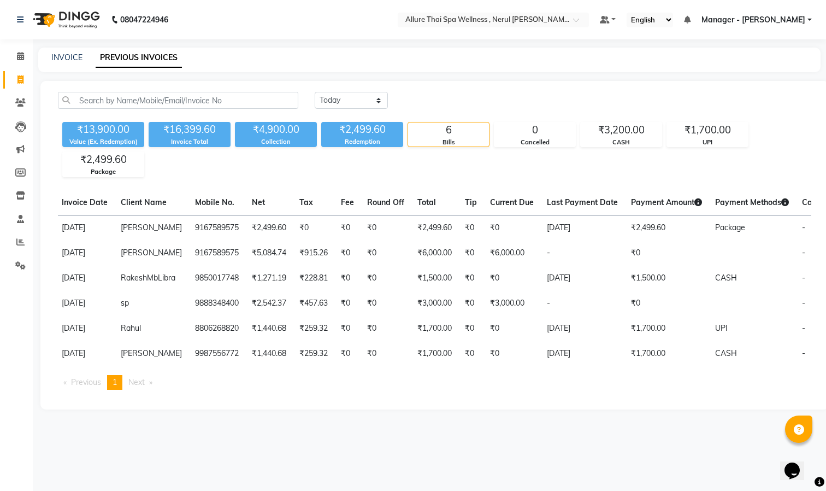
scroll to position [0, 73]
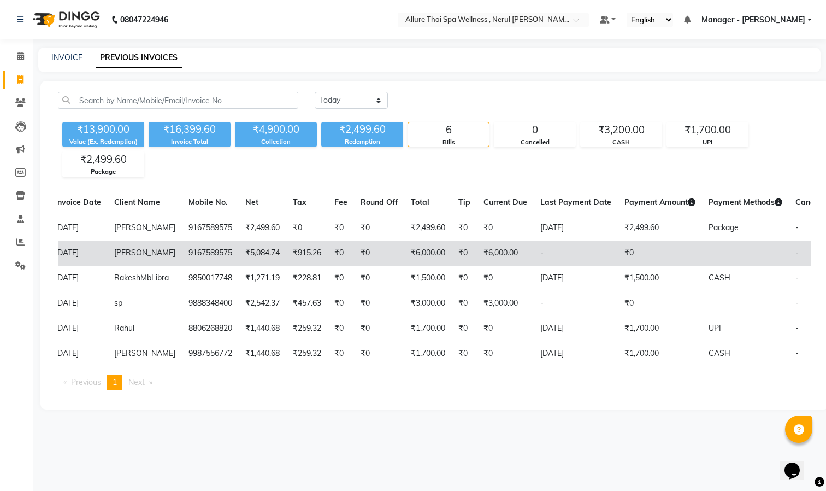
click at [119, 249] on span "[PERSON_NAME]" at bounding box center [144, 253] width 61 height 10
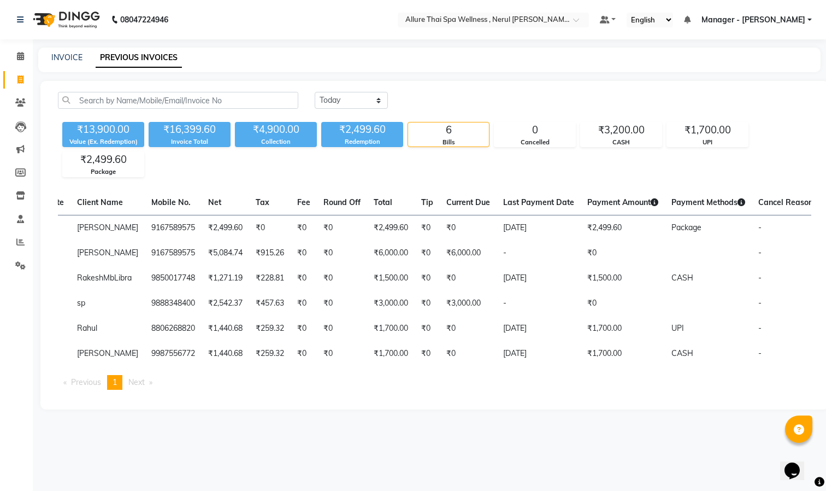
scroll to position [0, 110]
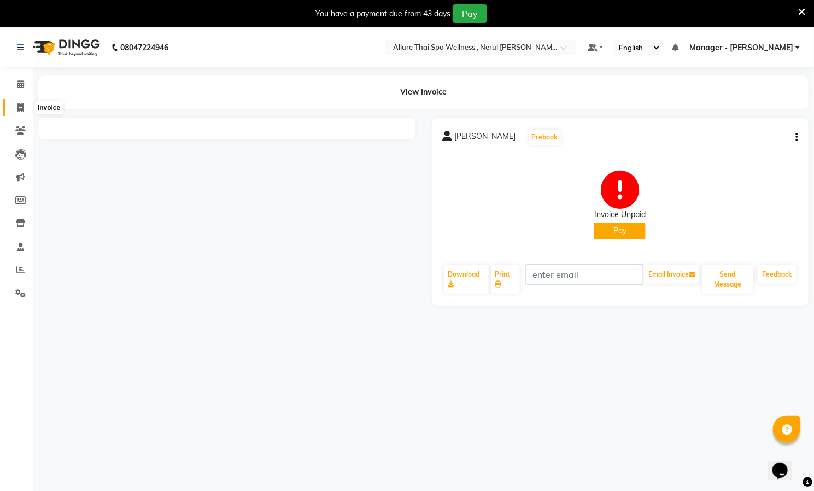
click at [17, 108] on icon at bounding box center [20, 107] width 6 height 8
select select "service"
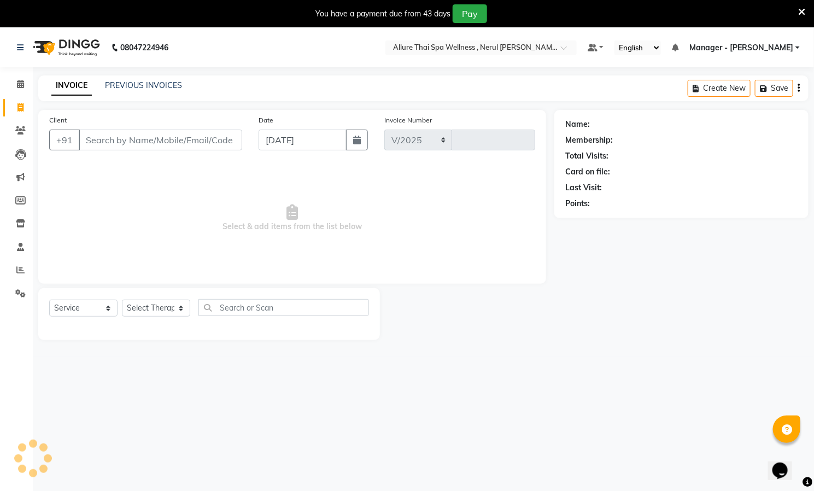
select select "8529"
type input "0613"
click at [22, 87] on icon at bounding box center [20, 84] width 7 height 8
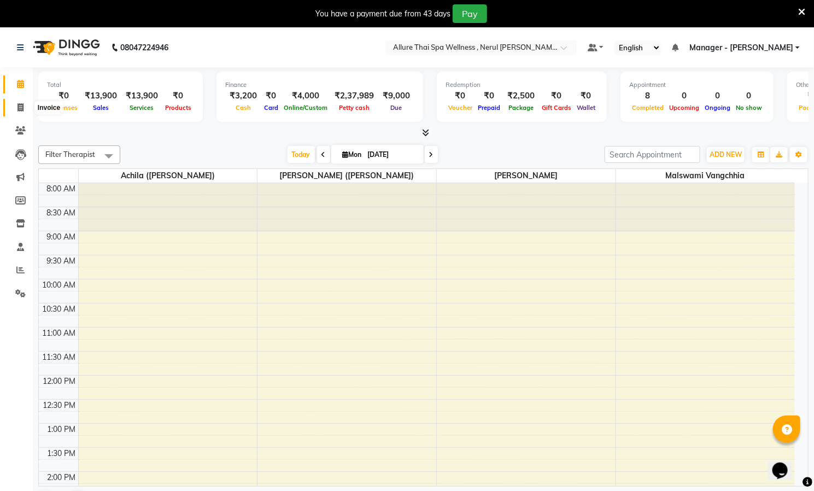
click at [23, 105] on span at bounding box center [20, 108] width 19 height 13
select select "service"
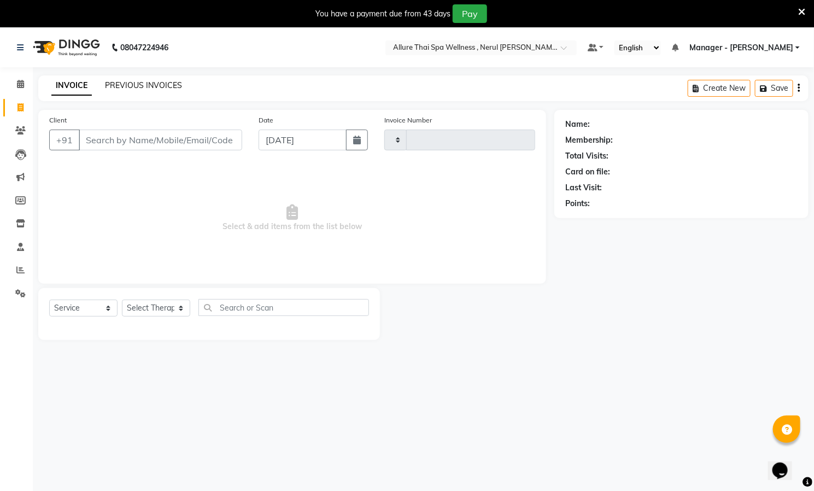
click at [114, 85] on link "PREVIOUS INVOICES" at bounding box center [143, 85] width 77 height 10
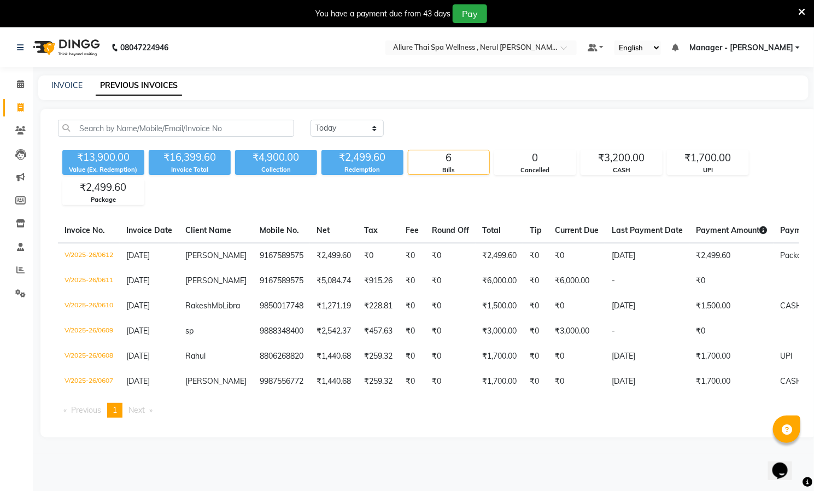
click at [10, 99] on link "Invoice" at bounding box center [16, 108] width 26 height 18
select select "service"
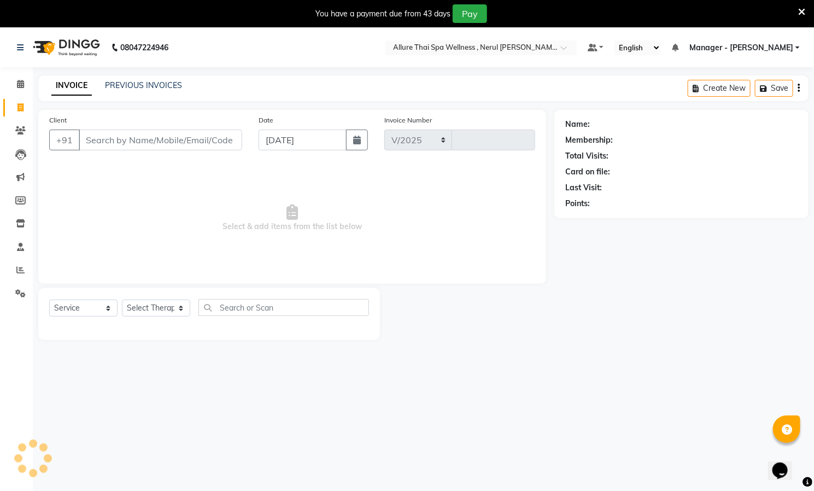
scroll to position [28, 0]
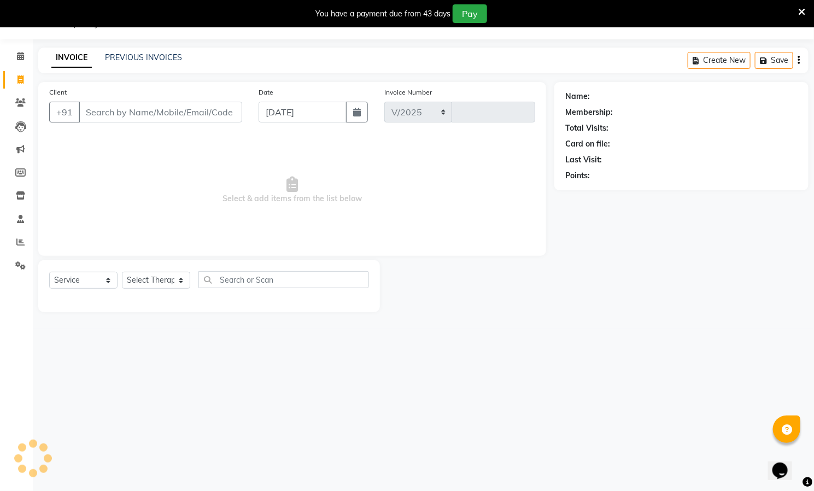
select select "8529"
type input "0613"
click at [128, 107] on input "Client" at bounding box center [160, 112] width 163 height 21
paste input "brigit"
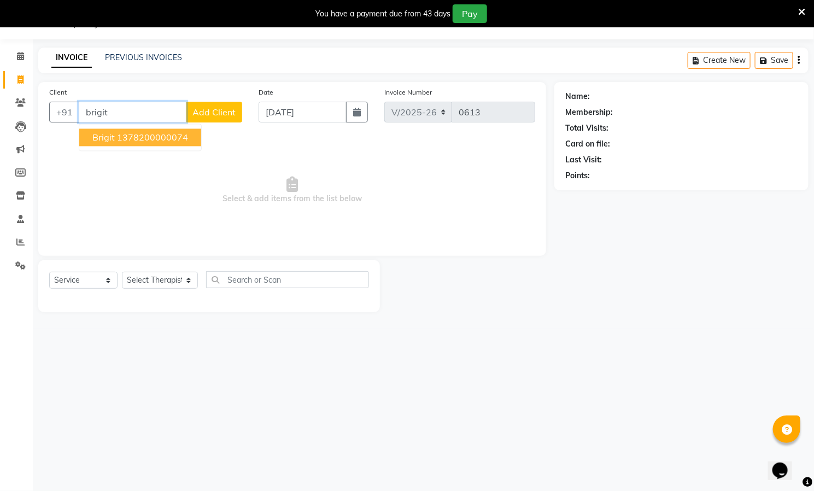
click at [179, 140] on ngb-highlight "1378200000074" at bounding box center [152, 137] width 71 height 11
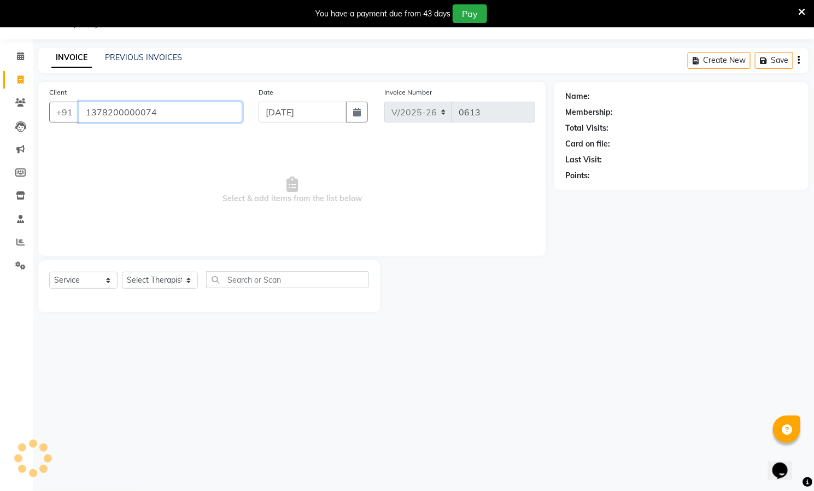
type input "1378200000074"
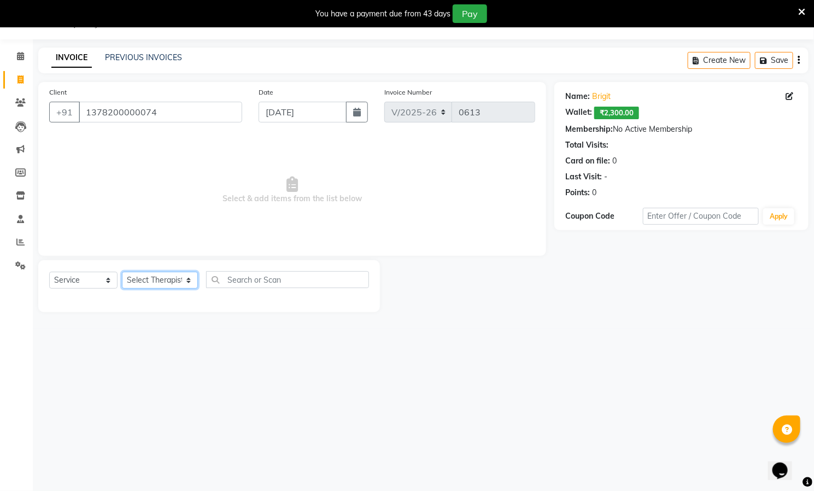
click at [159, 276] on select "Select Therapist [PERSON_NAME] ([PERSON_NAME]) [PERSON_NAME][DEMOGRAPHIC_DATA] …" at bounding box center [160, 280] width 76 height 17
click at [179, 274] on select "Select Therapist [PERSON_NAME] ([PERSON_NAME]) [PERSON_NAME][DEMOGRAPHIC_DATA] …" at bounding box center [160, 280] width 76 height 17
select select "85285"
click at [122, 272] on select "Select Therapist [PERSON_NAME] ([PERSON_NAME]) [PERSON_NAME][DEMOGRAPHIC_DATA] …" at bounding box center [160, 280] width 76 height 17
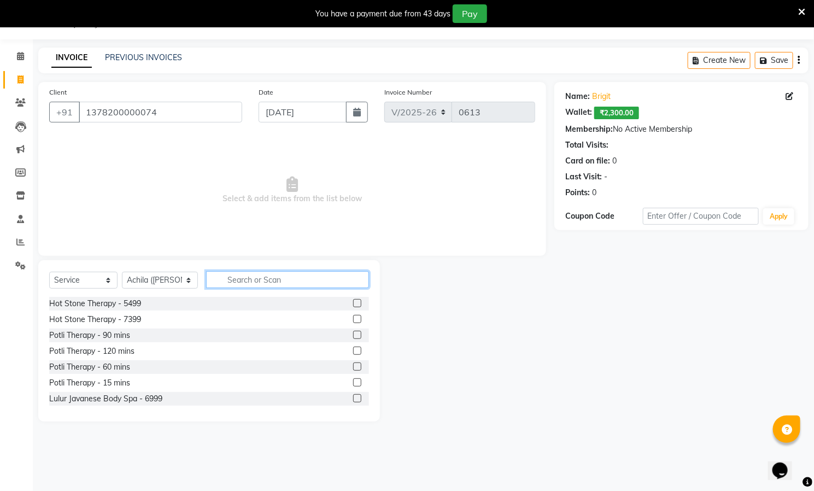
click at [251, 286] on input "text" at bounding box center [287, 279] width 163 height 17
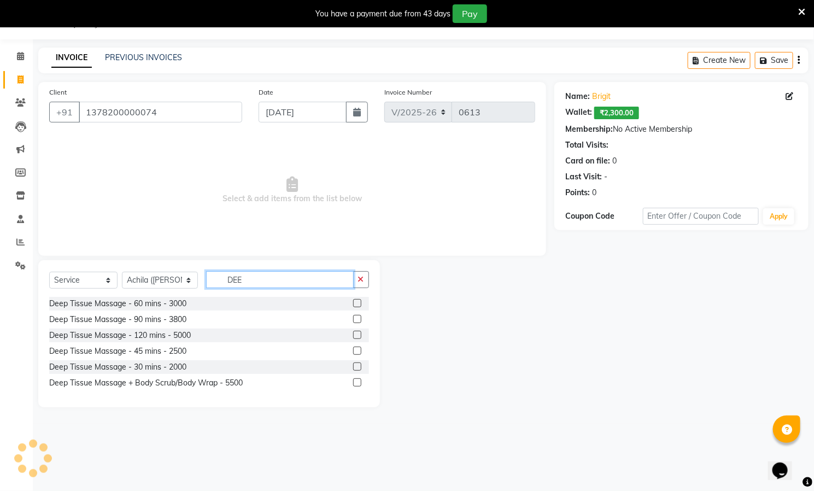
type input "DEE"
click at [240, 304] on div "Deep Tissue Massage - 60 mins - 3000" at bounding box center [209, 304] width 320 height 14
click at [355, 300] on label at bounding box center [357, 303] width 8 height 8
click at [355, 300] on input "checkbox" at bounding box center [356, 303] width 7 height 7
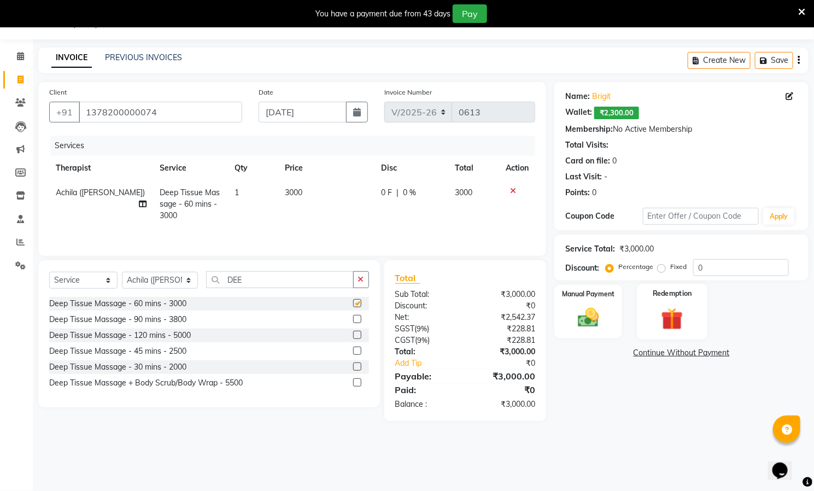
checkbox input "false"
click at [670, 267] on label "Fixed" at bounding box center [678, 267] width 16 height 10
click at [664, 267] on input "Fixed" at bounding box center [664, 267] width 8 height 8
radio input "true"
click at [728, 263] on input "0" at bounding box center [741, 267] width 96 height 17
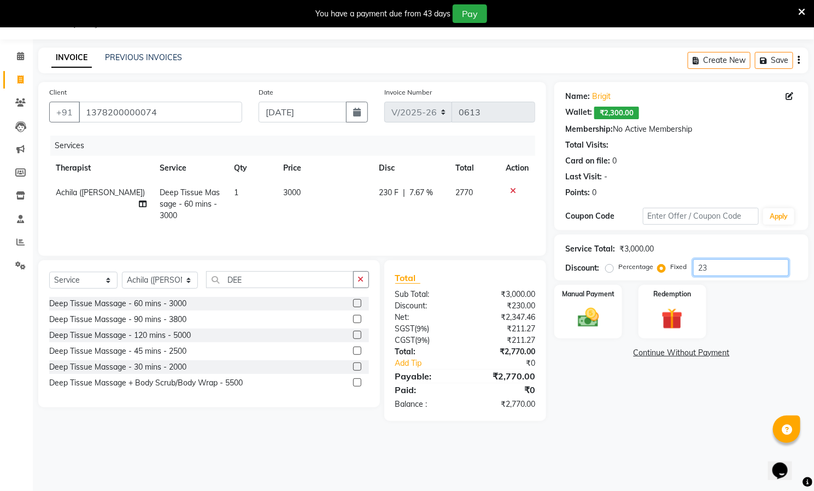
type input "2"
type input "700"
click at [582, 310] on img at bounding box center [588, 317] width 36 height 25
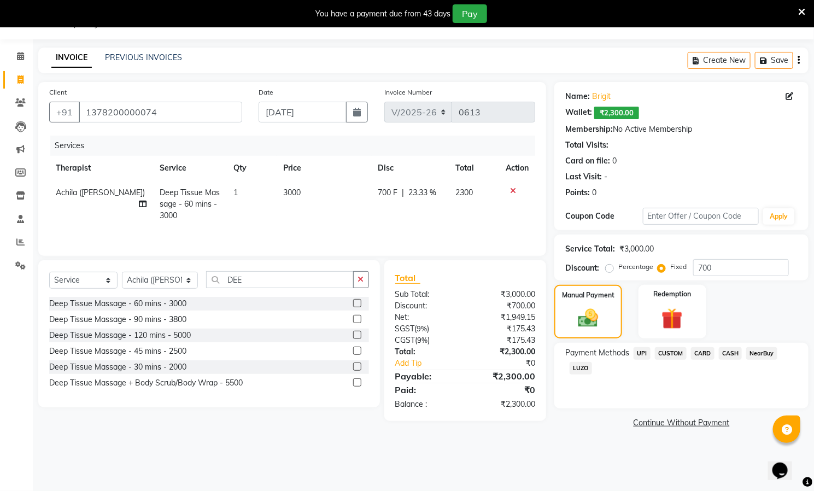
click at [642, 357] on span "UPI" at bounding box center [641, 353] width 17 height 13
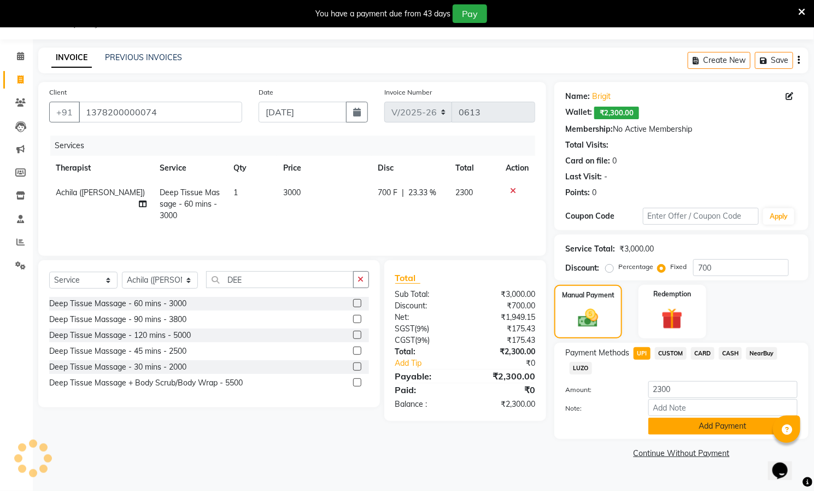
click at [682, 427] on button "Add Payment" at bounding box center [722, 425] width 149 height 17
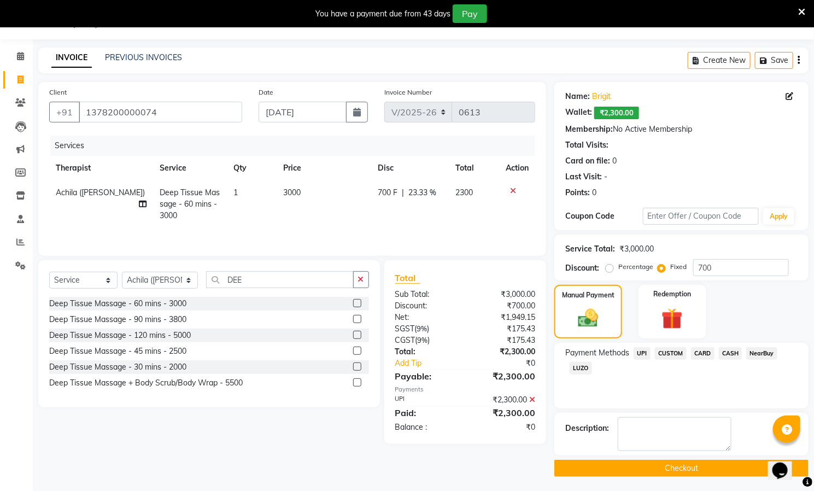
click at [630, 466] on button "Checkout" at bounding box center [681, 468] width 254 height 17
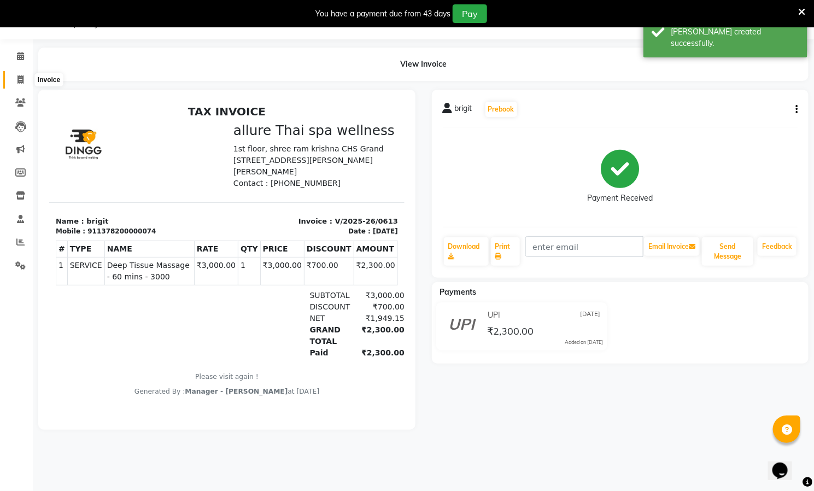
click at [19, 79] on icon at bounding box center [20, 79] width 6 height 8
select select "8529"
select select "service"
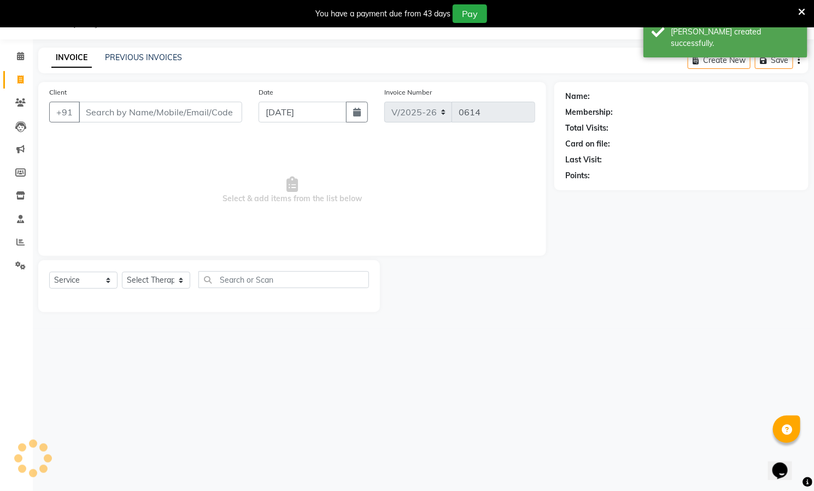
click at [138, 98] on div "Client +91" at bounding box center [145, 108] width 209 height 45
click at [145, 113] on input "Client" at bounding box center [160, 112] width 163 height 21
paste input "[PERSON_NAME]"
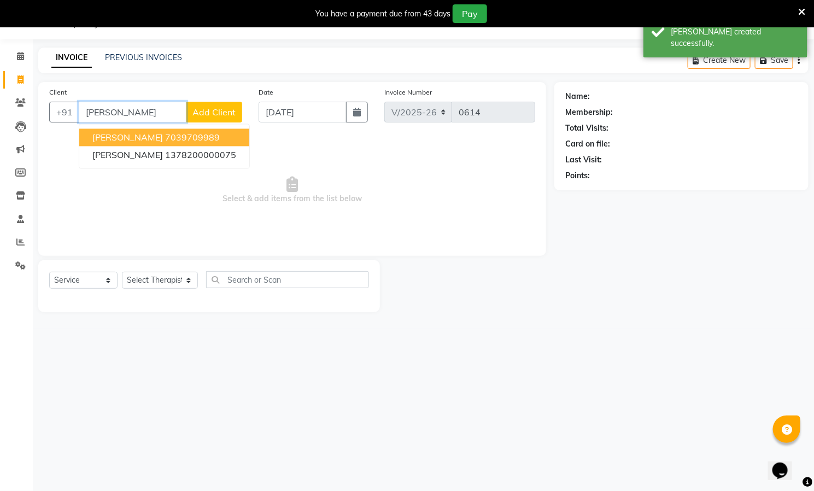
click at [178, 138] on ngb-highlight "7039709989" at bounding box center [192, 137] width 55 height 11
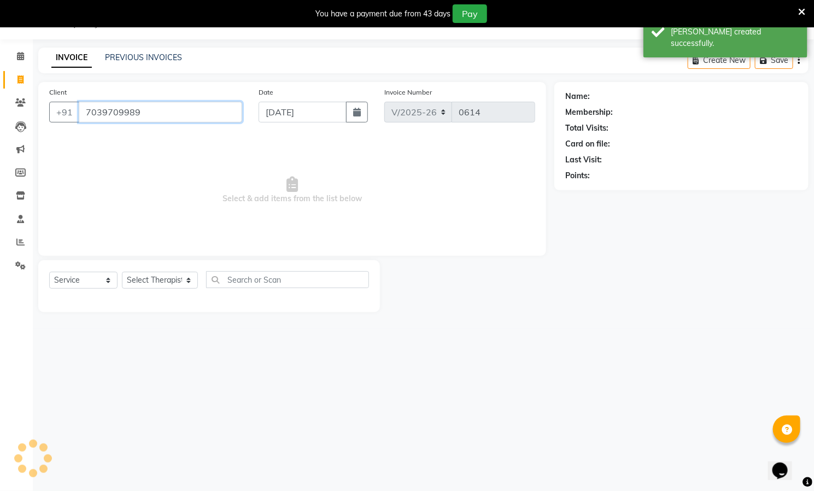
type input "7039709989"
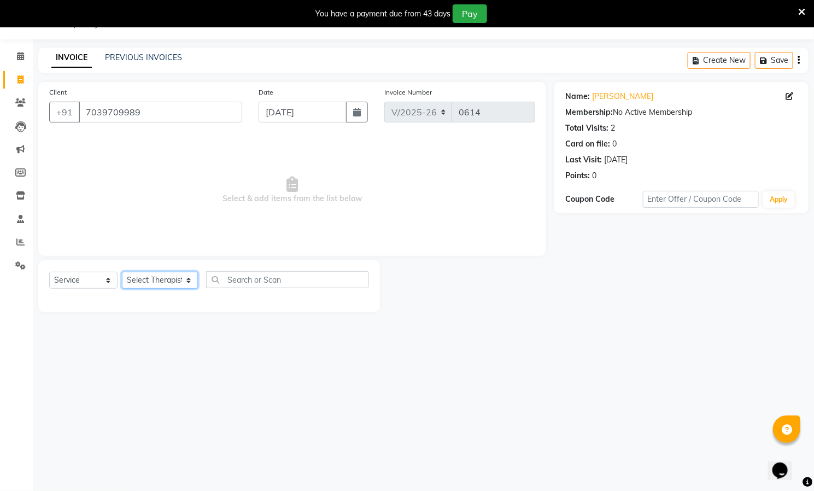
click at [150, 279] on select "Select Therapist [PERSON_NAME] ([PERSON_NAME]) [PERSON_NAME][DEMOGRAPHIC_DATA] …" at bounding box center [160, 280] width 76 height 17
select select "85285"
click at [122, 272] on select "Select Therapist [PERSON_NAME] ([PERSON_NAME]) [PERSON_NAME][DEMOGRAPHIC_DATA] …" at bounding box center [160, 280] width 76 height 17
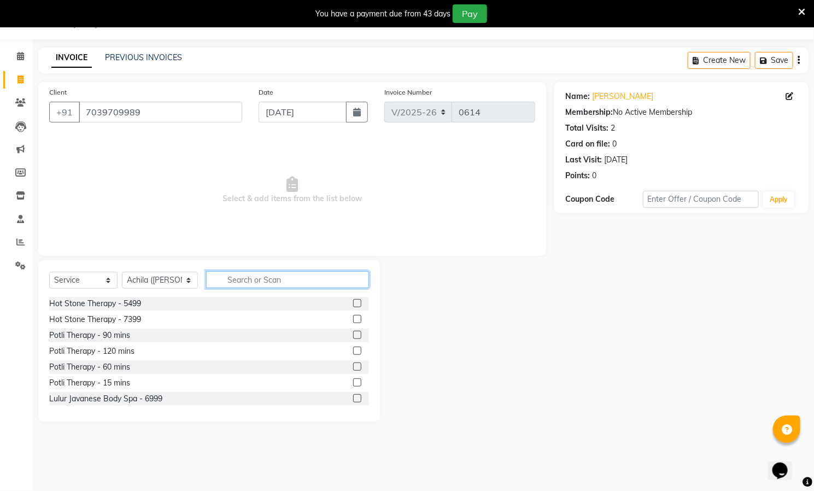
click at [238, 275] on input "text" at bounding box center [287, 279] width 163 height 17
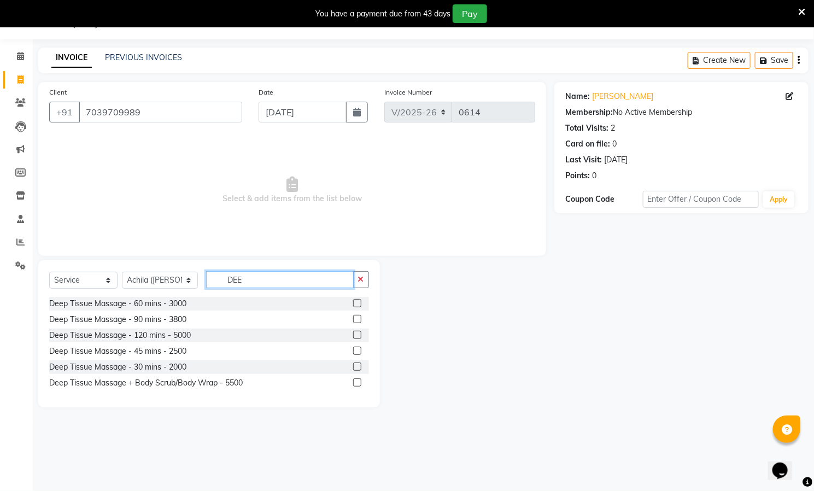
type input "DEE"
click at [356, 300] on label at bounding box center [357, 303] width 8 height 8
click at [356, 300] on input "checkbox" at bounding box center [356, 303] width 7 height 7
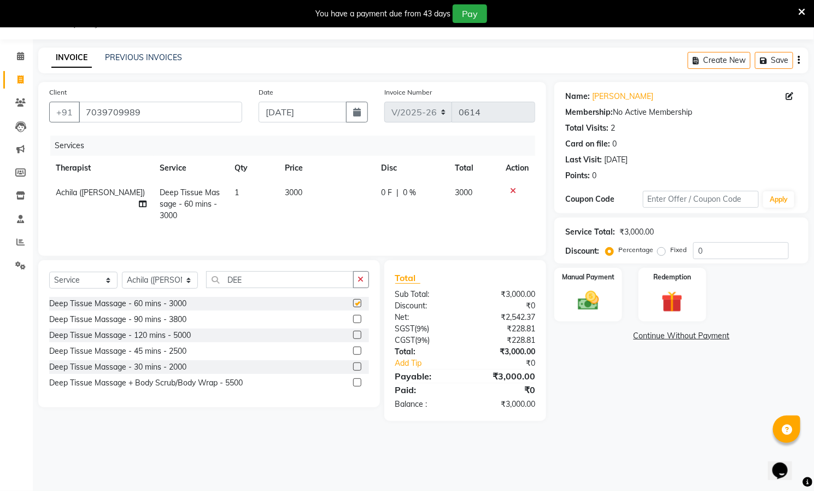
checkbox input "false"
click at [666, 252] on div "Fixed" at bounding box center [673, 249] width 27 height 13
click at [670, 253] on label "Fixed" at bounding box center [678, 250] width 16 height 10
click at [660, 253] on input "Fixed" at bounding box center [664, 250] width 8 height 8
radio input "true"
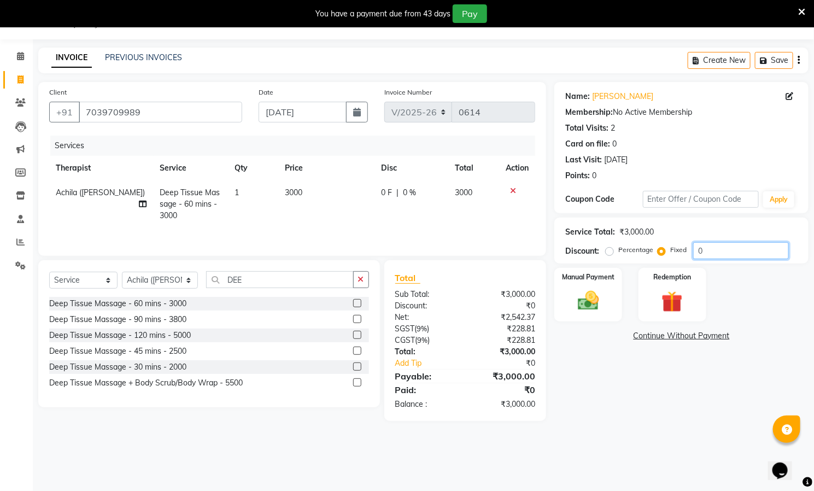
click at [707, 249] on input "0" at bounding box center [741, 250] width 96 height 17
type input "800"
click at [607, 311] on div "Manual Payment" at bounding box center [588, 295] width 70 height 56
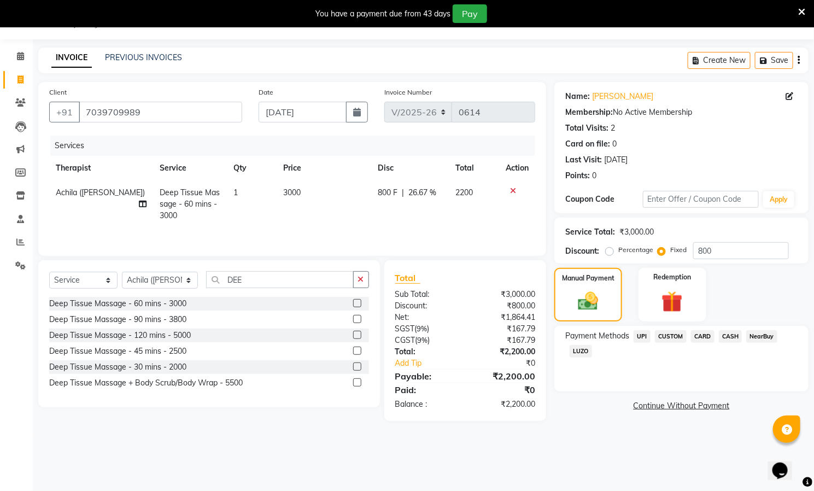
click at [642, 338] on span "UPI" at bounding box center [641, 336] width 17 height 13
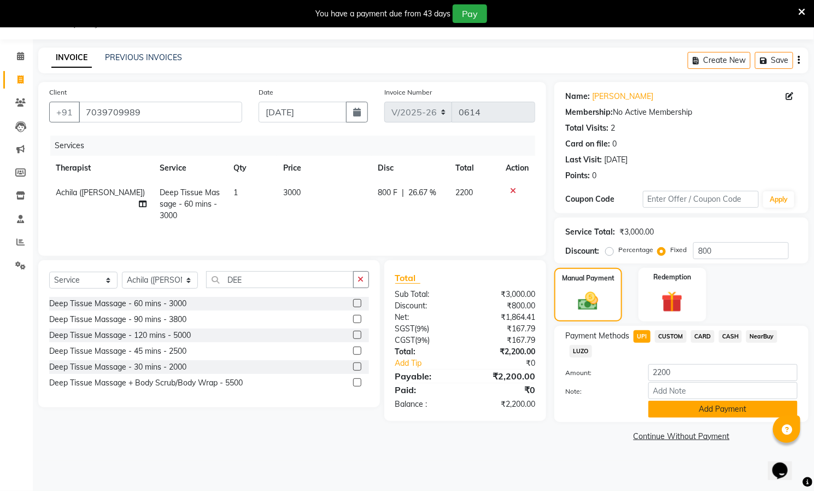
click at [677, 409] on button "Add Payment" at bounding box center [722, 409] width 149 height 17
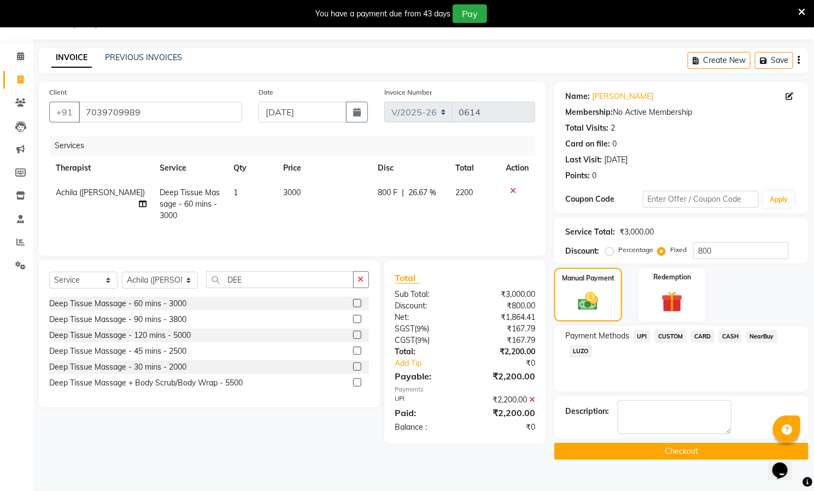
click at [712, 456] on button "Checkout" at bounding box center [681, 451] width 254 height 17
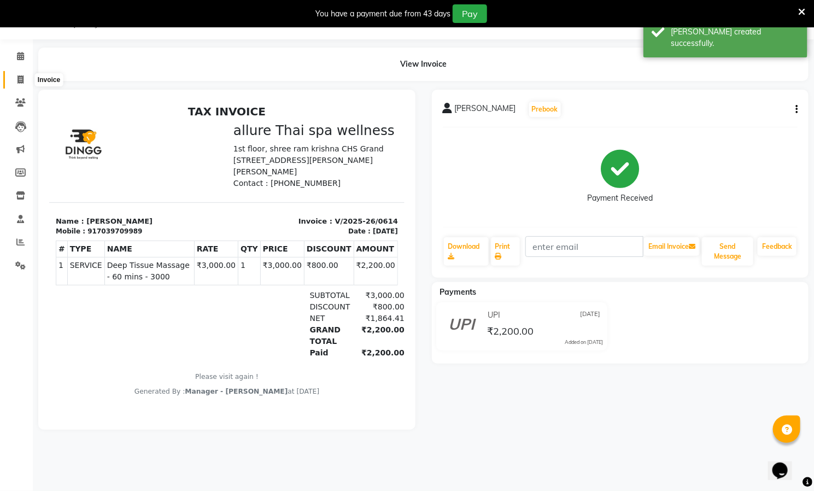
click at [20, 80] on icon at bounding box center [20, 79] width 6 height 8
select select "service"
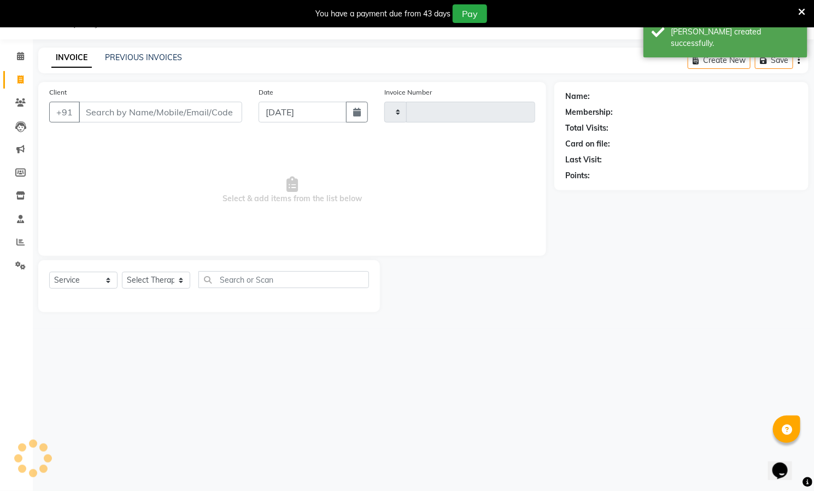
type input "0615"
select select "8529"
click at [21, 56] on icon at bounding box center [20, 56] width 7 height 8
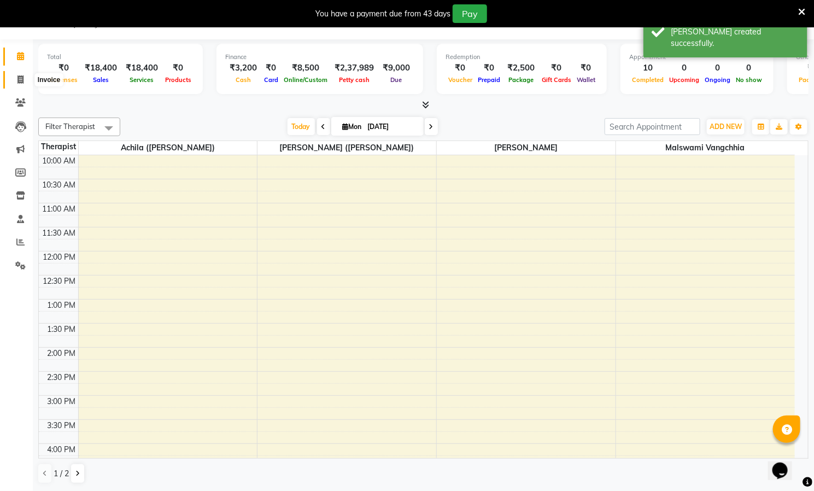
click at [18, 83] on icon at bounding box center [20, 79] width 6 height 8
select select "8529"
select select "service"
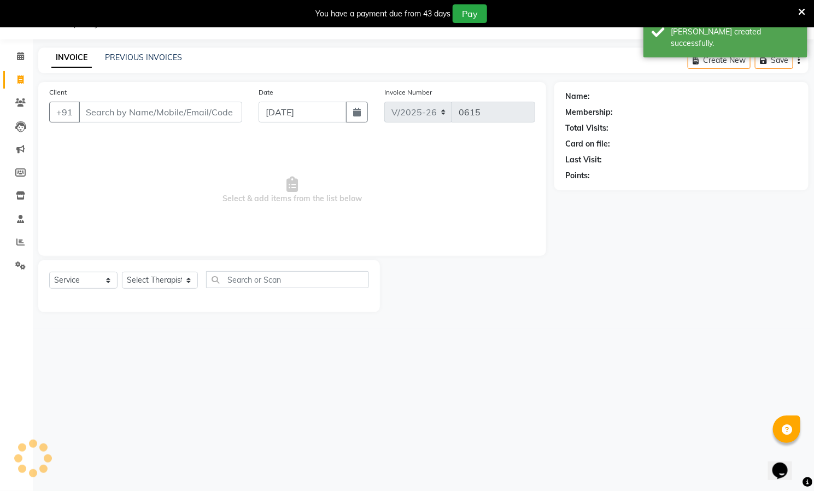
click at [141, 64] on div "INVOICE PREVIOUS INVOICES" at bounding box center [116, 58] width 157 height 13
click at [141, 56] on link "PREVIOUS INVOICES" at bounding box center [143, 57] width 77 height 10
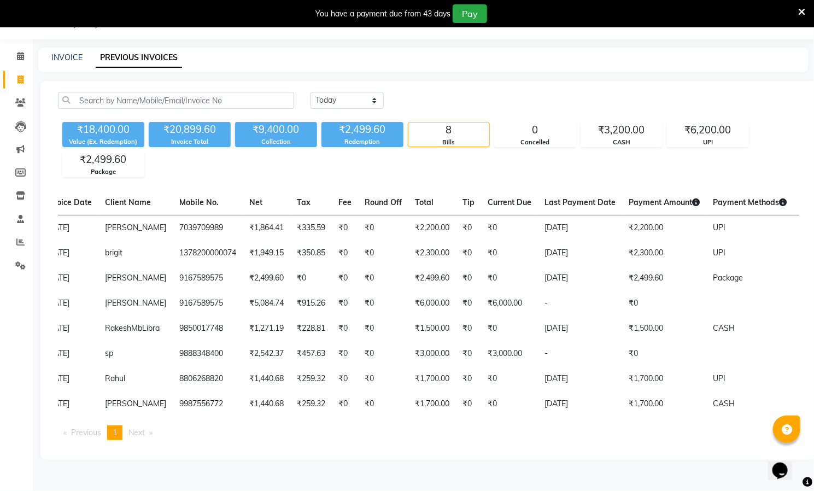
scroll to position [28, 0]
drag, startPoint x: 259, startPoint y: 128, endPoint x: 293, endPoint y: 128, distance: 34.4
click at [293, 128] on div "₹9,400.00" at bounding box center [276, 129] width 82 height 15
click at [92, 127] on div "₹18,400.00" at bounding box center [103, 129] width 82 height 15
